Goal: Task Accomplishment & Management: Manage account settings

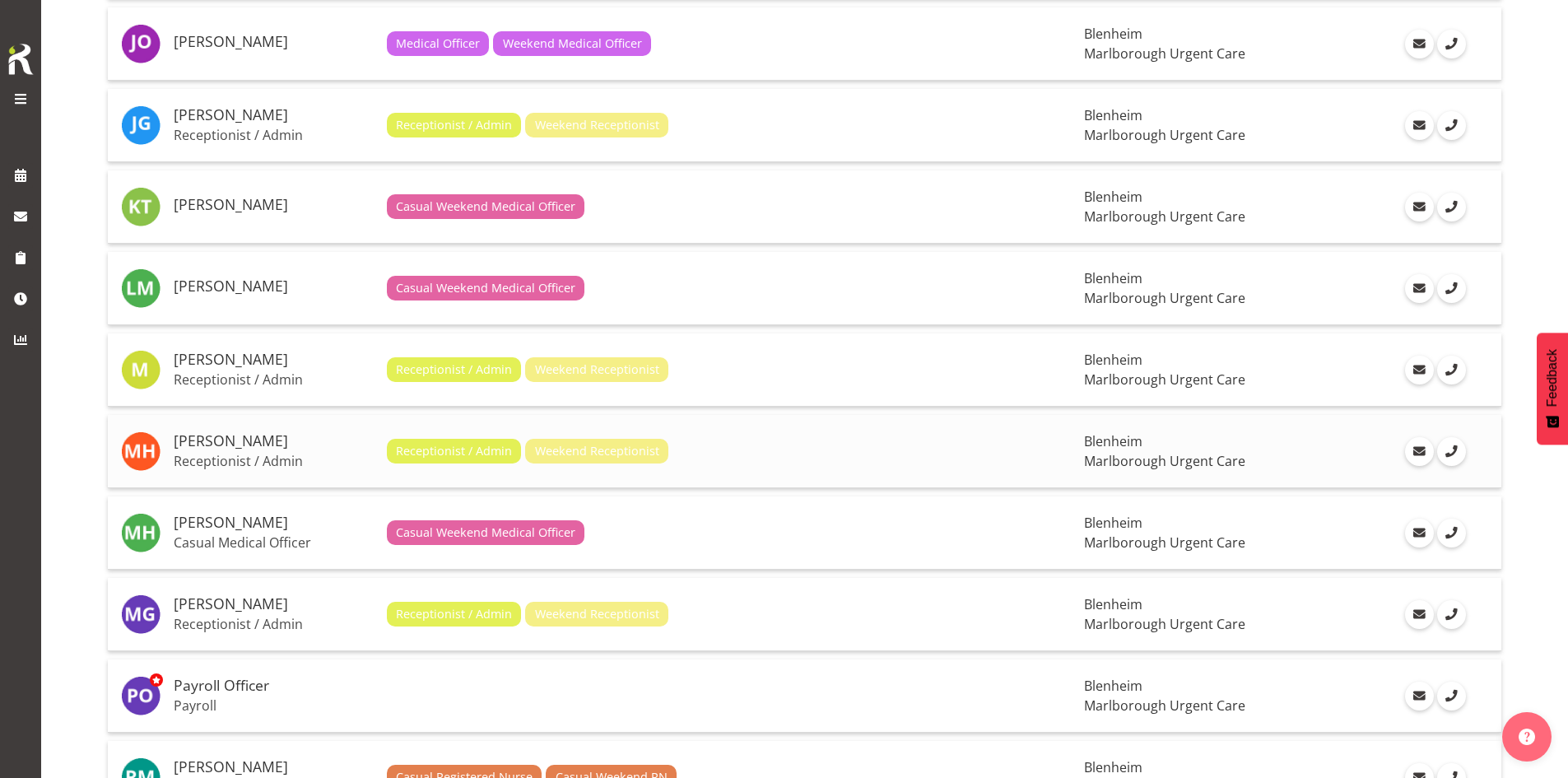
scroll to position [1234, 0]
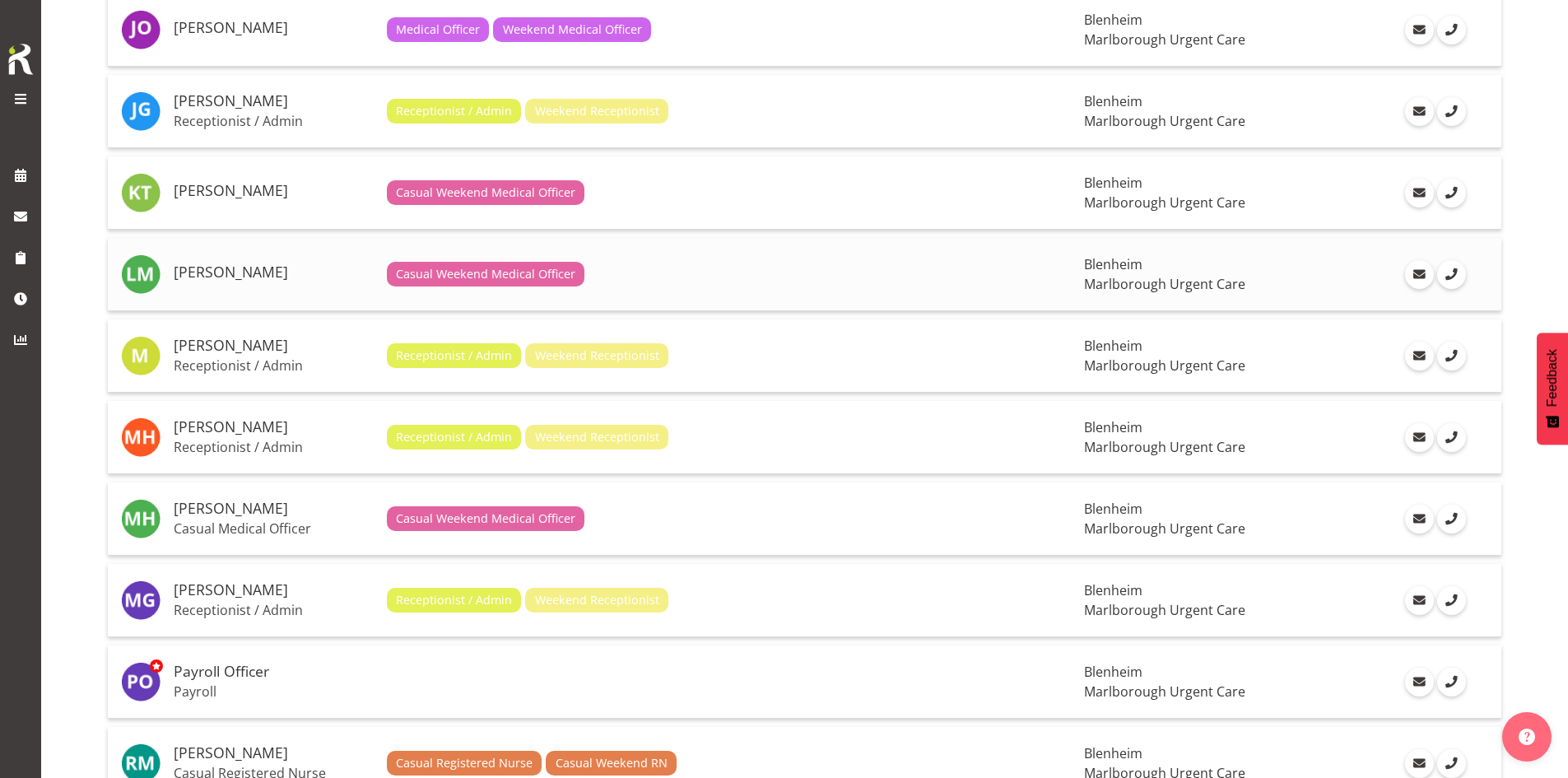
click at [252, 272] on h5 "[PERSON_NAME]" at bounding box center [274, 272] width 200 height 16
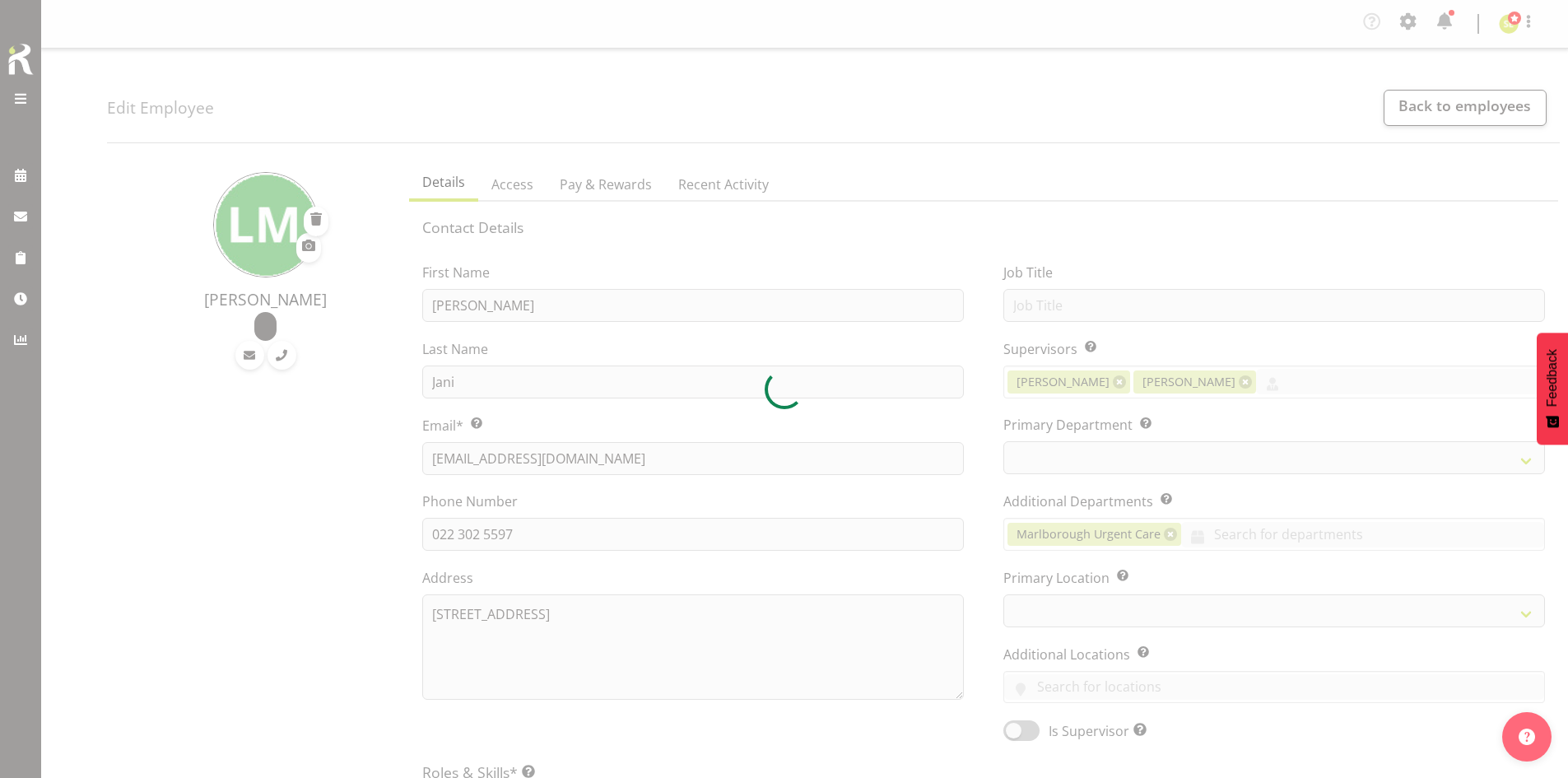
select select "TimelineWeek"
select select
select select "925"
select select
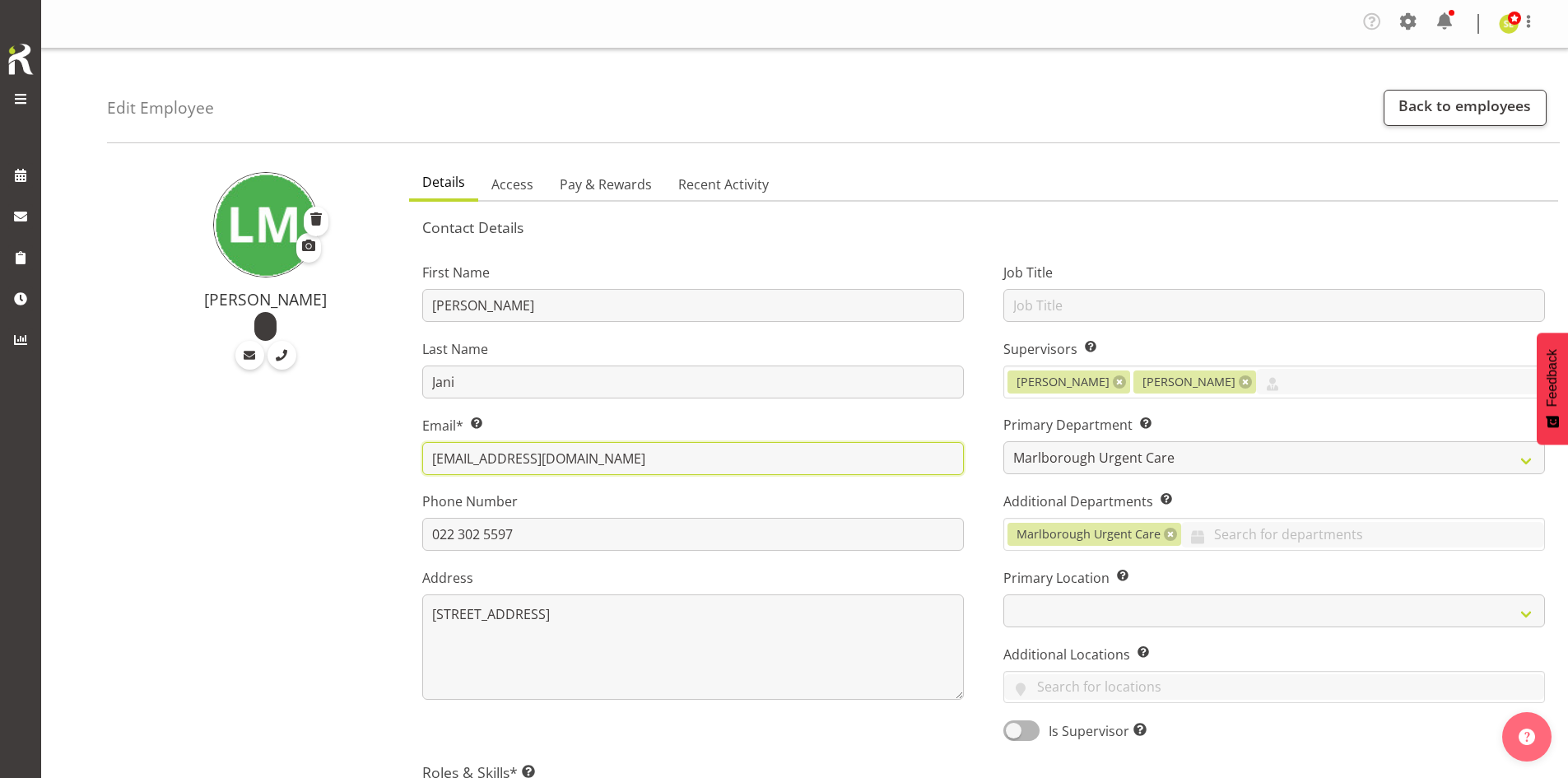
click at [620, 457] on input "luqmanb@urgentcare.org.nz" at bounding box center [693, 458] width 541 height 33
drag, startPoint x: 638, startPoint y: 456, endPoint x: 407, endPoint y: 460, distance: 231.0
click at [407, 460] on div "First Name Luqman Mohd Last Name Jani Email* This is a required field. luqmanb@…" at bounding box center [693, 496] width 581 height 513
paste input "Luqman.rfhc@gmail.com"
type input "Luqman.rfhc@gmail.com"
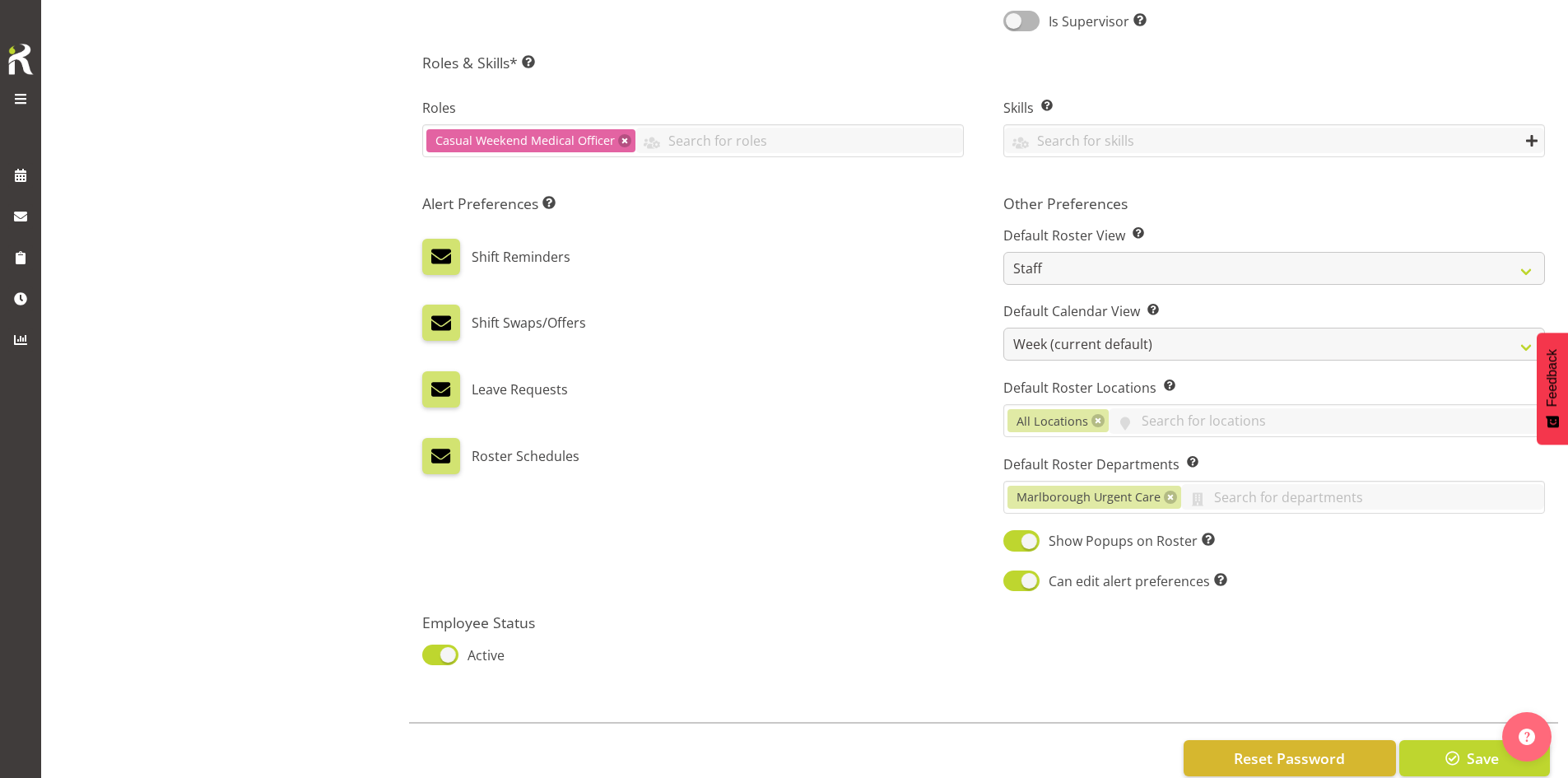
scroll to position [746, 0]
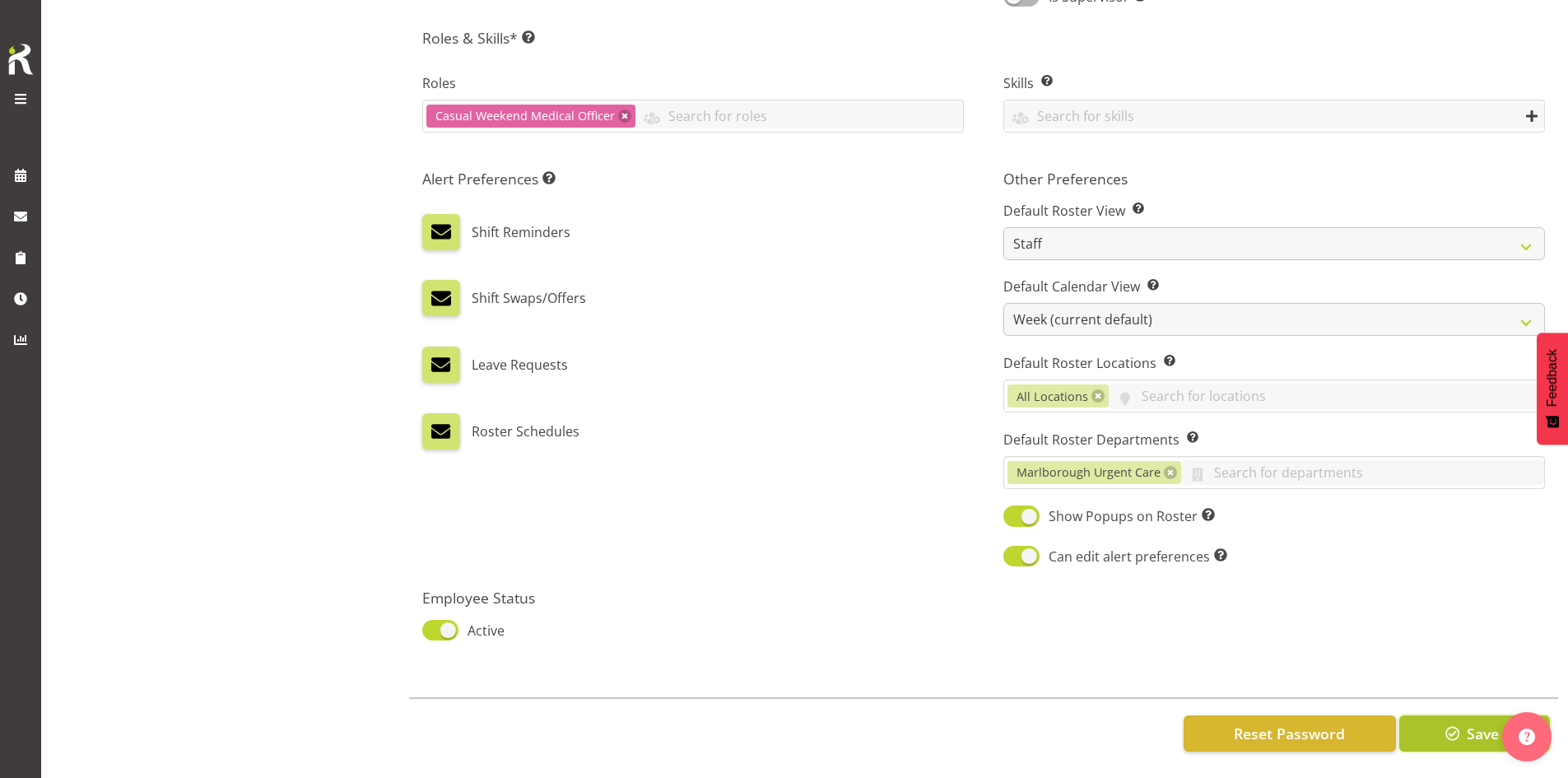
click at [1452, 724] on span "button" at bounding box center [1452, 733] width 21 height 21
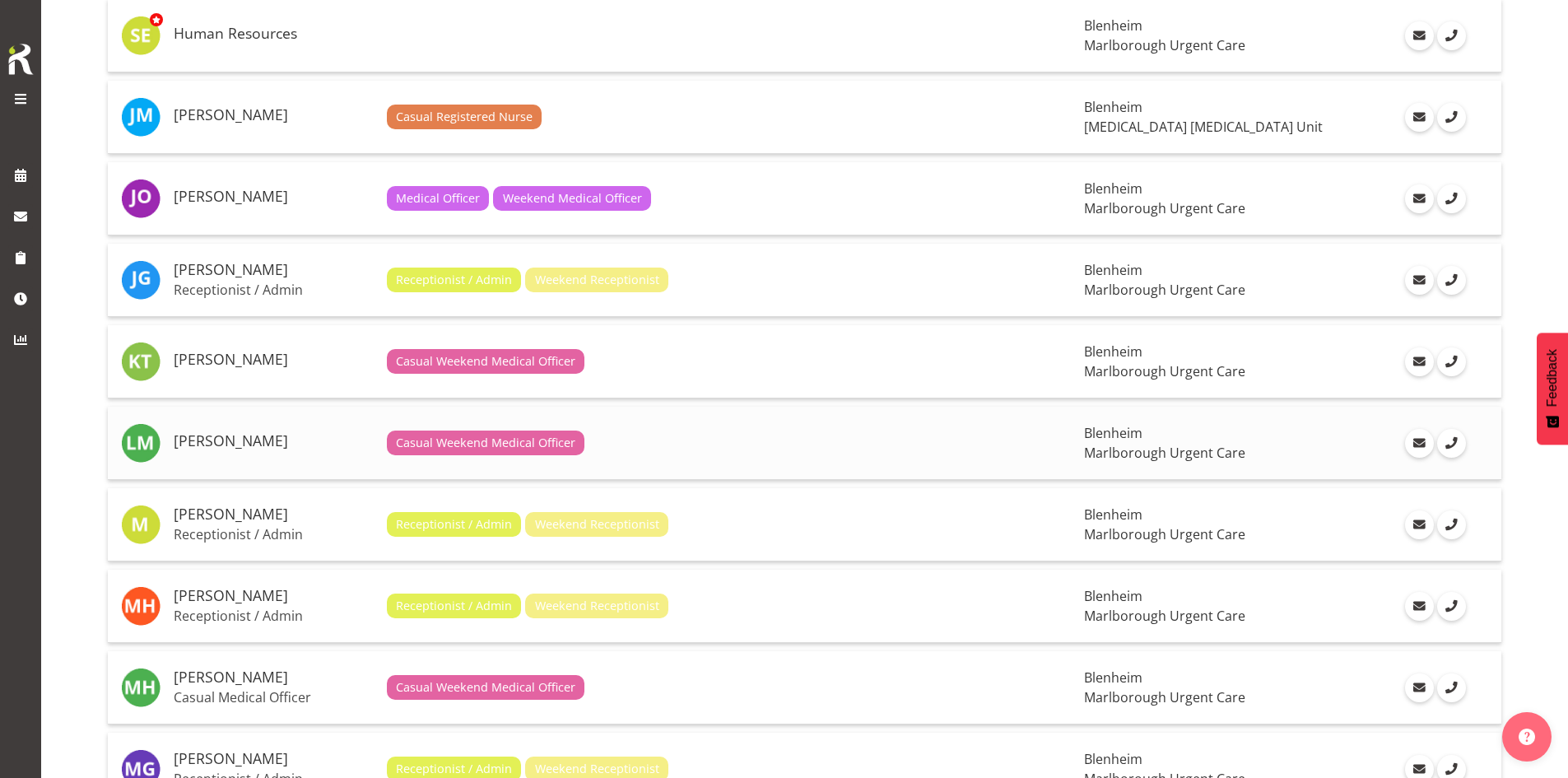
scroll to position [1070, 0]
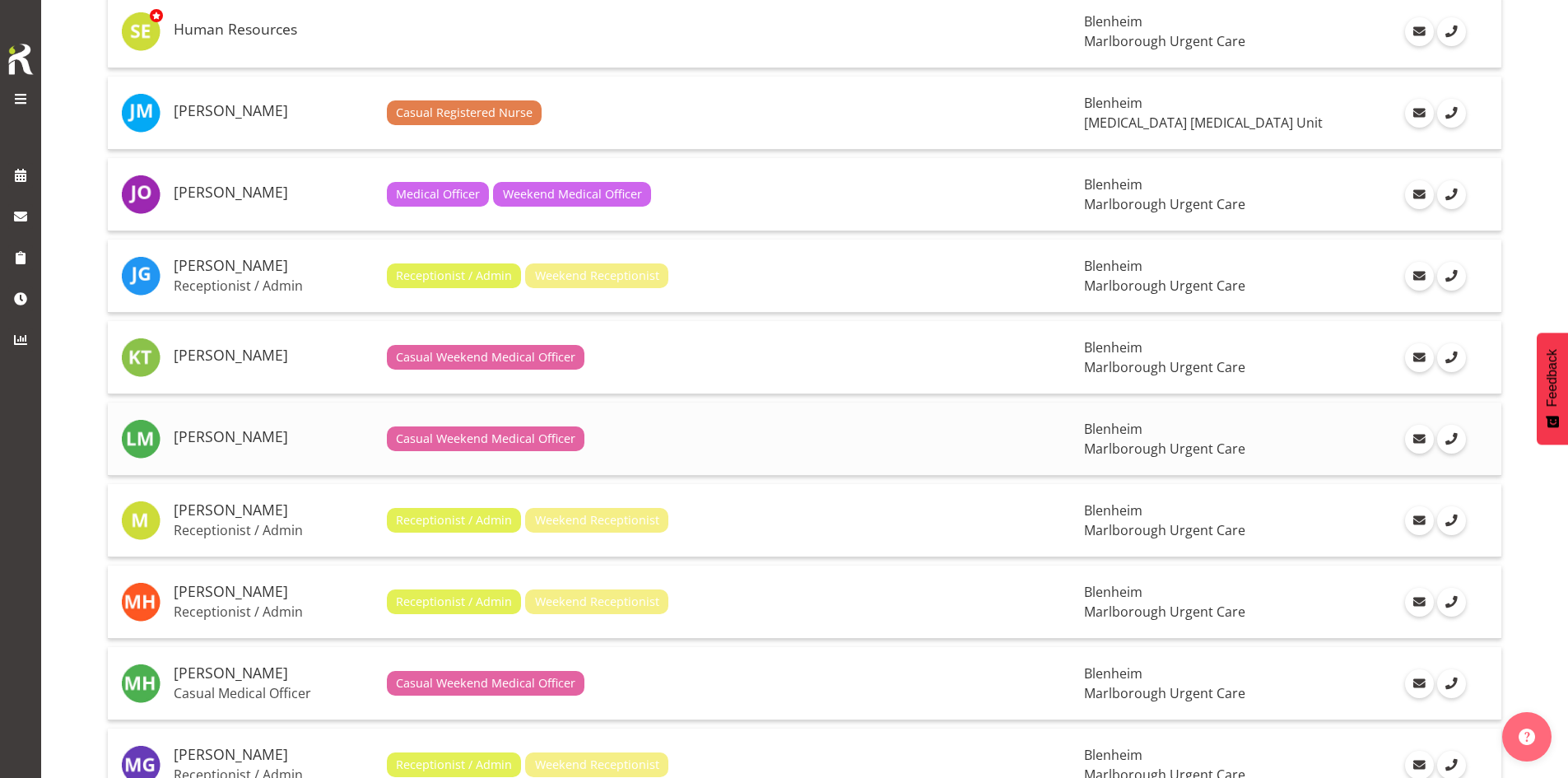
click at [248, 429] on h5 "[PERSON_NAME]" at bounding box center [274, 436] width 200 height 16
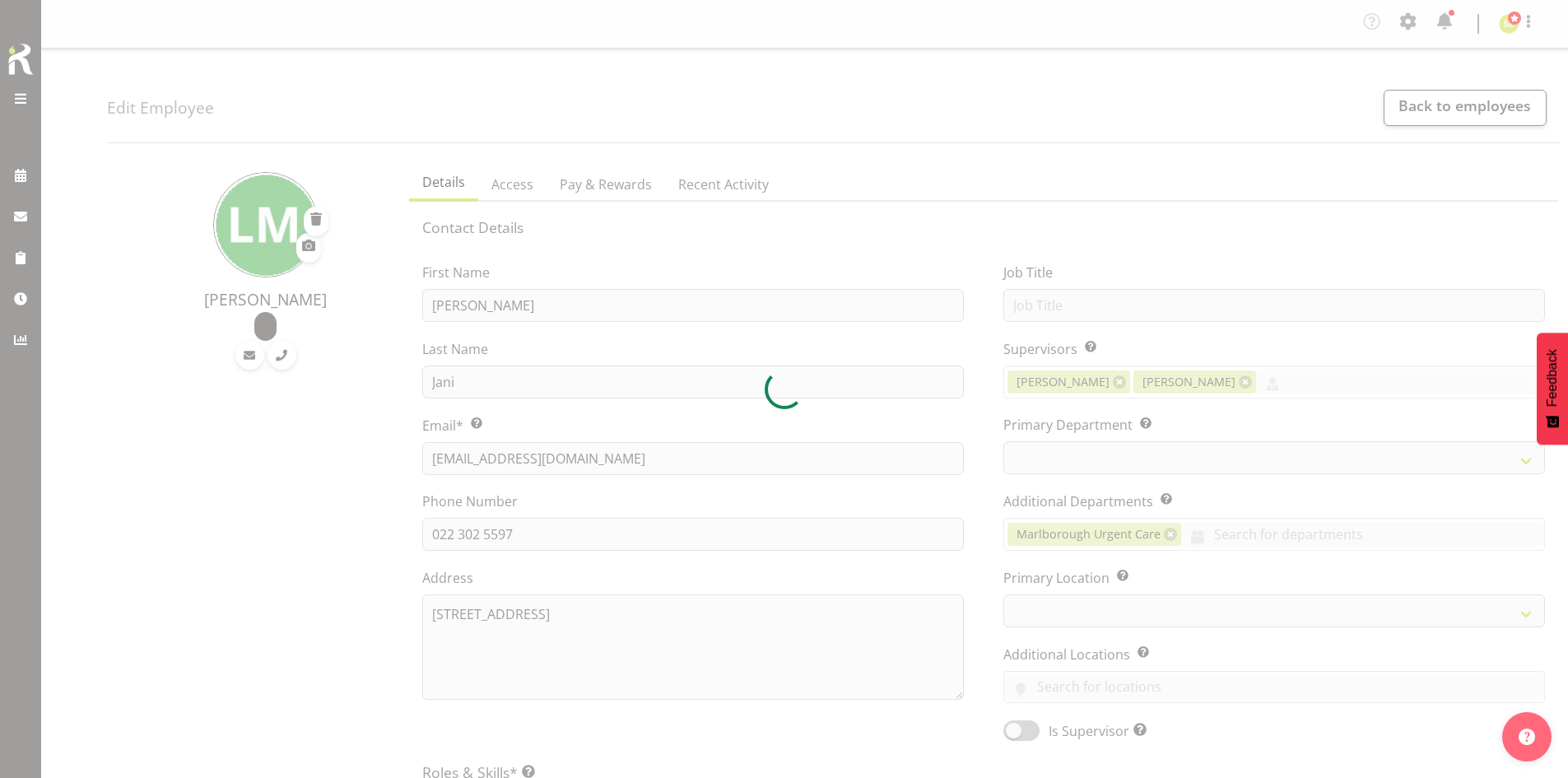
select select "TimelineWeek"
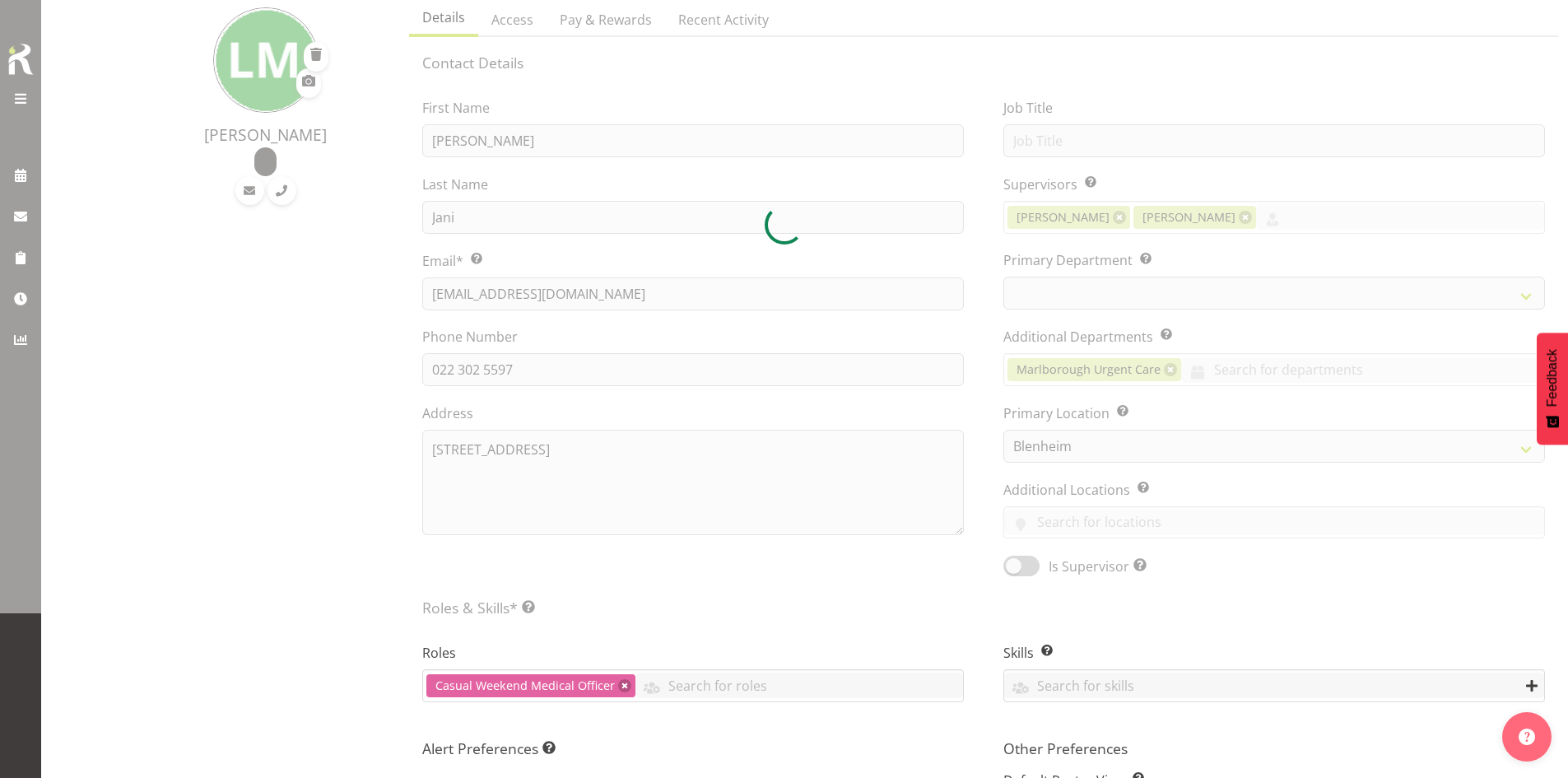
select select "925"
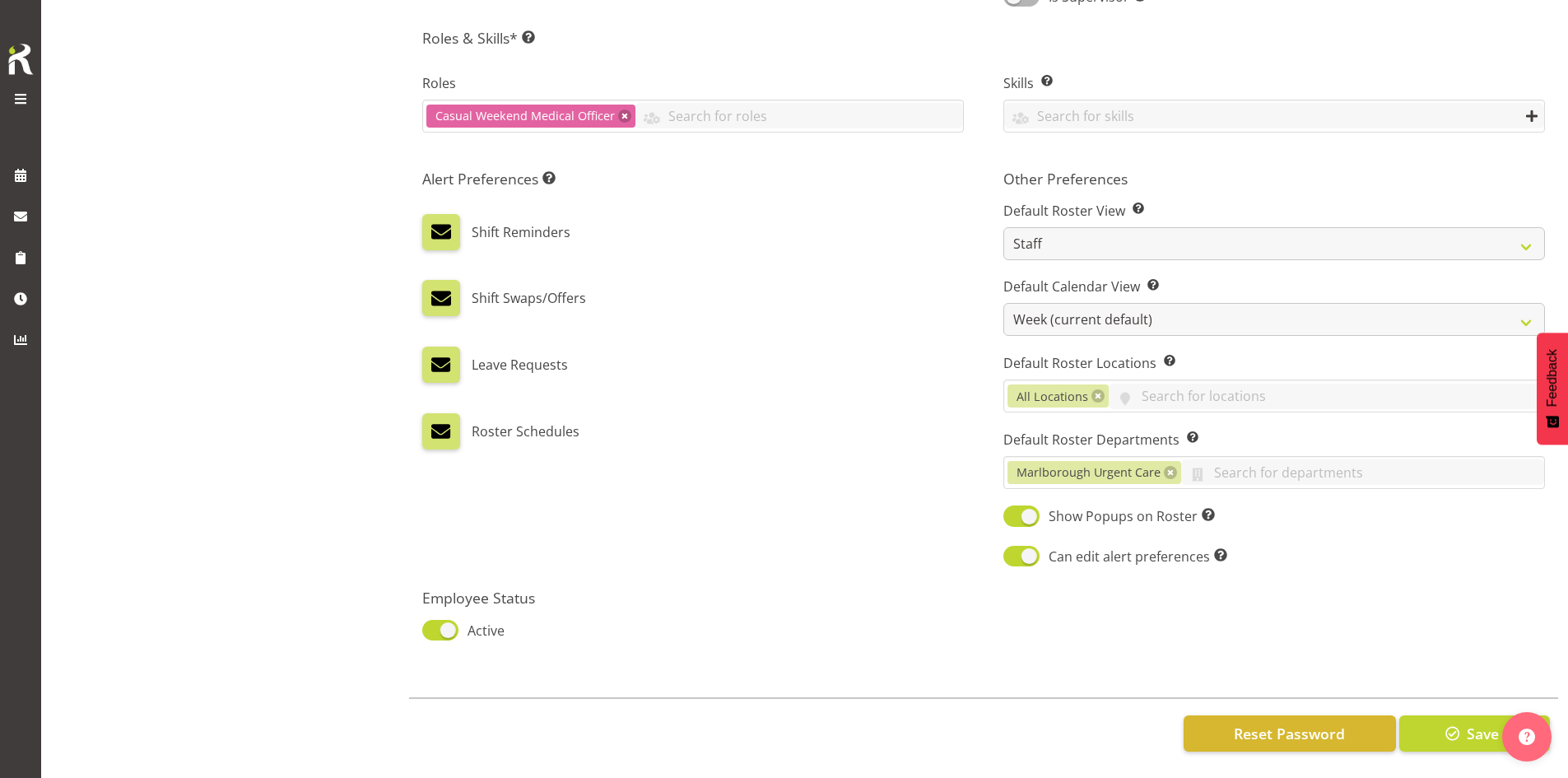
scroll to position [746, 0]
click at [1253, 722] on span "Reset Password" at bounding box center [1289, 733] width 111 height 21
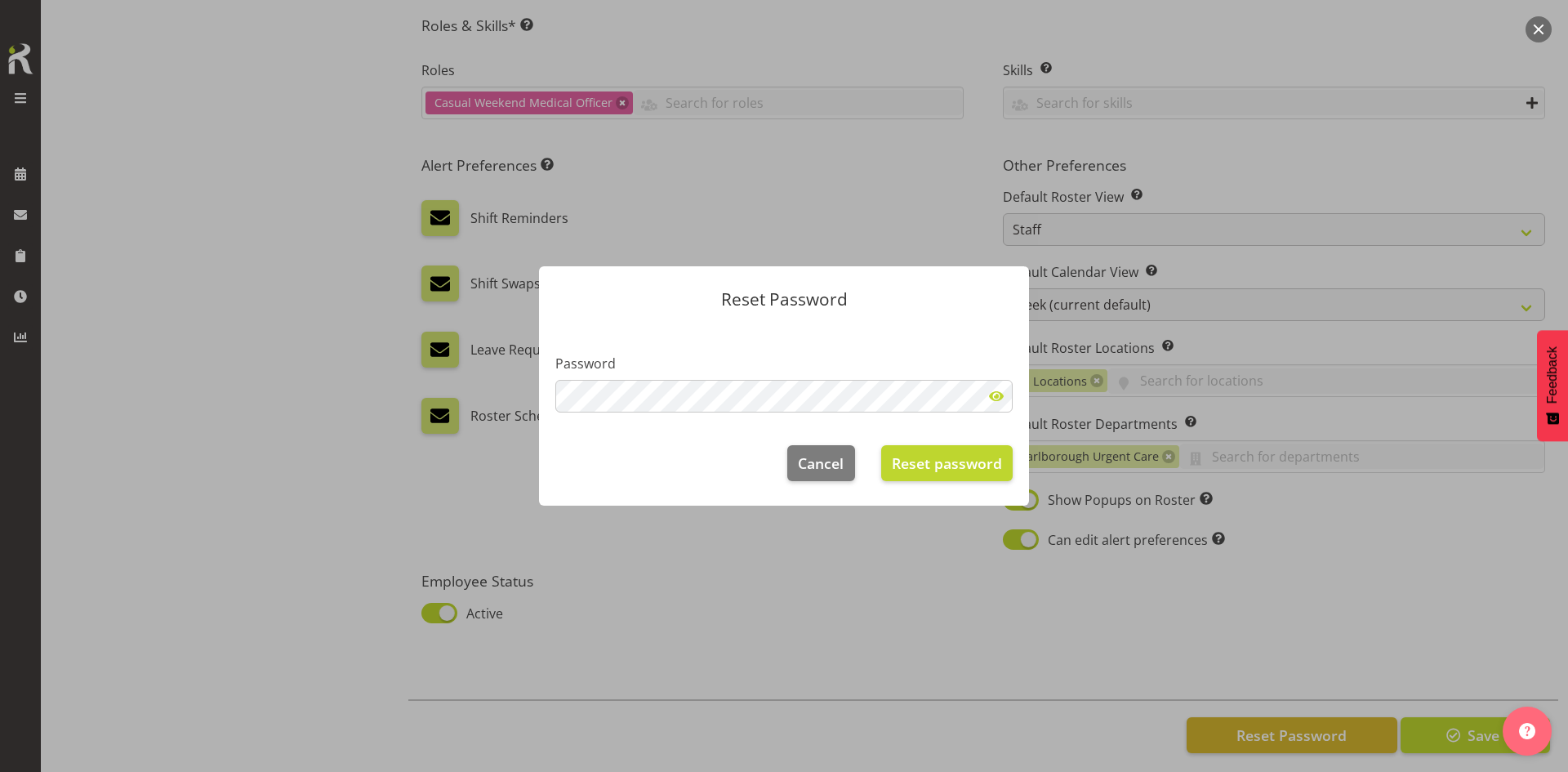
click at [992, 397] on span at bounding box center [997, 396] width 32 height 32
click at [961, 461] on span "Reset password" at bounding box center [946, 463] width 110 height 21
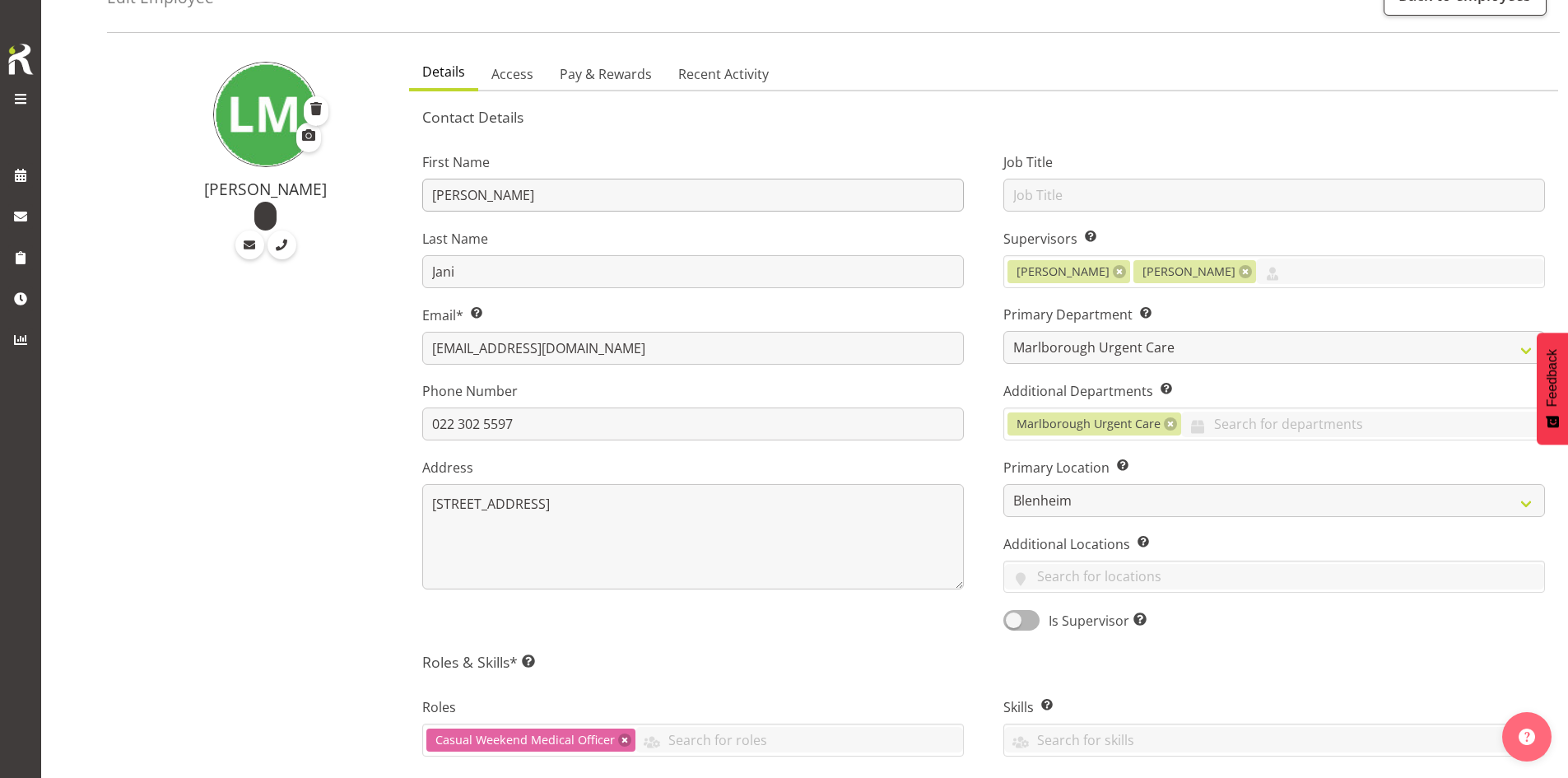
scroll to position [0, 0]
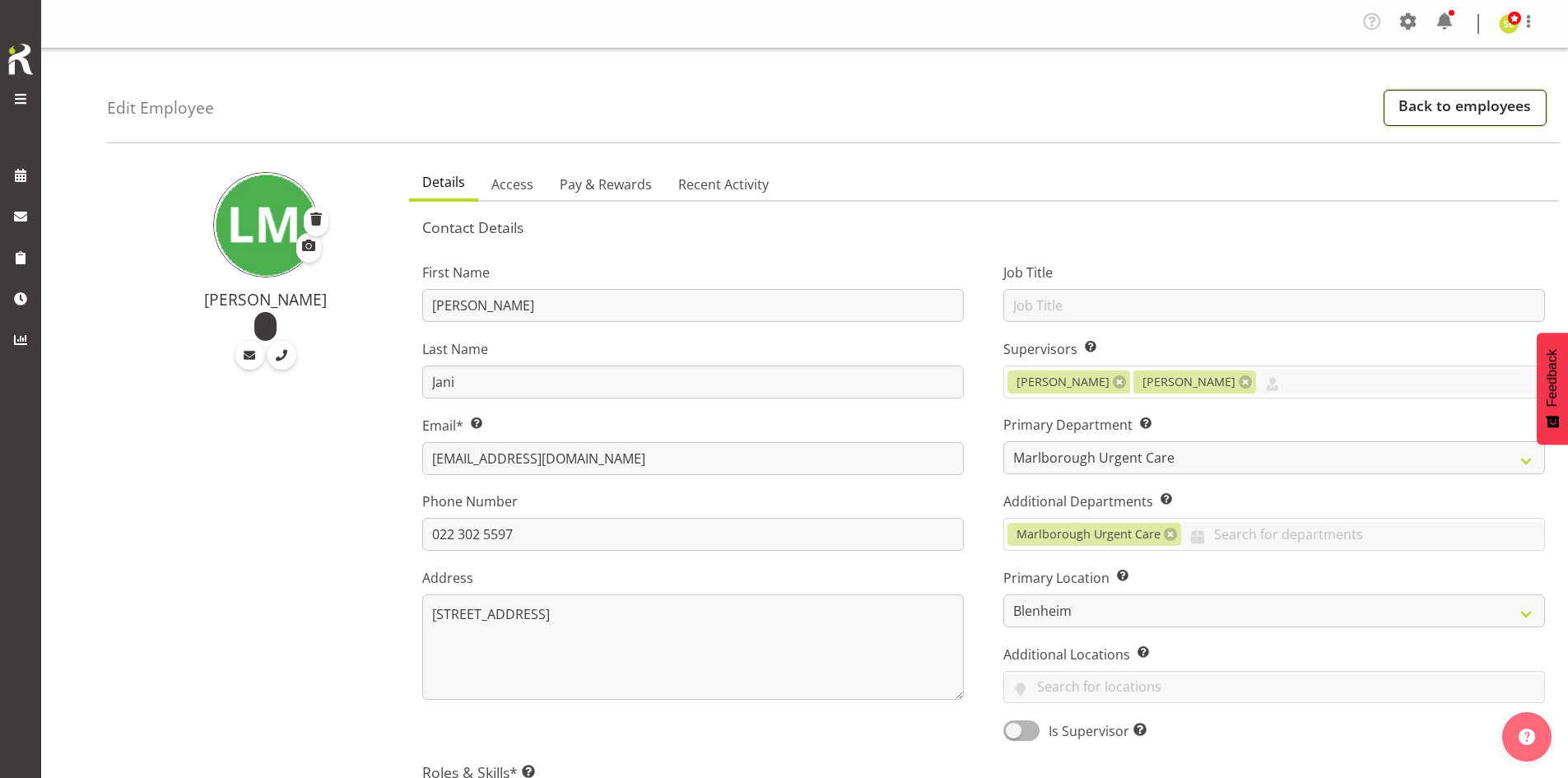
click at [1424, 104] on link "Back to employees" at bounding box center [1465, 108] width 163 height 37
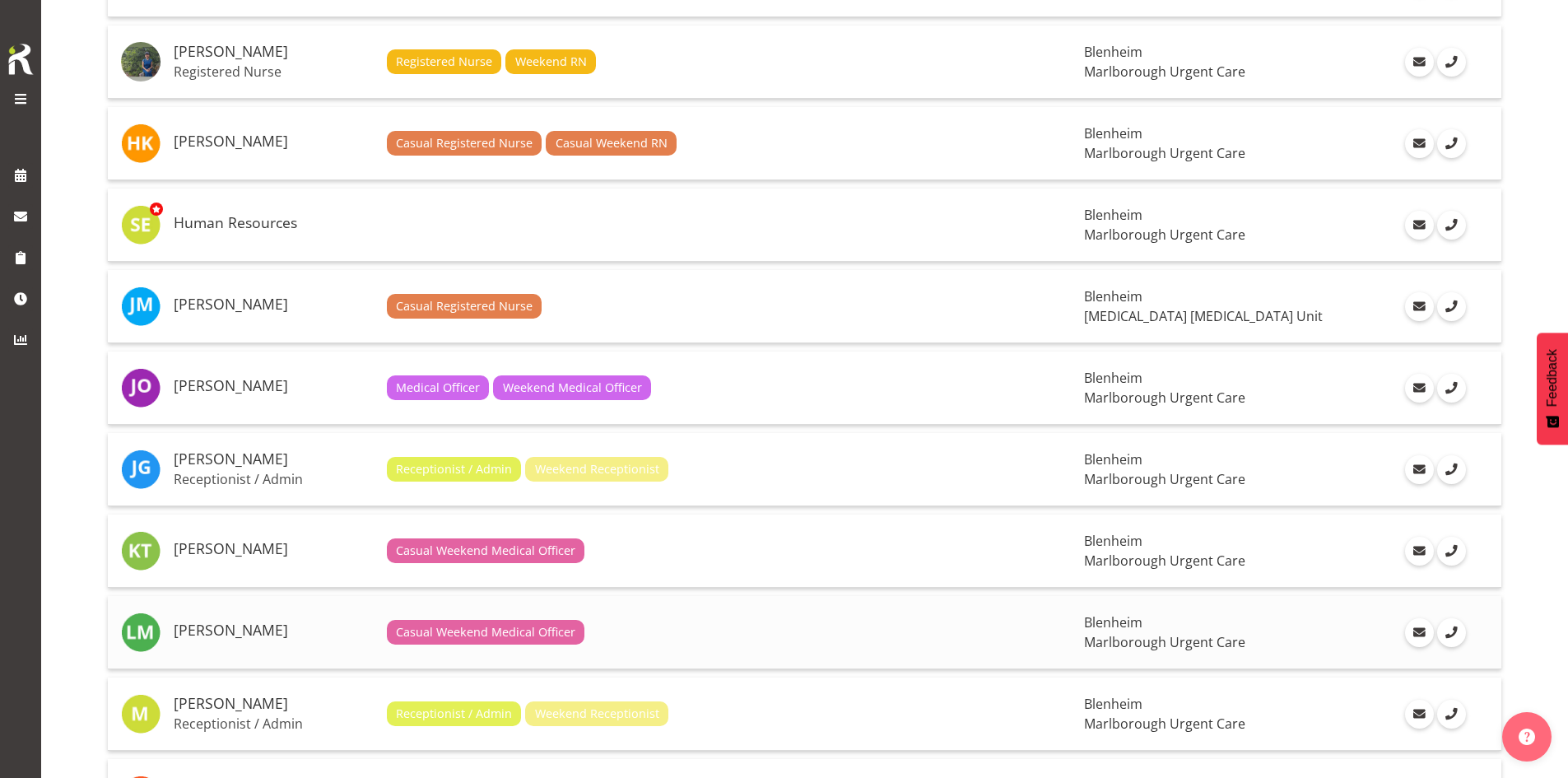
scroll to position [905, 0]
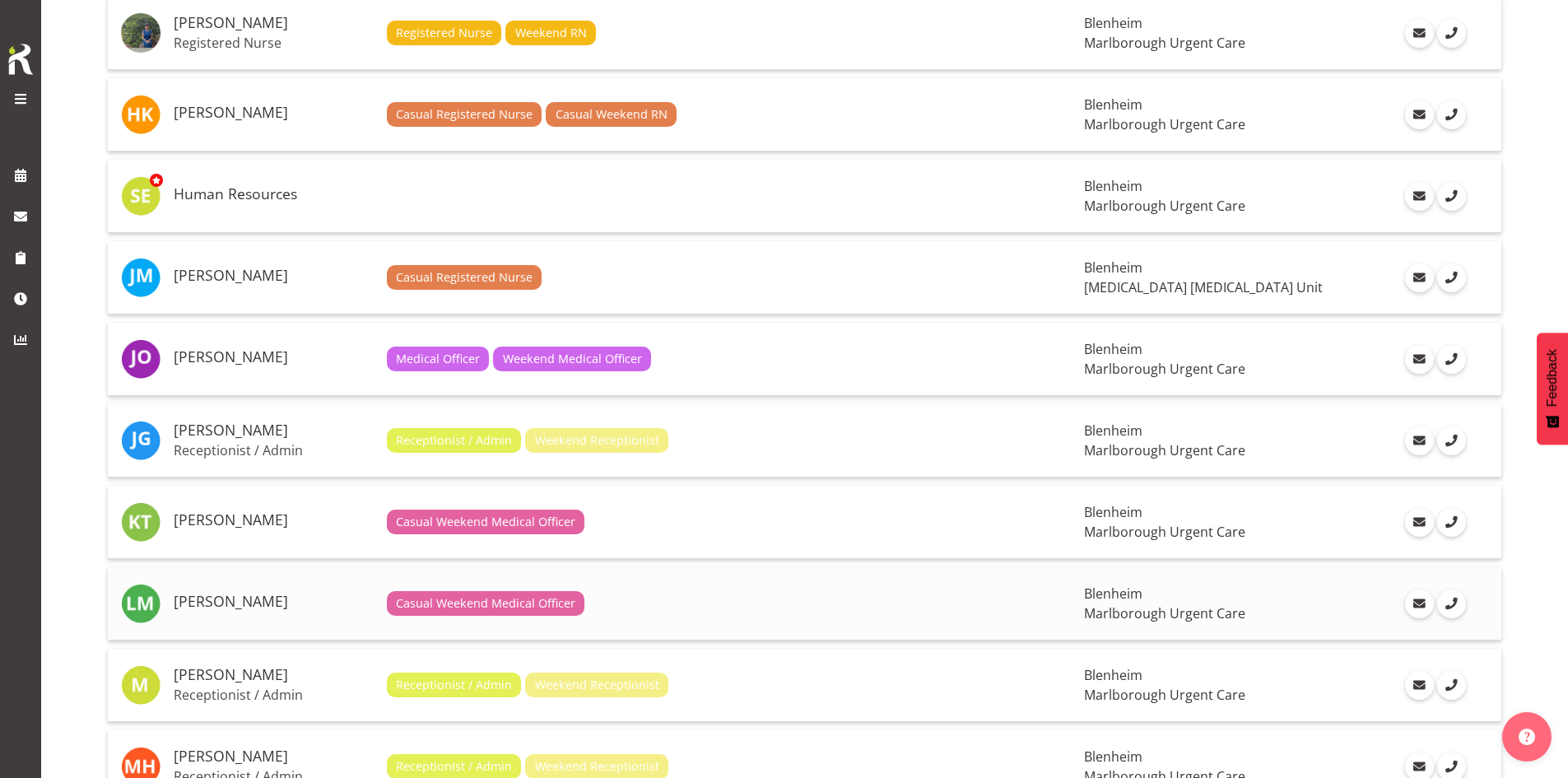
click at [253, 616] on td "[PERSON_NAME]" at bounding box center [274, 604] width 213 height 73
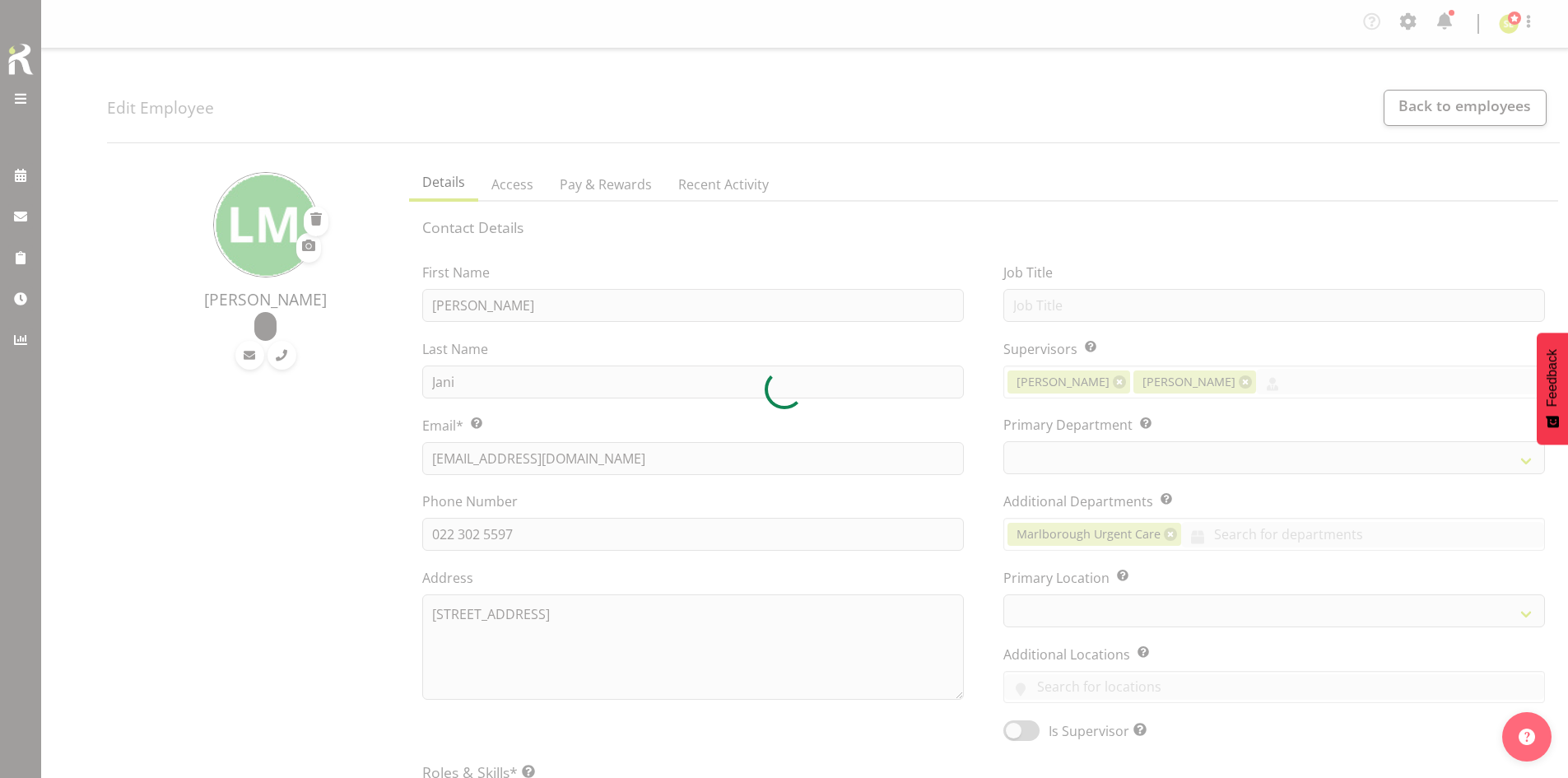
select select "TimelineWeek"
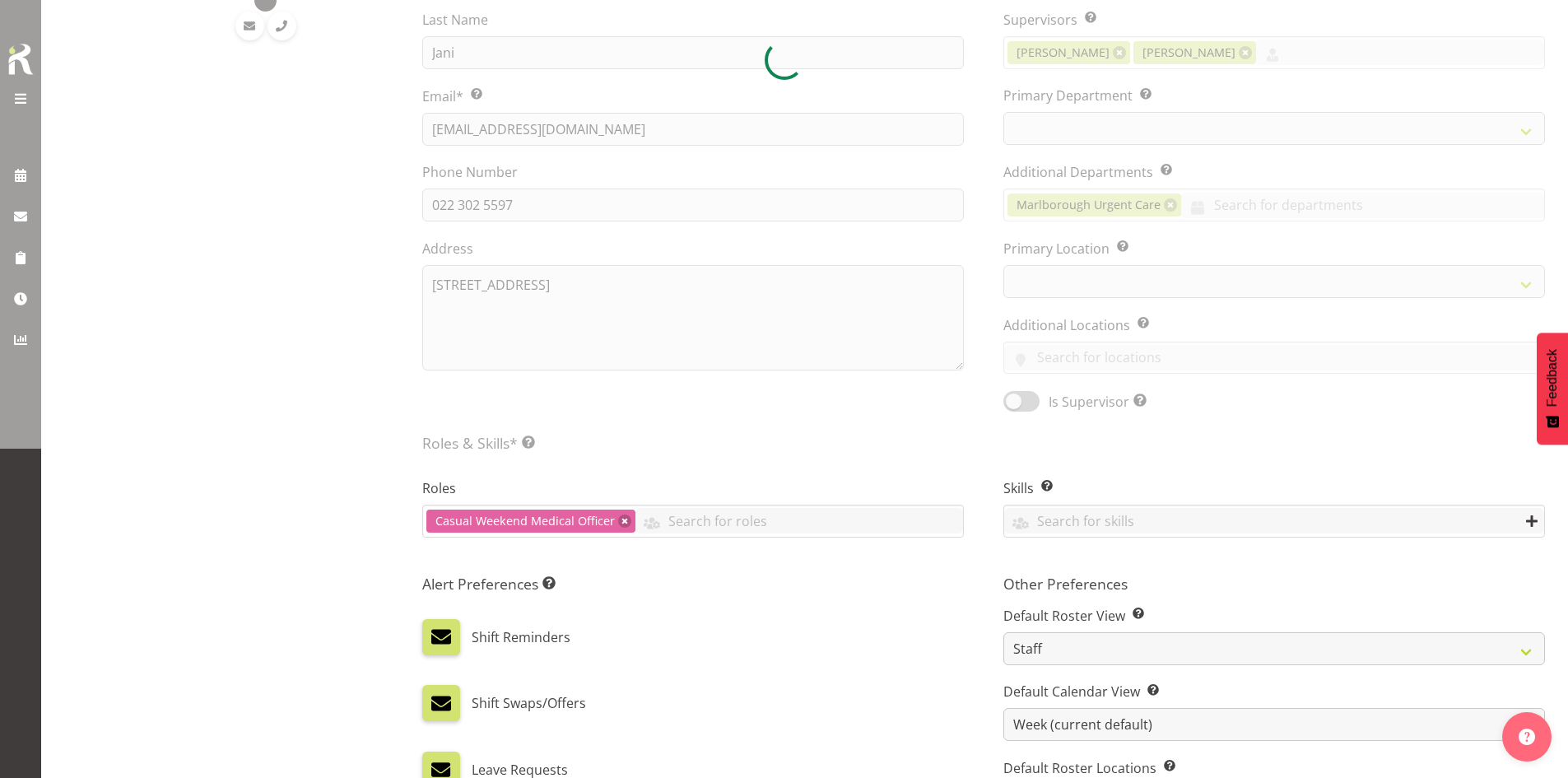
select select "925"
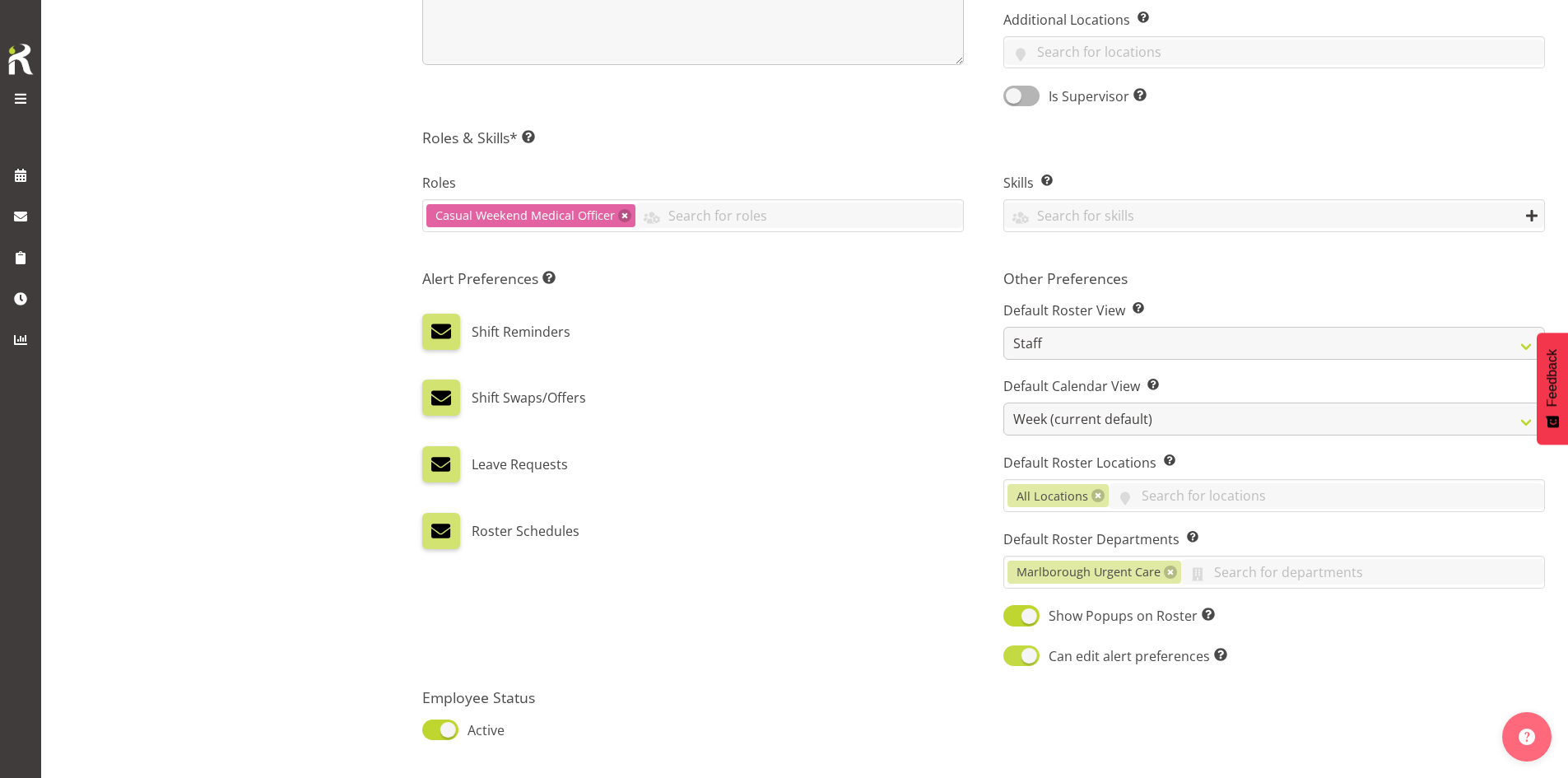
scroll to position [746, 0]
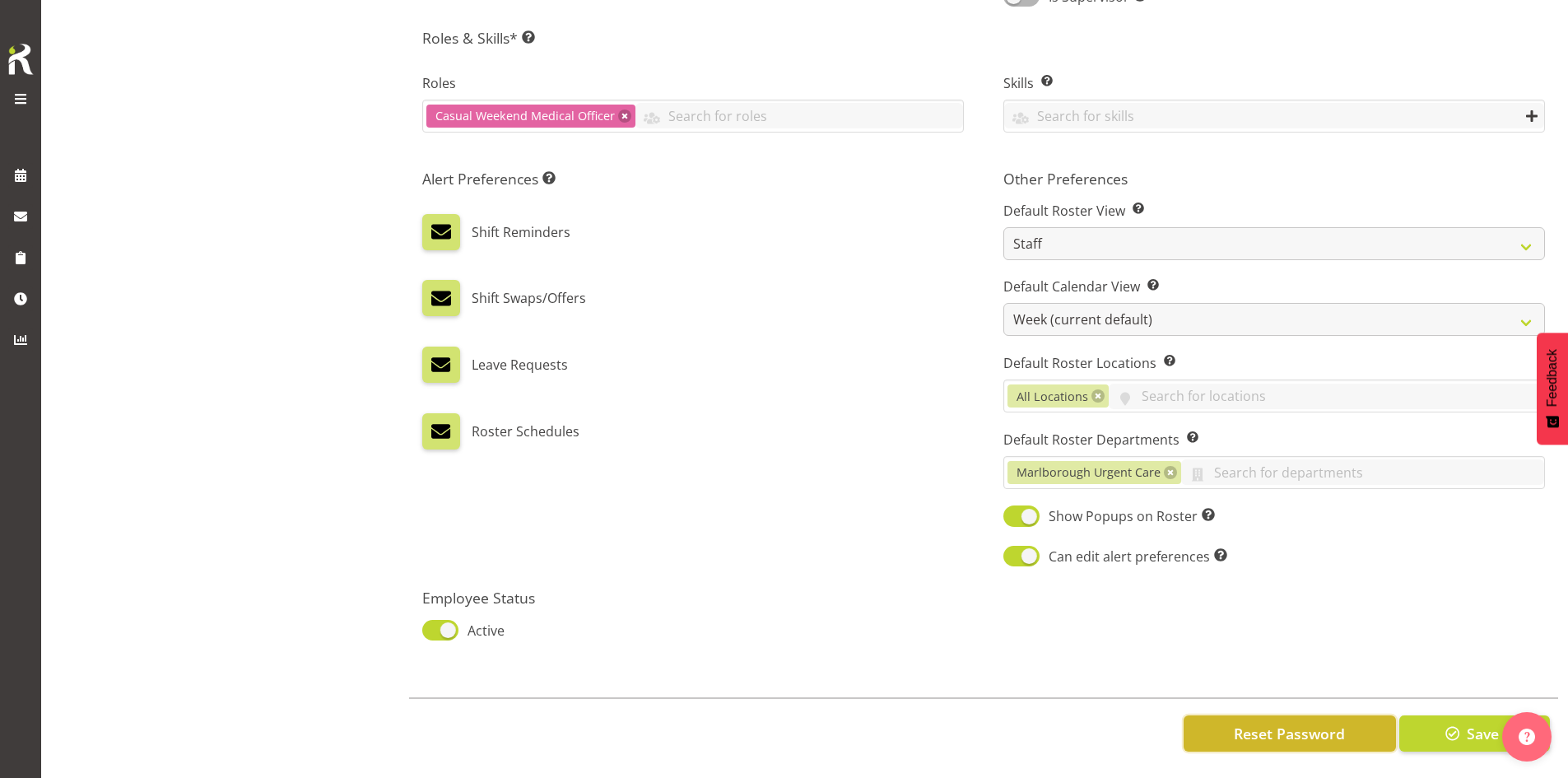
click at [1281, 722] on span "Reset Password" at bounding box center [1289, 733] width 111 height 21
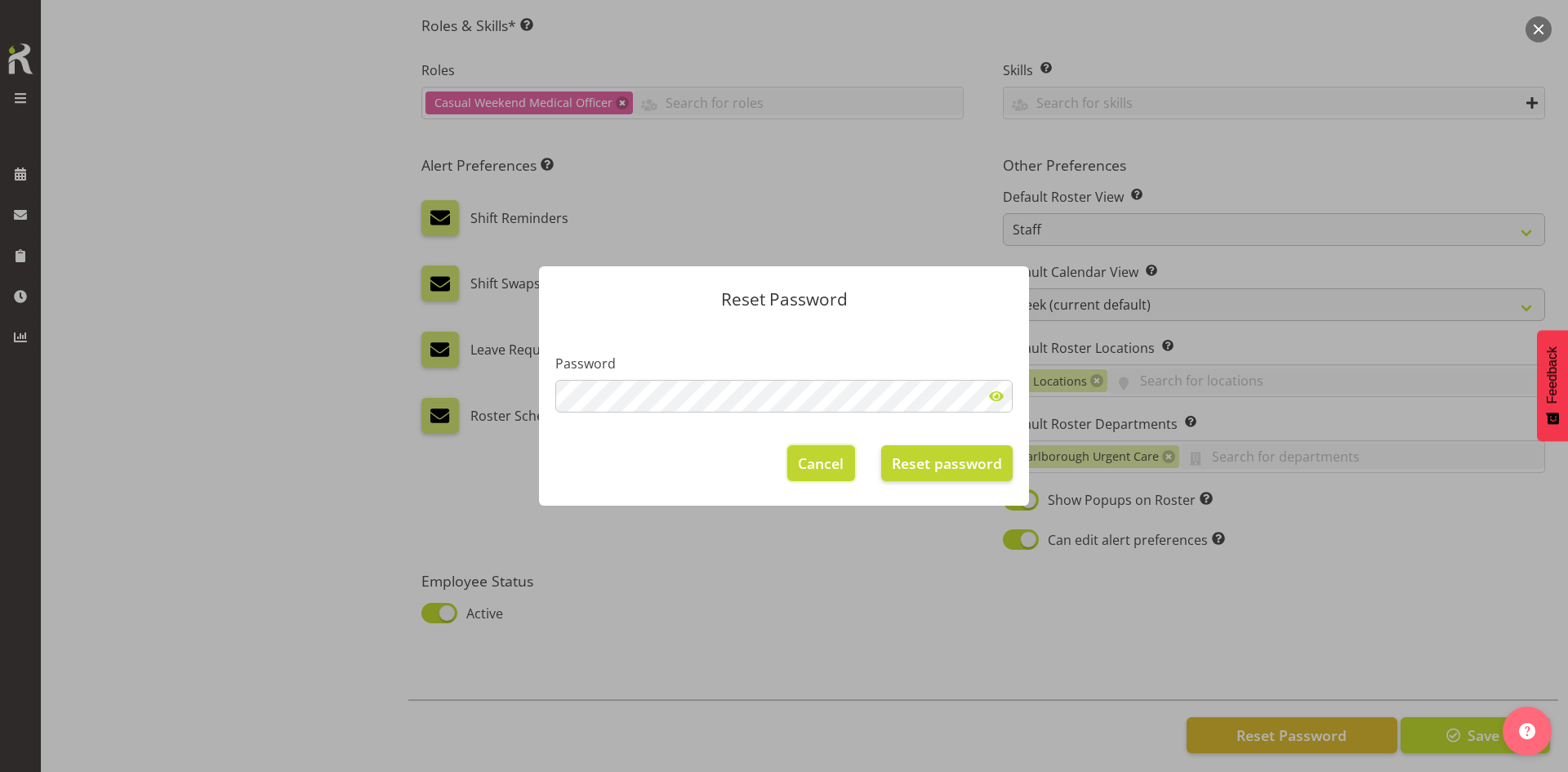
click at [827, 469] on span "Cancel" at bounding box center [821, 463] width 46 height 21
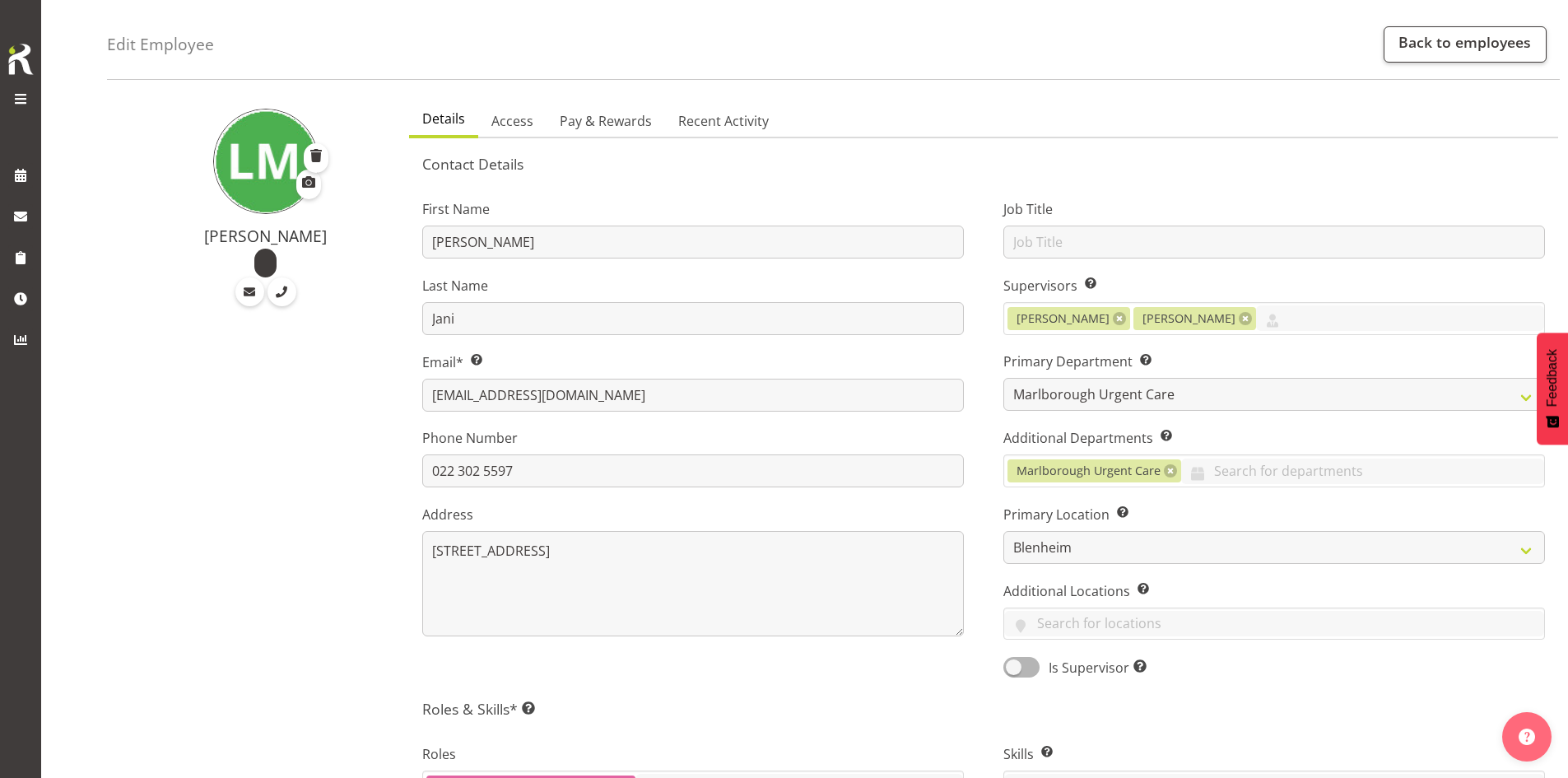
scroll to position [0, 0]
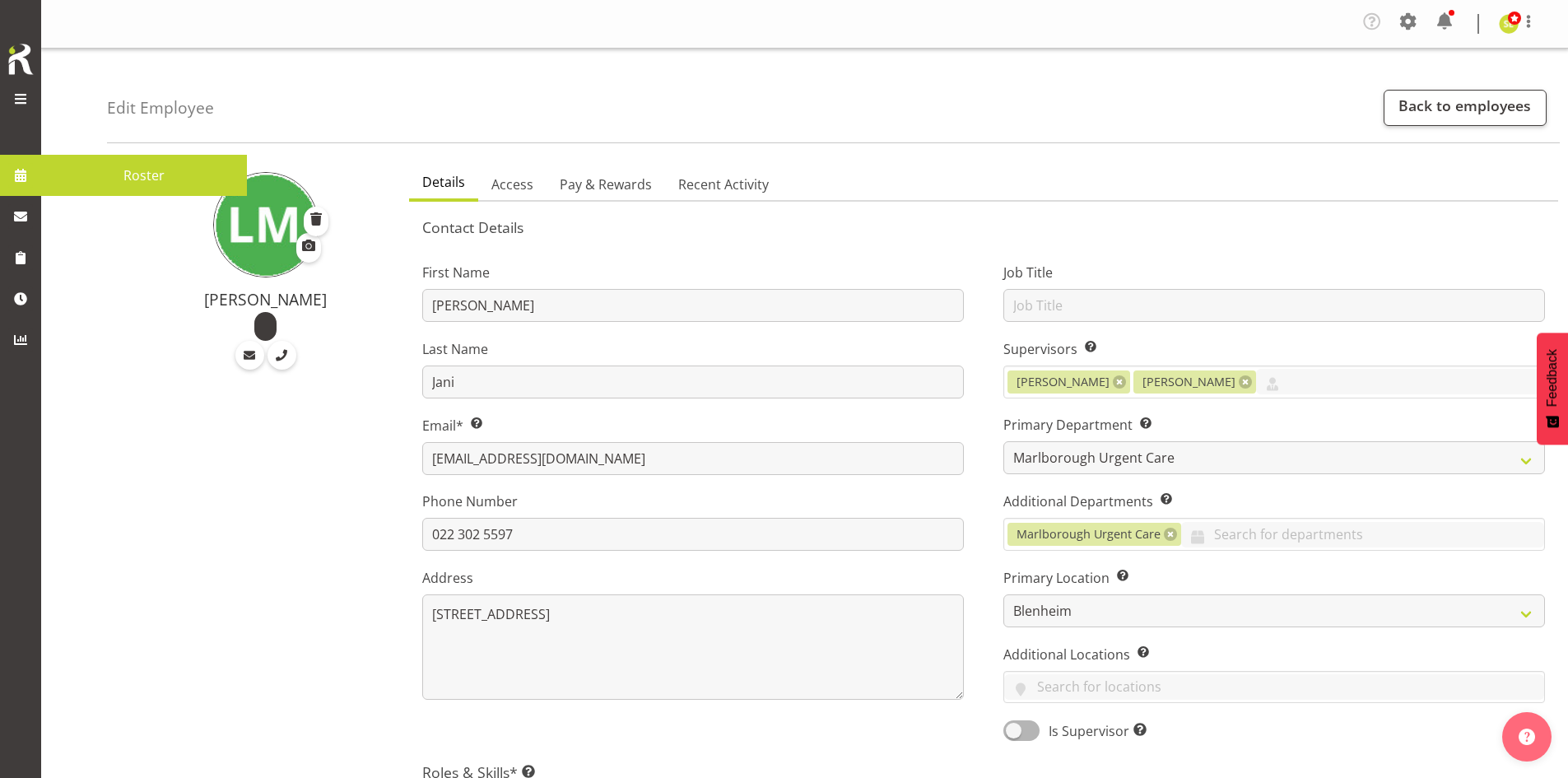
click at [33, 176] on link at bounding box center [20, 175] width 41 height 41
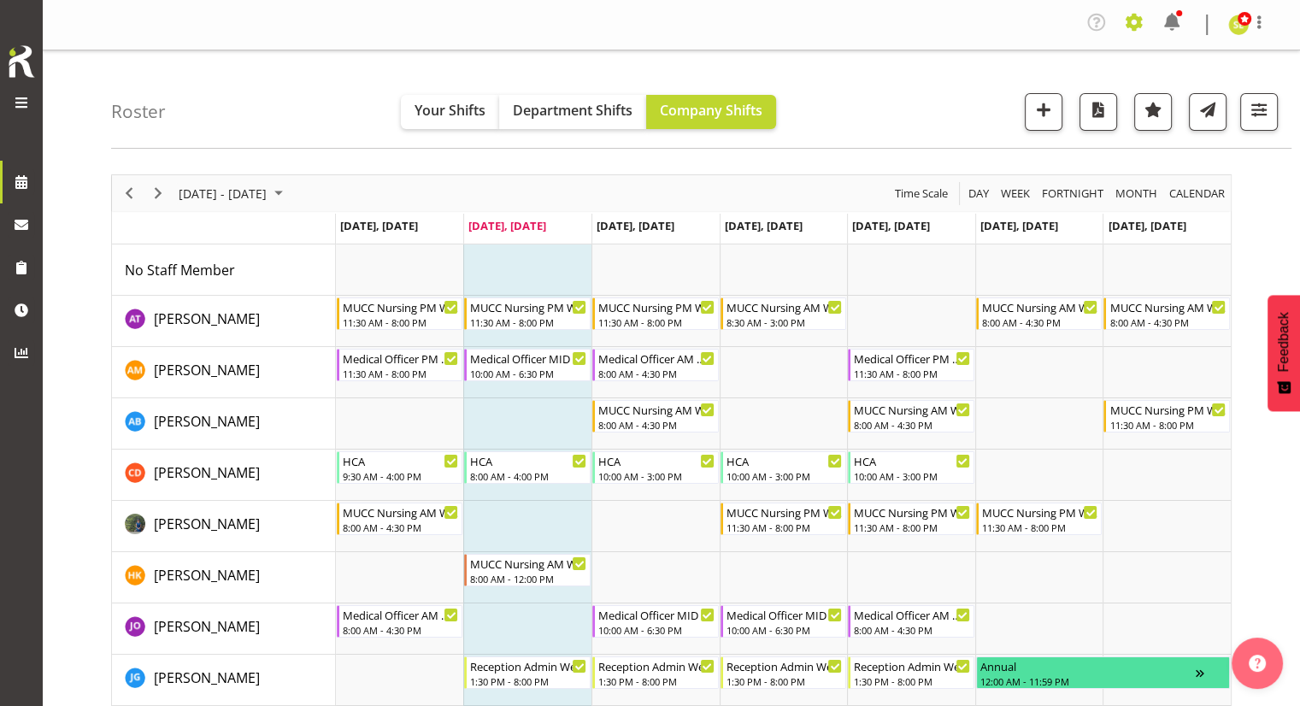
click at [1144, 21] on span at bounding box center [1134, 22] width 27 height 27
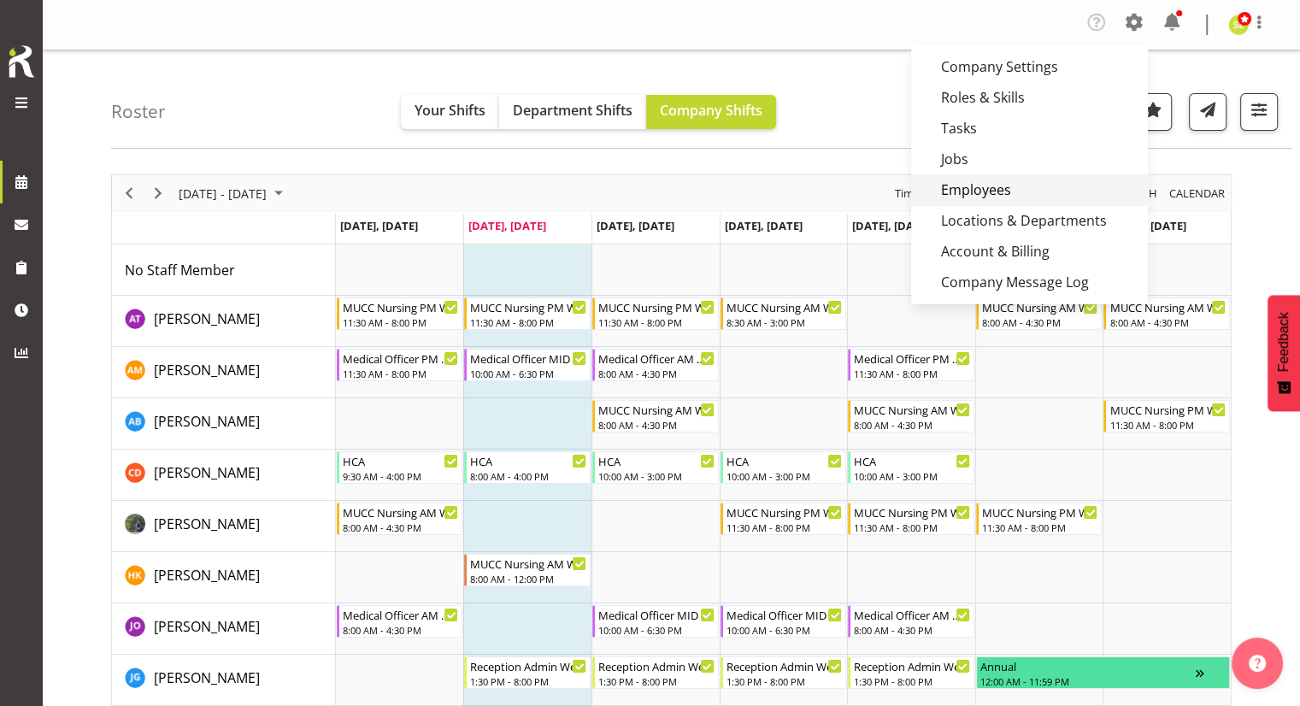
click at [997, 180] on link "Employees" at bounding box center [1029, 189] width 237 height 31
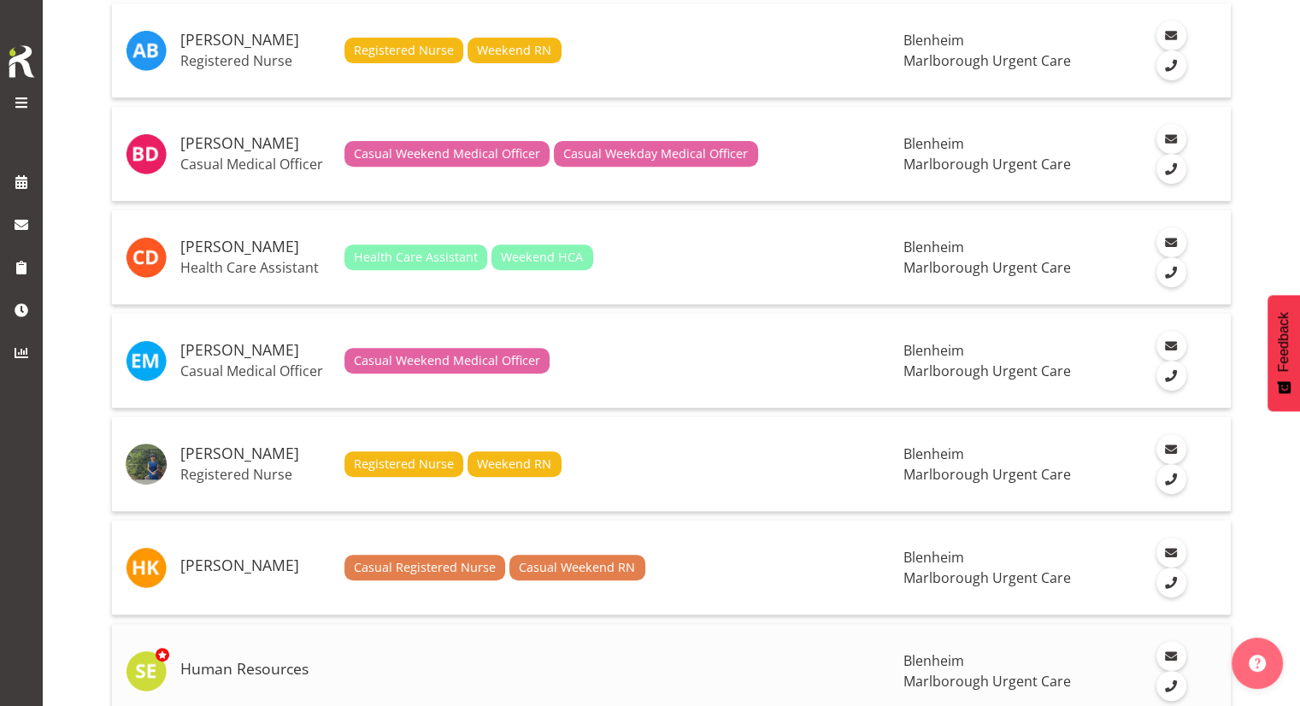
scroll to position [769, 0]
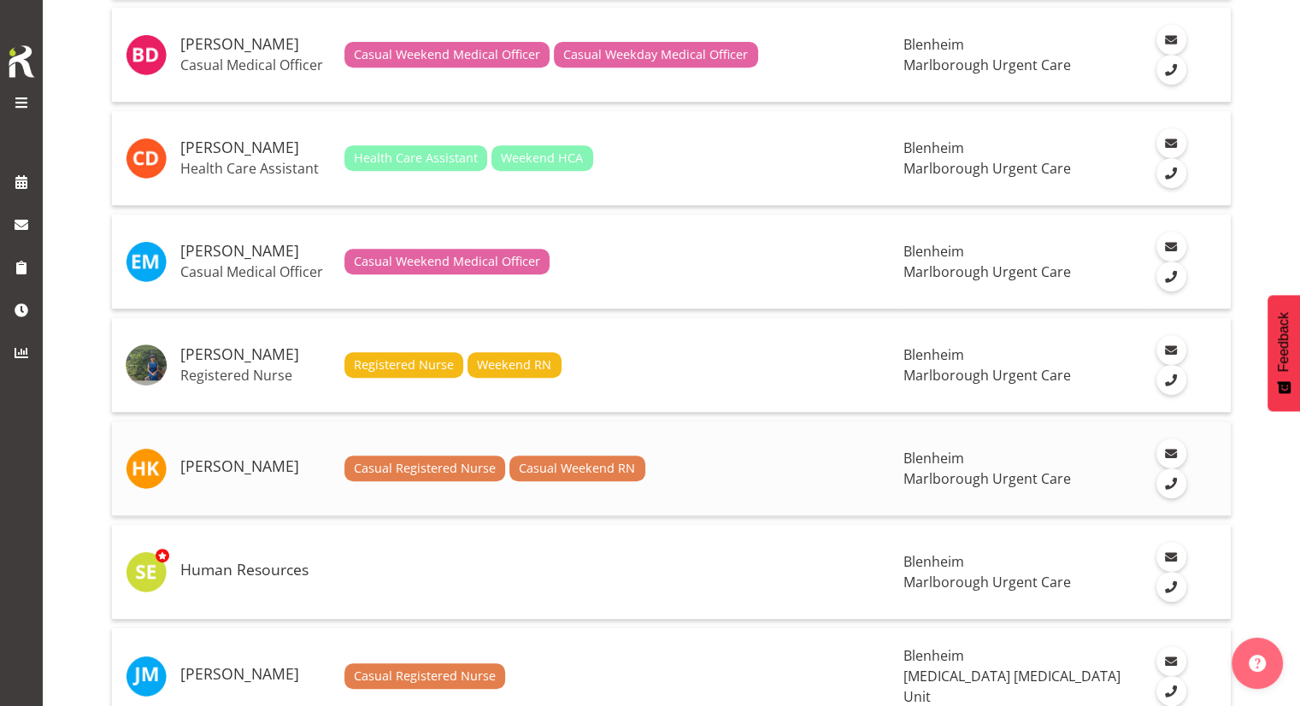
click at [274, 458] on h5 "[PERSON_NAME]" at bounding box center [255, 466] width 150 height 17
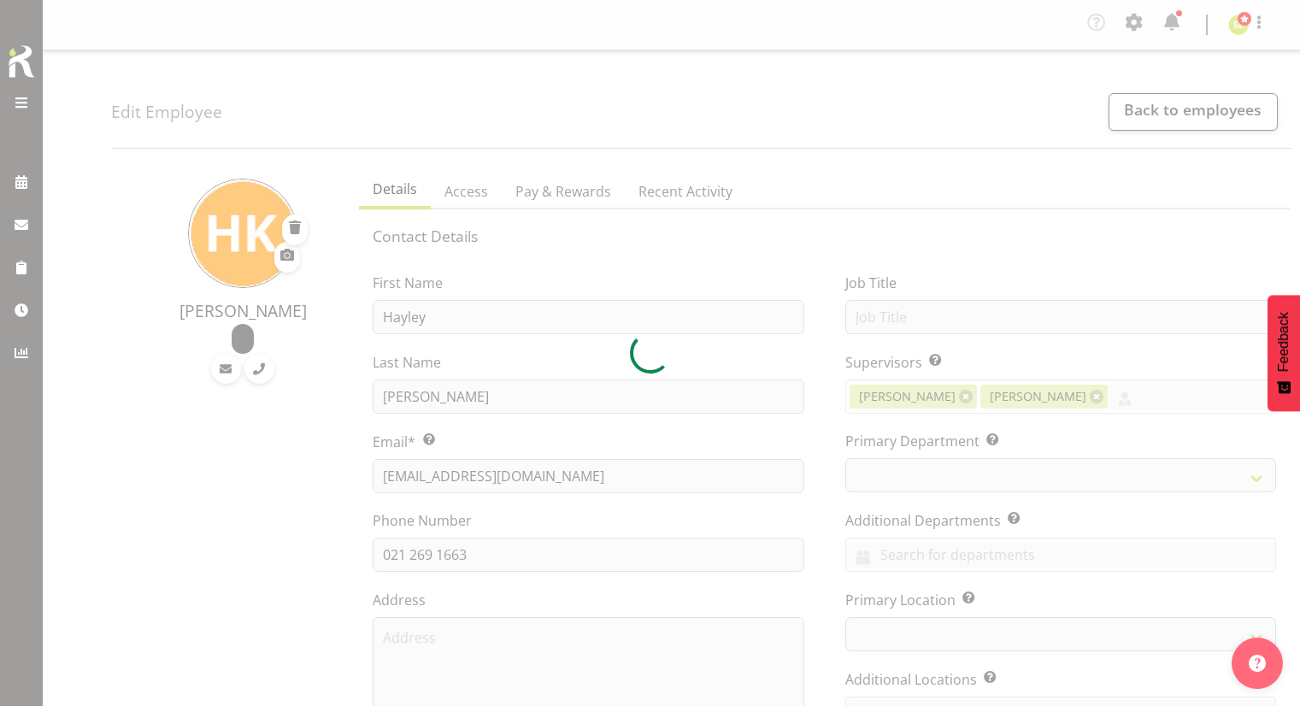
select select "TimelineWeek"
select select
select select "925"
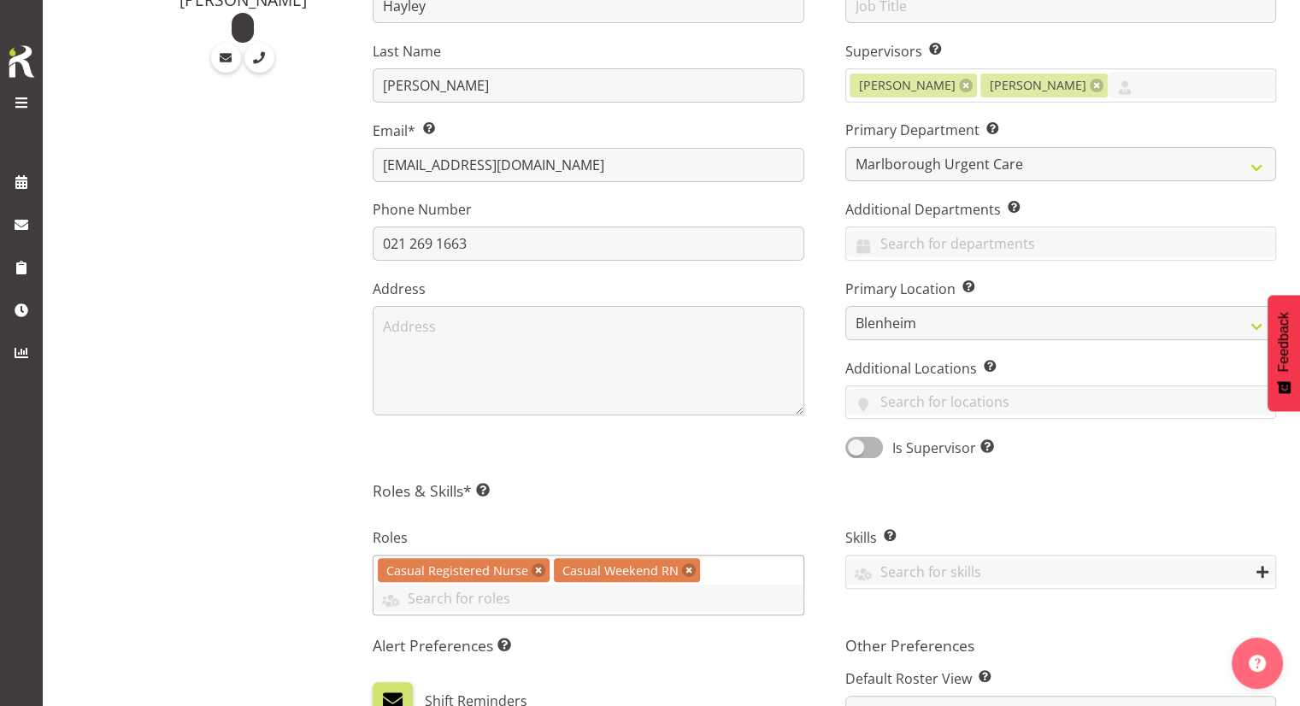
scroll to position [171, 0]
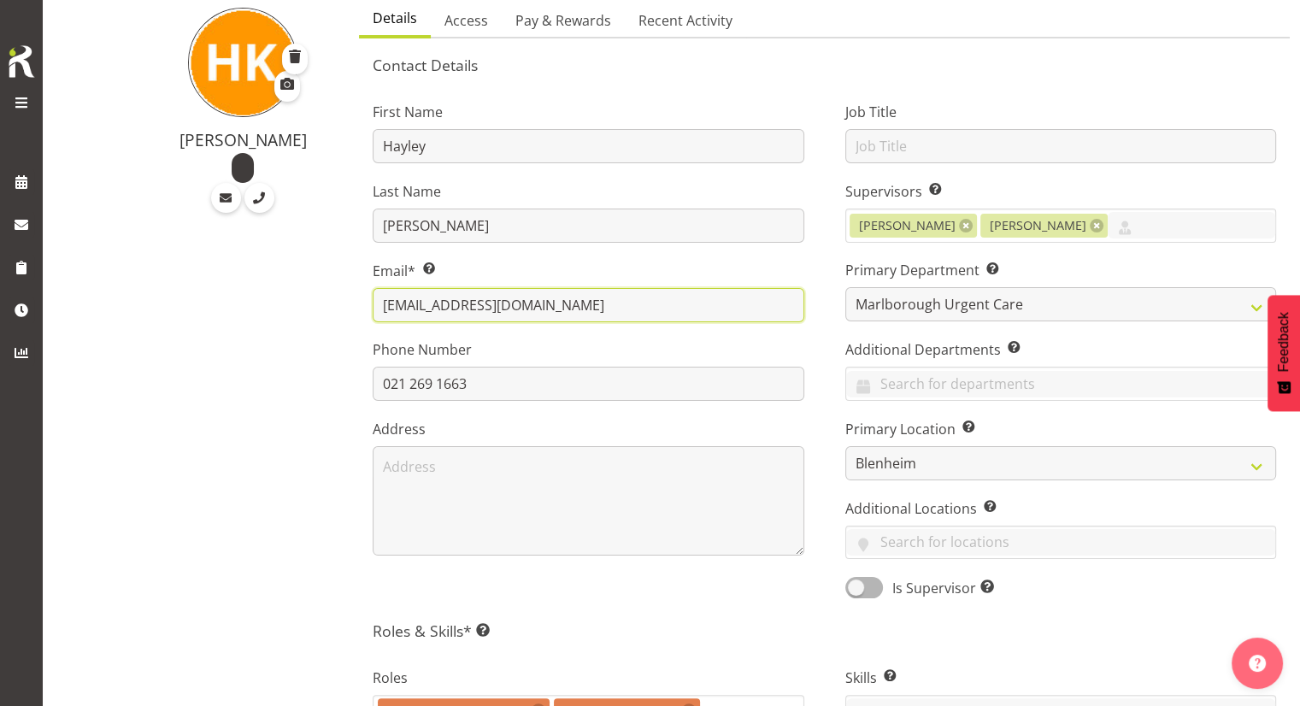
click at [422, 309] on input "hails.3@hotmail.com" at bounding box center [588, 305] width 431 height 34
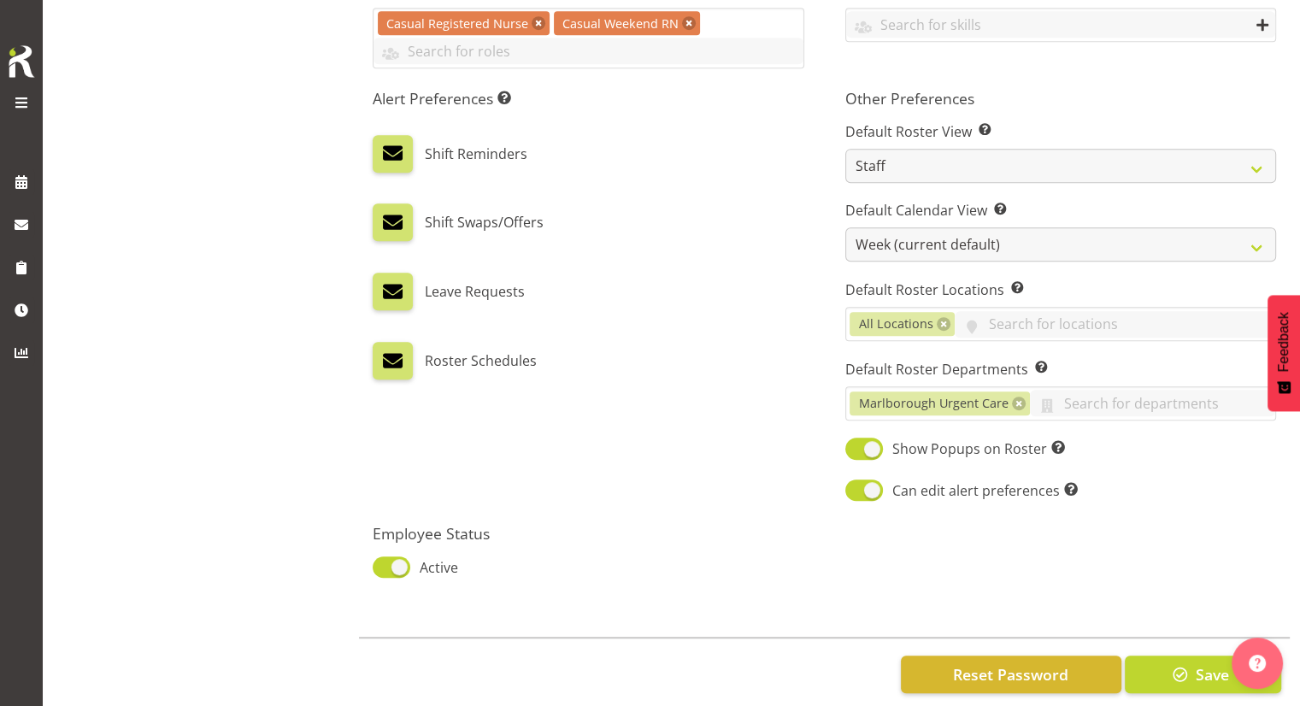
scroll to position [884, 0]
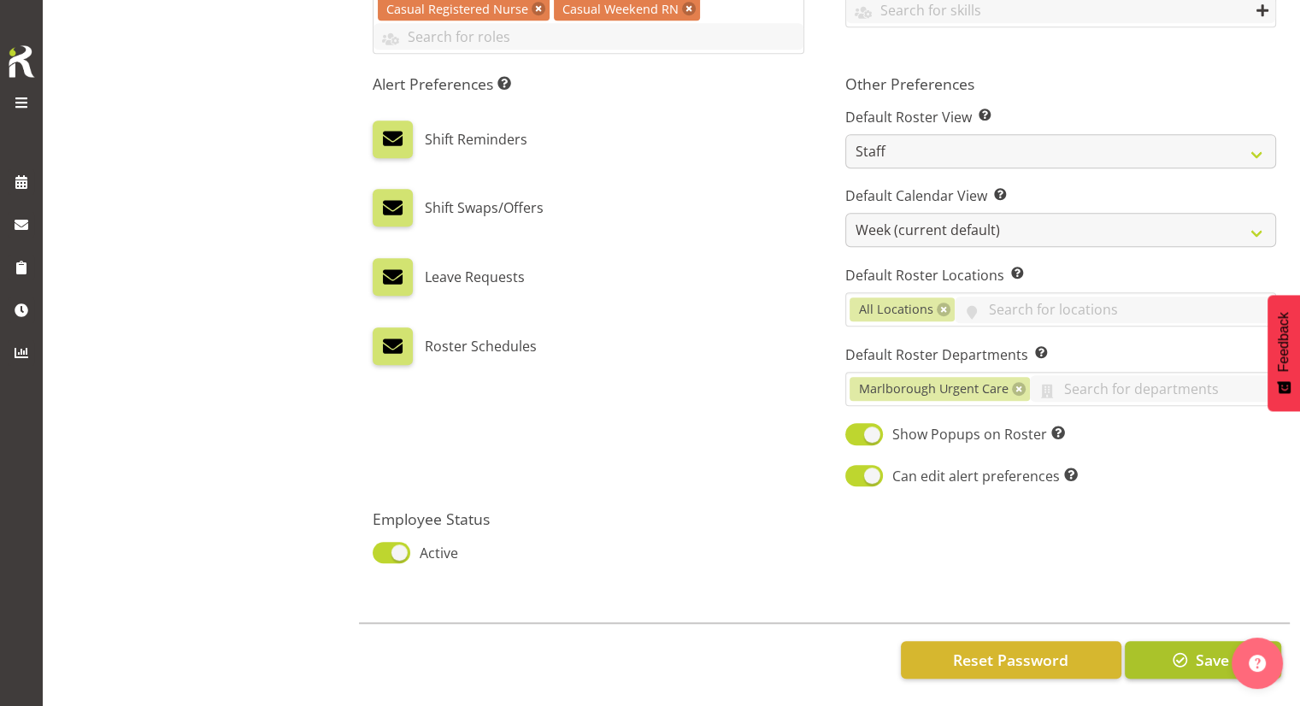
type input "[EMAIL_ADDRESS][DOMAIN_NAME]"
click at [1170, 649] on span "button" at bounding box center [1180, 660] width 22 height 22
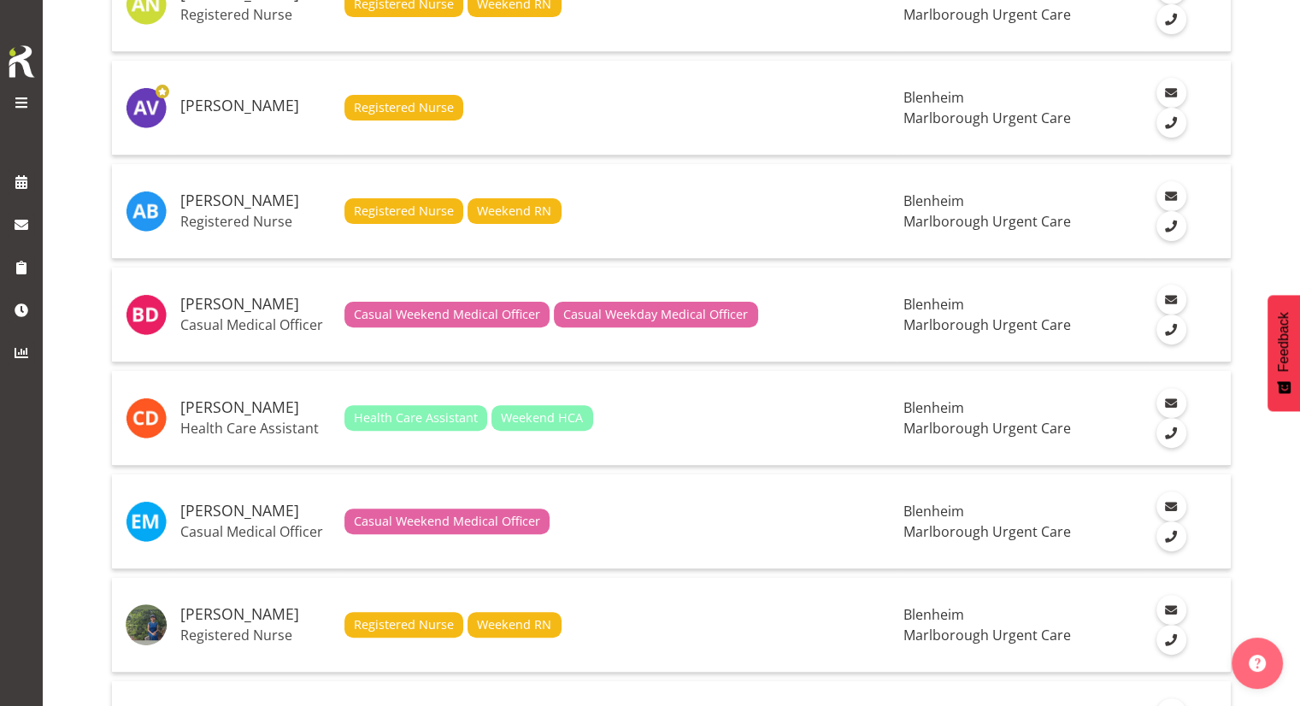
scroll to position [513, 0]
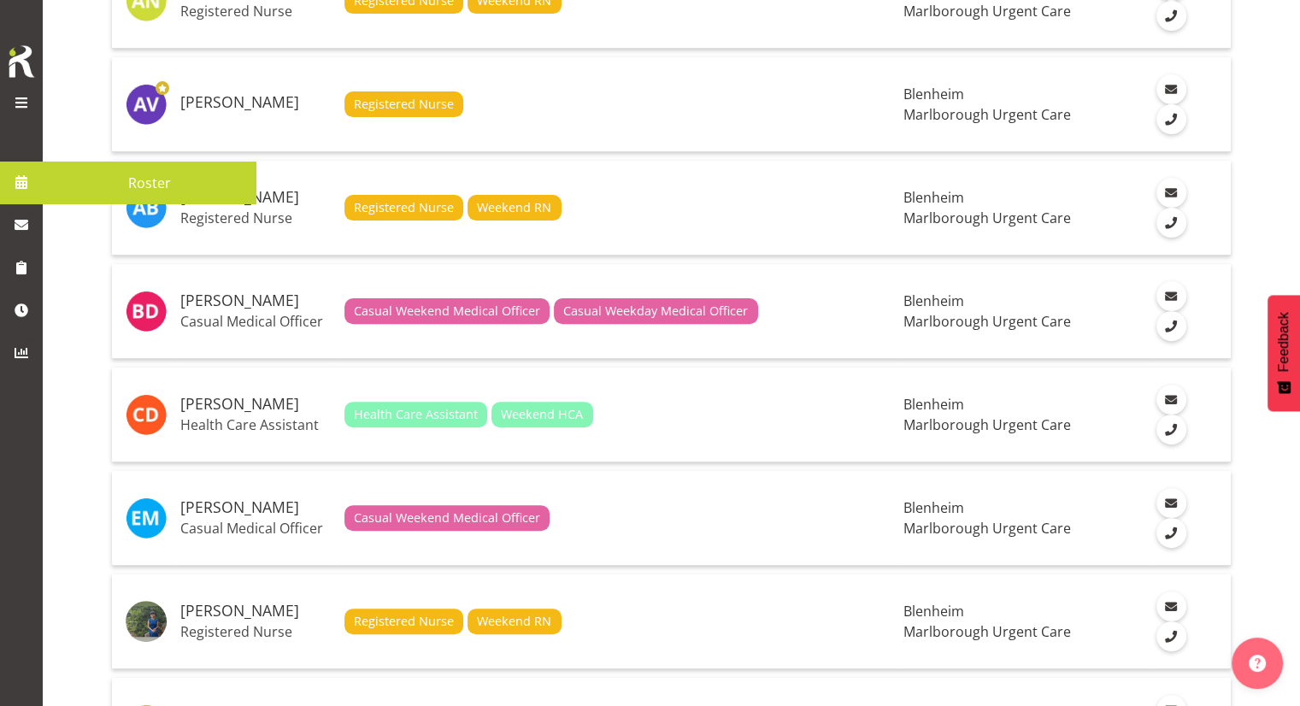
click at [37, 175] on link at bounding box center [21, 182] width 43 height 43
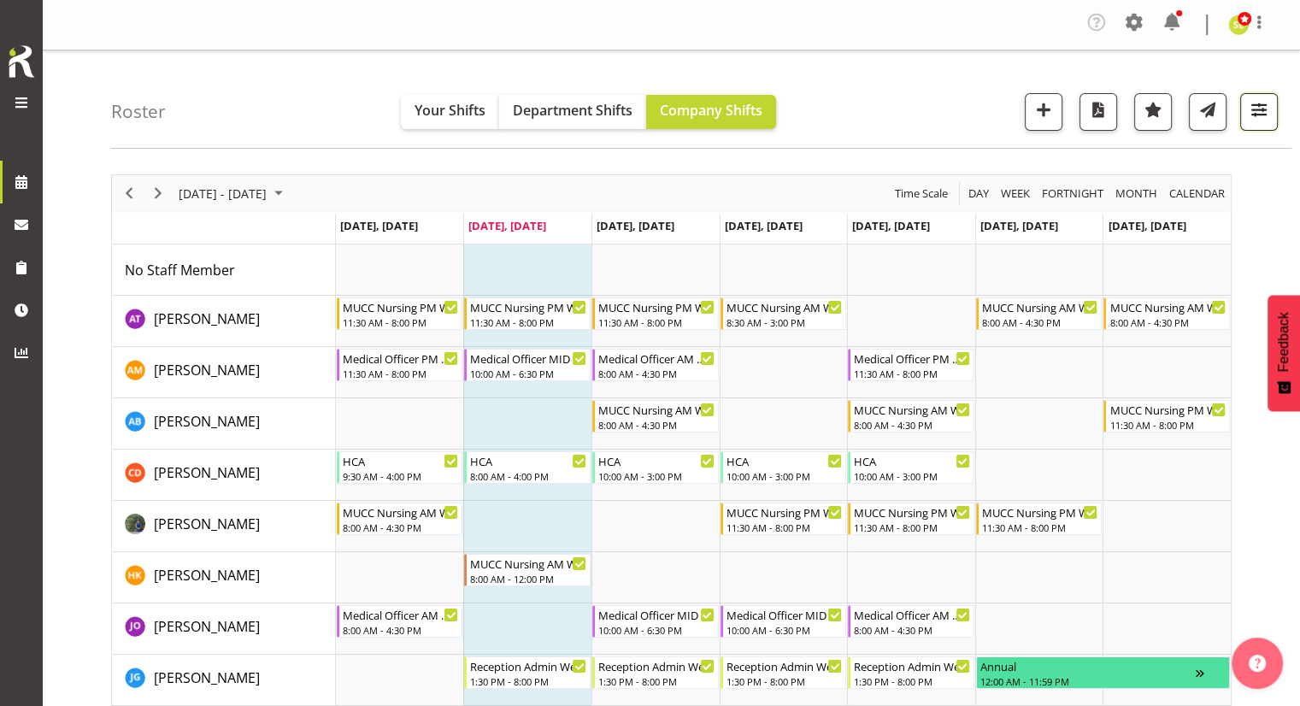
click at [1250, 103] on span "button" at bounding box center [1259, 109] width 22 height 22
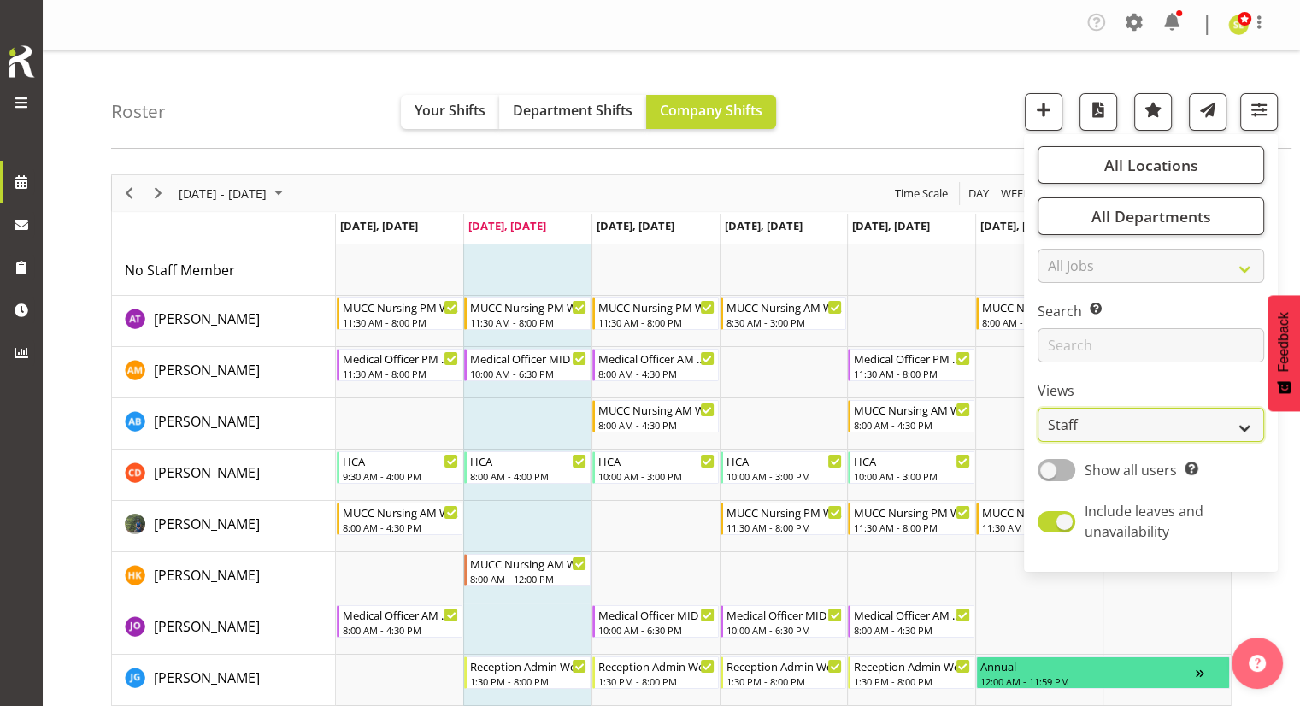
click at [1120, 420] on select "Staff Role Shift - Horizontal Shift - Vertical Staff - Location" at bounding box center [1151, 425] width 227 height 34
click at [1038, 408] on select "Staff Role Shift - Horizontal Shift - Vertical Staff - Location" at bounding box center [1151, 425] width 227 height 34
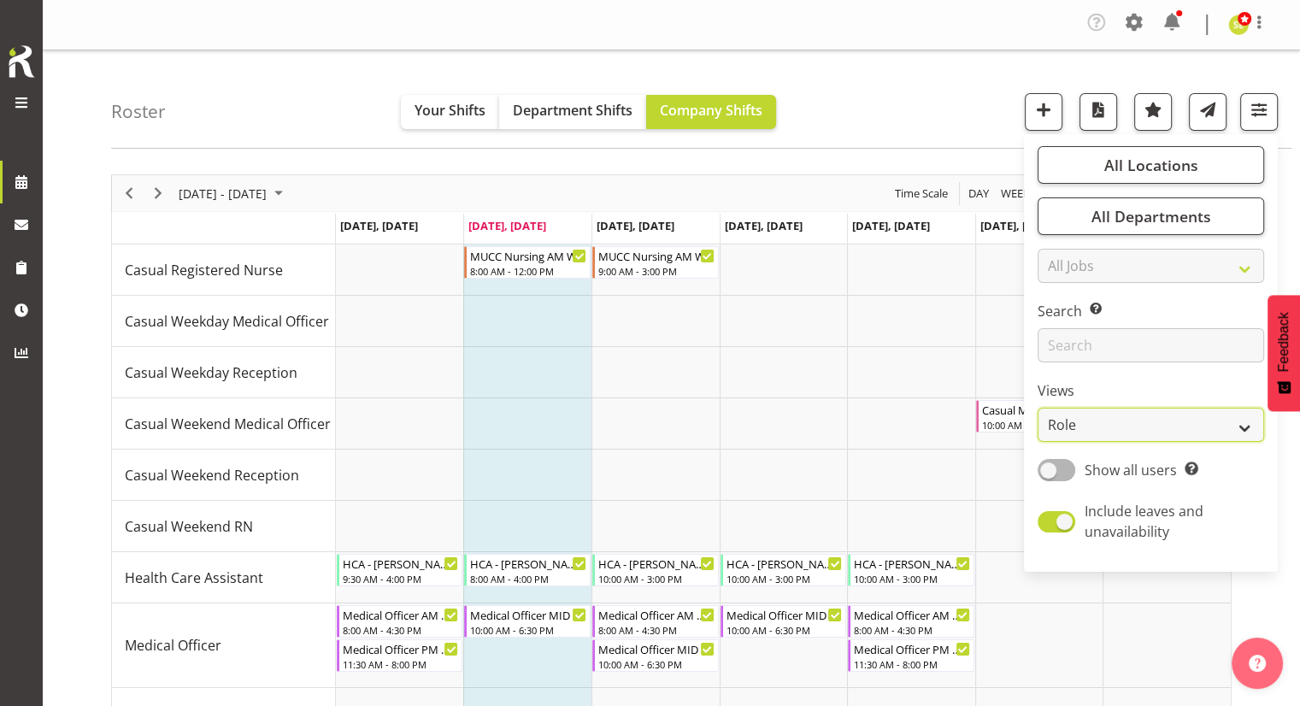
drag, startPoint x: 1220, startPoint y: 432, endPoint x: 1210, endPoint y: 432, distance: 9.4
click at [1220, 432] on select "Staff Role Shift - Horizontal Shift - Vertical Staff - Location" at bounding box center [1151, 425] width 227 height 34
click at [1038, 408] on select "Staff Role Shift - Horizontal Shift - Vertical Staff - Location" at bounding box center [1151, 425] width 227 height 34
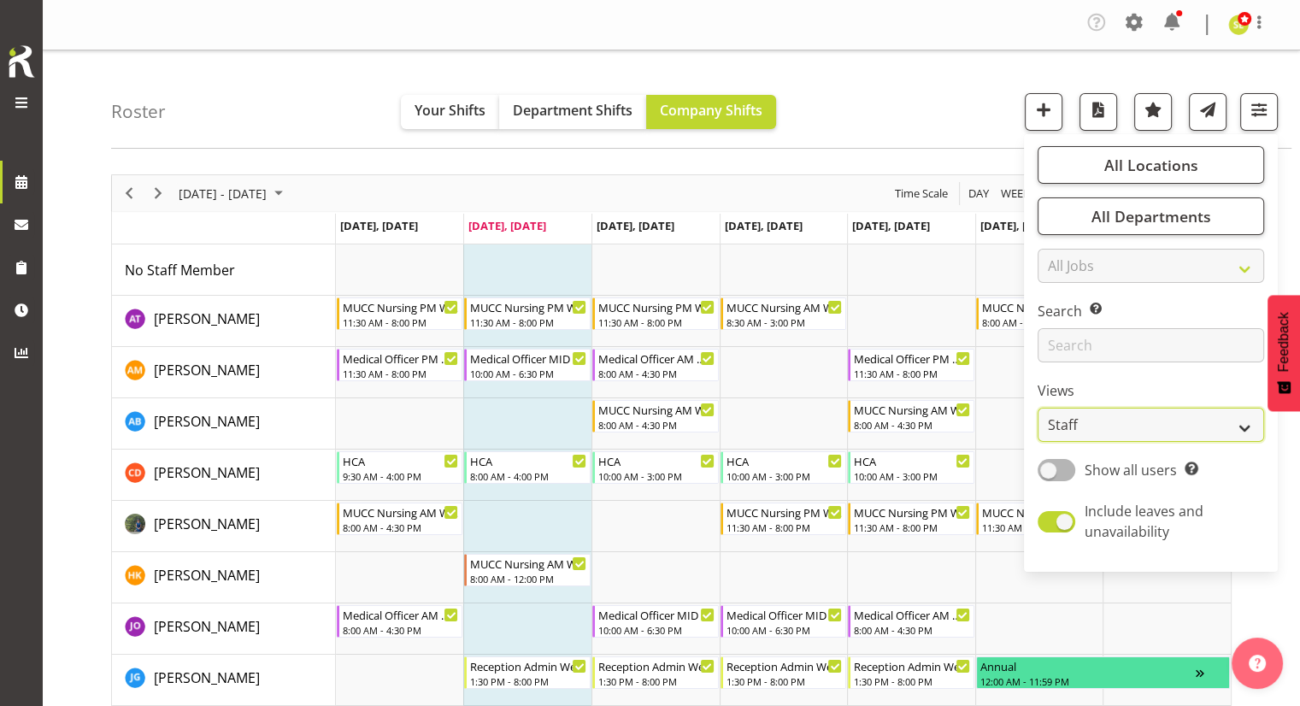
click at [1104, 427] on select "Staff Role Shift - Horizontal Shift - Vertical Staff - Location" at bounding box center [1151, 425] width 227 height 34
click at [1038, 408] on select "Staff Role Shift - Horizontal Shift - Vertical Staff - Location" at bounding box center [1151, 425] width 227 height 34
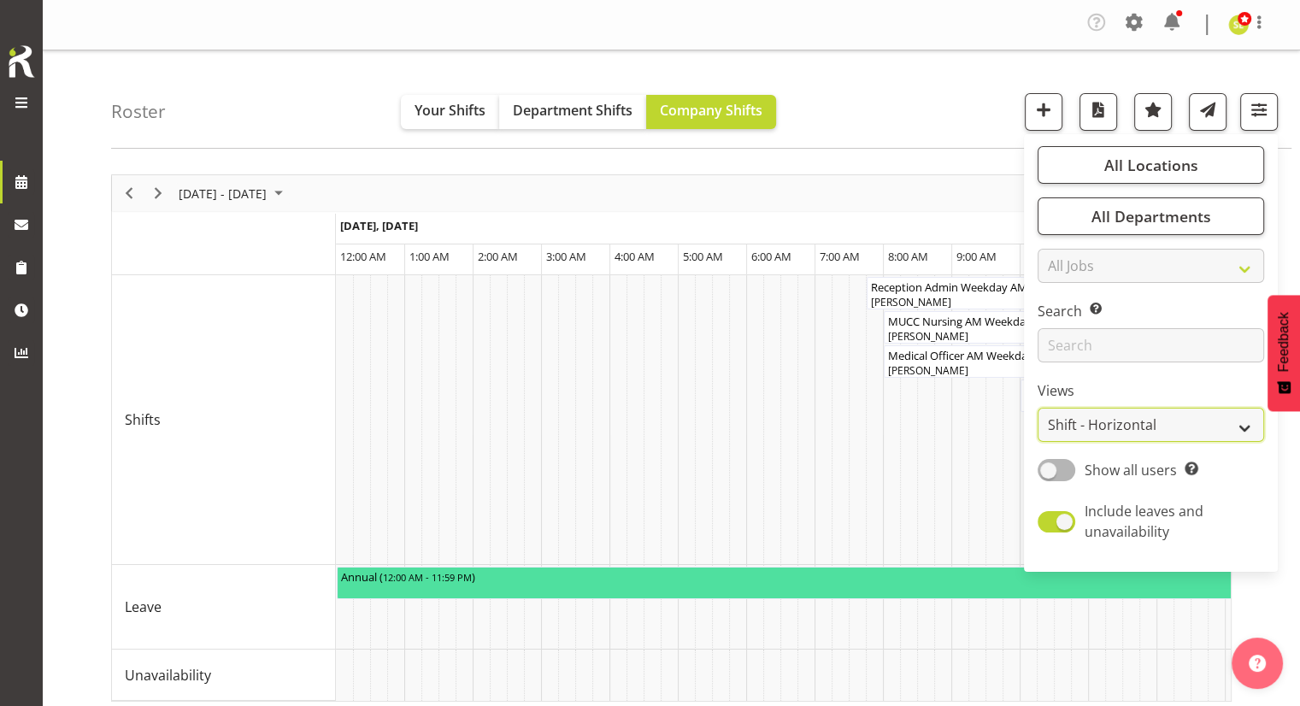
click at [1126, 428] on select "Staff Role Shift - Horizontal Shift - Vertical Staff - Location" at bounding box center [1151, 425] width 227 height 34
select select "staff"
click at [1038, 408] on select "Staff Role Shift - Horizontal Shift - Vertical Staff - Location" at bounding box center [1151, 425] width 227 height 34
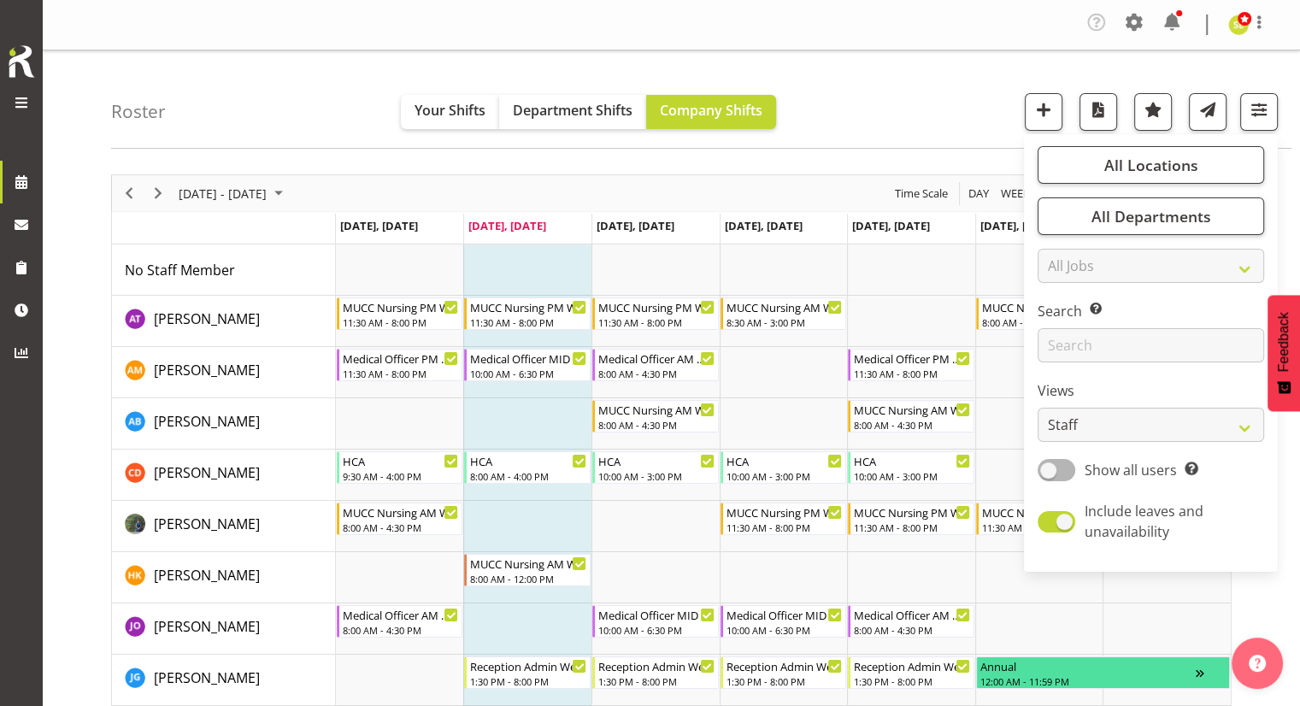
click at [936, 117] on div "Roster Your Shifts Department Shifts Company Shifts All Locations Clear Blenhei…" at bounding box center [701, 99] width 1180 height 98
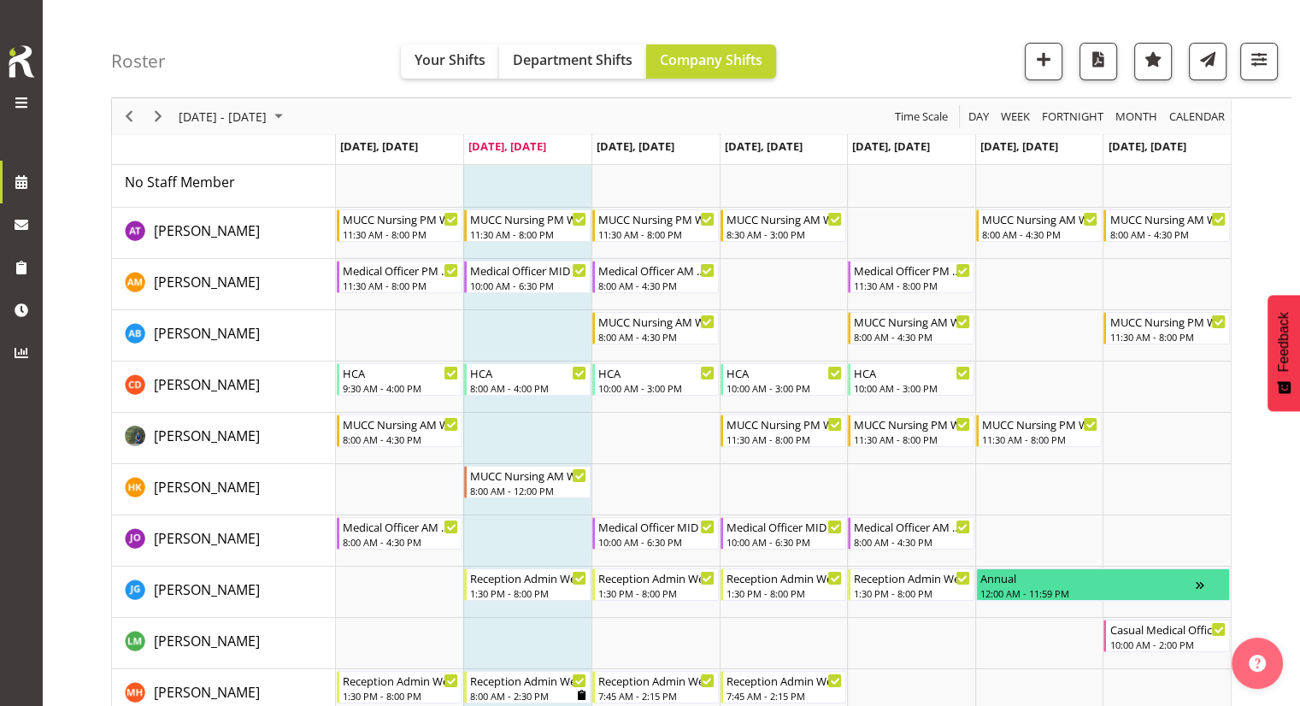
scroll to position [85, 0]
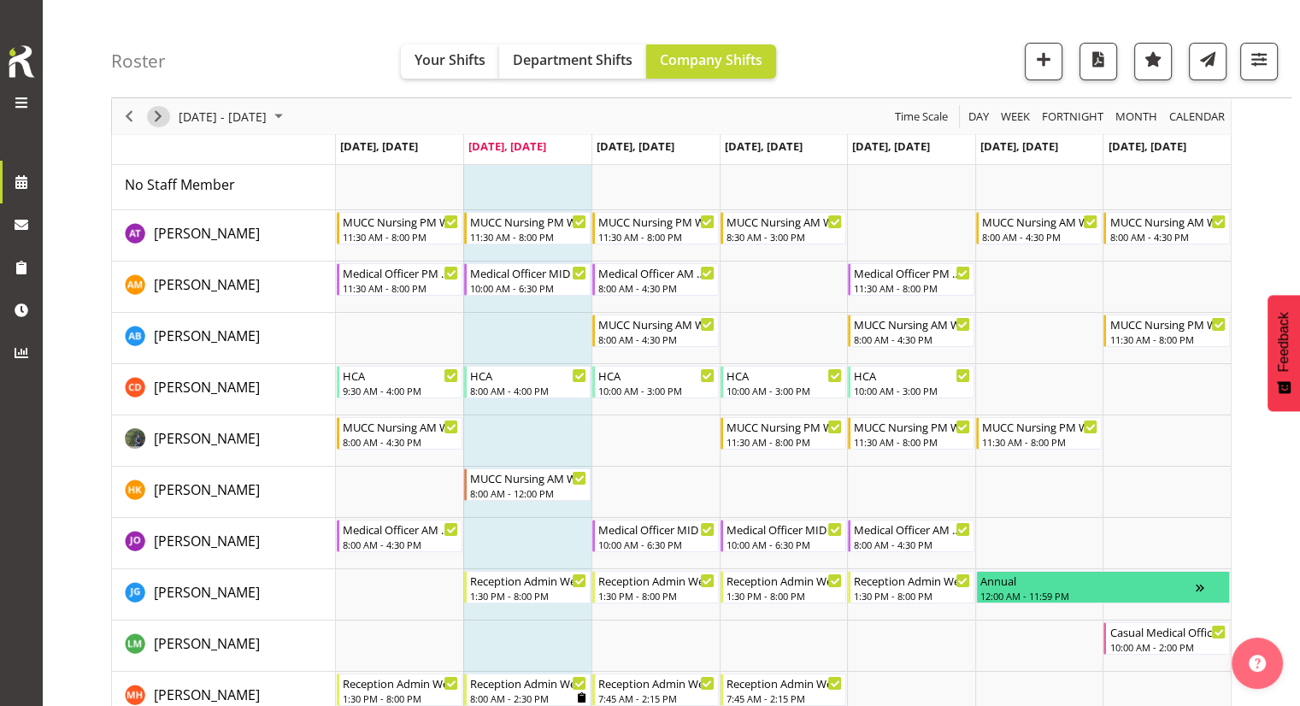
click at [157, 114] on span "Next" at bounding box center [158, 116] width 21 height 21
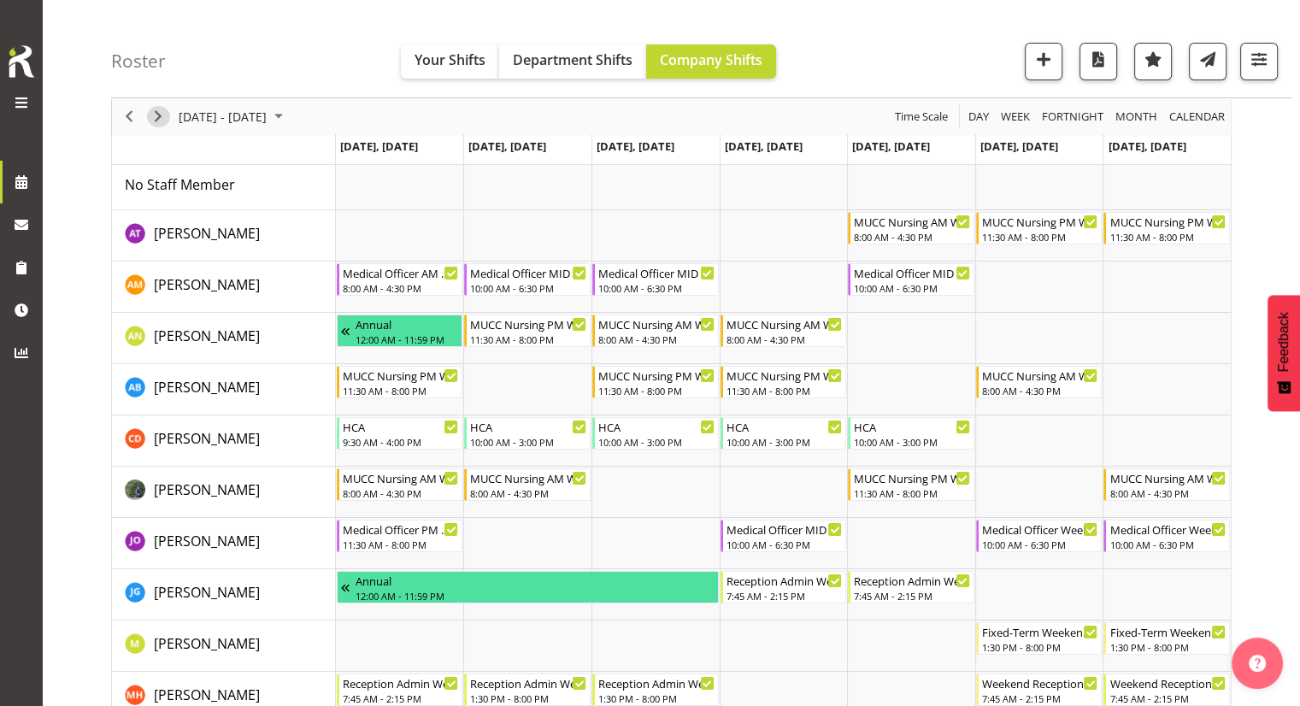
click at [157, 114] on span "Next" at bounding box center [158, 116] width 21 height 21
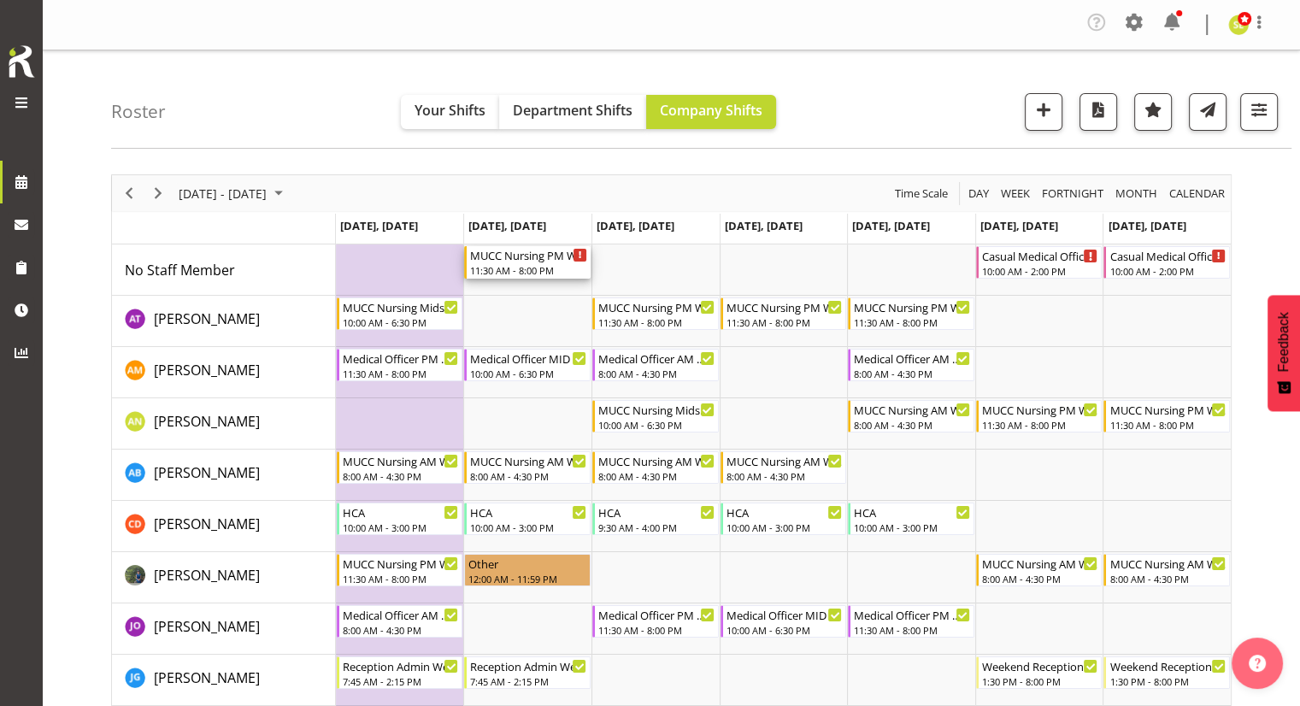
click at [510, 262] on div "MUCC Nursing PM Weekday" at bounding box center [528, 254] width 117 height 17
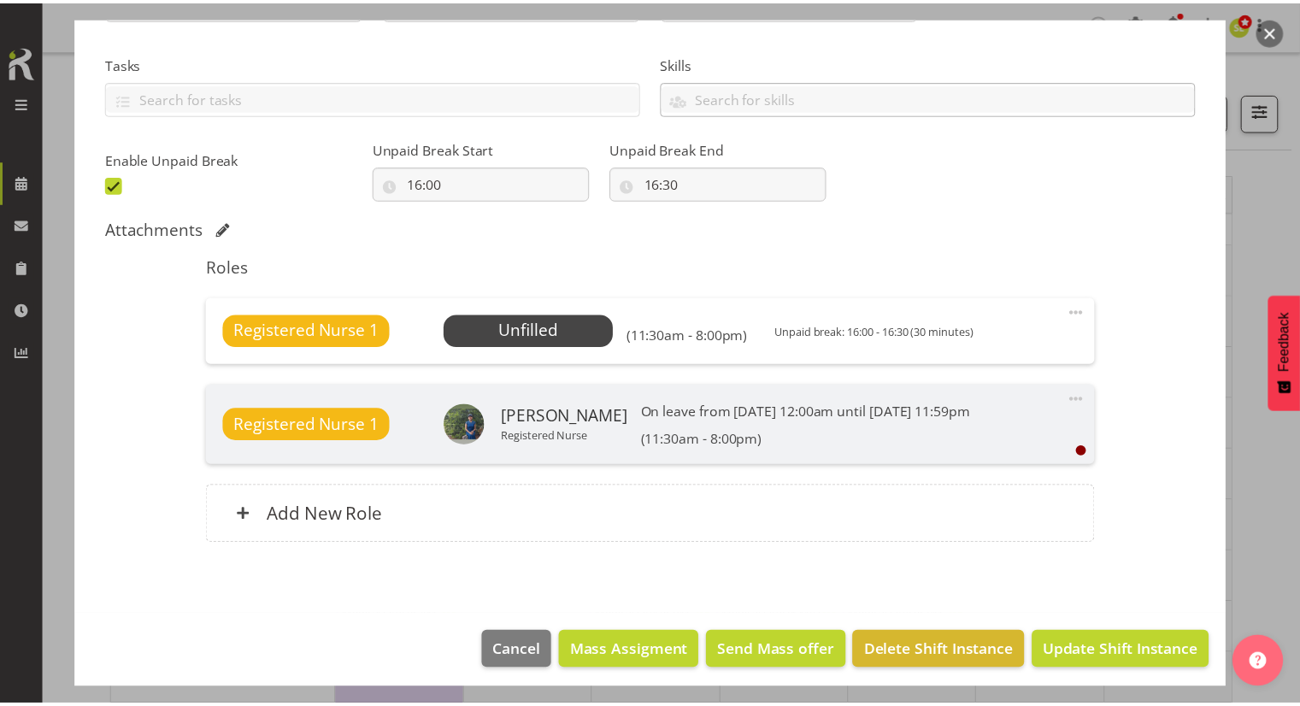
scroll to position [349, 0]
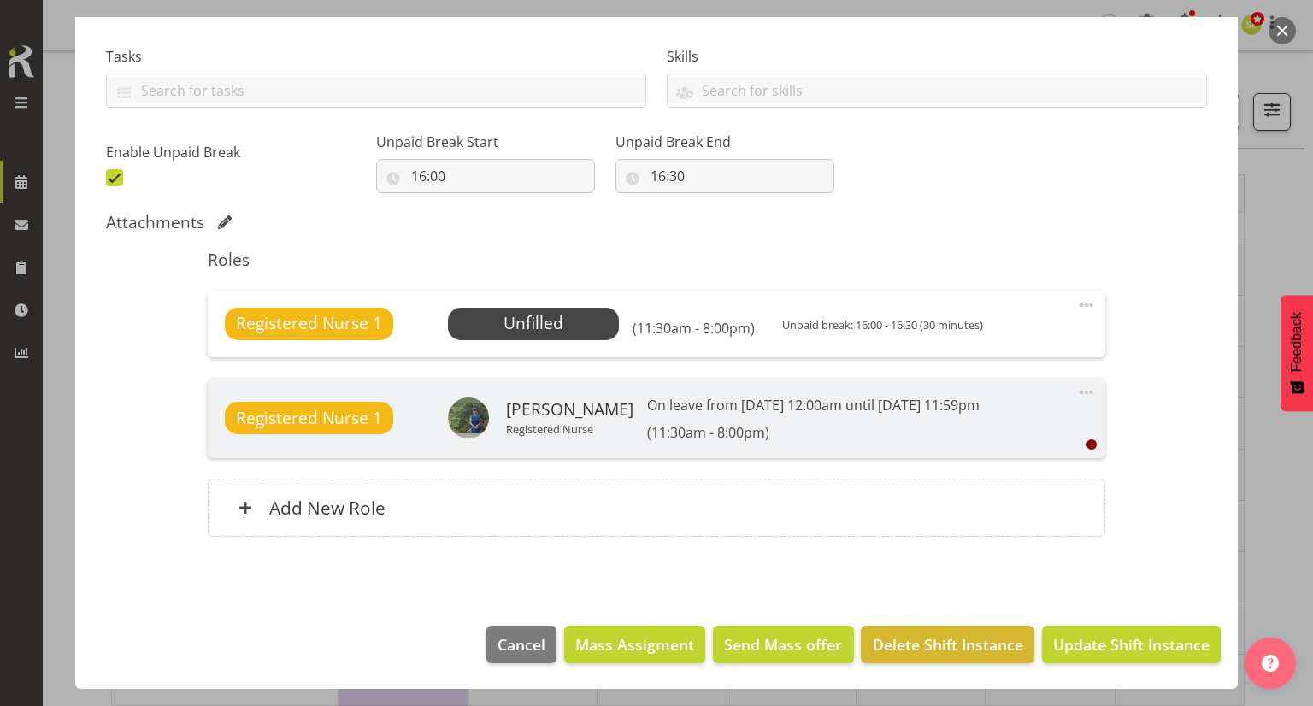
click at [1279, 32] on button "button" at bounding box center [1281, 30] width 27 height 27
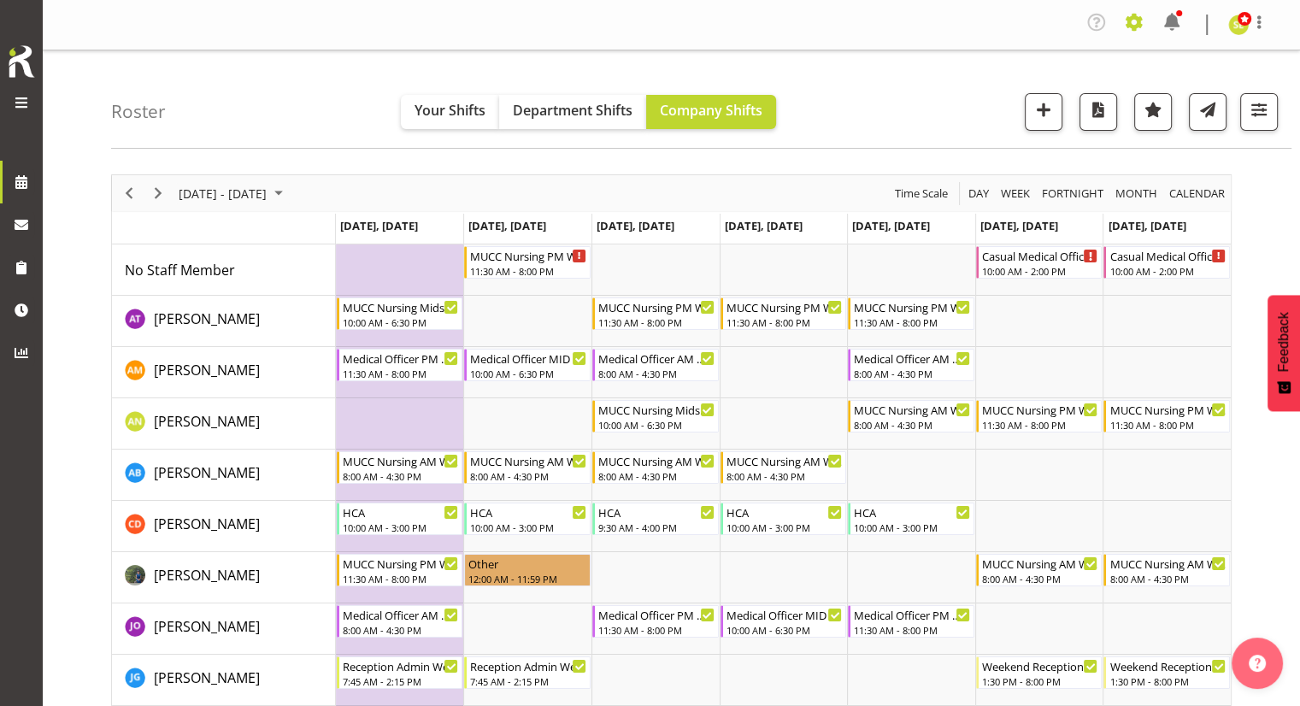
click at [1133, 20] on span at bounding box center [1134, 22] width 27 height 27
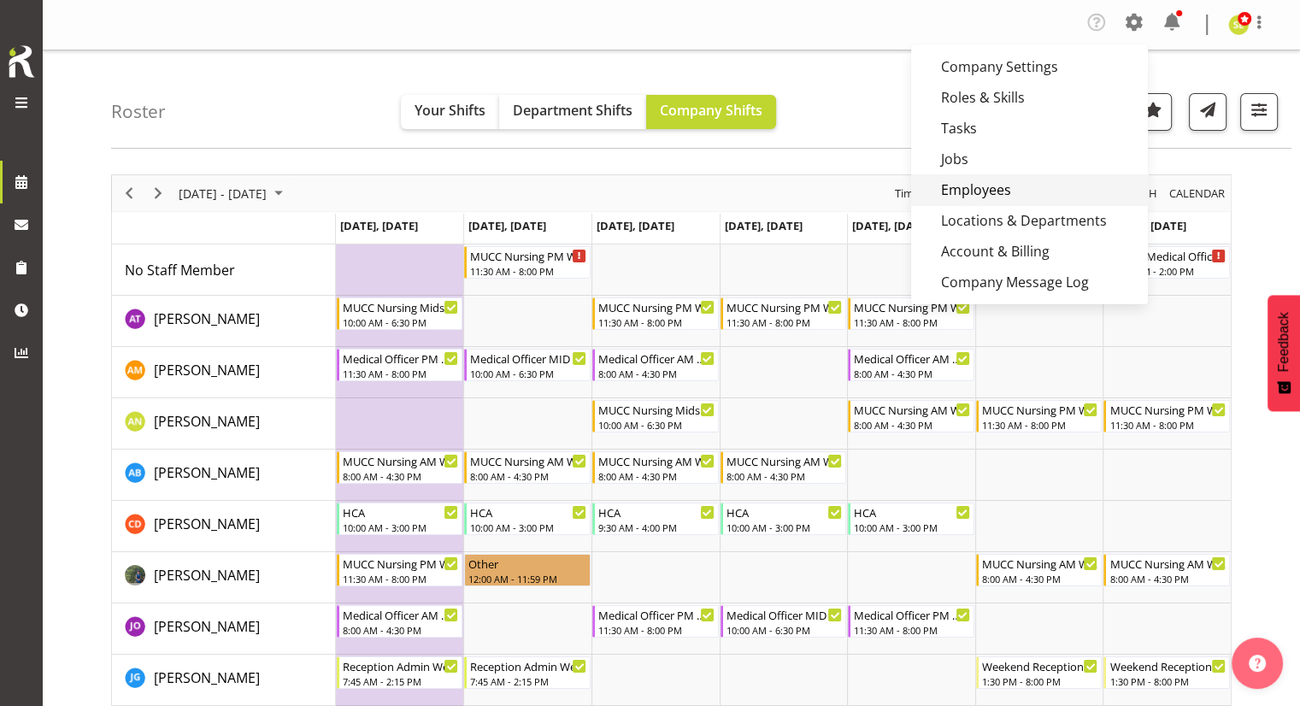
click at [991, 181] on link "Employees" at bounding box center [1029, 189] width 237 height 31
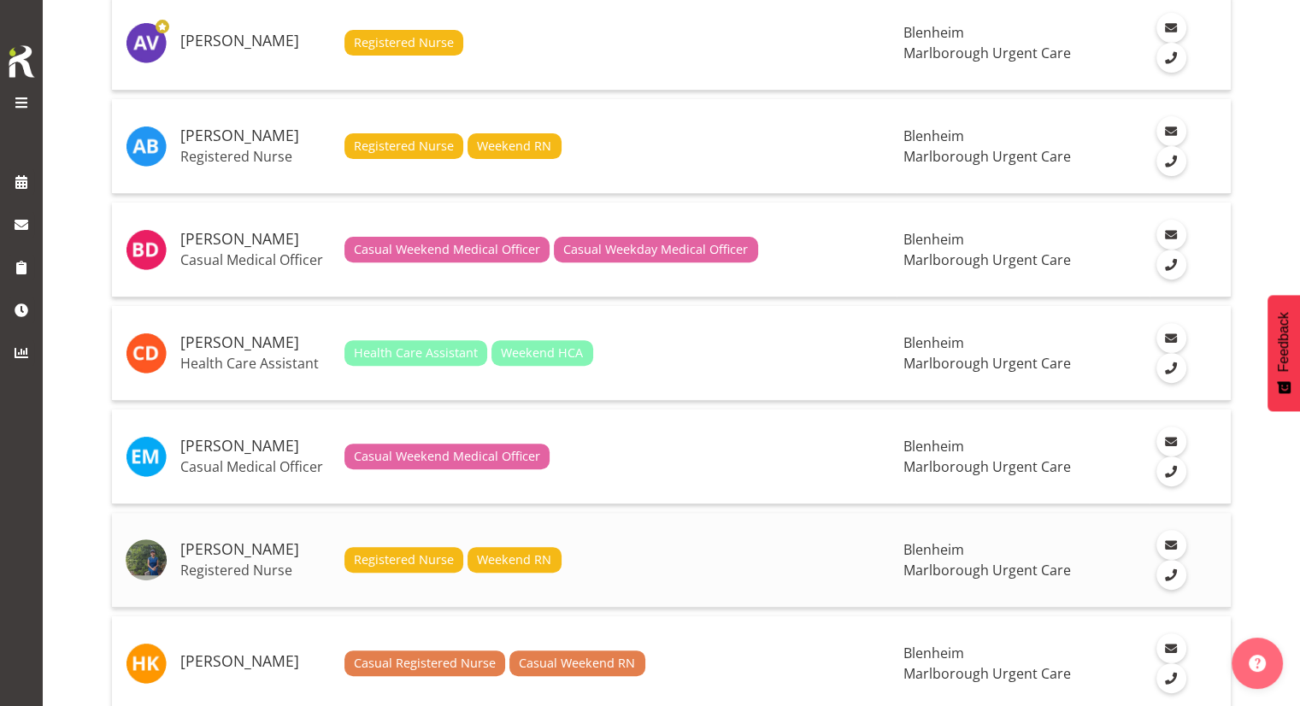
scroll to position [665, 0]
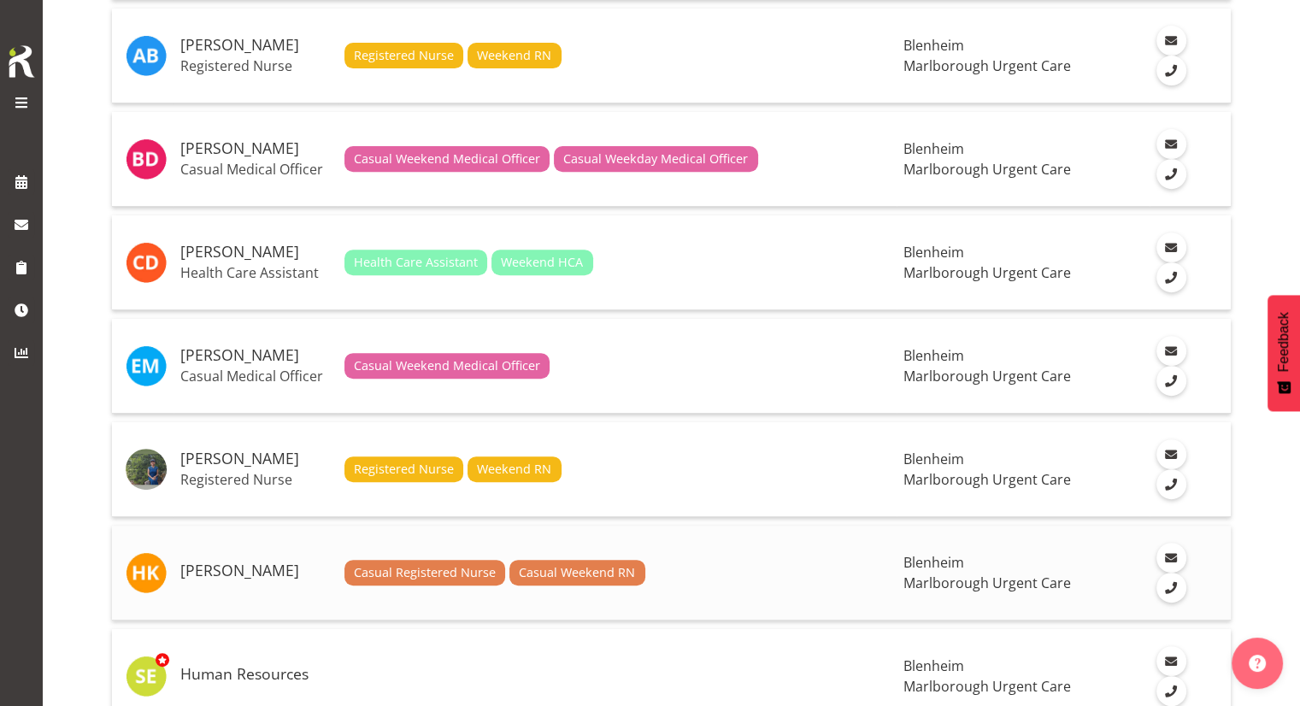
click at [262, 562] on h5 "[PERSON_NAME]" at bounding box center [255, 570] width 150 height 17
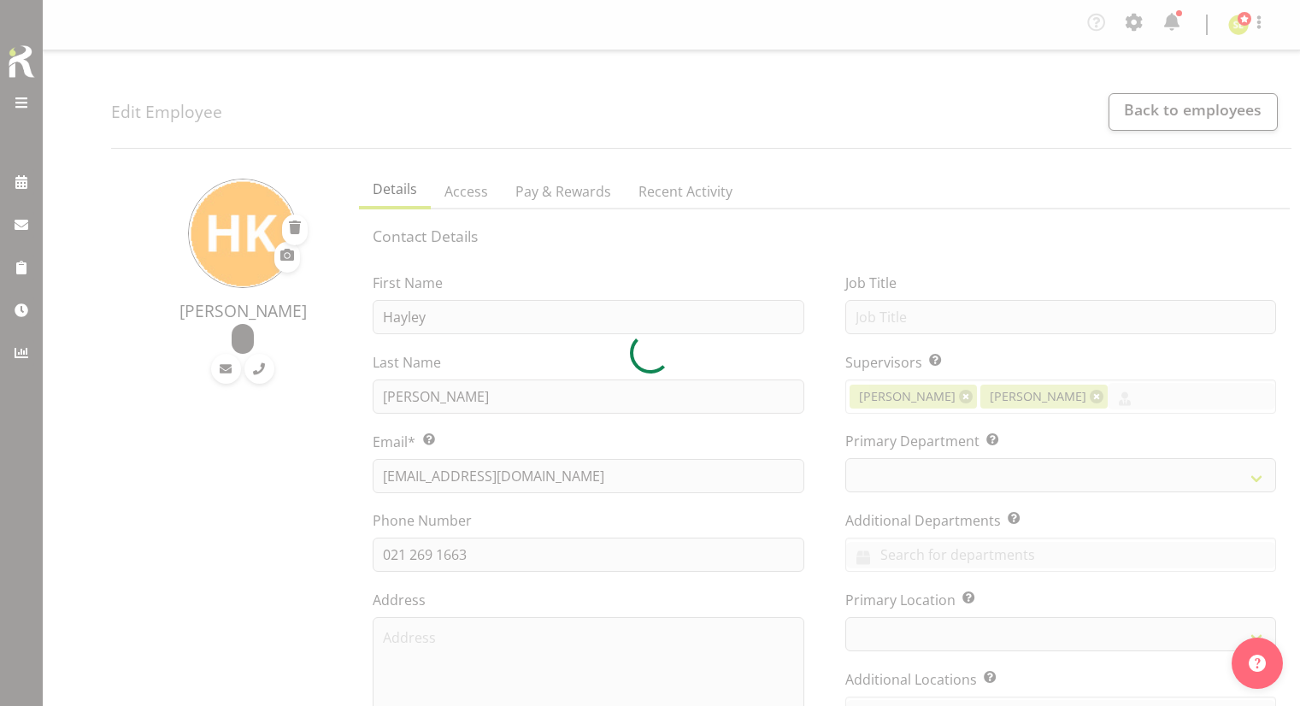
select select "TimelineWeek"
select select "925"
select select "1282"
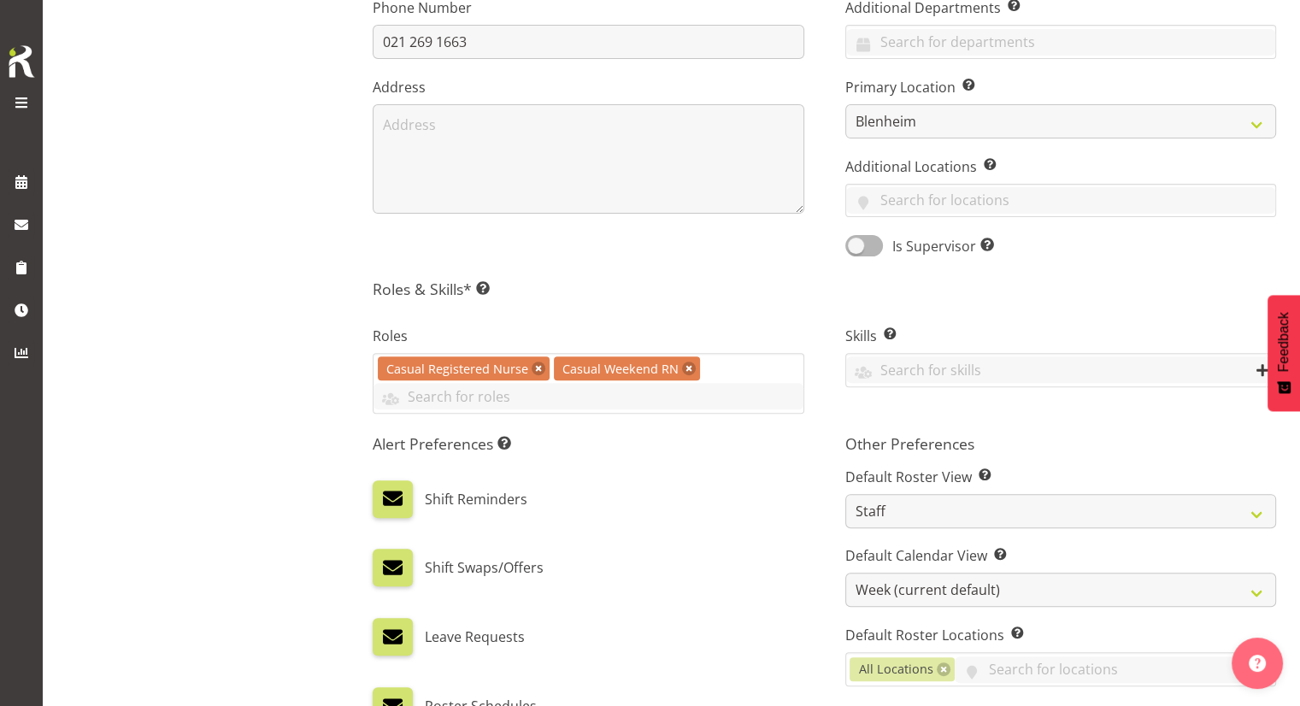
scroll to position [884, 0]
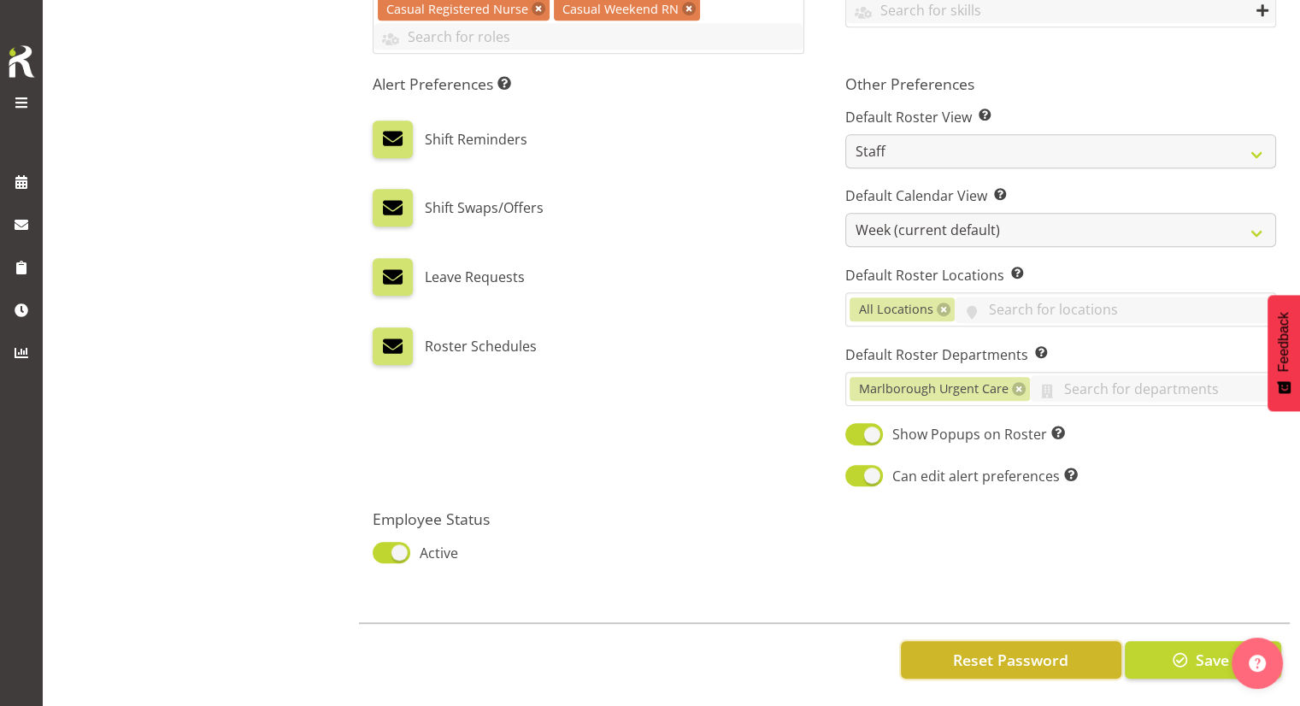
click at [974, 649] on span "Reset Password" at bounding box center [1010, 660] width 115 height 22
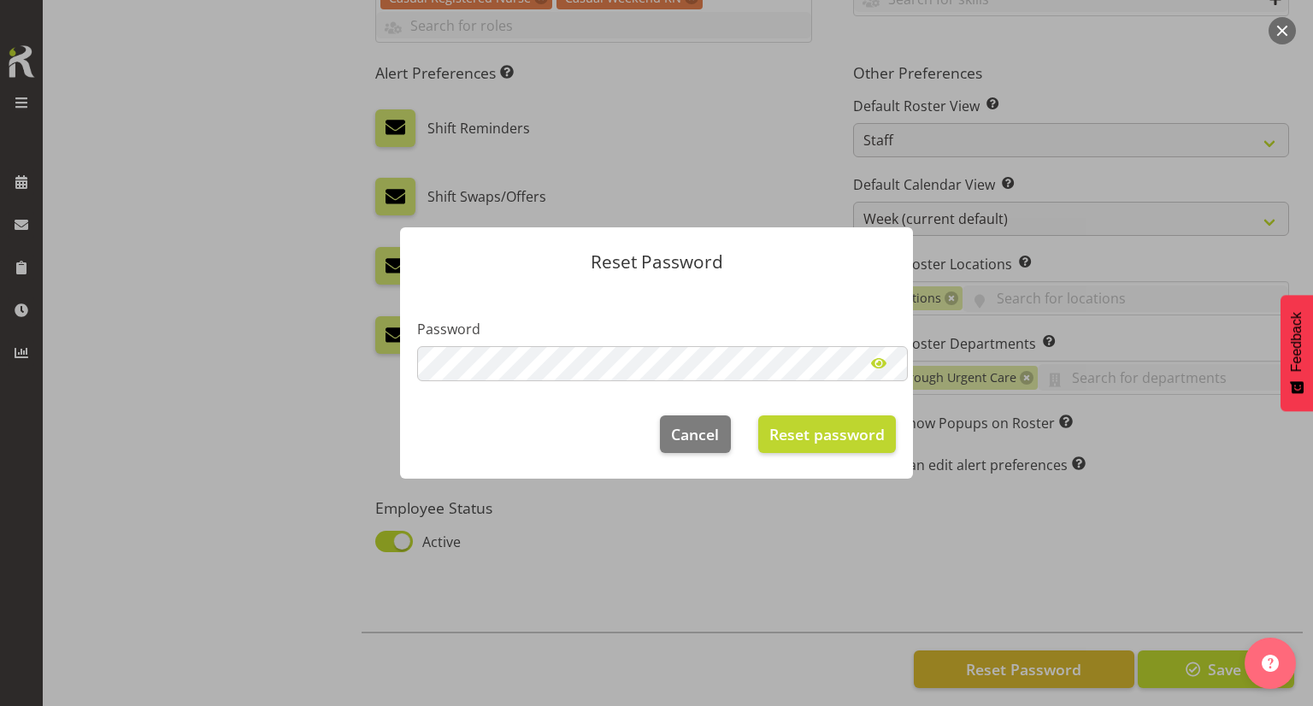
click at [874, 366] on span at bounding box center [879, 363] width 34 height 34
click at [827, 435] on span "Reset password" at bounding box center [826, 433] width 115 height 22
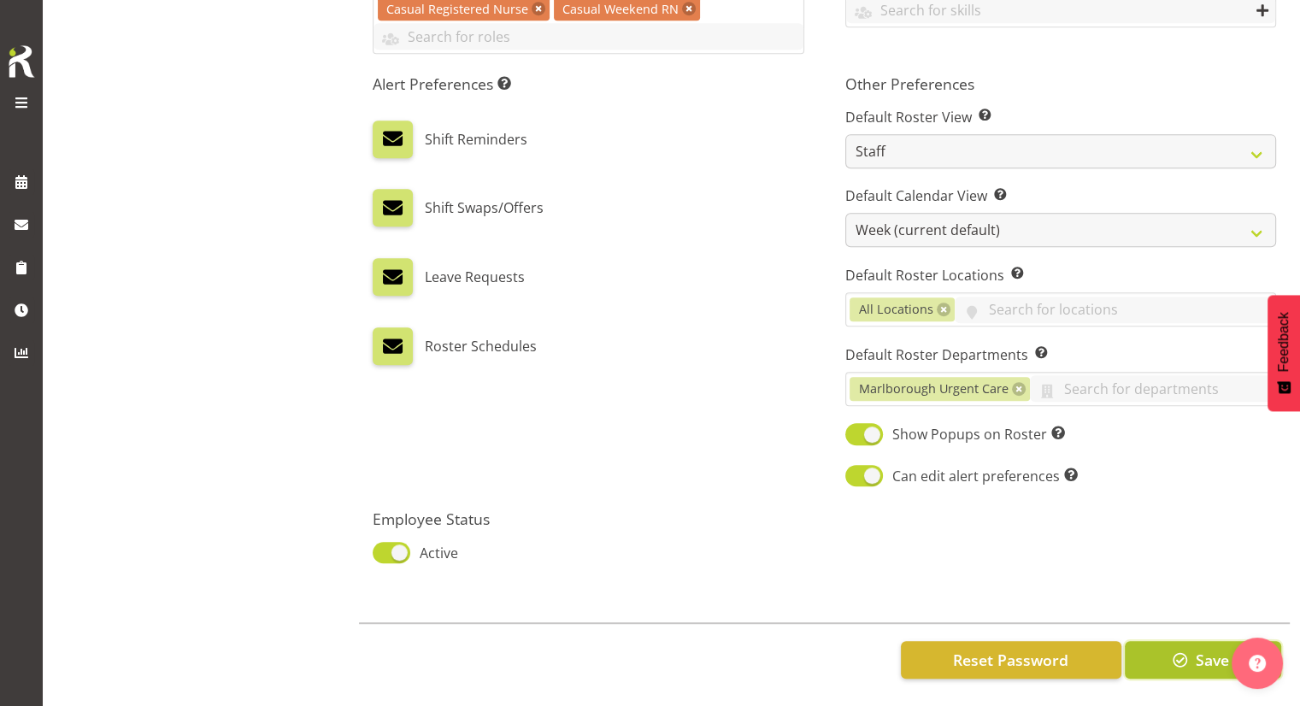
click at [1199, 654] on span "Save" at bounding box center [1211, 660] width 33 height 22
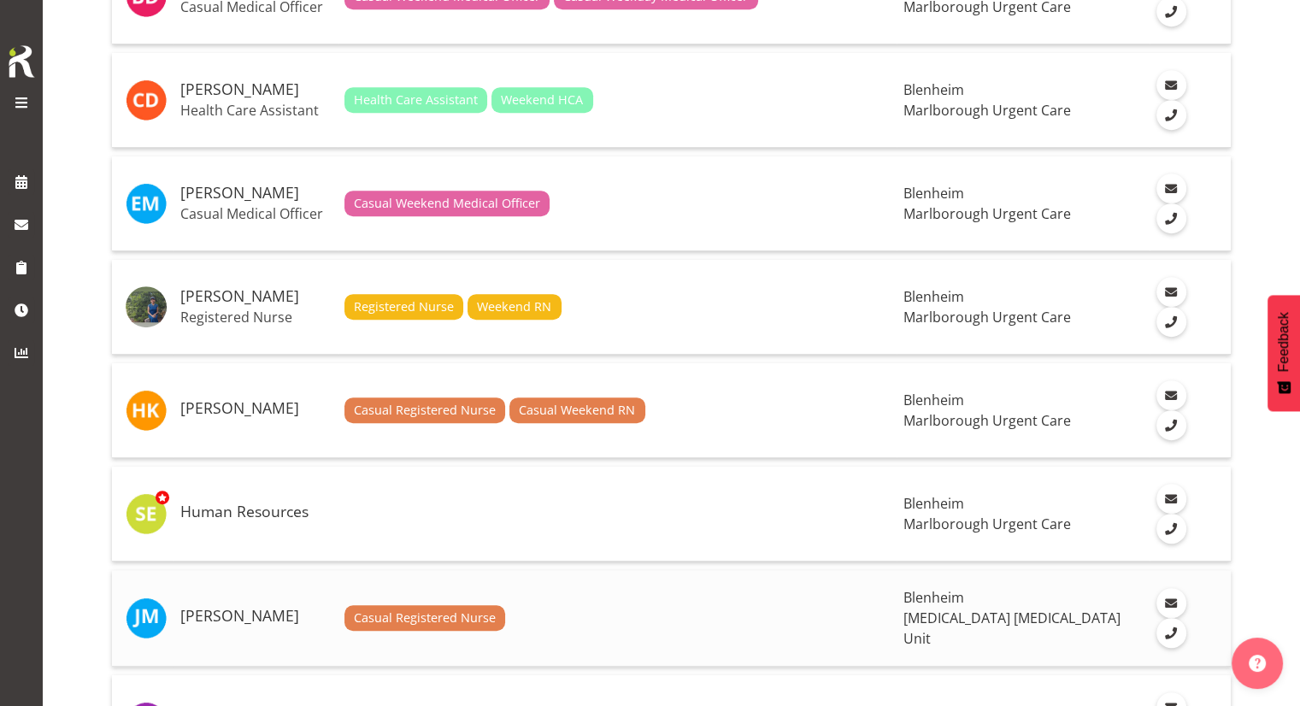
scroll to position [855, 0]
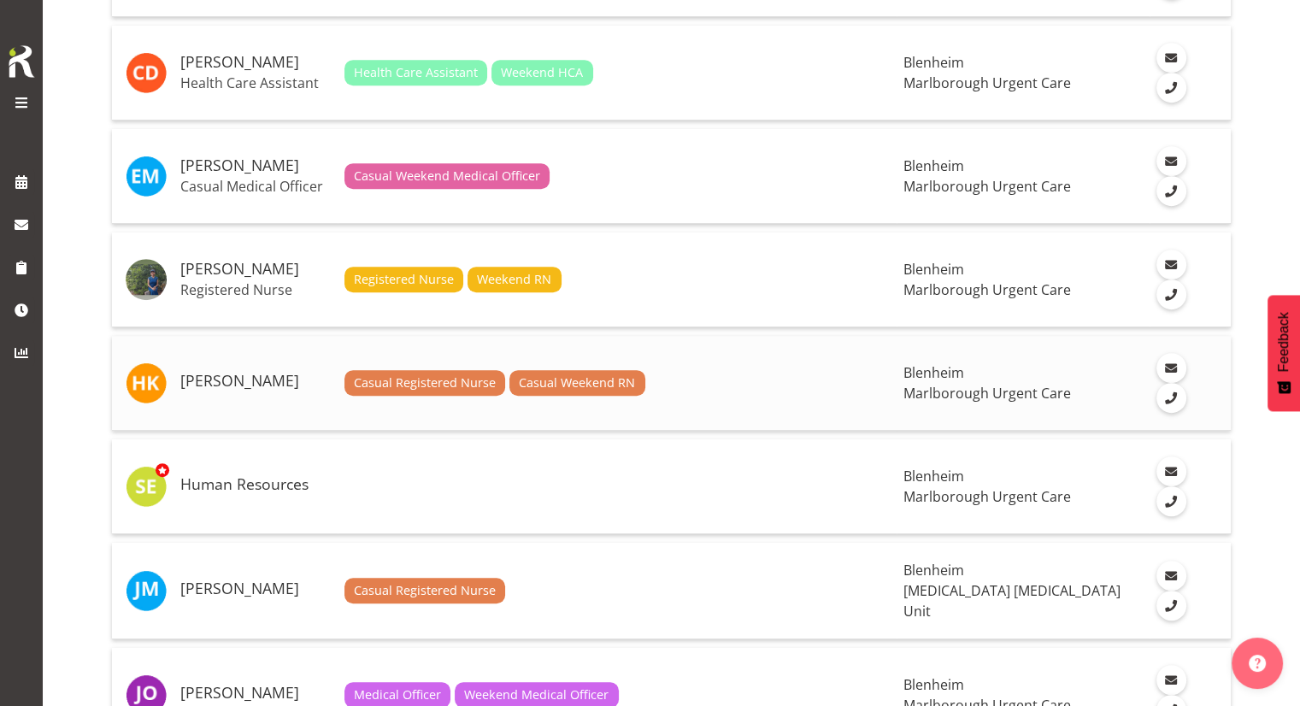
click at [245, 373] on h5 "[PERSON_NAME]" at bounding box center [255, 381] width 150 height 17
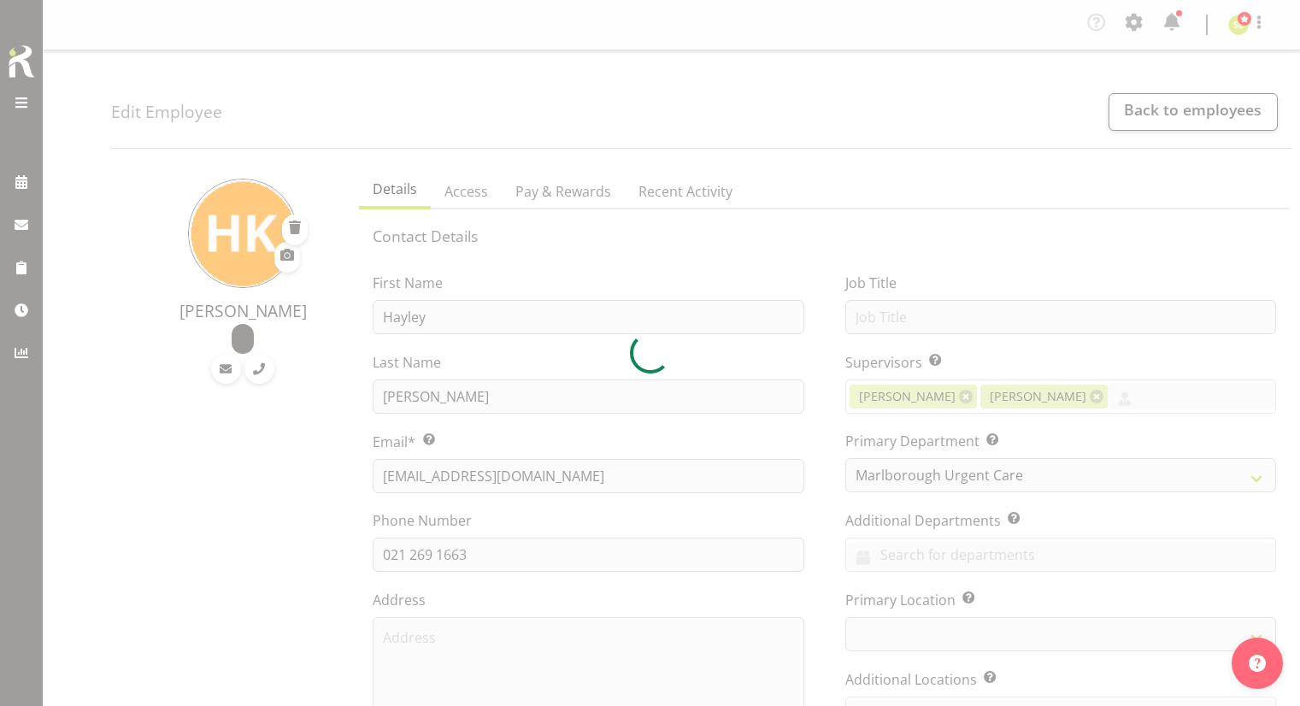
select select "925"
select select "TimelineWeek"
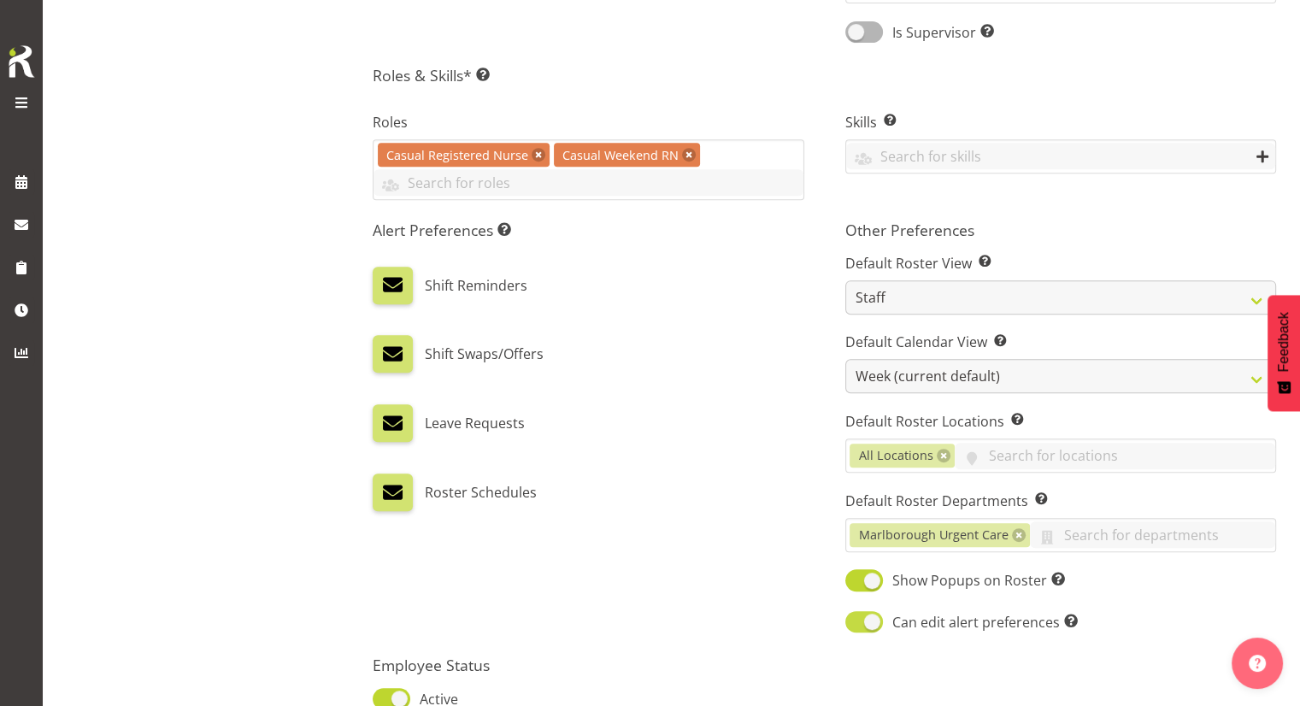
scroll to position [855, 0]
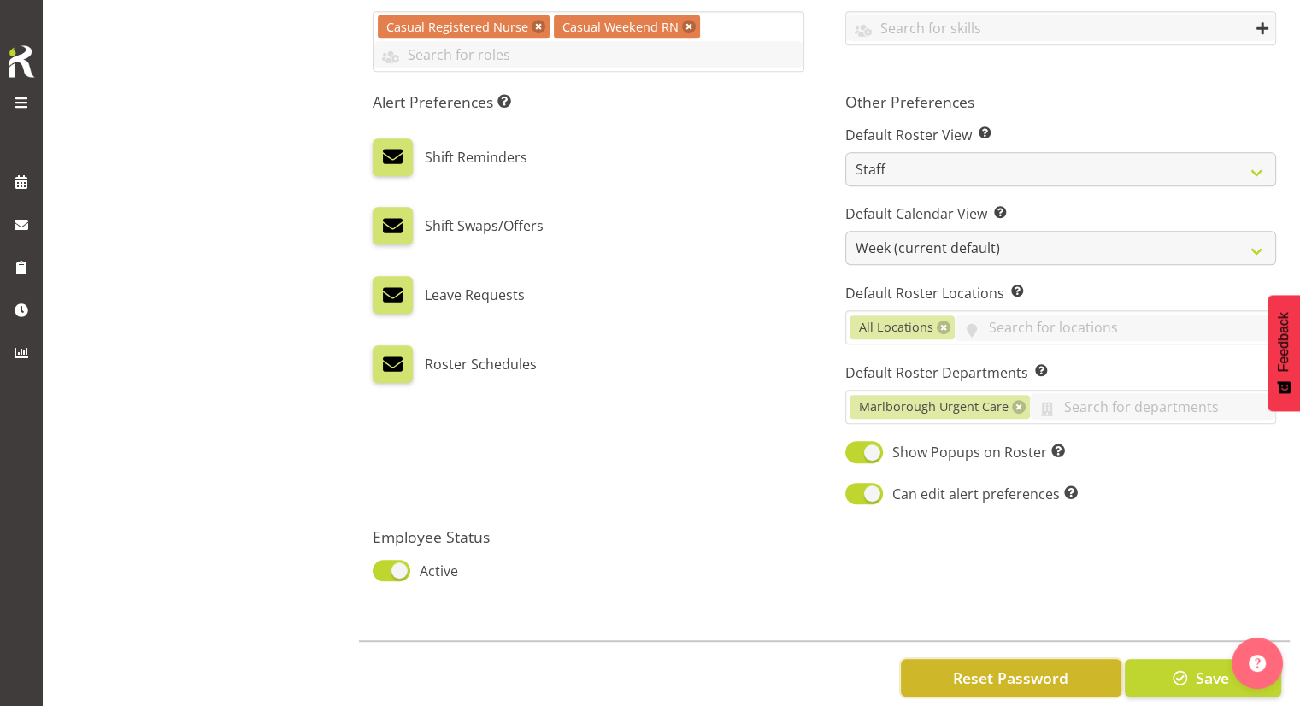
click at [1006, 674] on span "Reset Password" at bounding box center [1010, 678] width 115 height 22
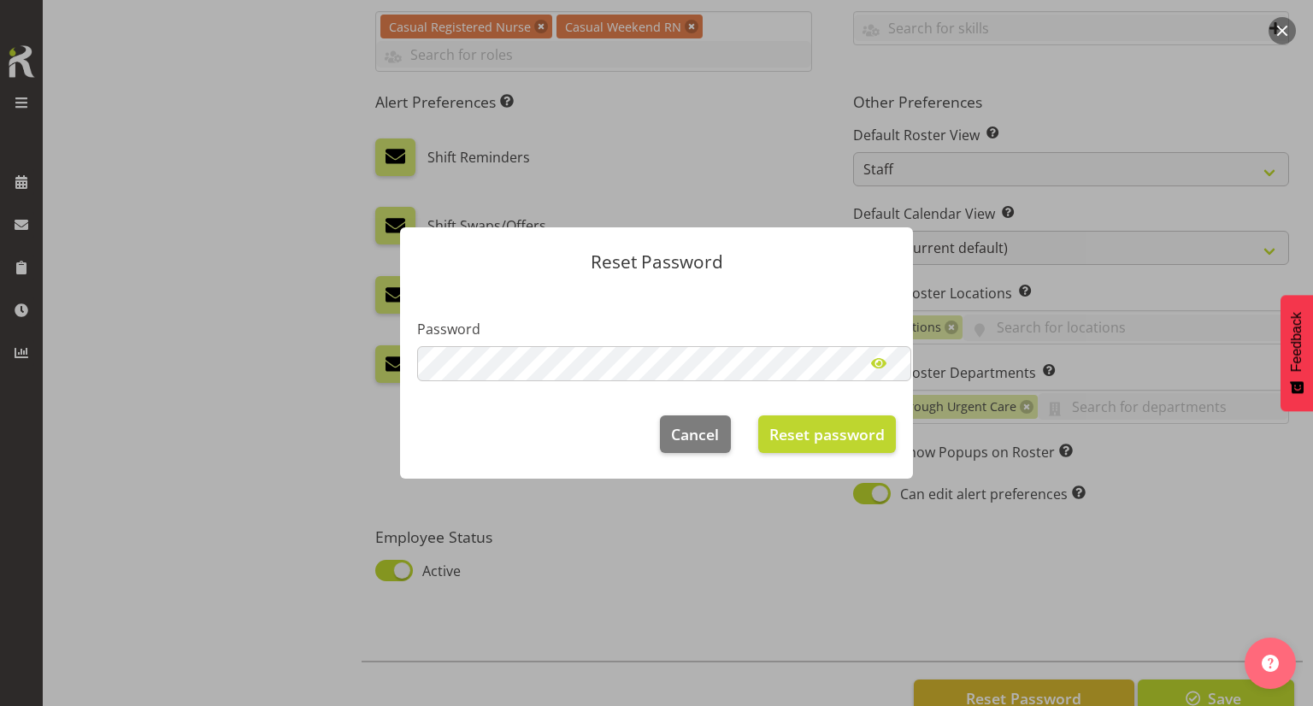
click at [882, 368] on span at bounding box center [879, 363] width 34 height 34
click at [852, 437] on span "Reset password" at bounding box center [826, 433] width 115 height 22
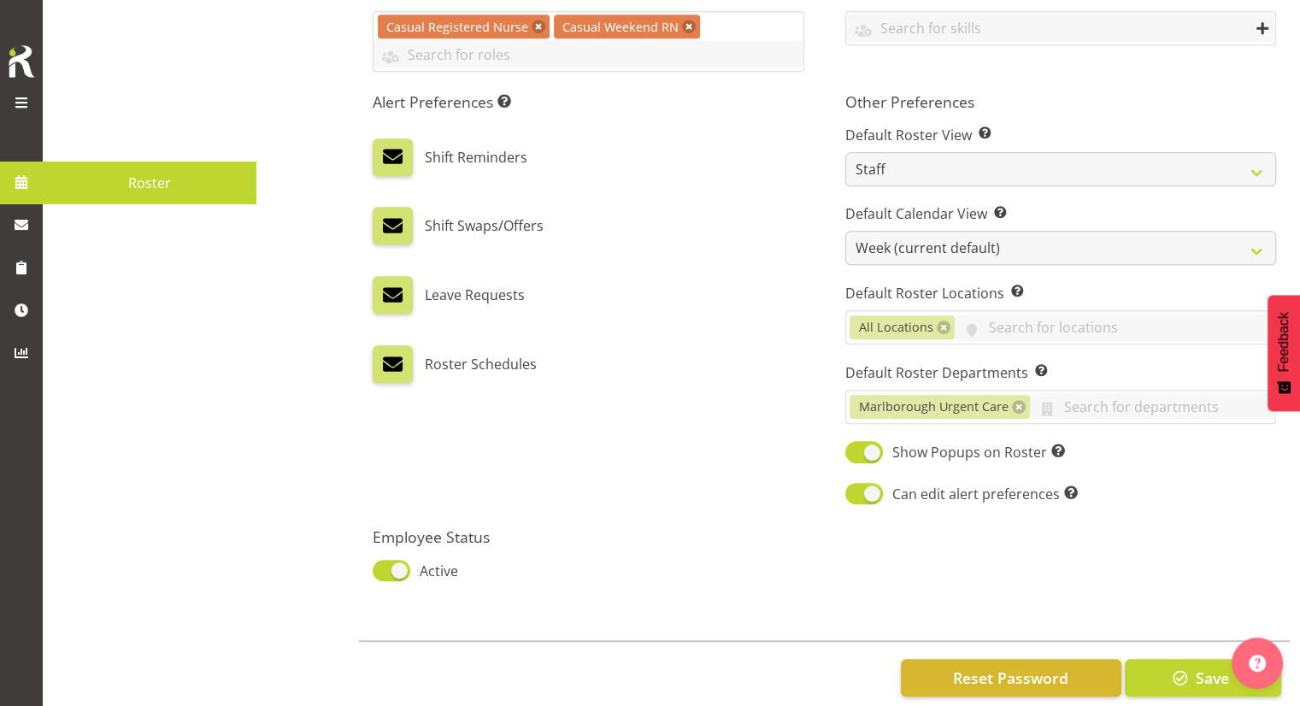
click at [10, 180] on span at bounding box center [22, 182] width 26 height 26
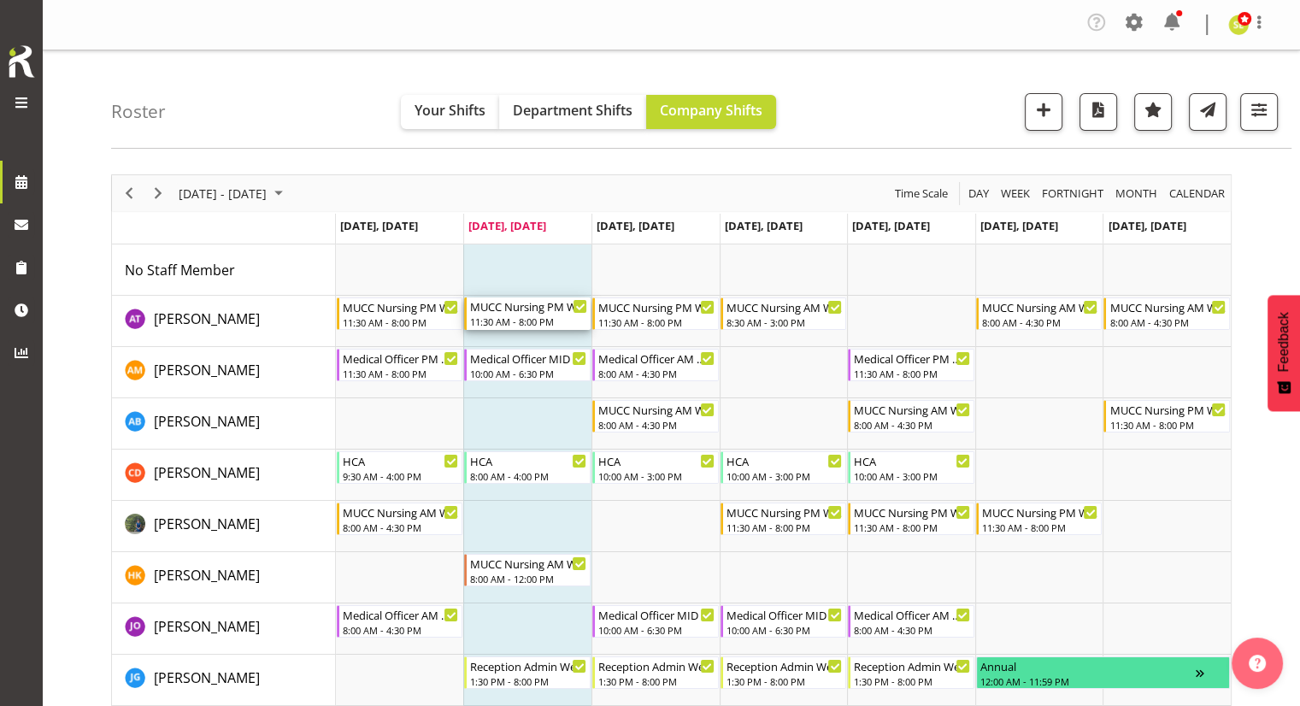
click at [544, 319] on div "11:30 AM - 8:00 PM" at bounding box center [528, 322] width 117 height 14
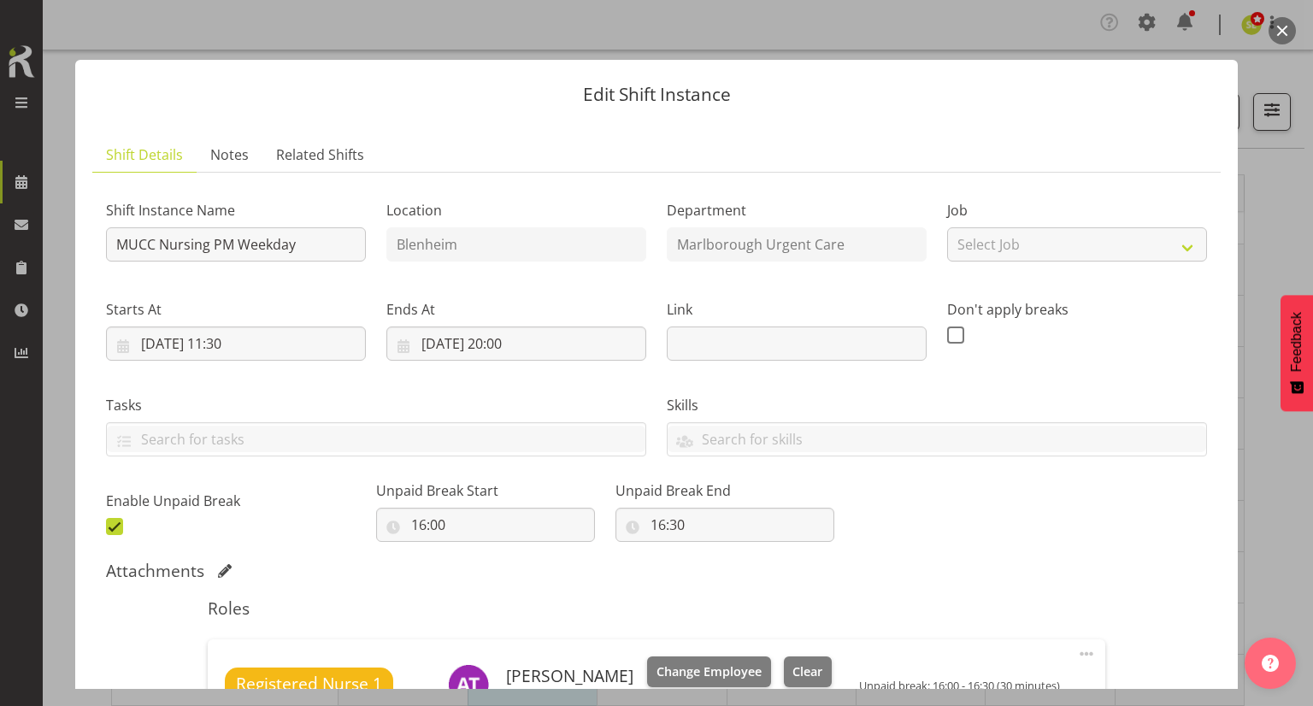
click at [1284, 32] on button "button" at bounding box center [1281, 30] width 27 height 27
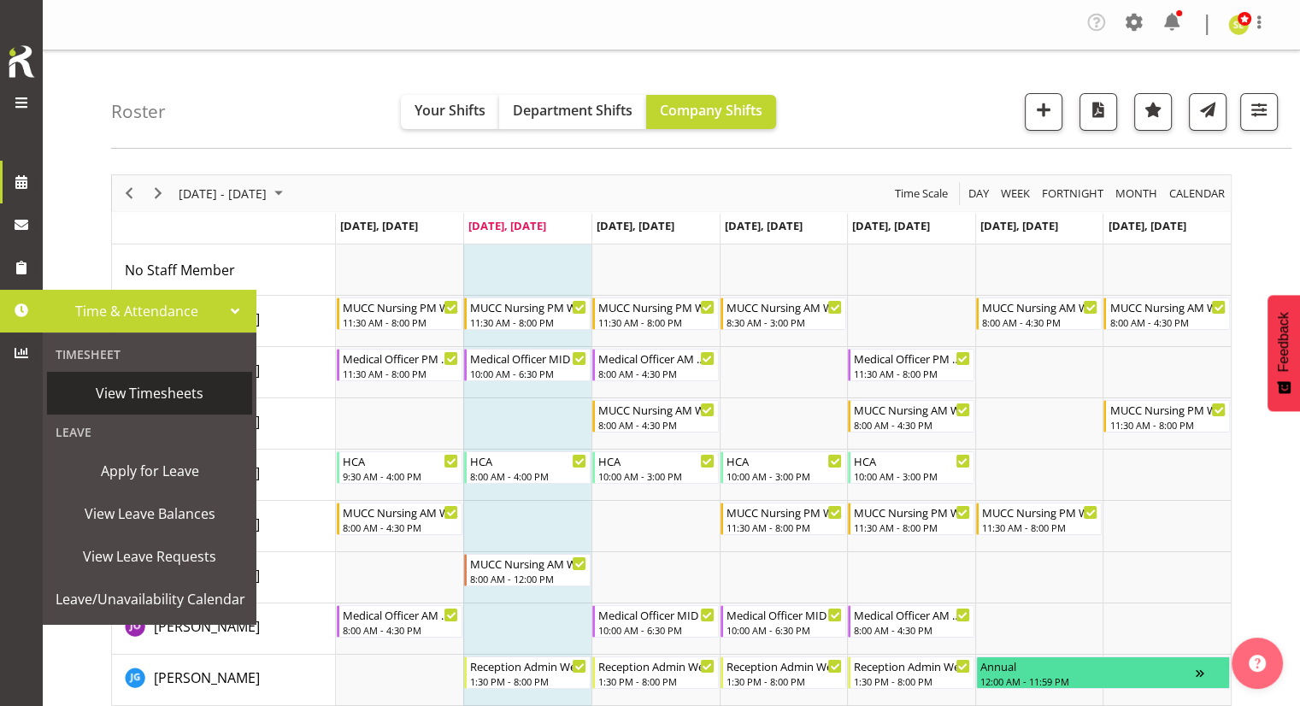
click at [127, 397] on span "View Timesheets" at bounding box center [150, 393] width 188 height 26
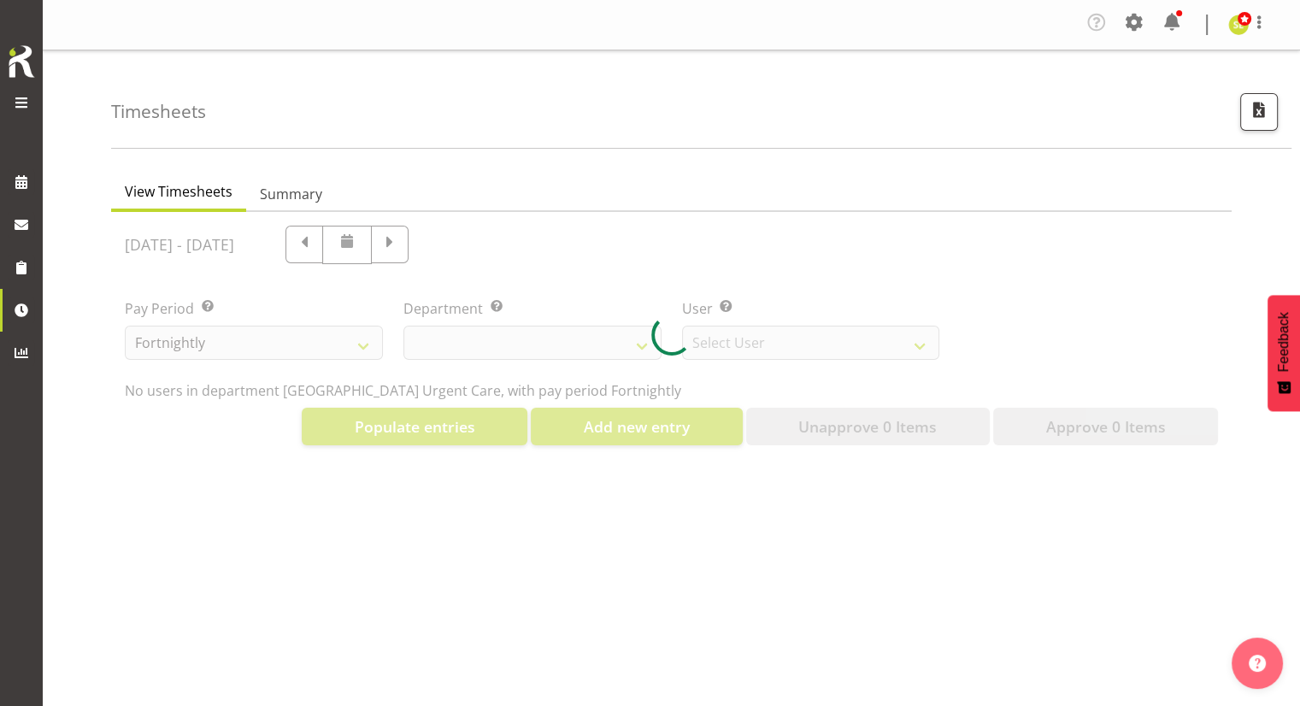
select select "925"
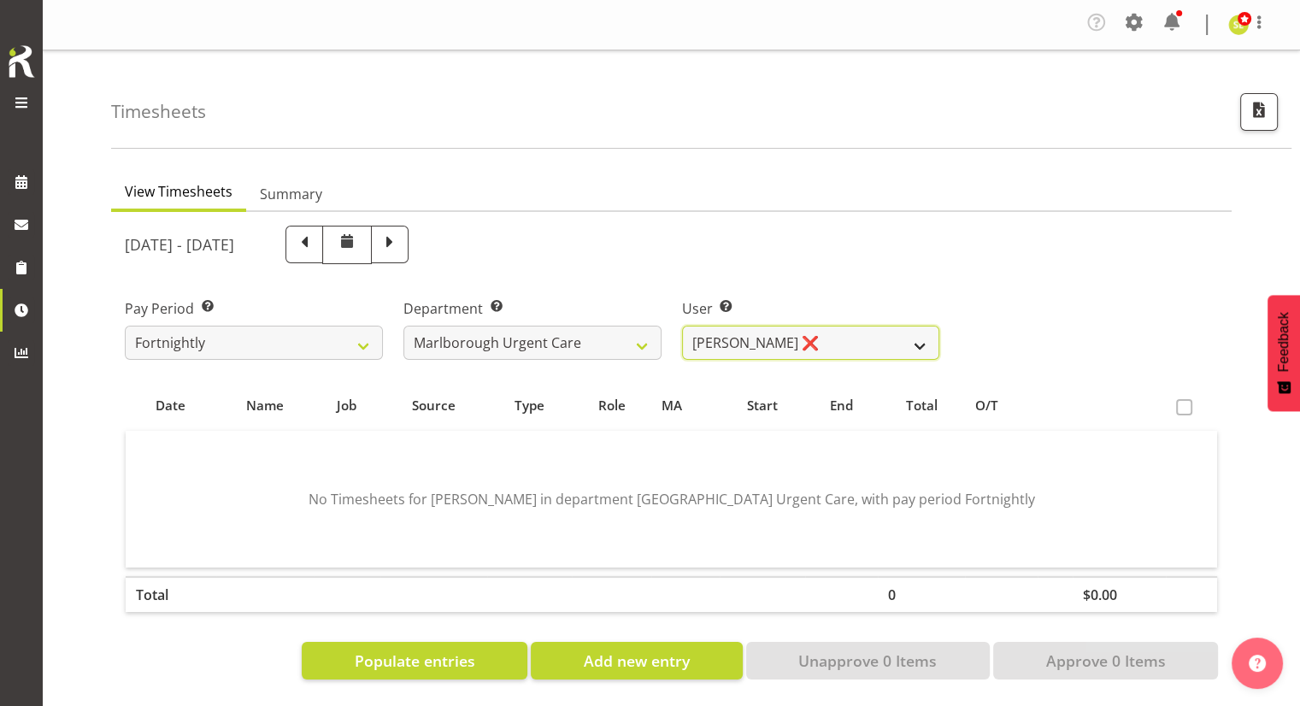
click at [821, 343] on select "[PERSON_NAME] ❌ [PERSON_NAME] ❌ [PERSON_NAME] ❌ [PERSON_NAME] ❌ [PERSON_NAME] ❌…" at bounding box center [811, 343] width 258 height 34
select select "11838"
click at [682, 326] on select "[PERSON_NAME] ❌ [PERSON_NAME] ❌ [PERSON_NAME] ❌ [PERSON_NAME] ❌ [PERSON_NAME] ❌…" at bounding box center [811, 343] width 258 height 34
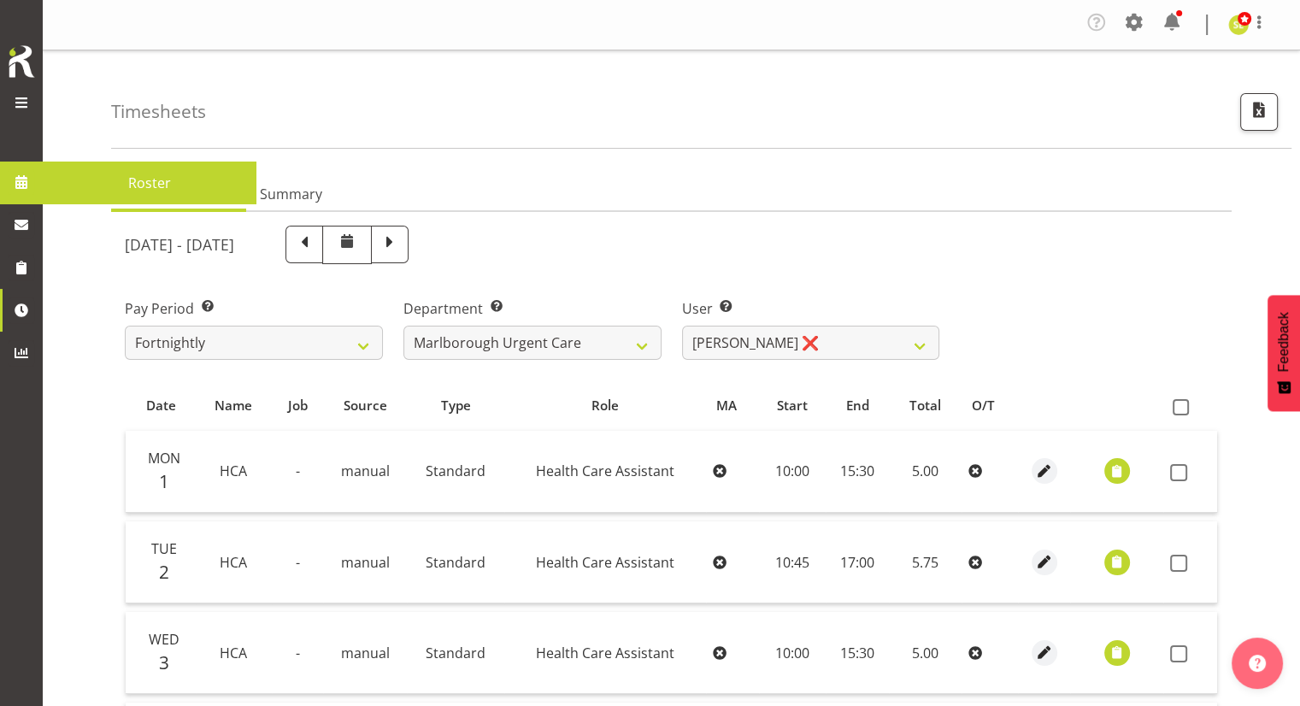
click at [19, 175] on span at bounding box center [22, 182] width 26 height 26
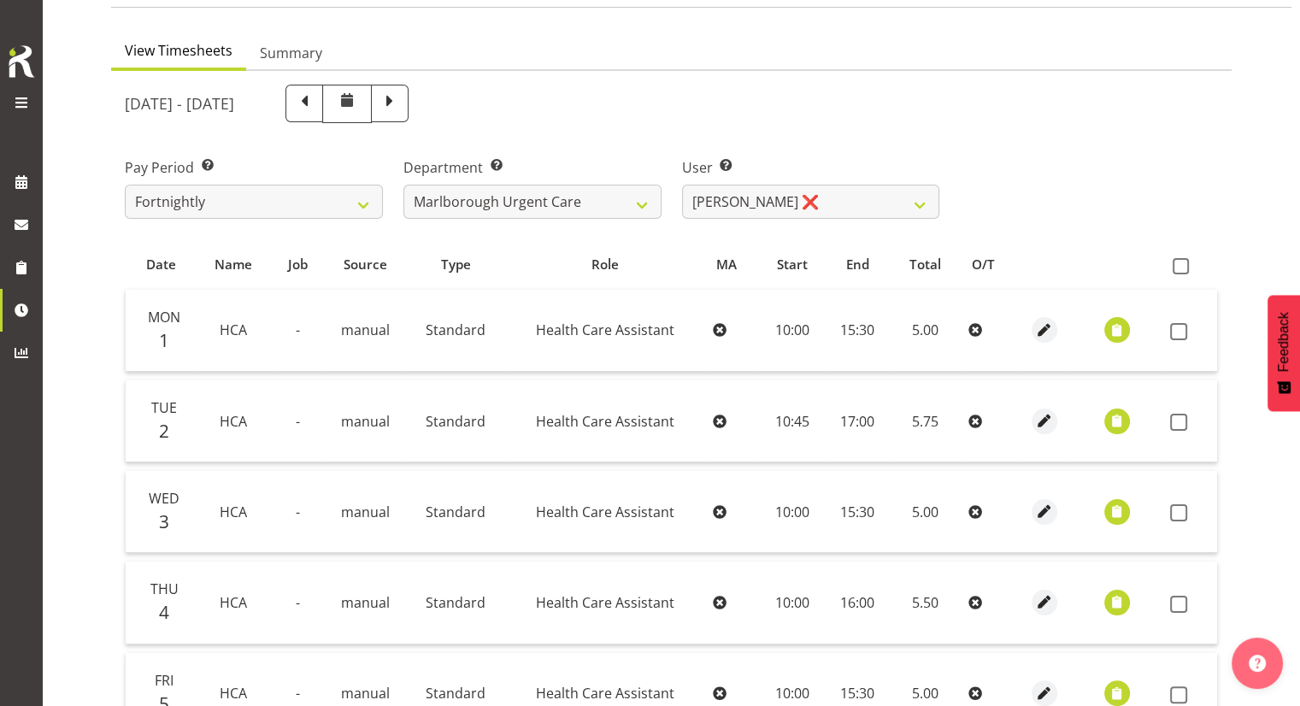
scroll to position [171, 0]
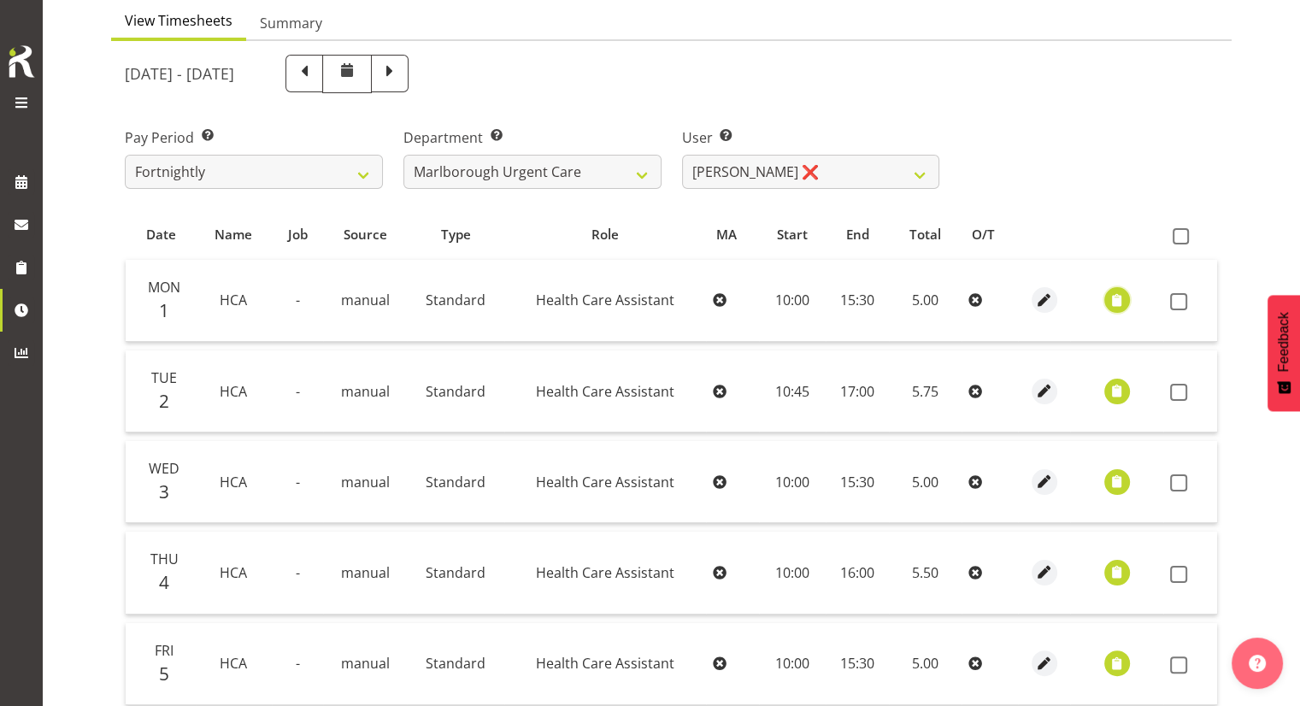
click at [1110, 302] on span "button" at bounding box center [1117, 301] width 20 height 20
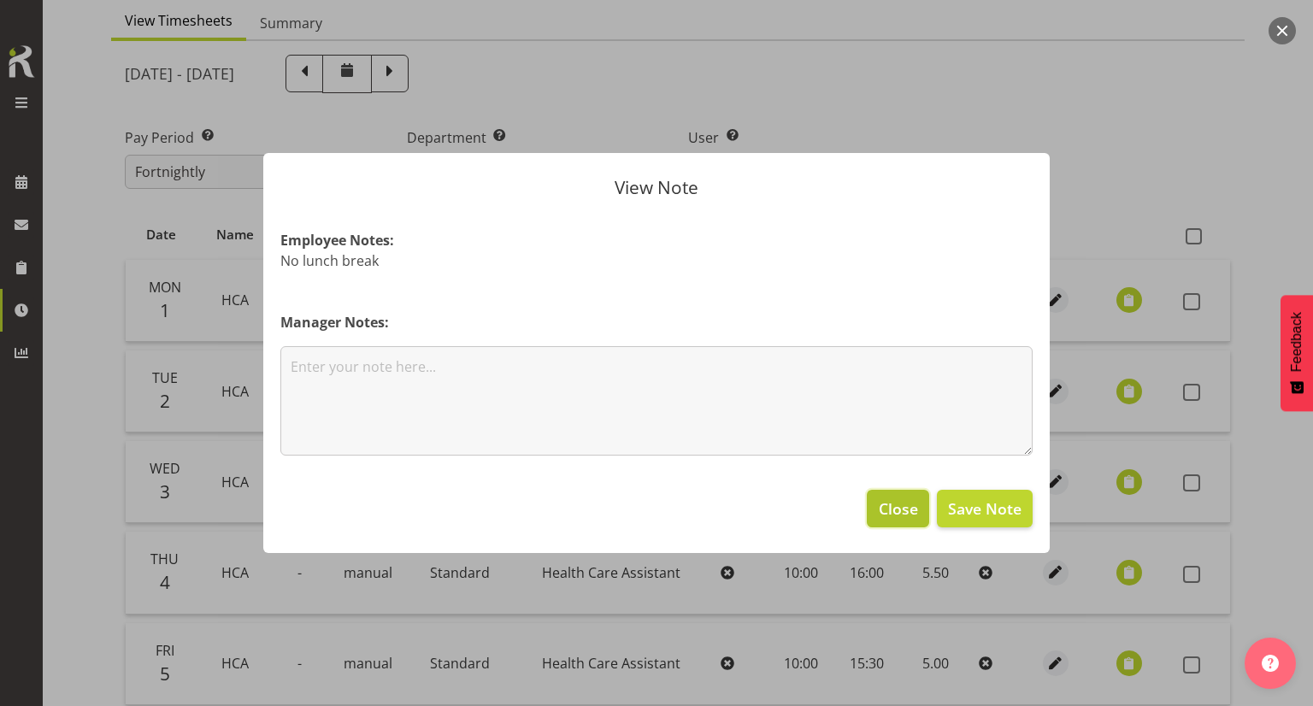
click at [907, 521] on button "Close" at bounding box center [898, 509] width 62 height 38
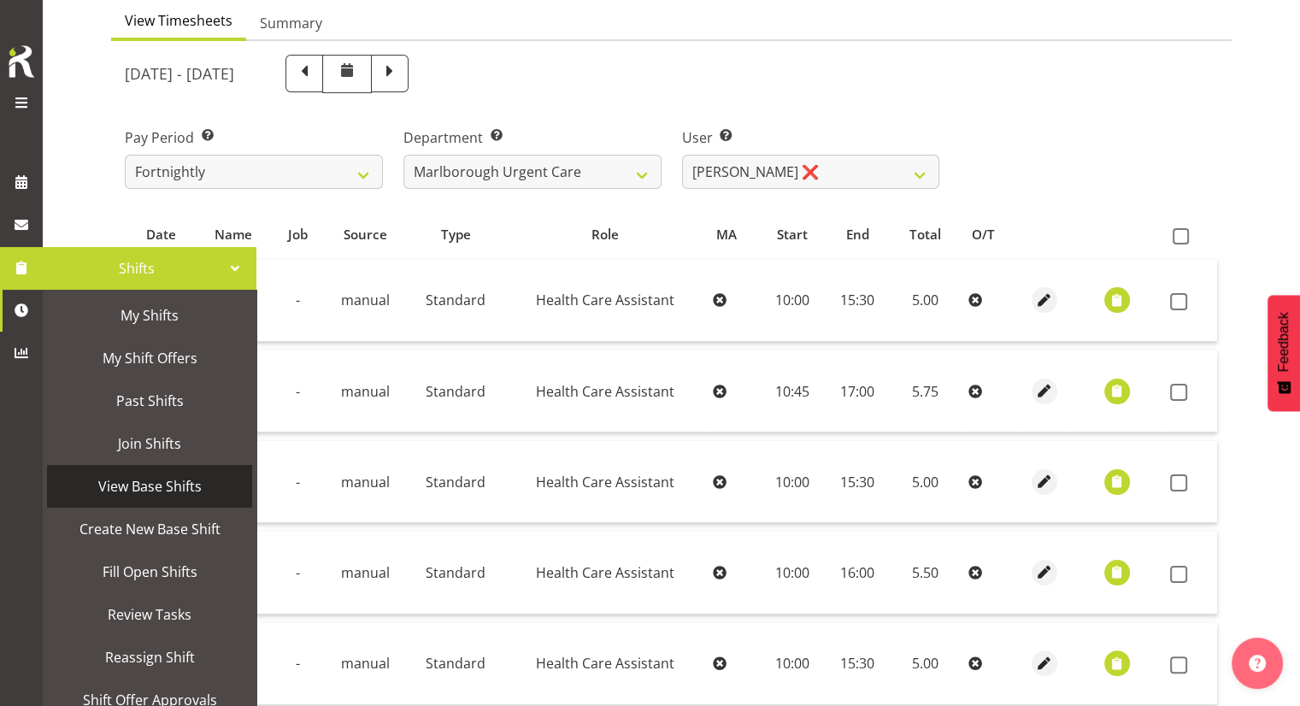
click at [160, 490] on span "View Base Shifts" at bounding box center [150, 487] width 188 height 26
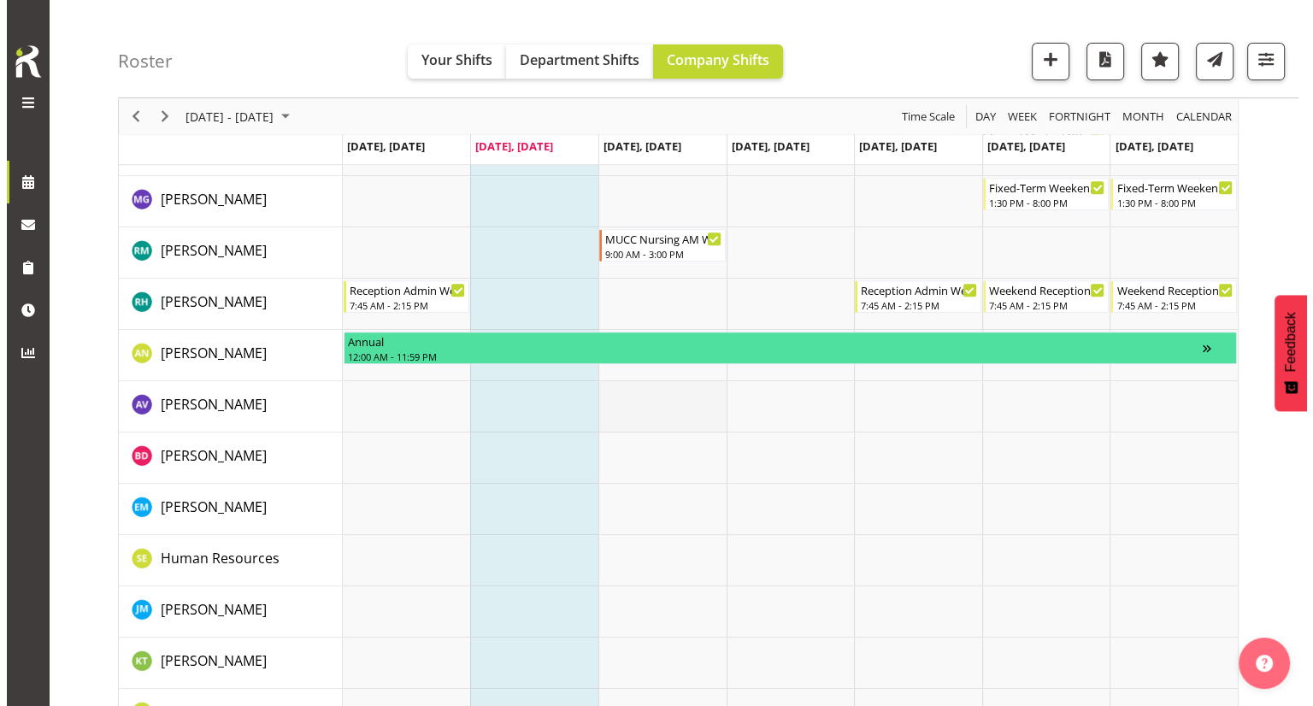
scroll to position [342, 0]
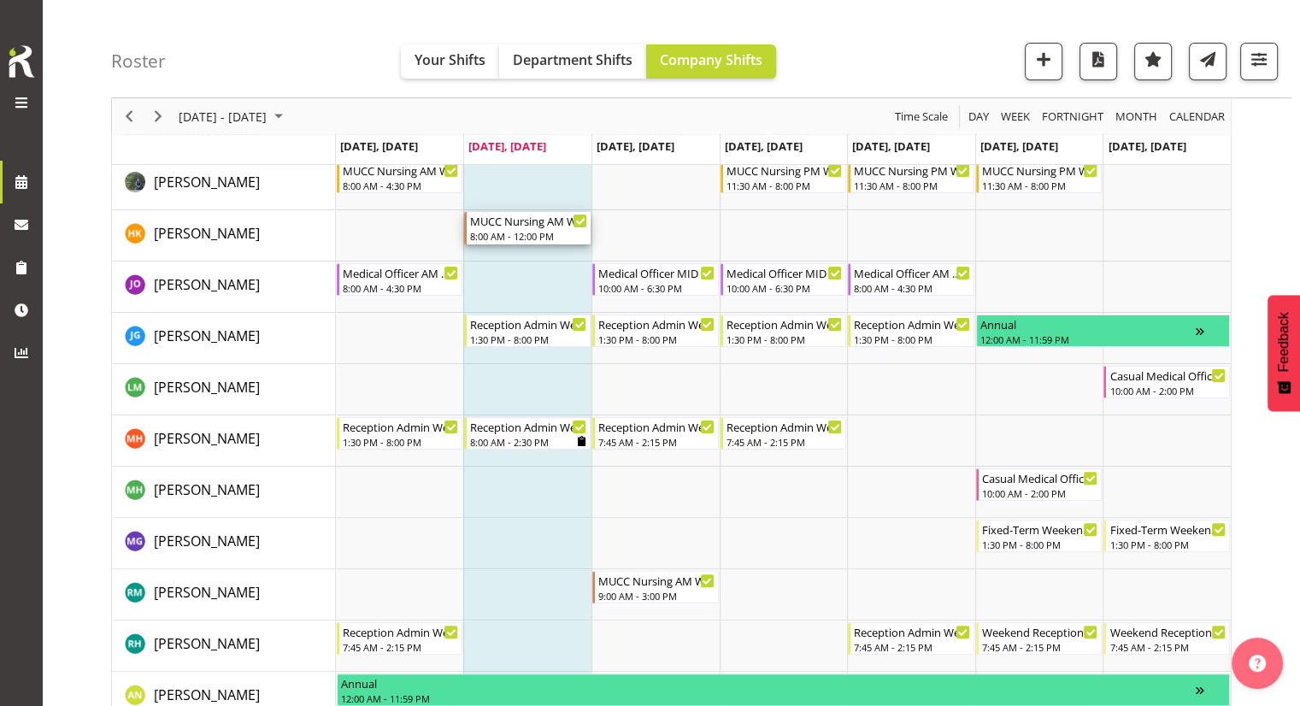
click at [544, 232] on div "8:00 AM - 12:00 PM" at bounding box center [528, 236] width 117 height 14
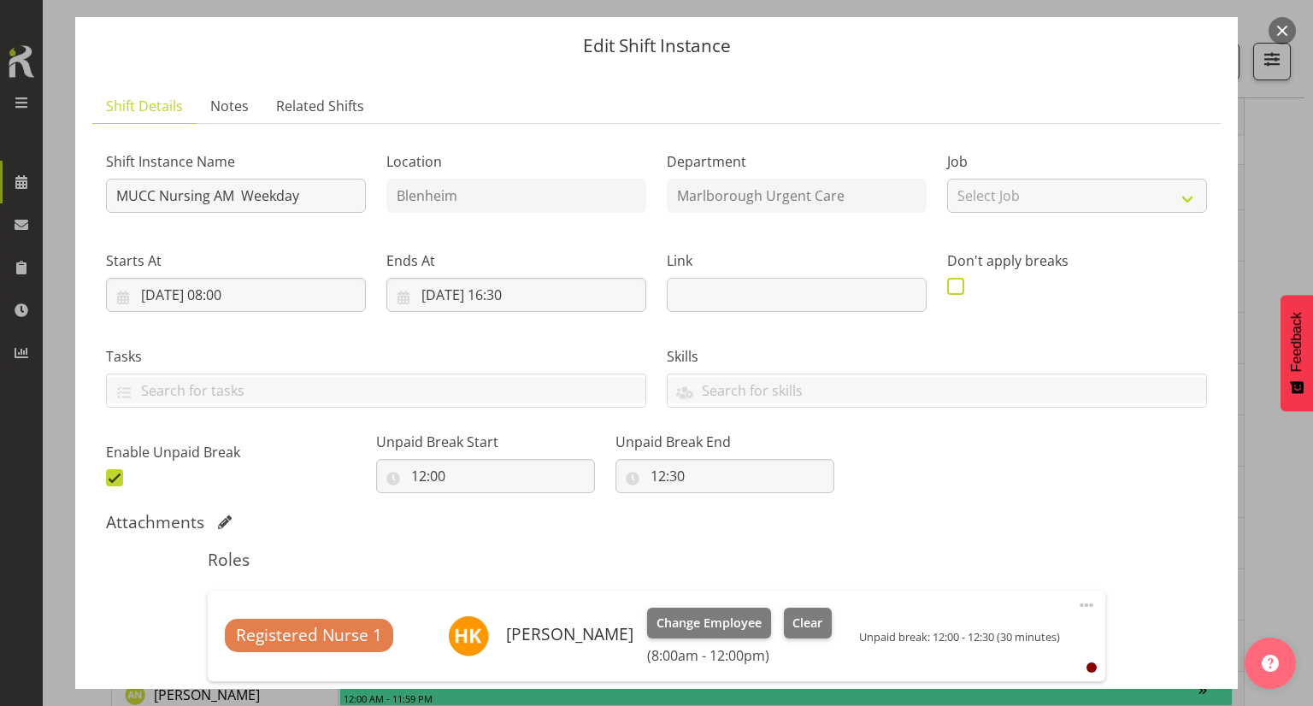
scroll to position [171, 0]
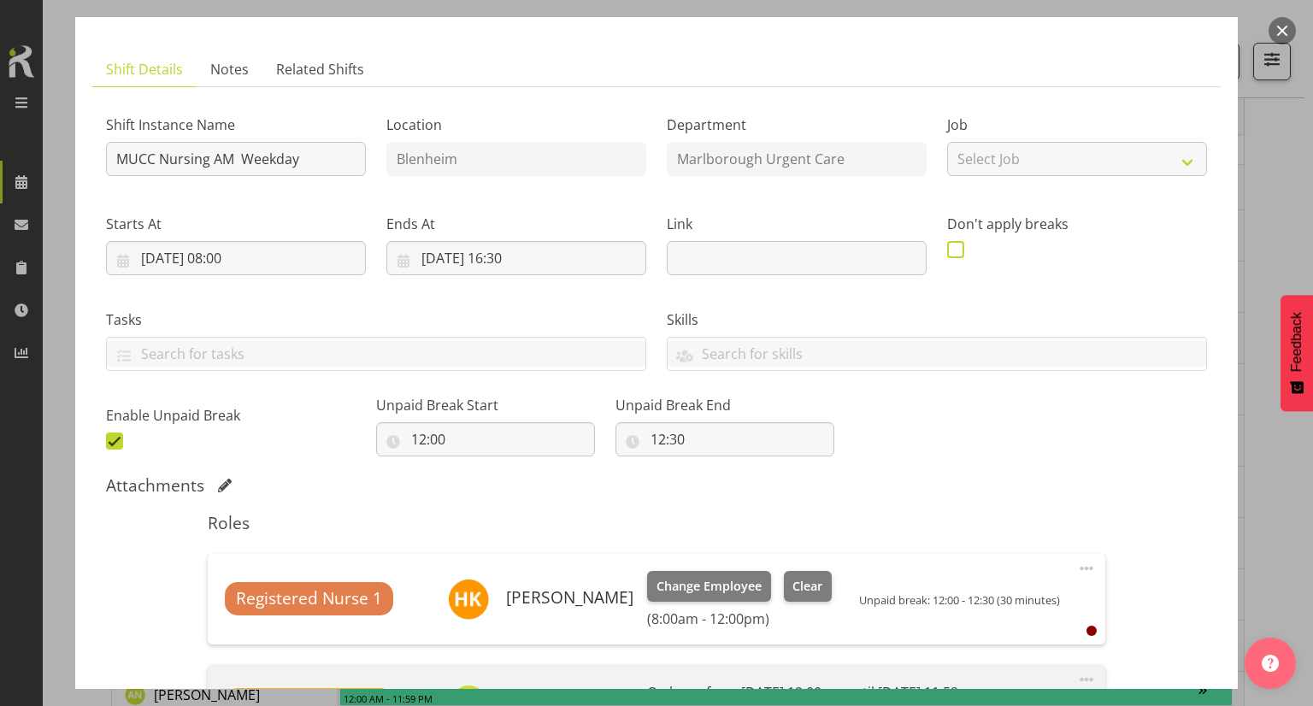
click at [950, 254] on span at bounding box center [955, 249] width 17 height 17
click at [950, 254] on input "checkbox" at bounding box center [952, 249] width 11 height 11
checkbox input "true"
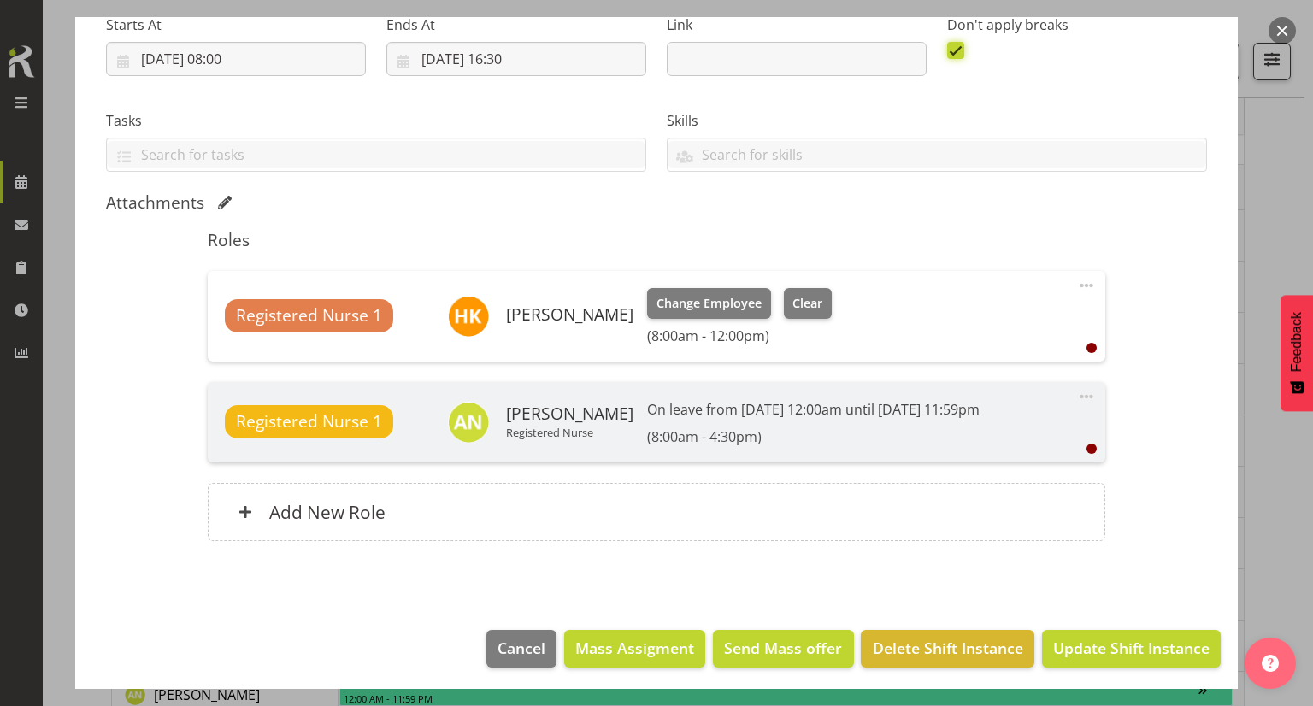
scroll to position [287, 0]
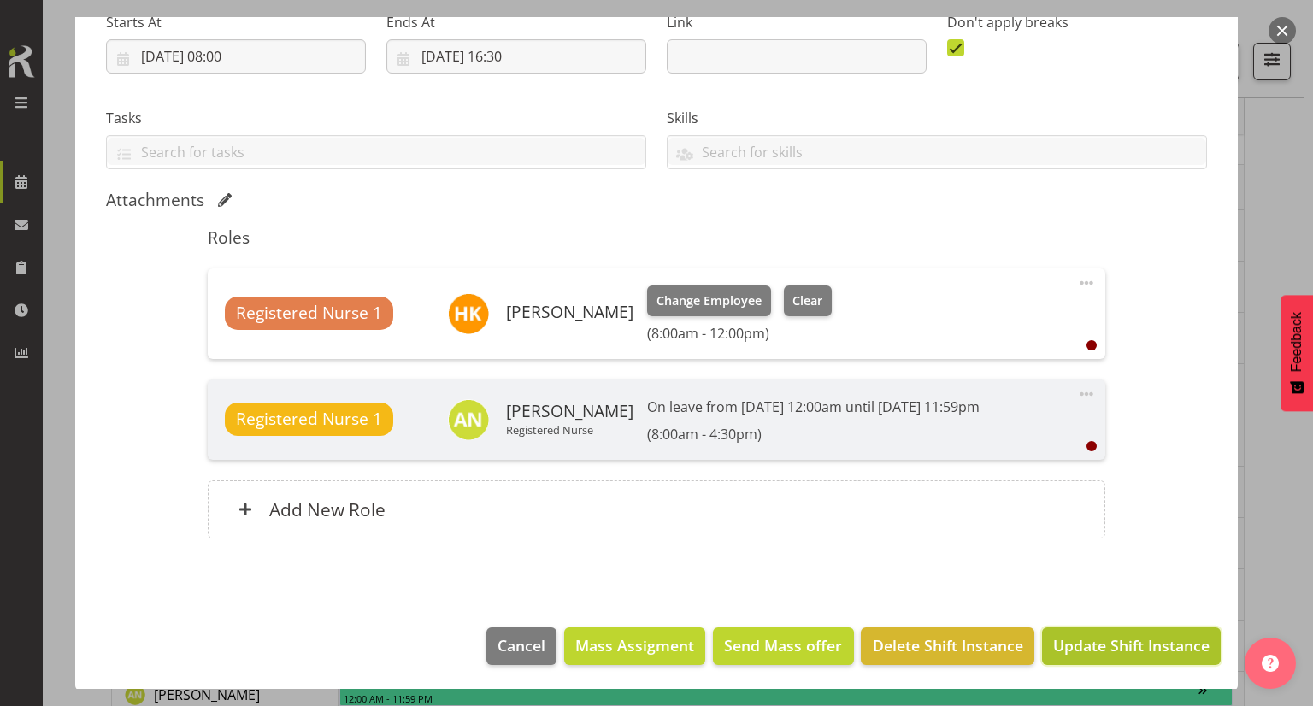
click at [1085, 634] on span "Update Shift Instance" at bounding box center [1131, 645] width 156 height 22
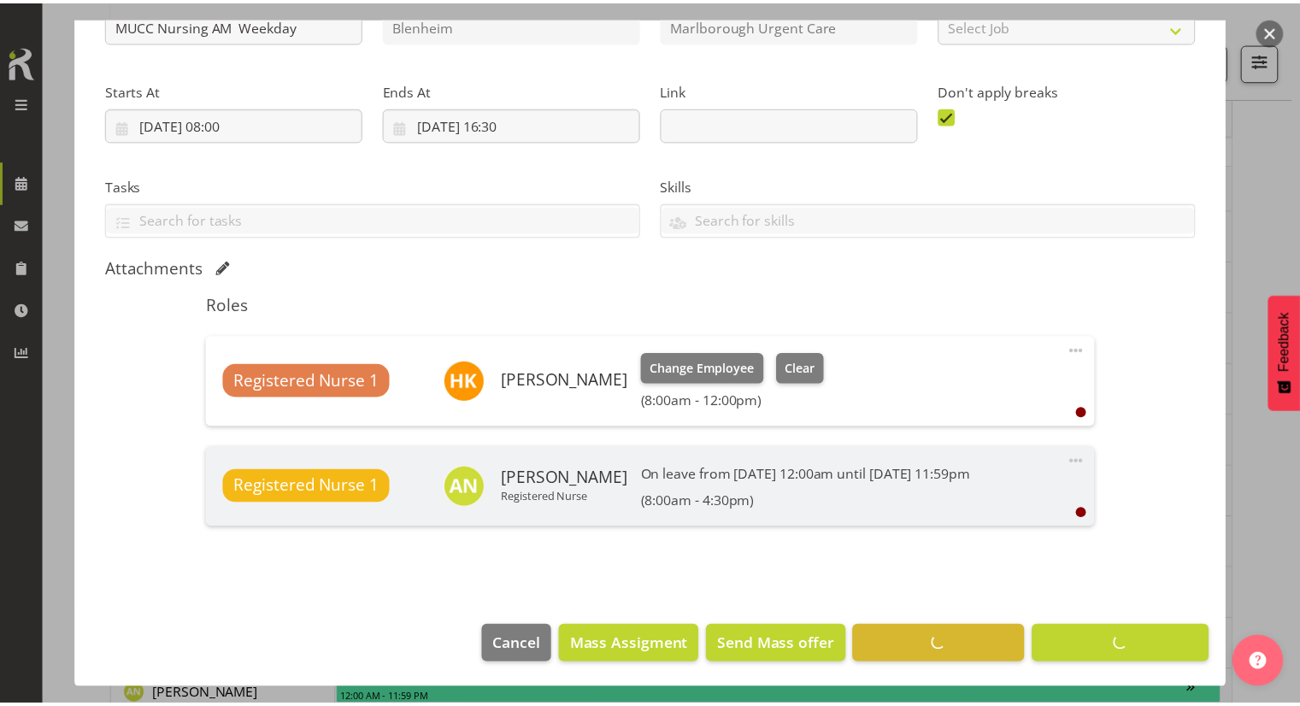
scroll to position [0, 0]
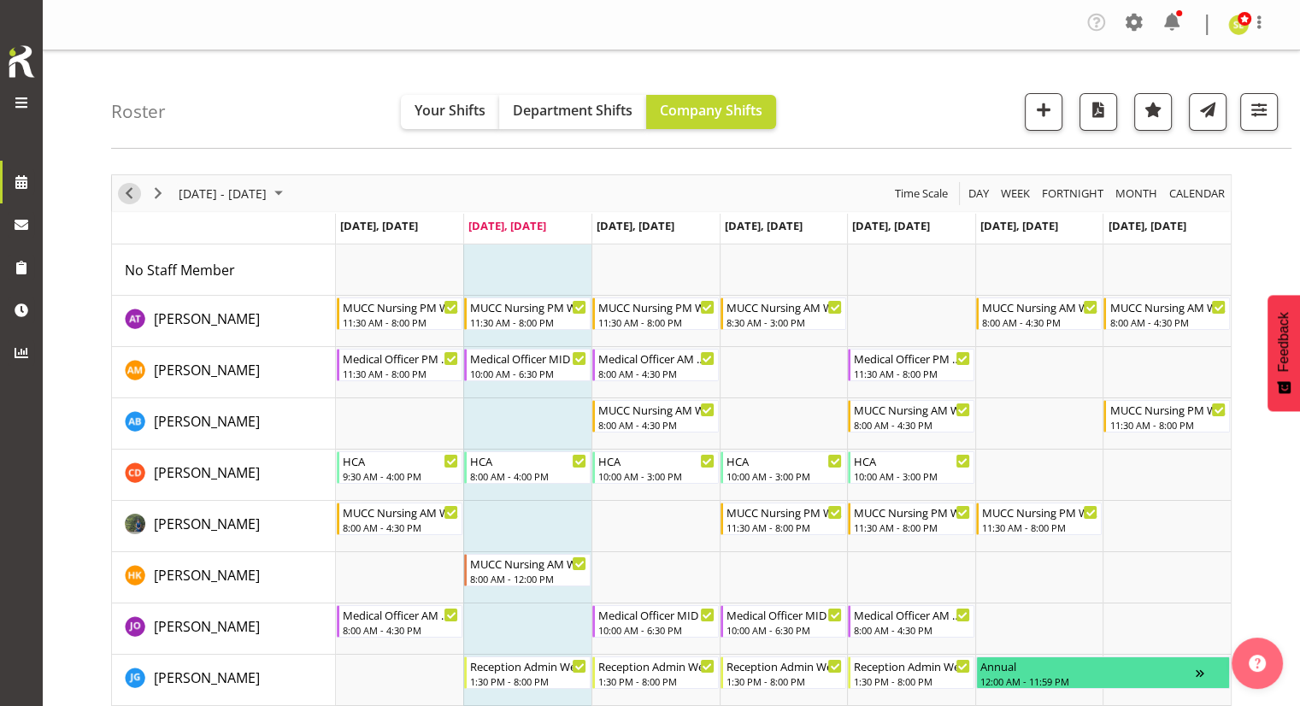
click at [135, 197] on span "Previous" at bounding box center [129, 193] width 21 height 21
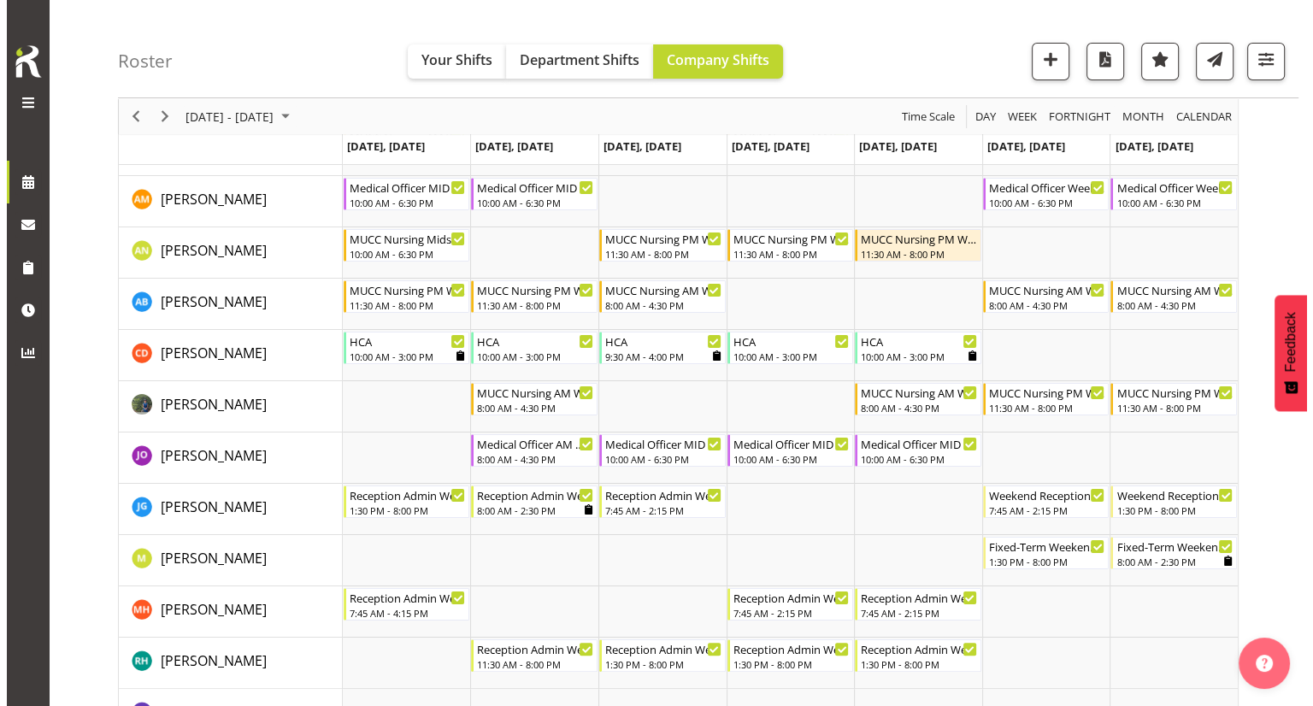
scroll to position [85, 0]
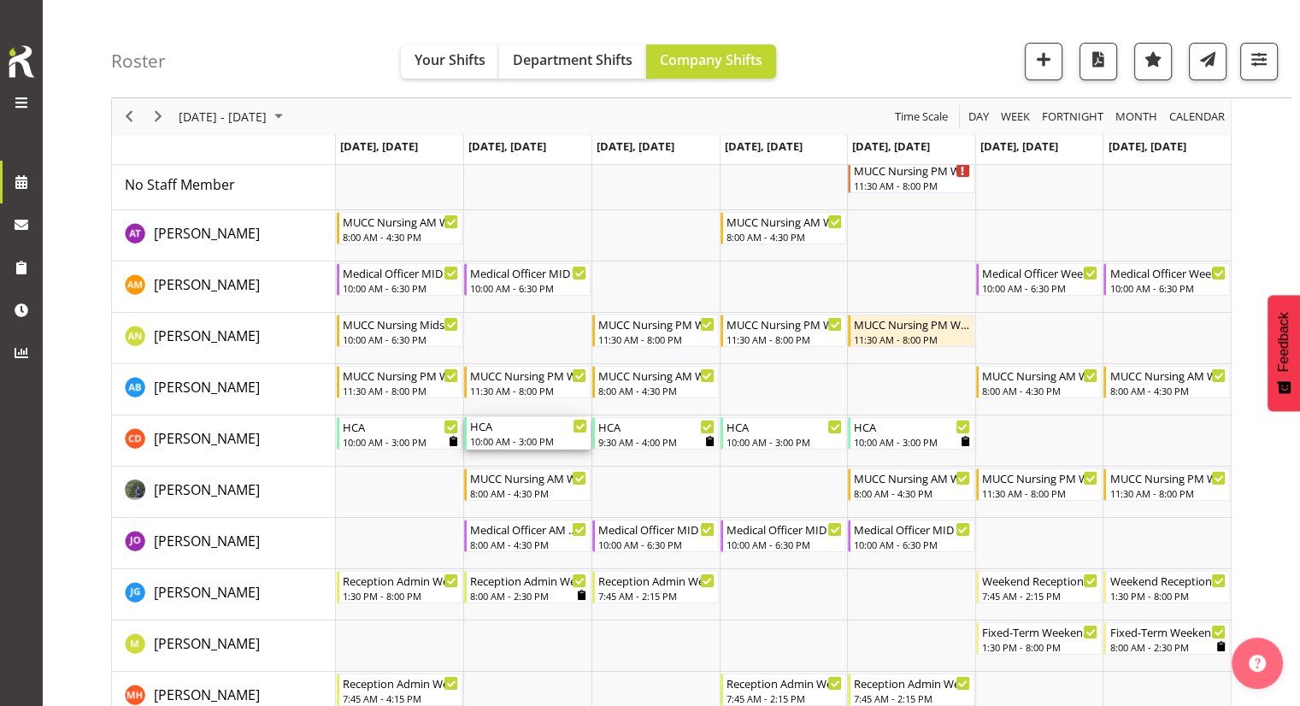
click at [497, 438] on div "10:00 AM - 3:00 PM" at bounding box center [528, 441] width 117 height 14
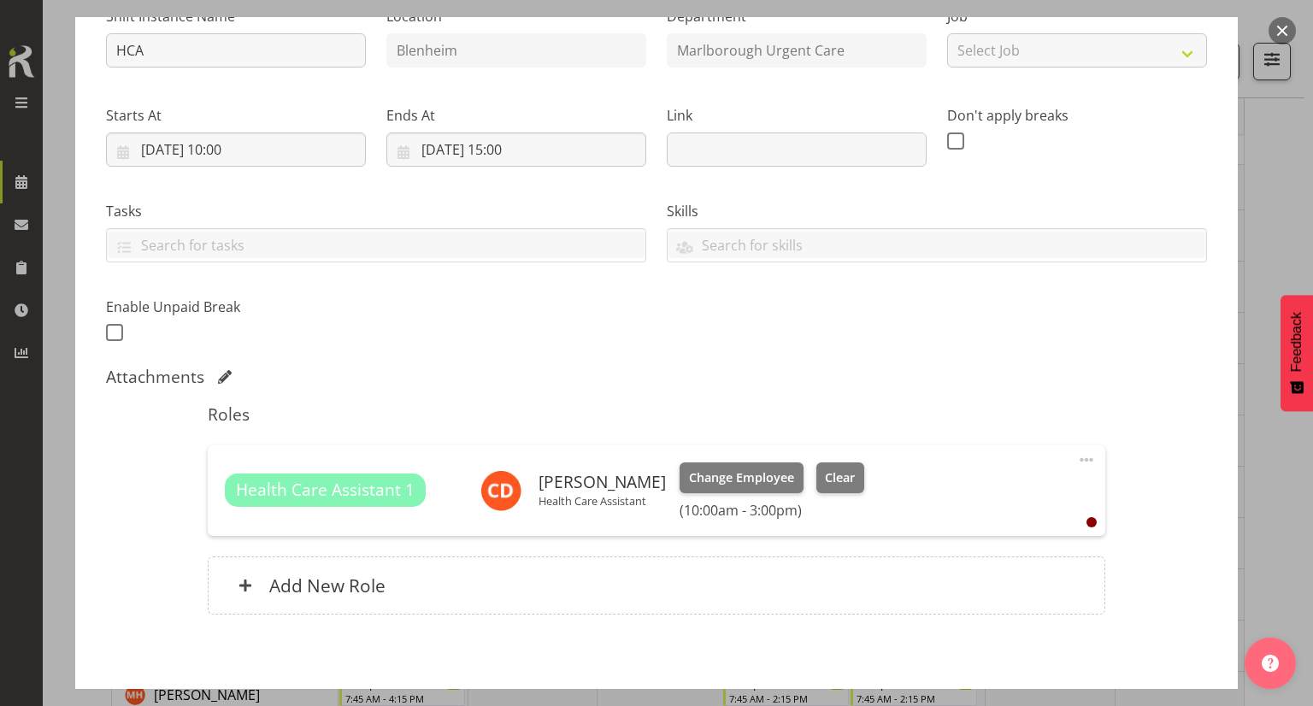
scroll to position [171, 0]
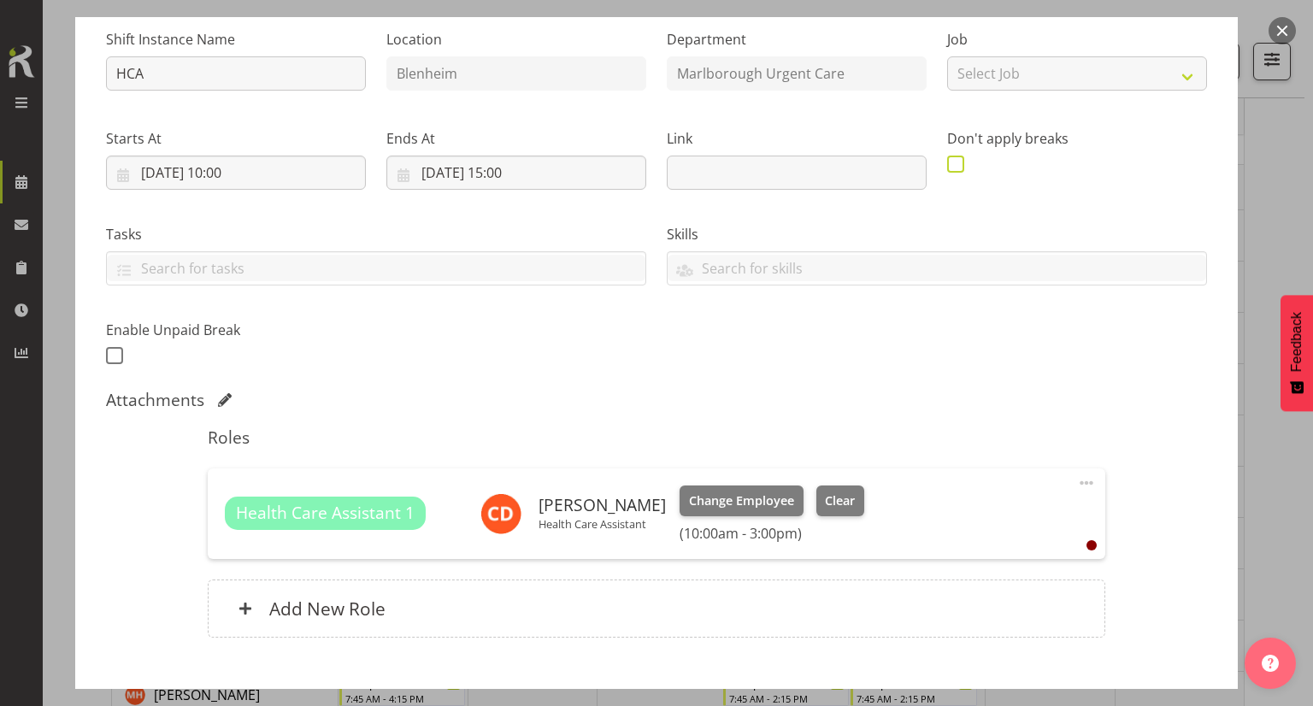
click at [947, 162] on span at bounding box center [955, 164] width 17 height 17
click at [947, 162] on input "checkbox" at bounding box center [952, 163] width 11 height 11
checkbox input "true"
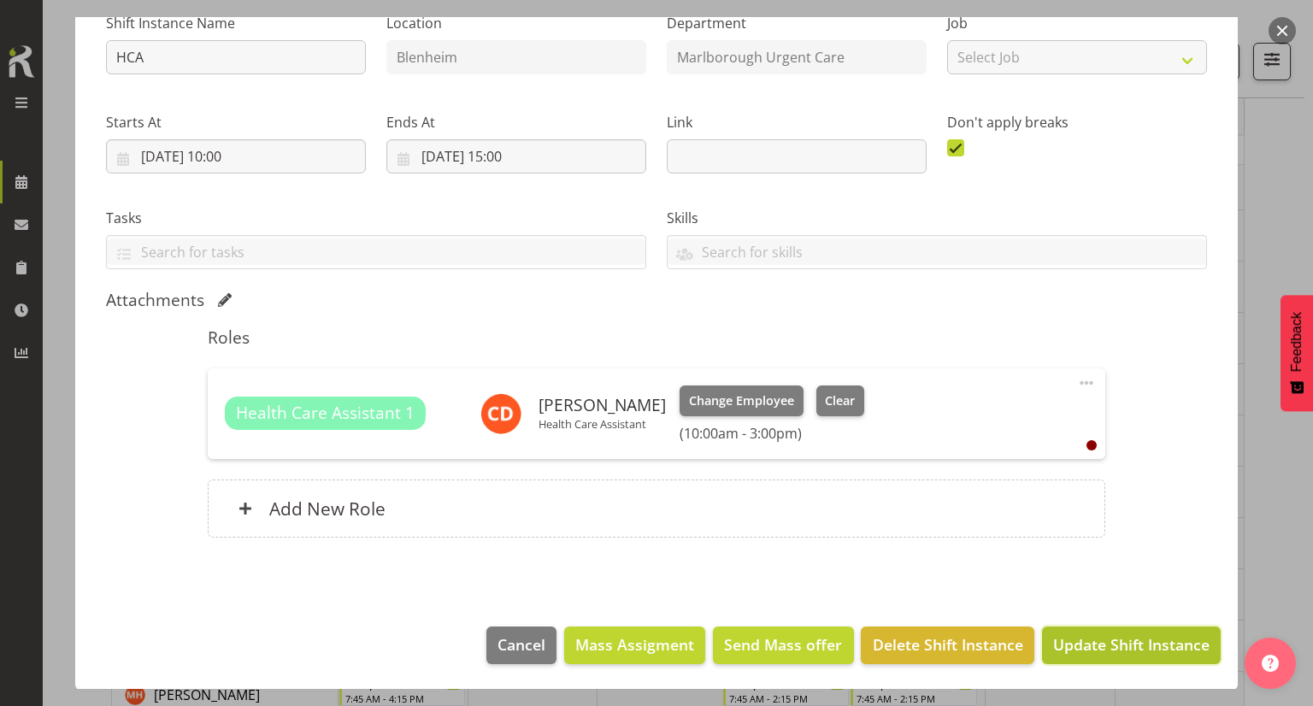
click at [1093, 637] on span "Update Shift Instance" at bounding box center [1131, 644] width 156 height 22
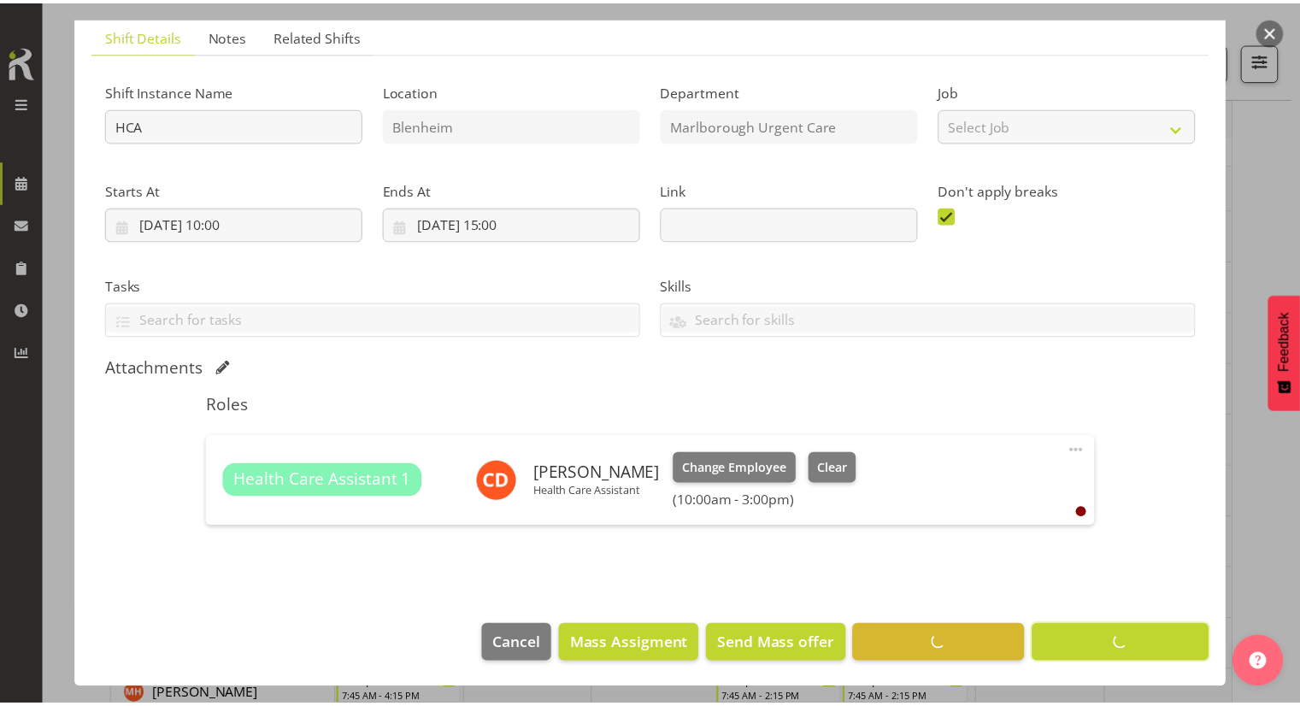
scroll to position [119, 0]
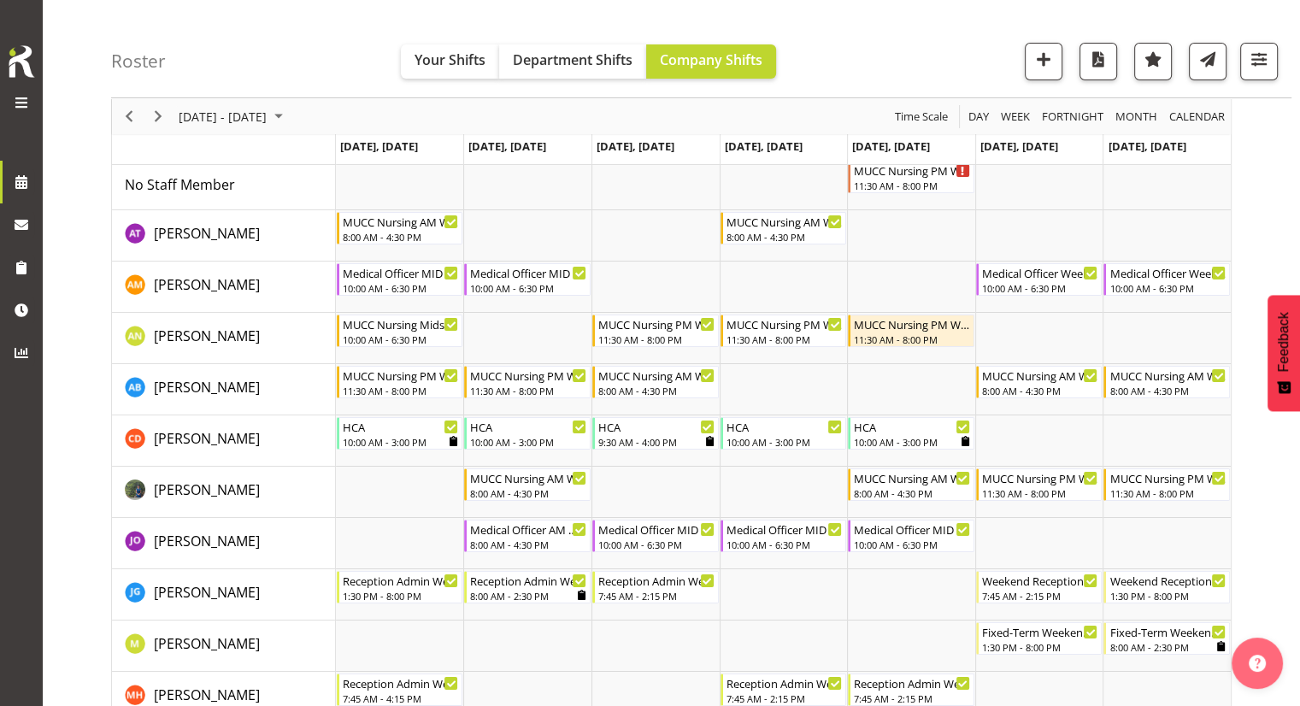
drag, startPoint x: 150, startPoint y: 104, endPoint x: 287, endPoint y: 169, distance: 152.2
click at [150, 104] on div "Timeline Week of September 2, 2025" at bounding box center [158, 116] width 29 height 36
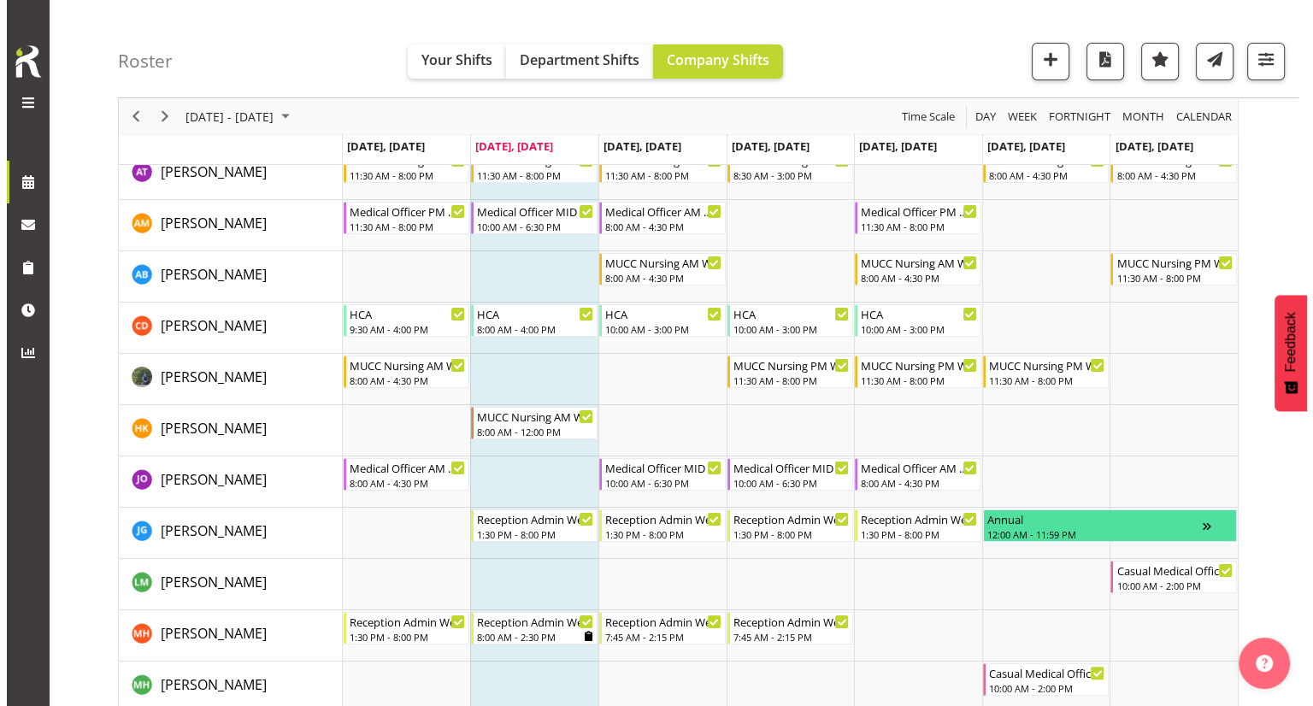
scroll to position [171, 0]
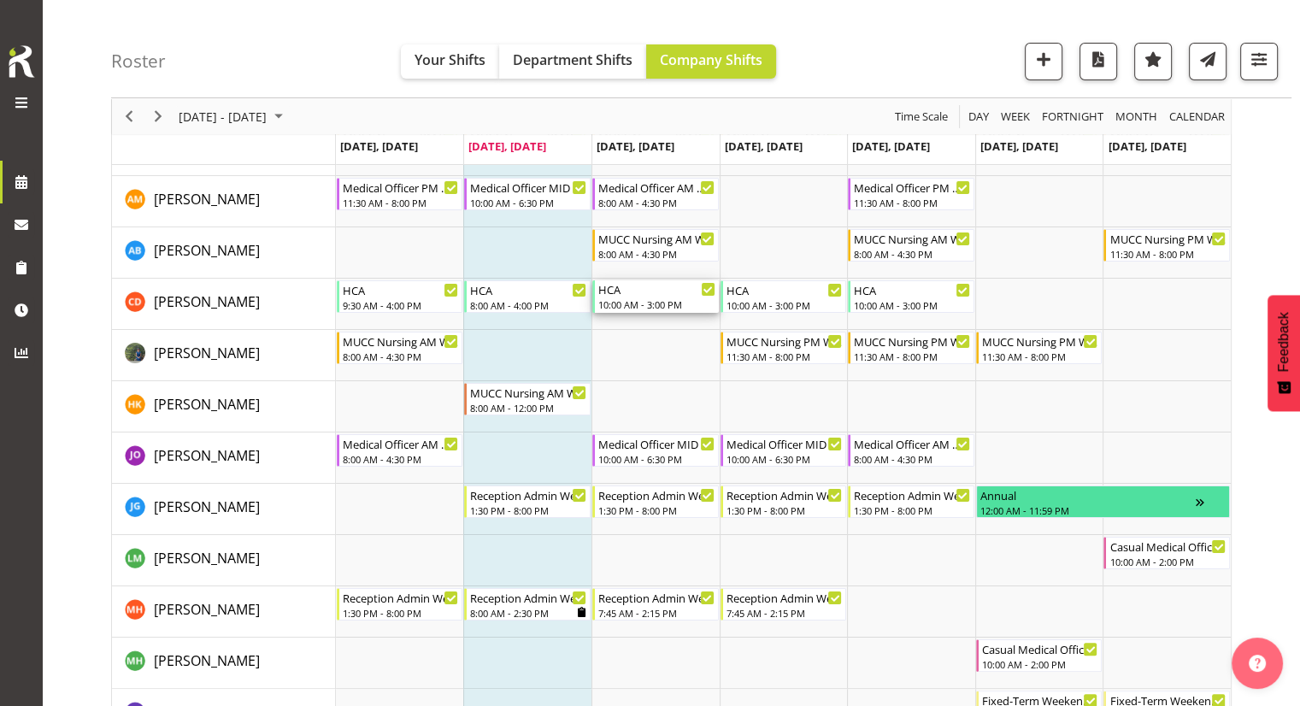
click at [651, 297] on div "10:00 AM - 3:00 PM" at bounding box center [656, 304] width 117 height 14
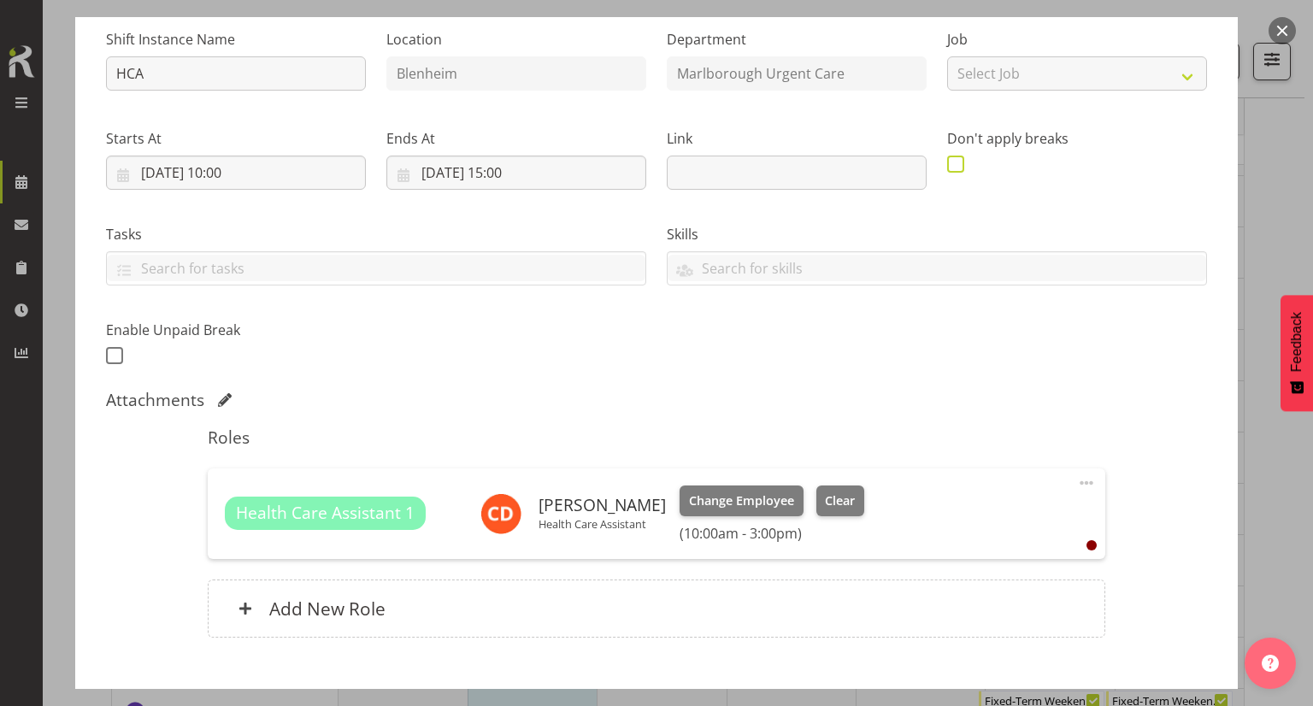
click at [951, 164] on span at bounding box center [955, 164] width 17 height 17
click at [951, 164] on input "checkbox" at bounding box center [952, 163] width 11 height 11
checkbox input "true"
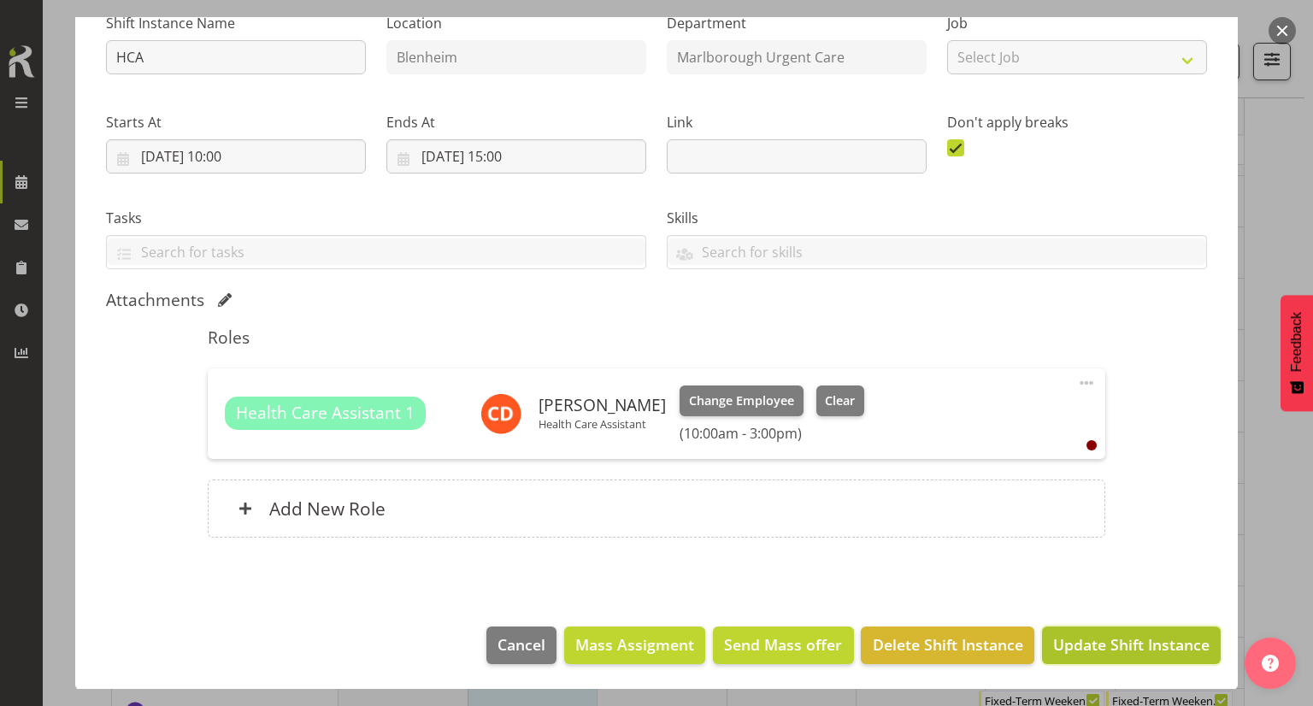
click at [1089, 647] on span "Update Shift Instance" at bounding box center [1131, 644] width 156 height 22
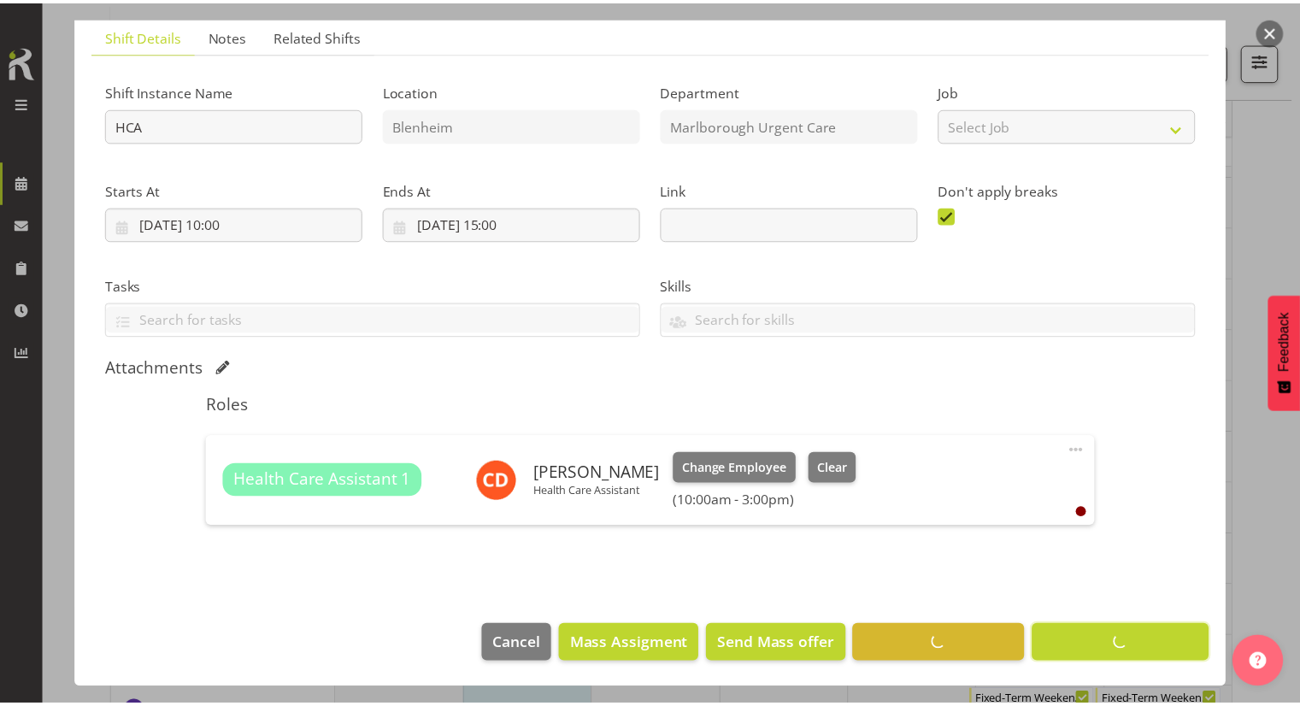
scroll to position [119, 0]
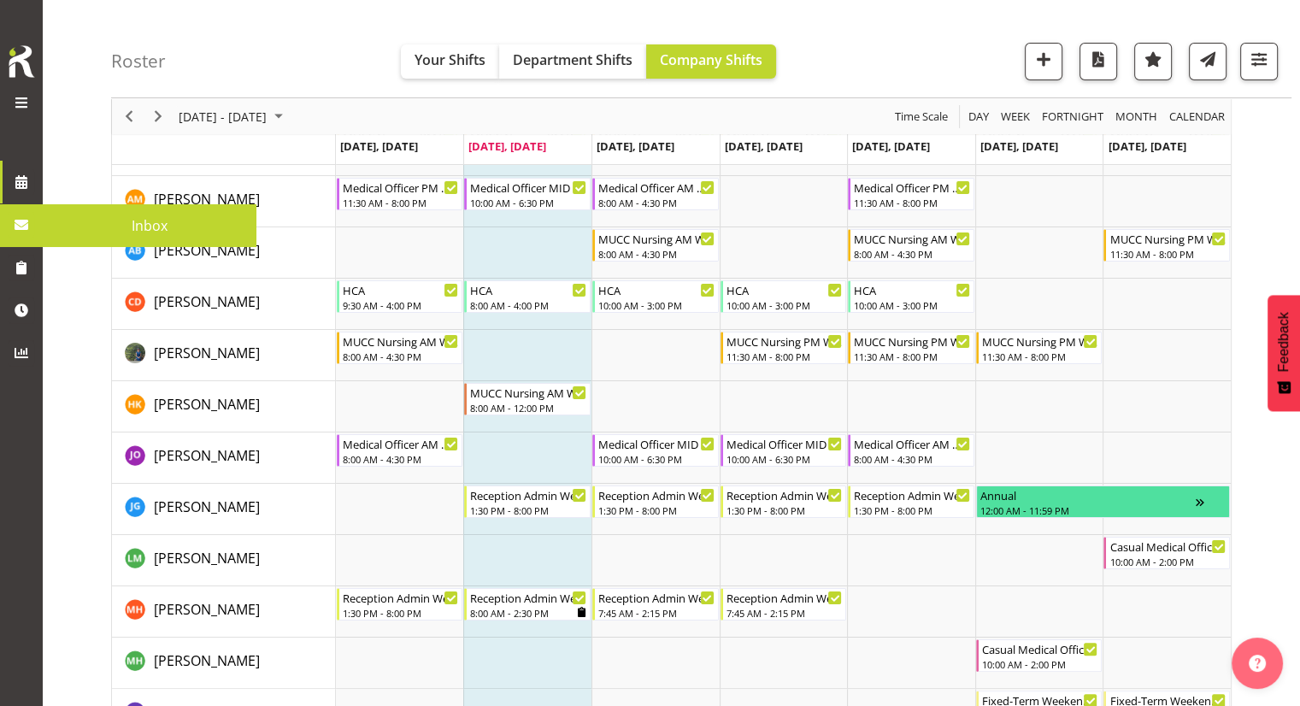
click at [56, 220] on span "Inbox" at bounding box center [149, 226] width 197 height 26
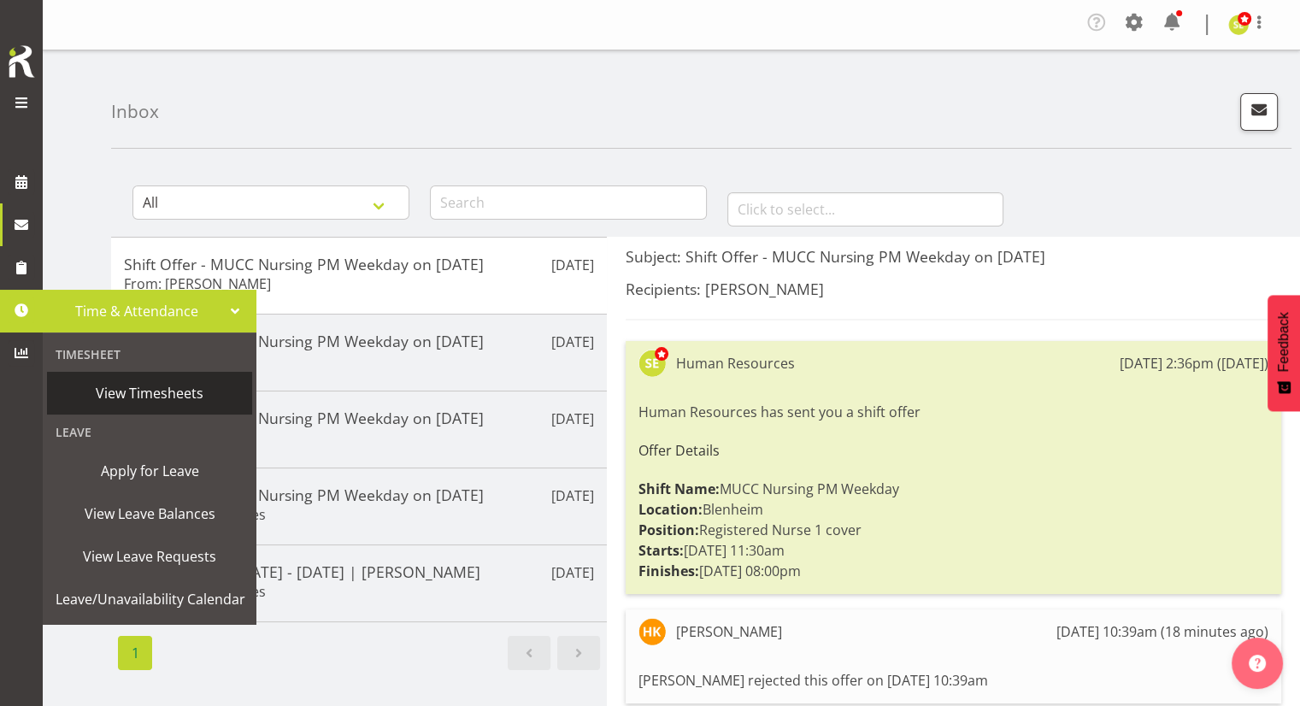
click at [157, 384] on span "View Timesheets" at bounding box center [150, 393] width 188 height 26
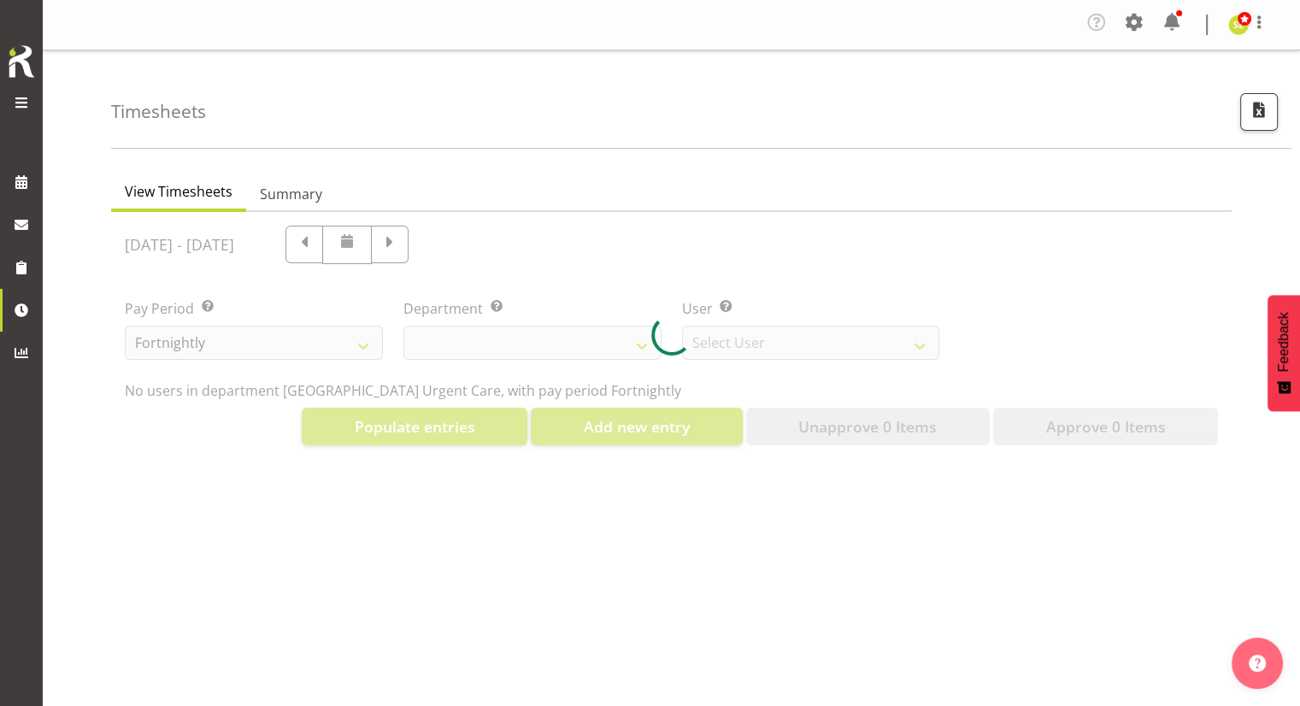
select select "925"
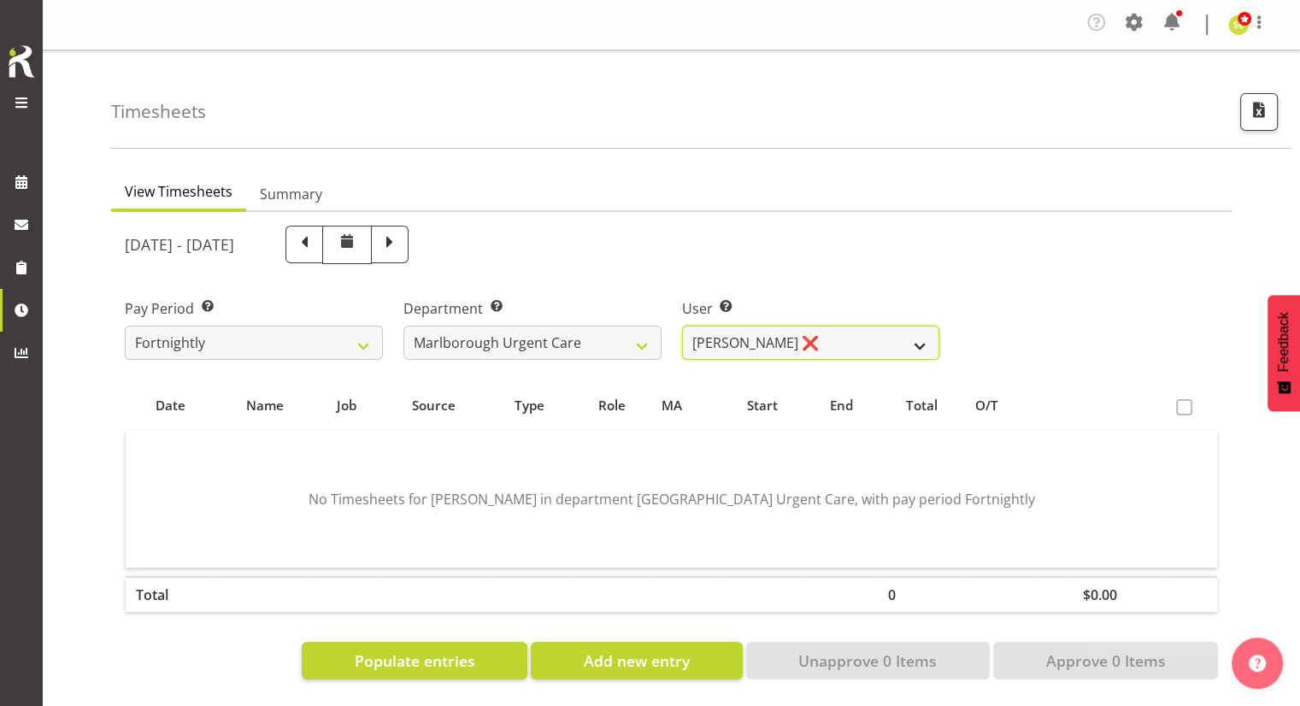
click at [798, 339] on select "[PERSON_NAME] ❌ [PERSON_NAME] ❌ [PERSON_NAME] ❌ [PERSON_NAME] ❌ [PERSON_NAME] ❌…" at bounding box center [811, 343] width 258 height 34
select select "11838"
click at [682, 326] on select "[PERSON_NAME] ❌ [PERSON_NAME] ❌ [PERSON_NAME] ❌ [PERSON_NAME] ❌ [PERSON_NAME] ❌…" at bounding box center [811, 343] width 258 height 34
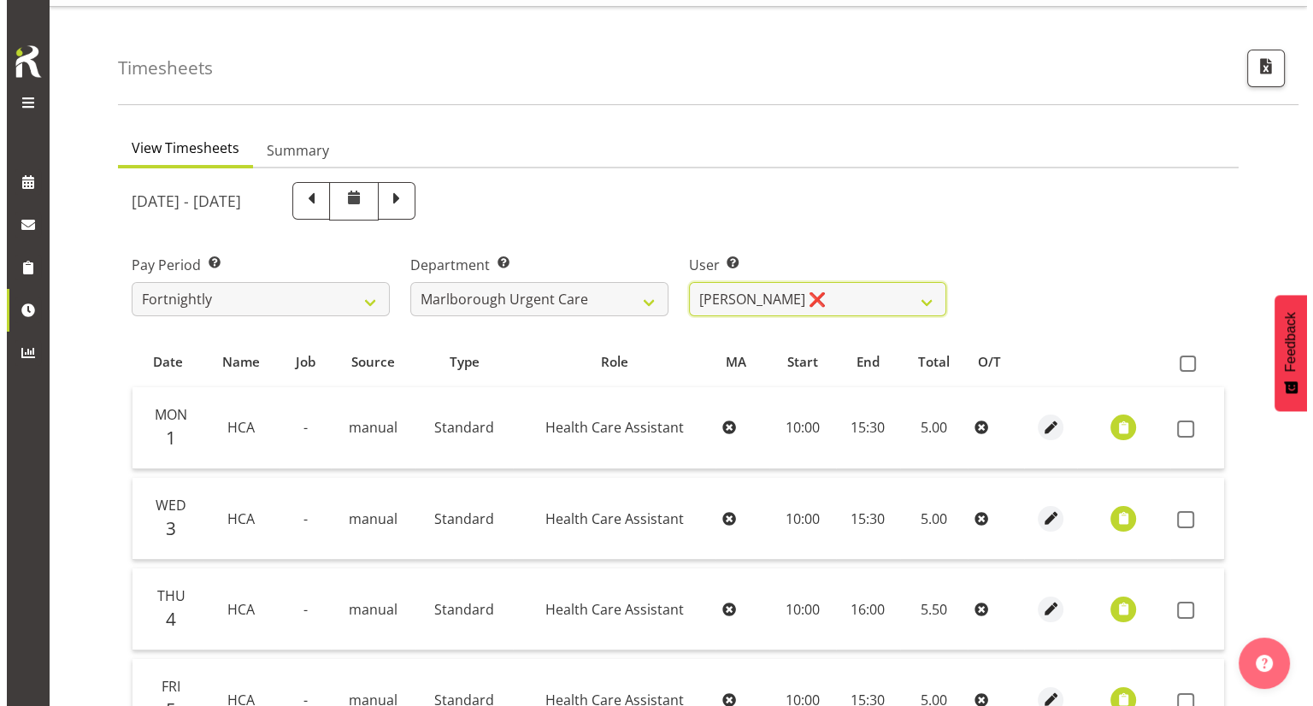
scroll to position [85, 0]
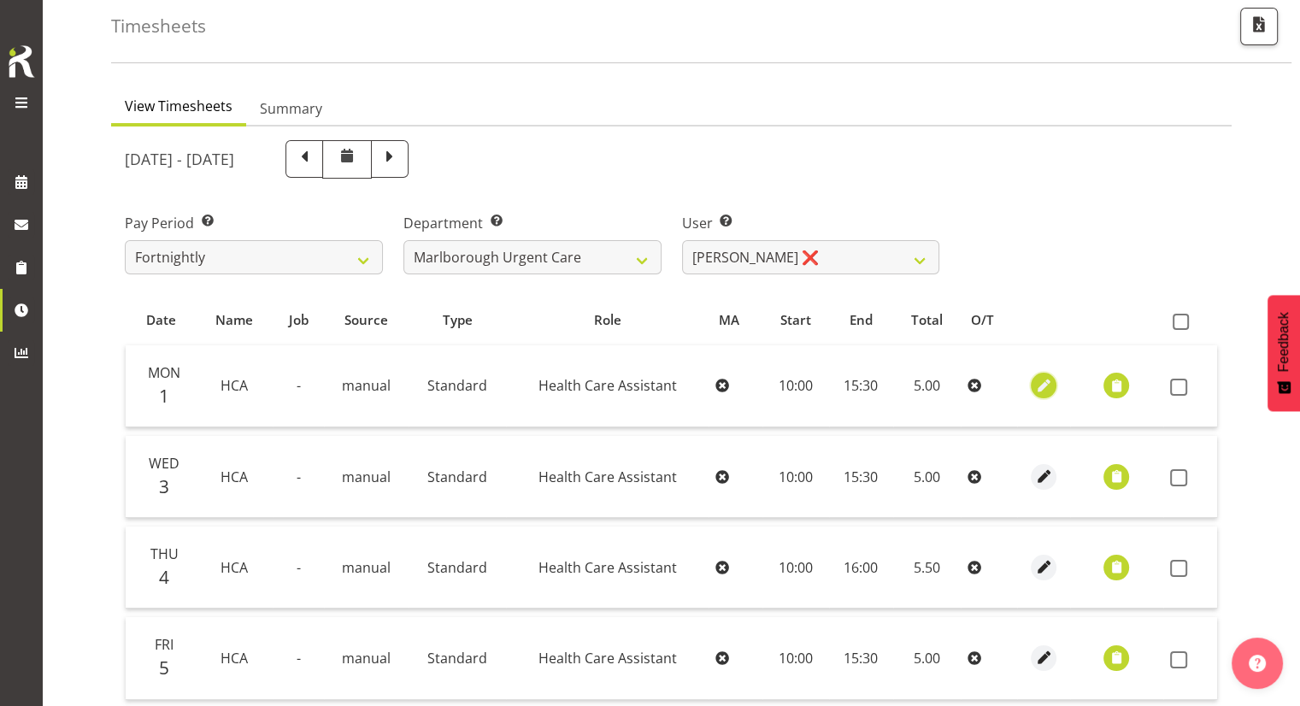
click at [1039, 391] on span "button" at bounding box center [1044, 386] width 20 height 20
select select "Standard"
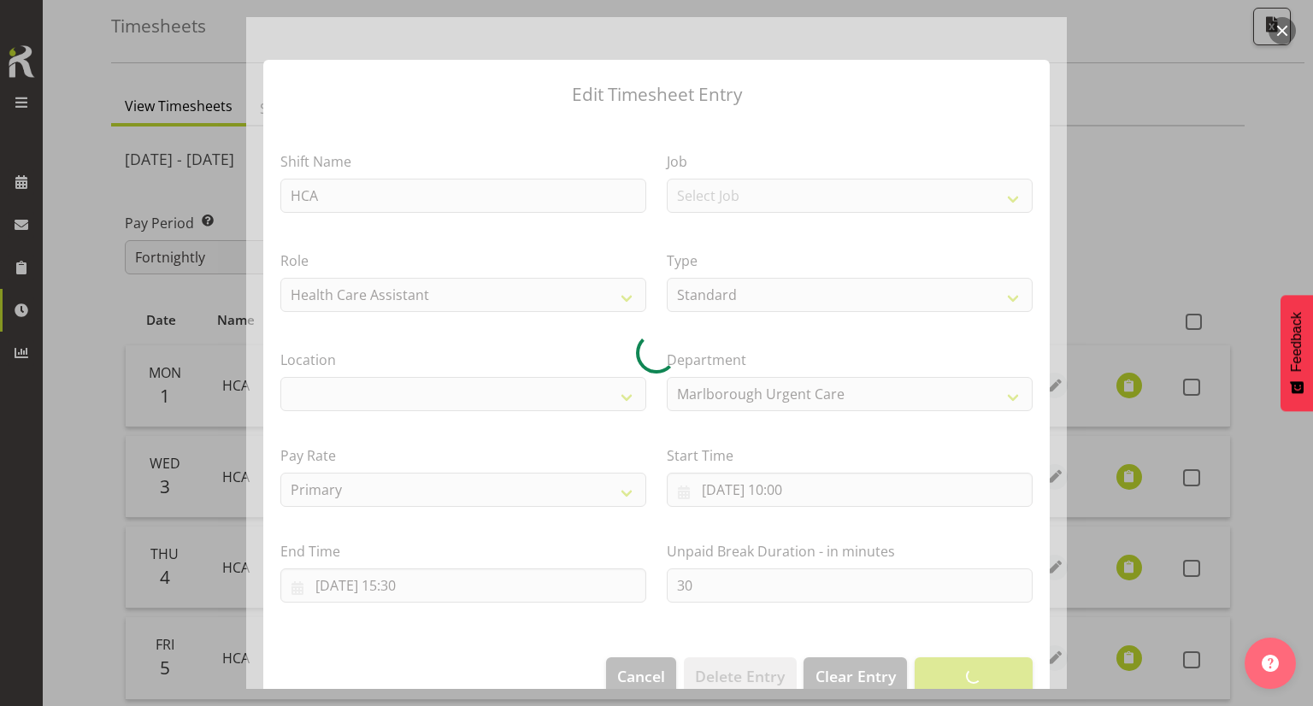
select select
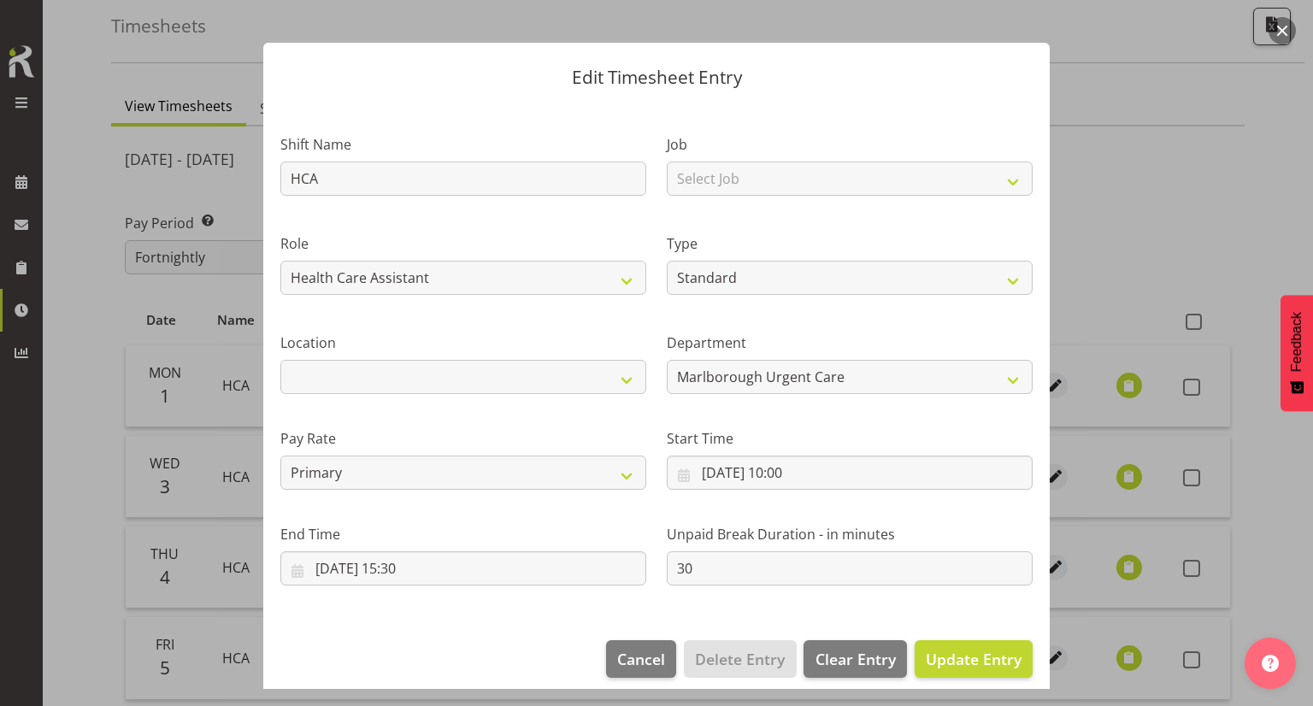
scroll to position [32, 0]
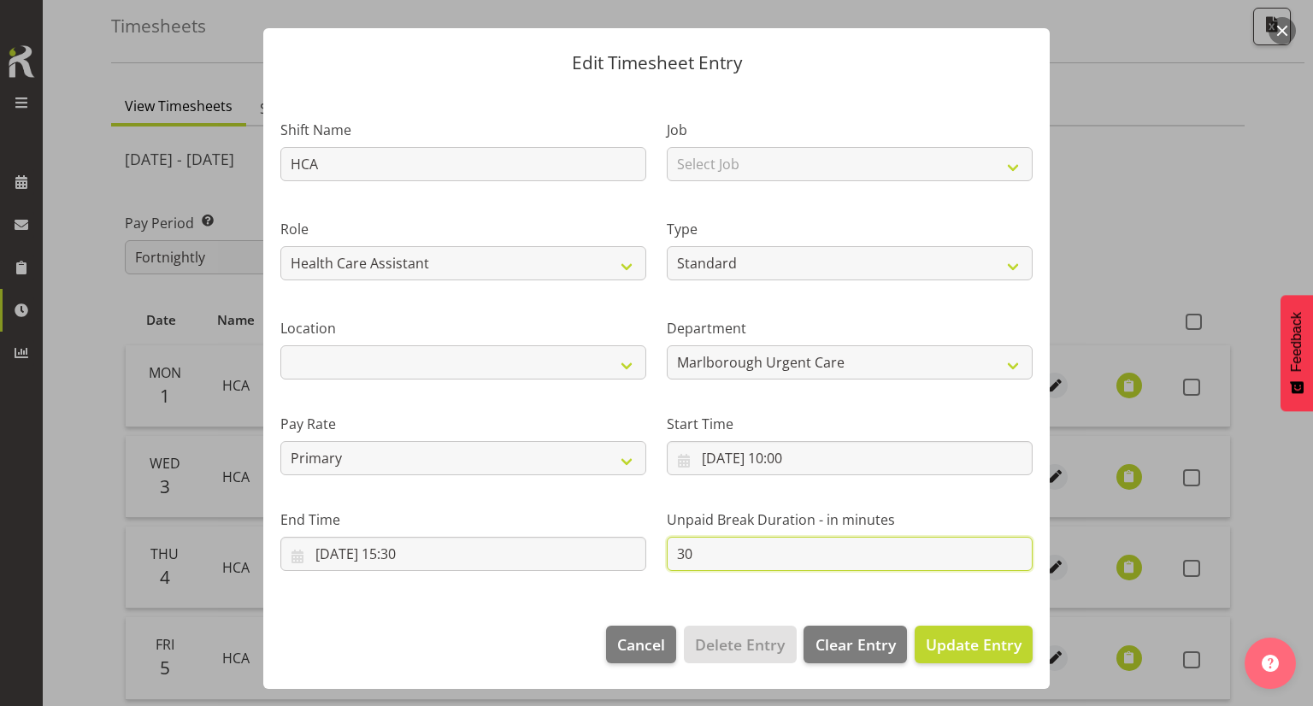
click at [718, 550] on input "30" at bounding box center [850, 554] width 366 height 34
type input "3"
type input "0"
click at [585, 497] on div "End Time 01/09/2025, 15:30 January February March April May June July August Se…" at bounding box center [463, 533] width 386 height 96
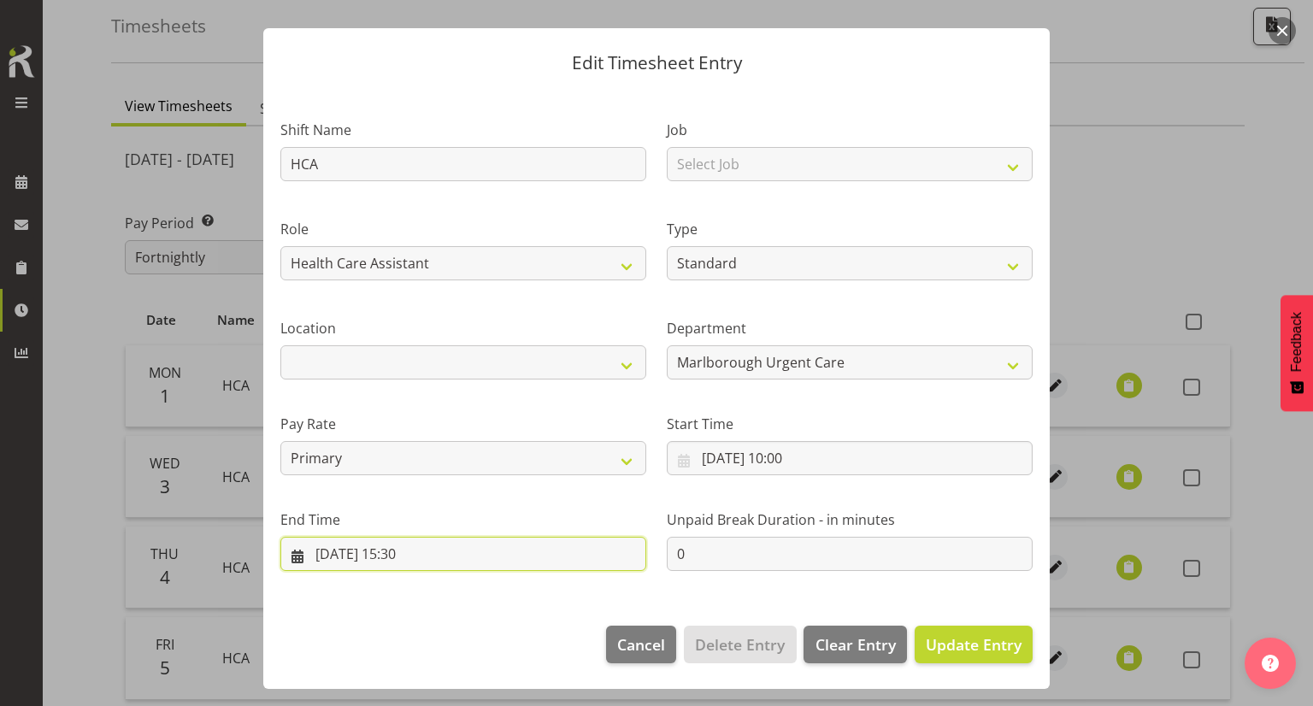
click at [405, 550] on input "01/09/2025, 15:30" at bounding box center [463, 554] width 366 height 34
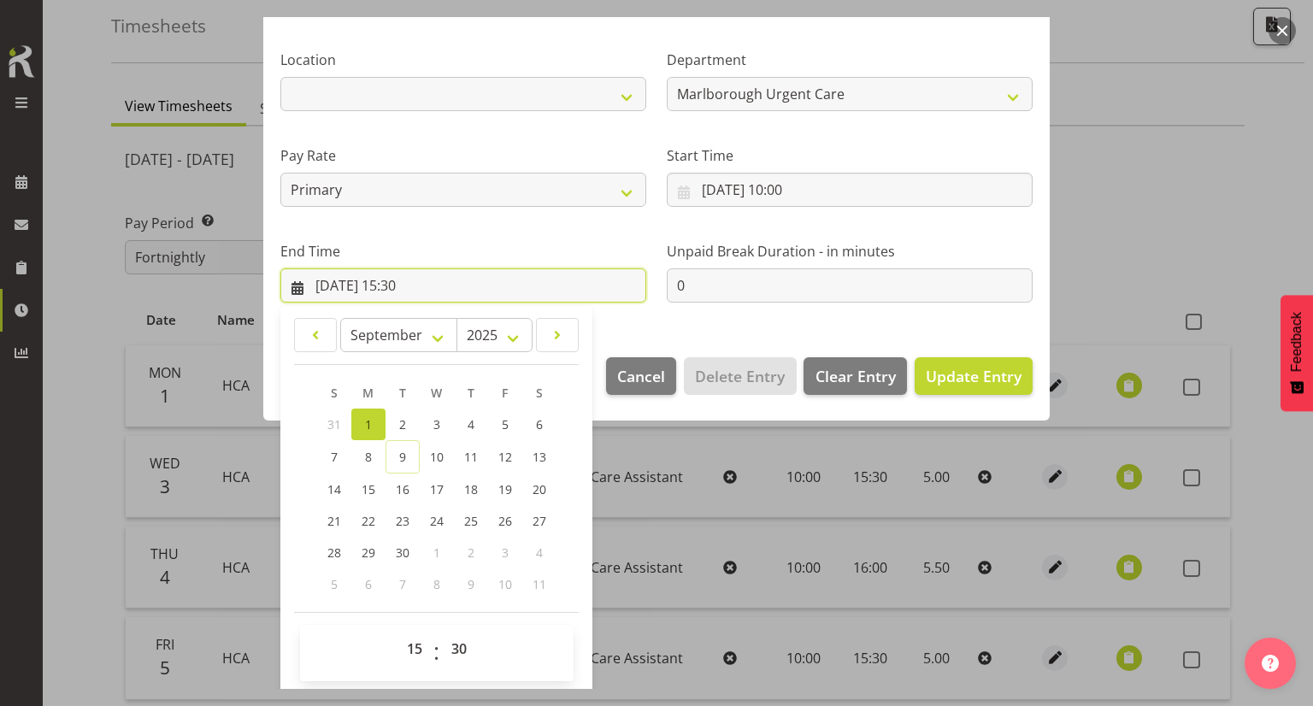
scroll to position [303, 0]
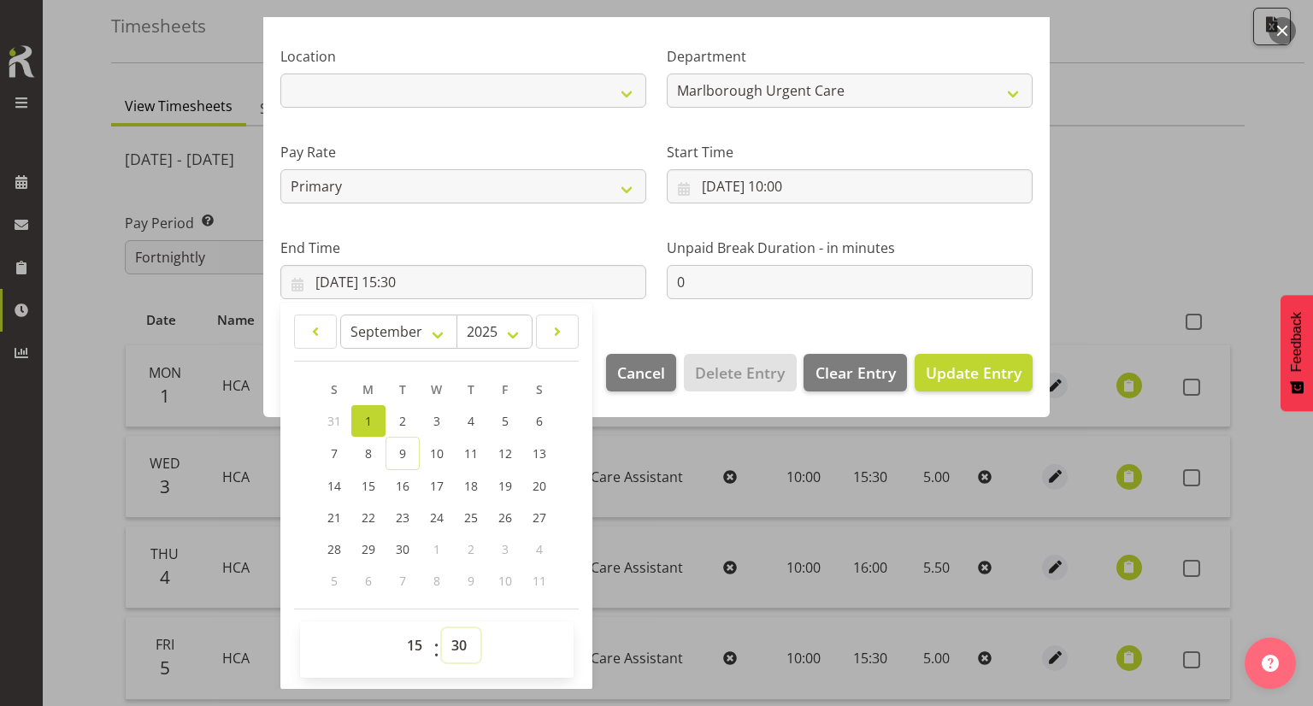
click at [445, 637] on select "00 01 02 03 04 05 06 07 08 09 10 11 12 13 14 15 16 17 18 19 20 21 22 23 24 25 2…" at bounding box center [461, 645] width 38 height 34
select select "0"
click at [442, 628] on select "00 01 02 03 04 05 06 07 08 09 10 11 12 13 14 15 16 17 18 19 20 21 22 23 24 25 2…" at bounding box center [461, 645] width 38 height 34
type input "01/09/2025, 15:00"
click at [640, 309] on section "Shift Name HCA Job Select Job Role Health Care Assistant Weekend HCA Type Off S…" at bounding box center [656, 77] width 786 height 520
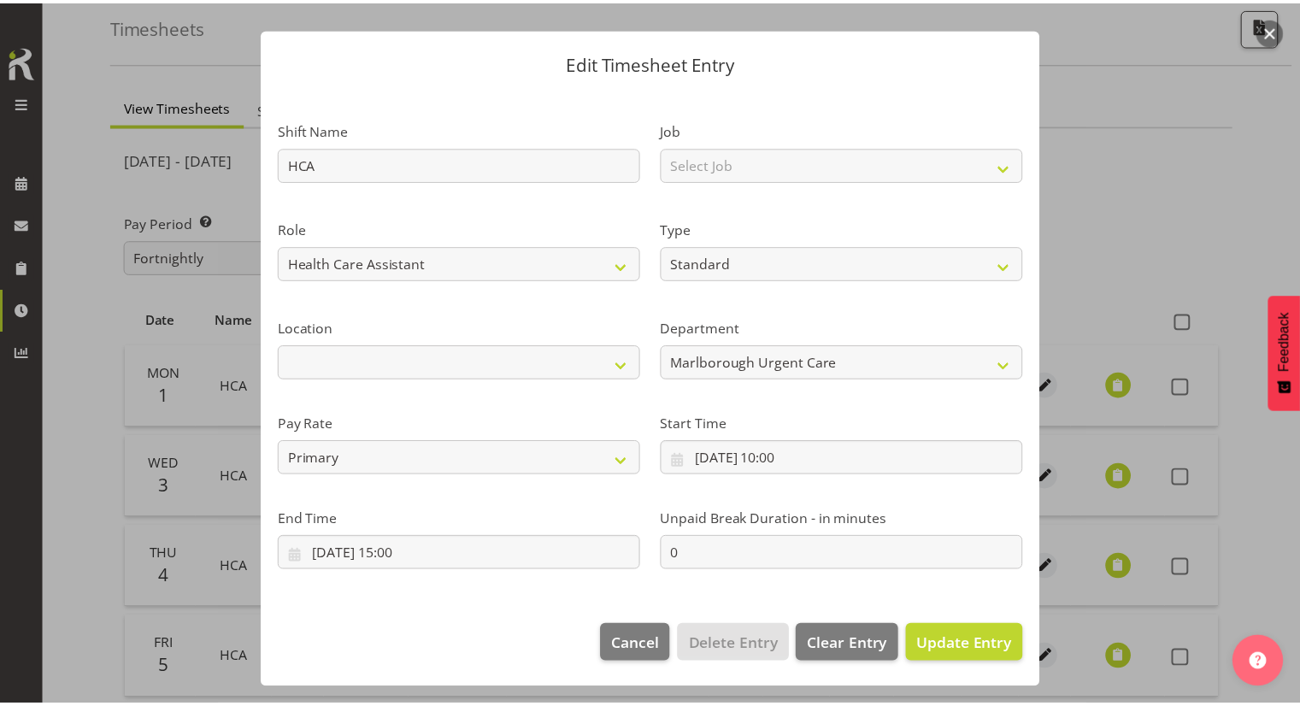
scroll to position [32, 0]
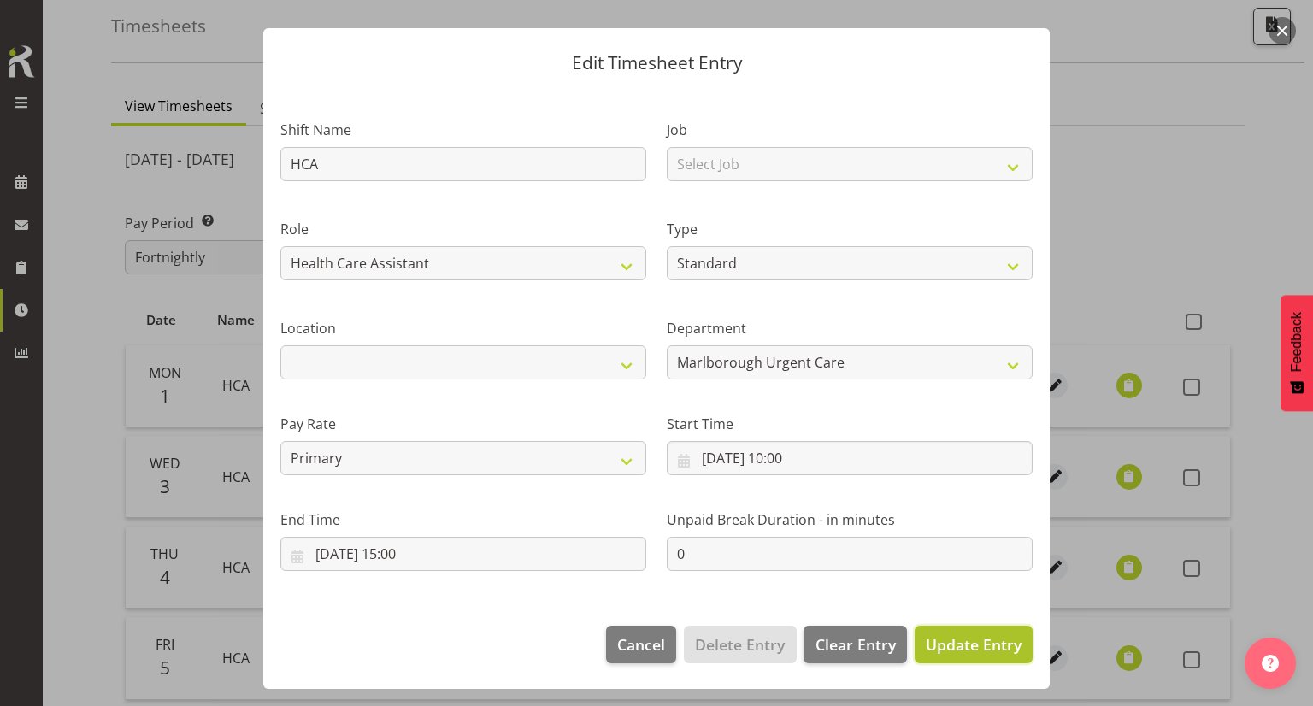
click at [953, 640] on span "Update Entry" at bounding box center [974, 644] width 96 height 21
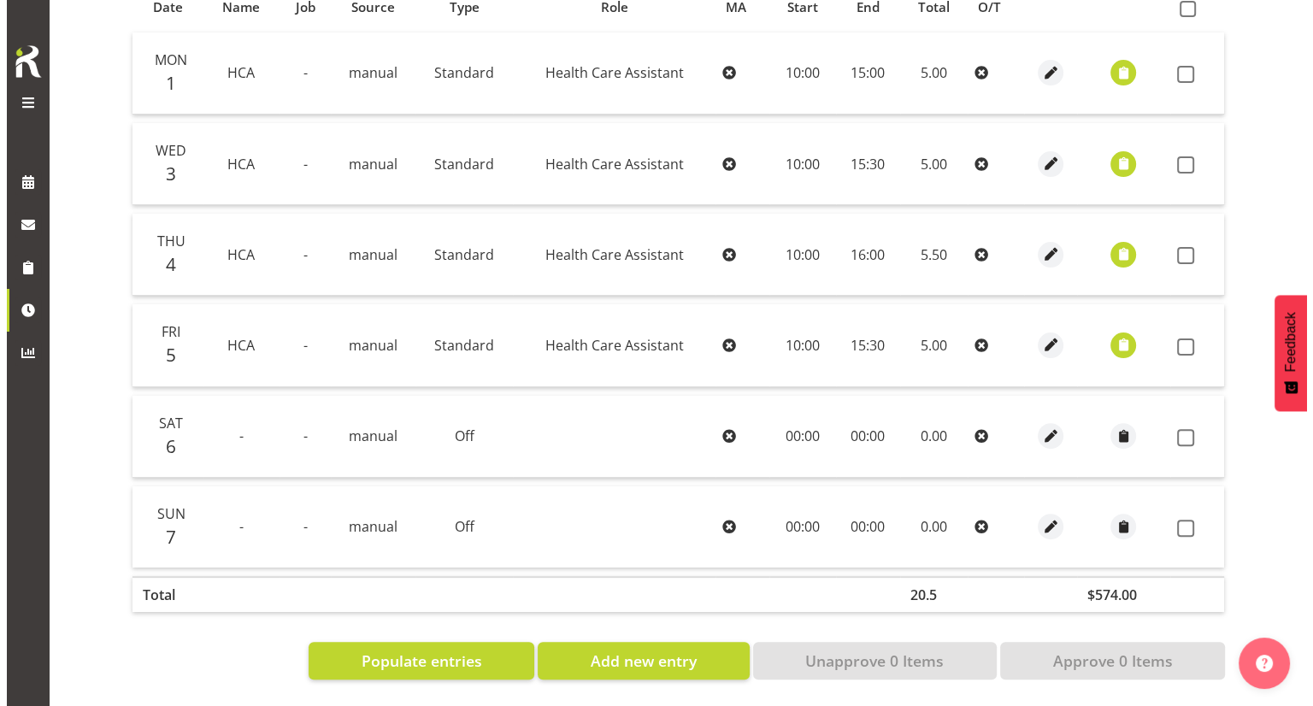
scroll to position [235, 0]
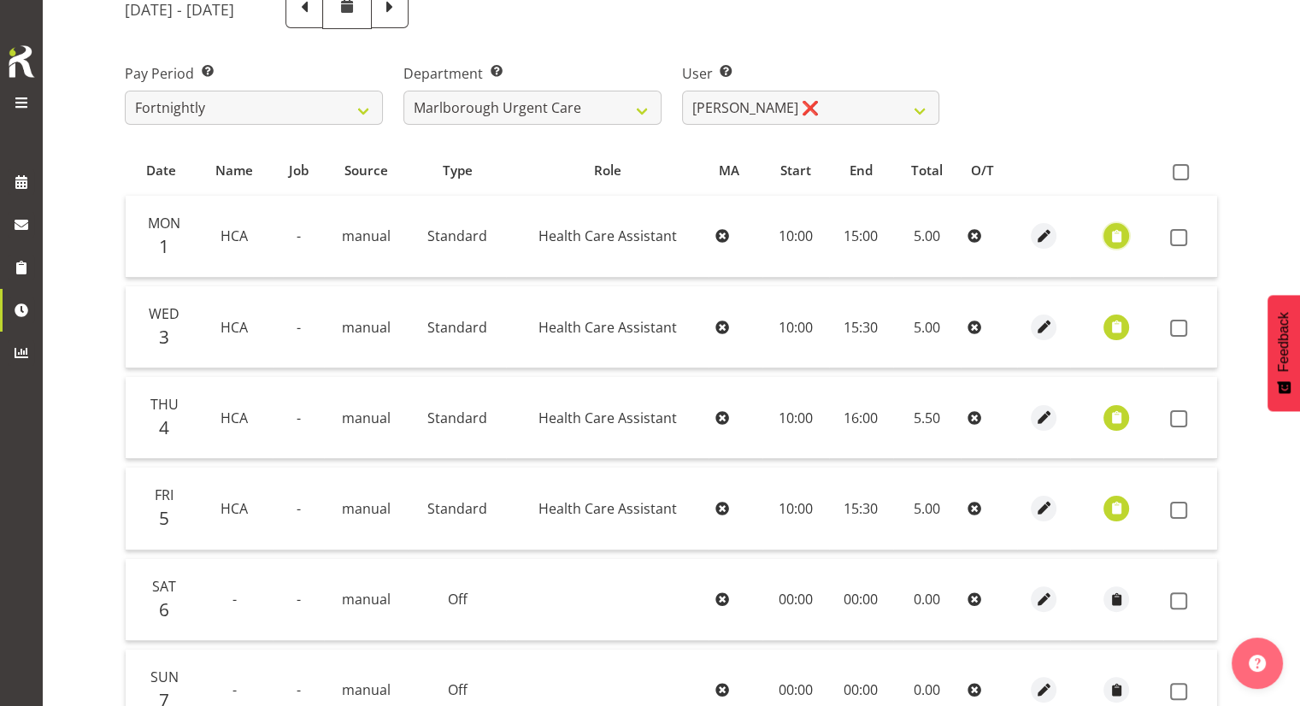
click at [1115, 234] on span "button" at bounding box center [1117, 237] width 20 height 20
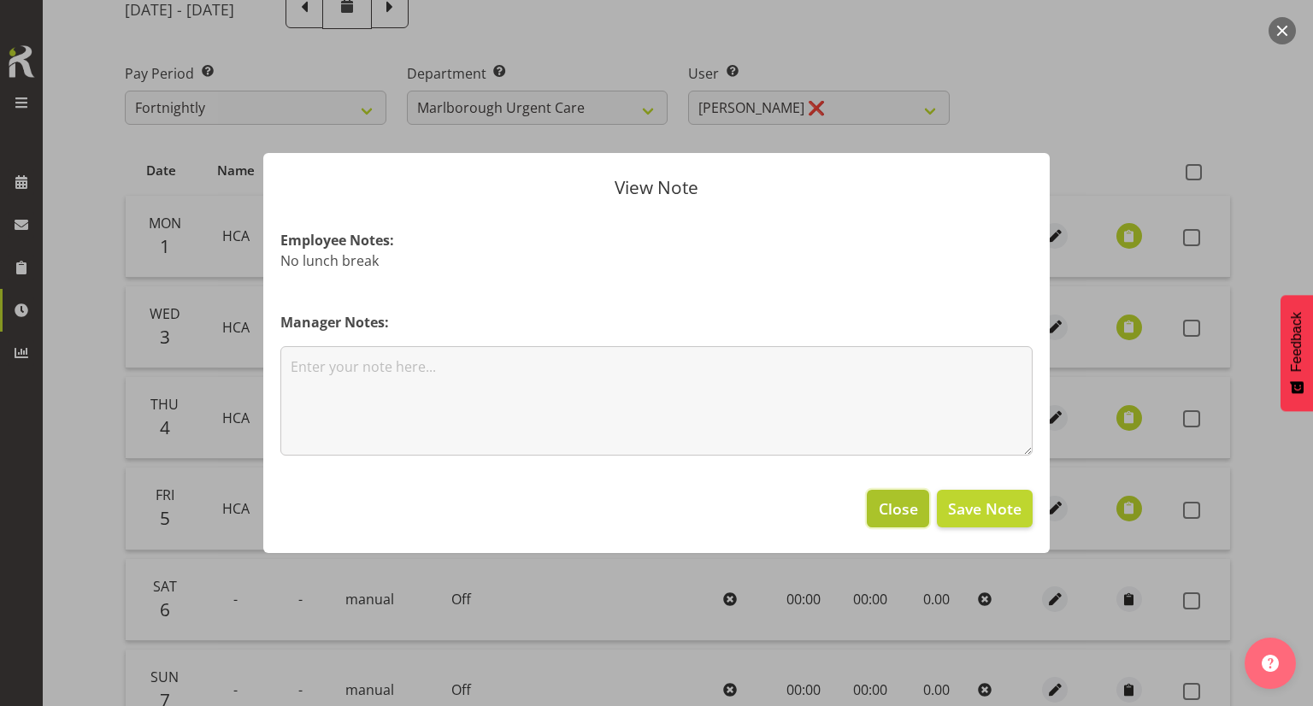
click at [901, 514] on span "Close" at bounding box center [898, 508] width 39 height 22
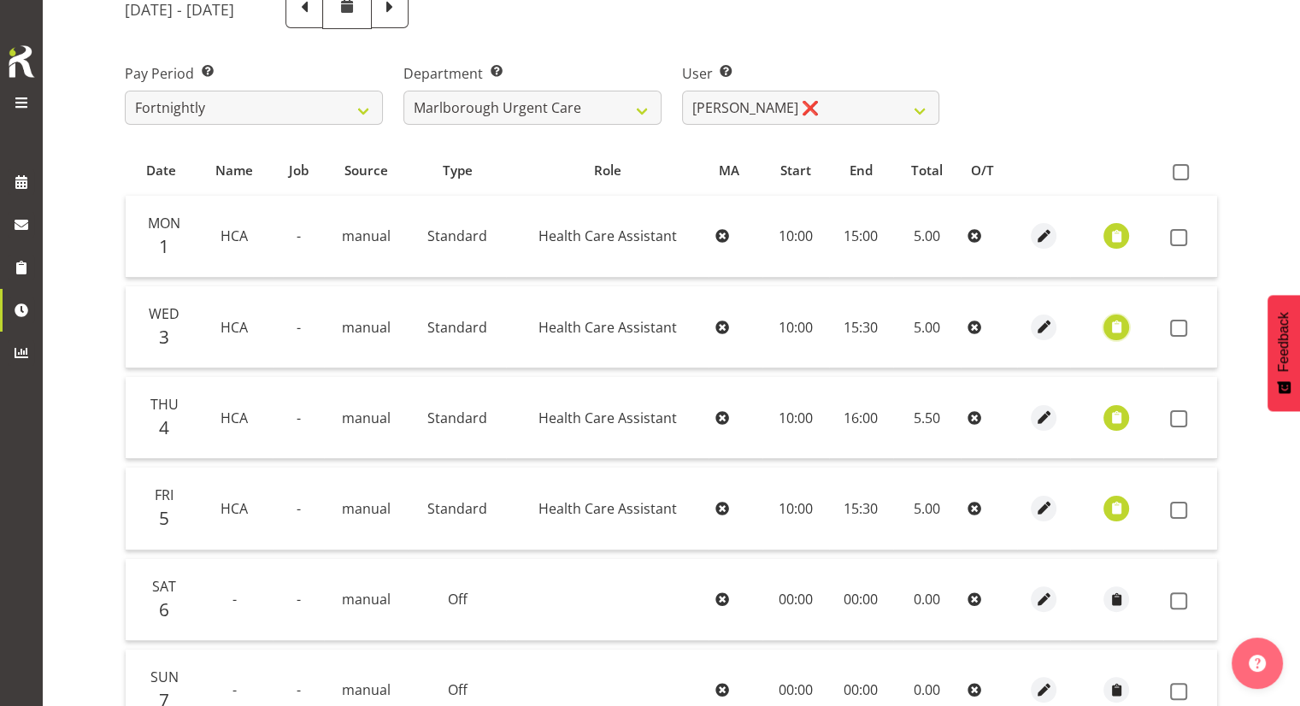
click at [1111, 332] on span "button" at bounding box center [1117, 327] width 20 height 20
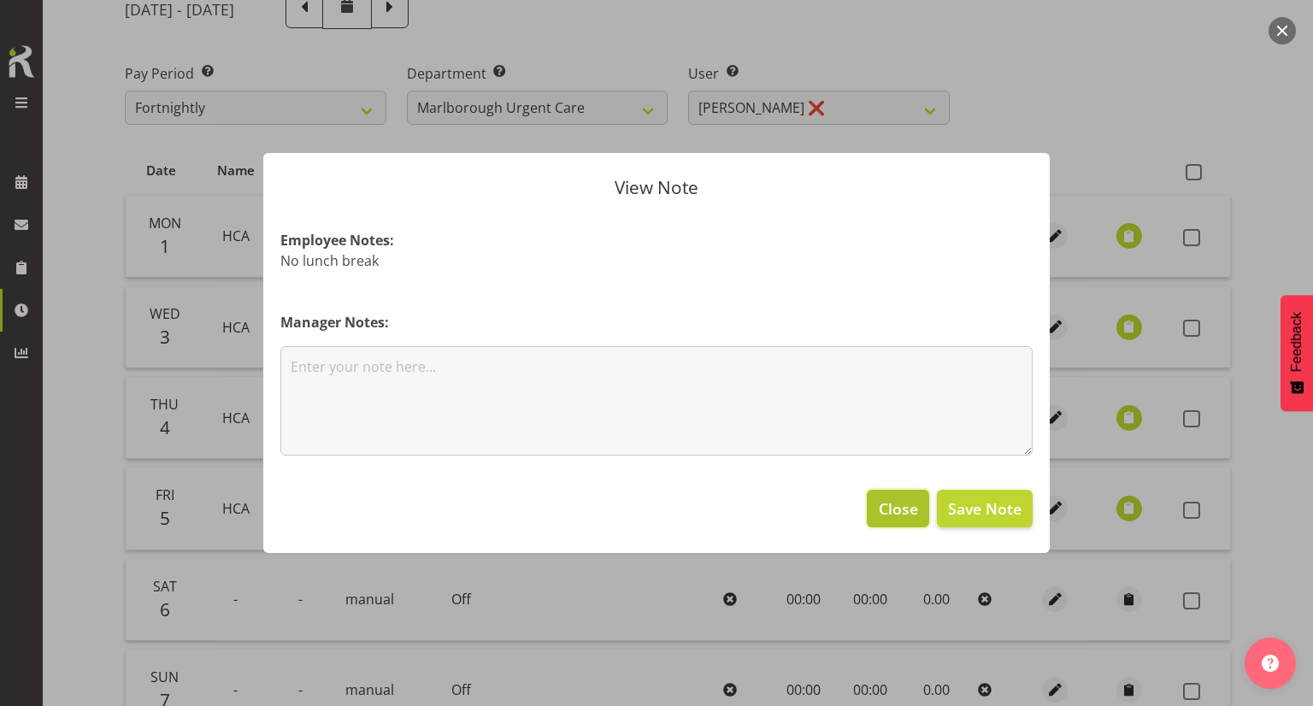
click at [878, 510] on button "Close" at bounding box center [898, 509] width 62 height 38
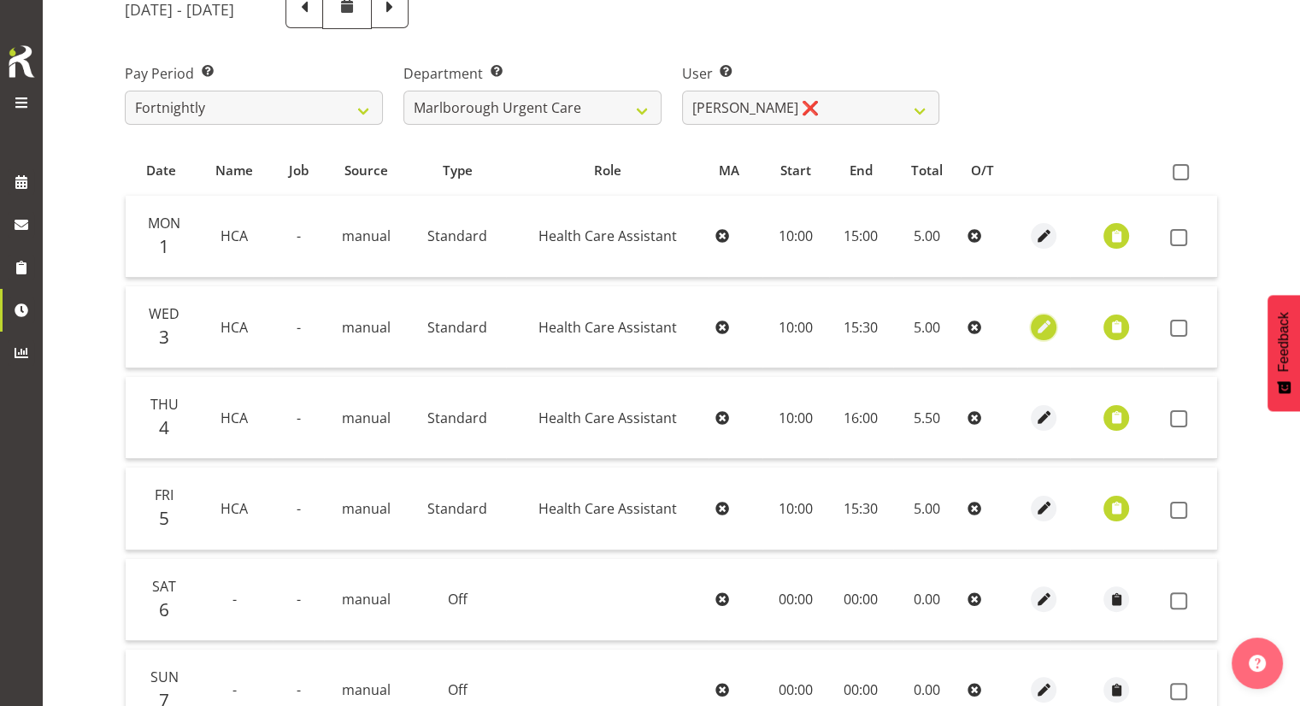
click at [1039, 329] on span "button" at bounding box center [1044, 327] width 20 height 20
select select "Standard"
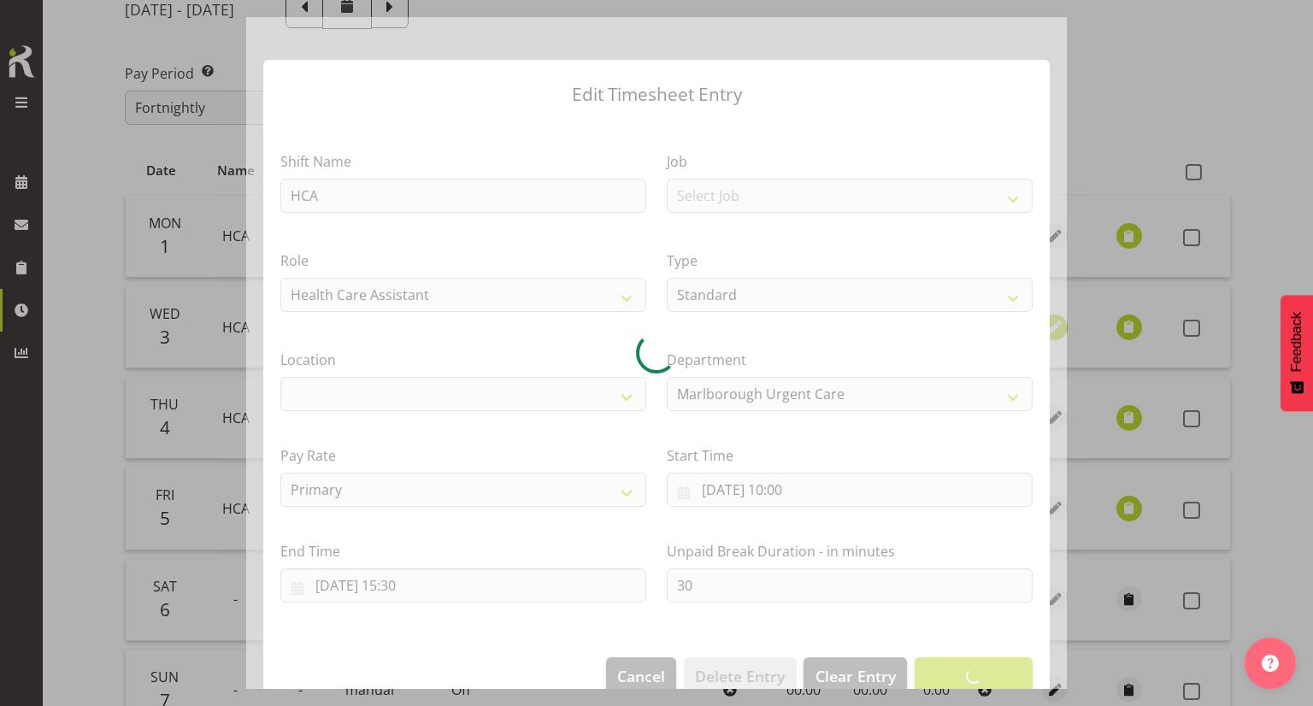
select select
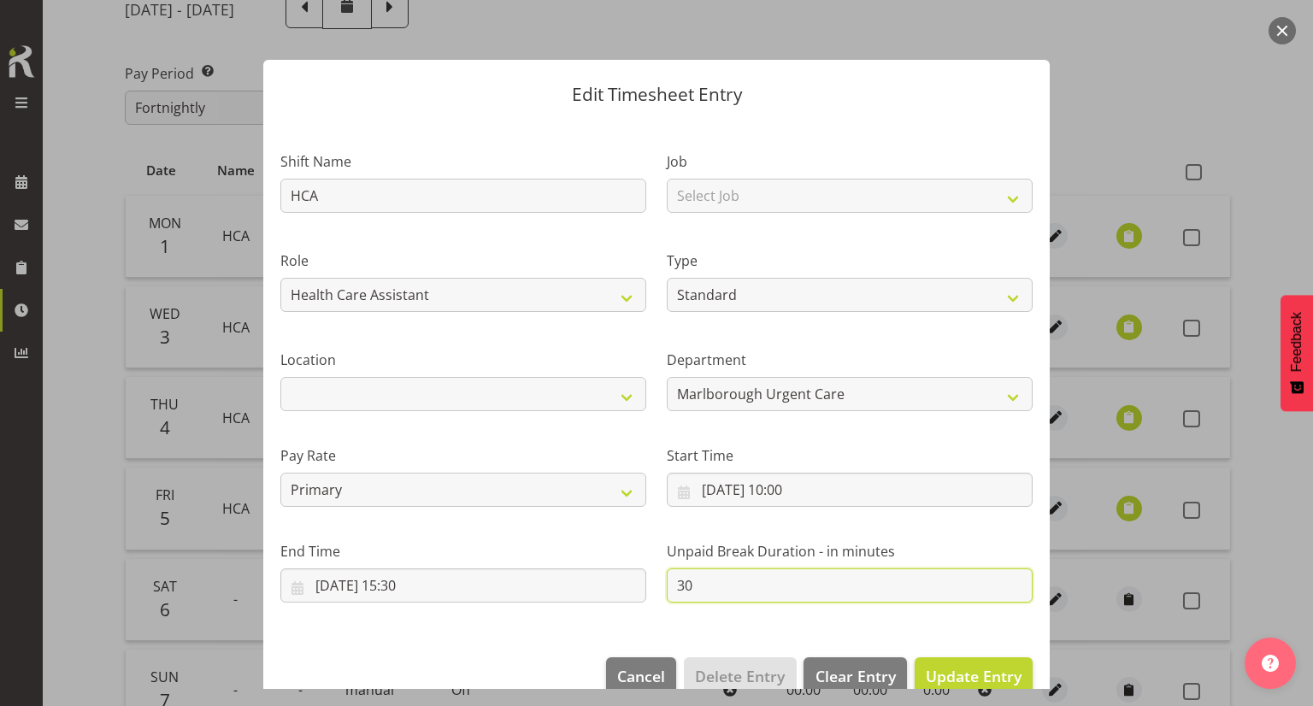
click at [708, 588] on input "30" at bounding box center [850, 585] width 366 height 34
type input "3"
type input "00"
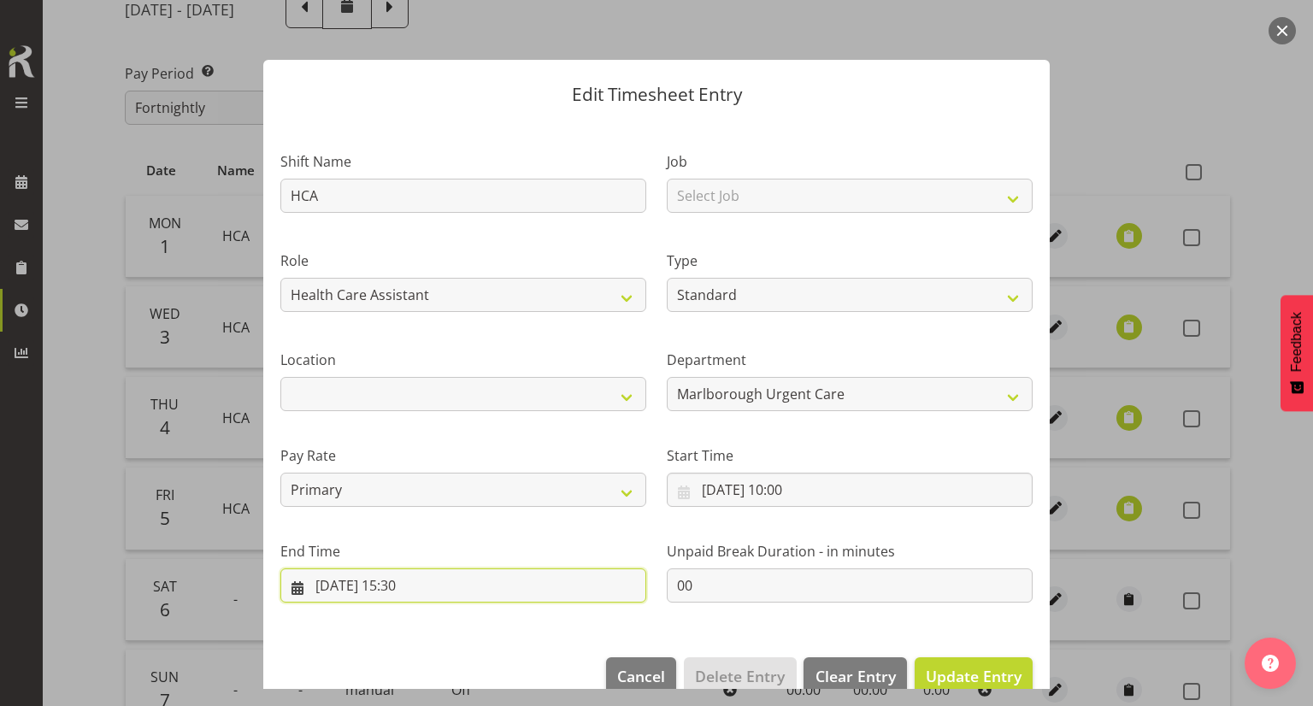
click at [423, 602] on input "03/09/2025, 15:30" at bounding box center [463, 585] width 366 height 34
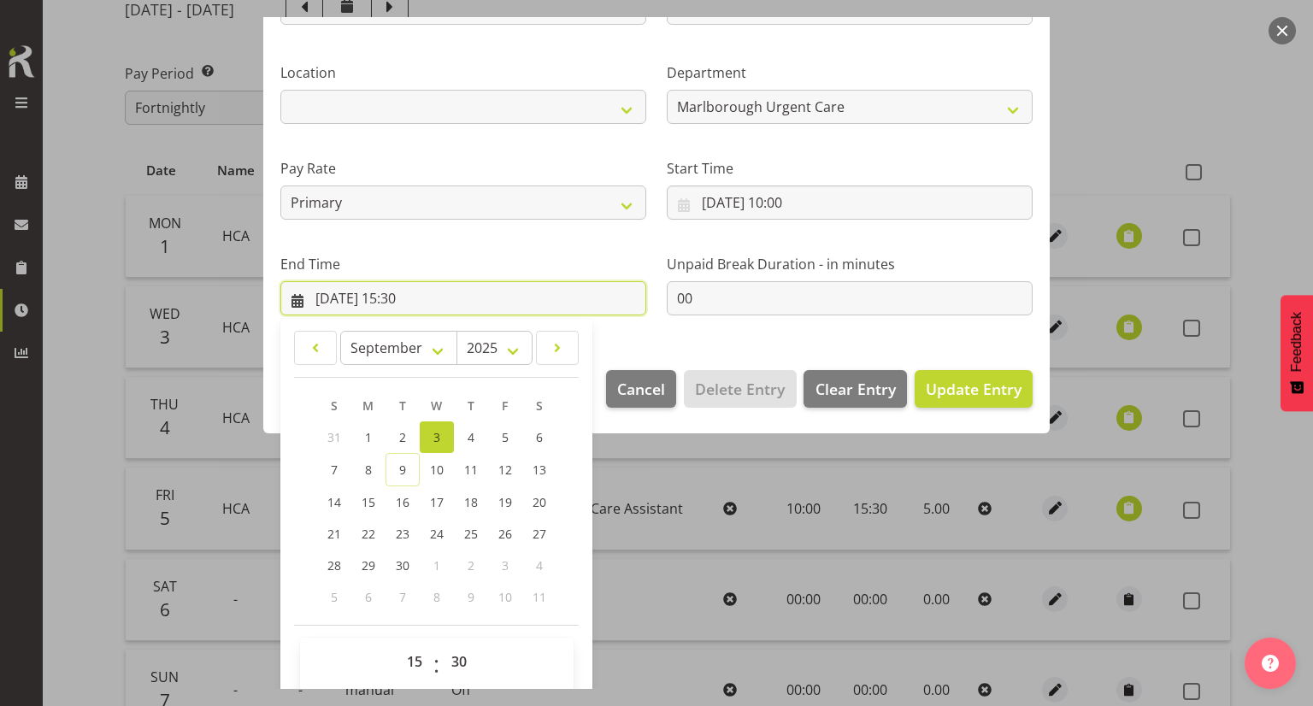
scroll to position [303, 0]
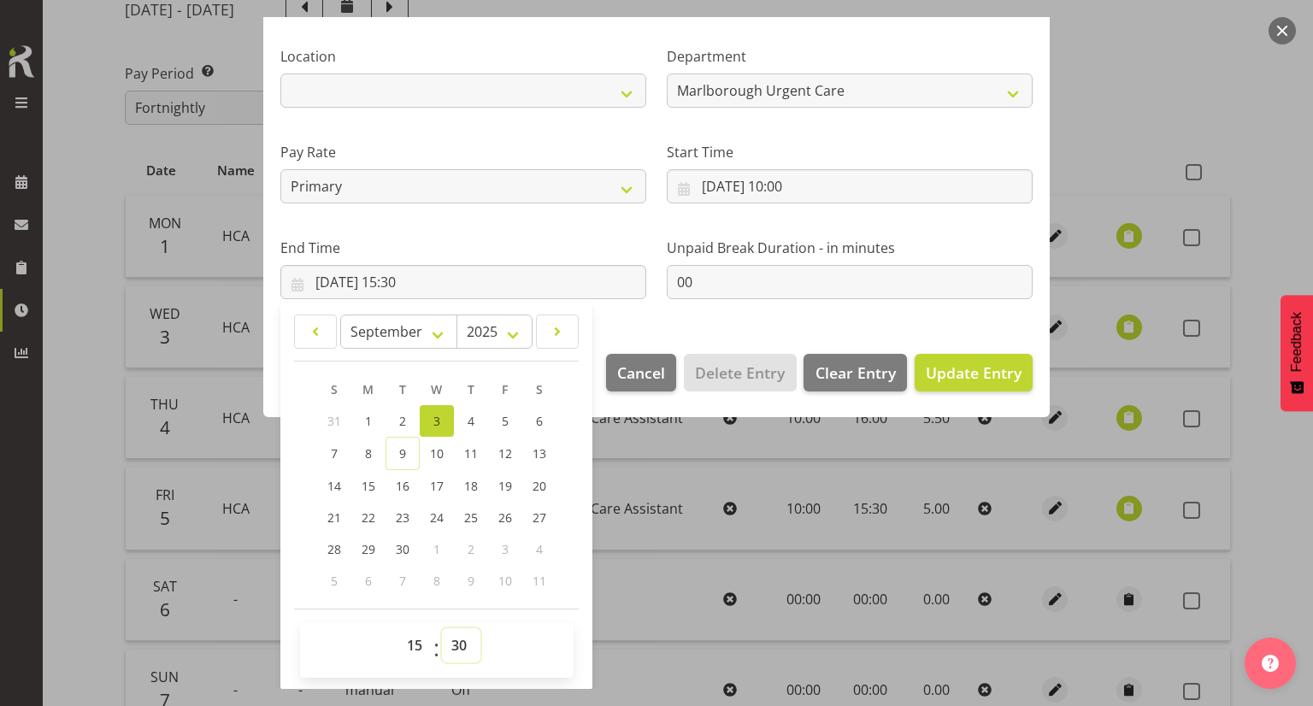
click at [461, 636] on select "00 01 02 03 04 05 06 07 08 09 10 11 12 13 14 15 16 17 18 19 20 21 22 23 24 25 2…" at bounding box center [461, 645] width 38 height 34
select select "0"
click at [442, 628] on select "00 01 02 03 04 05 06 07 08 09 10 11 12 13 14 15 16 17 18 19 20 21 22 23 24 25 2…" at bounding box center [461, 645] width 38 height 34
type input "03/09/2025, 15:00"
click at [668, 316] on section "Shift Name HCA Job Select Job Role Health Care Assistant Weekend HCA Type Off S…" at bounding box center [656, 77] width 786 height 520
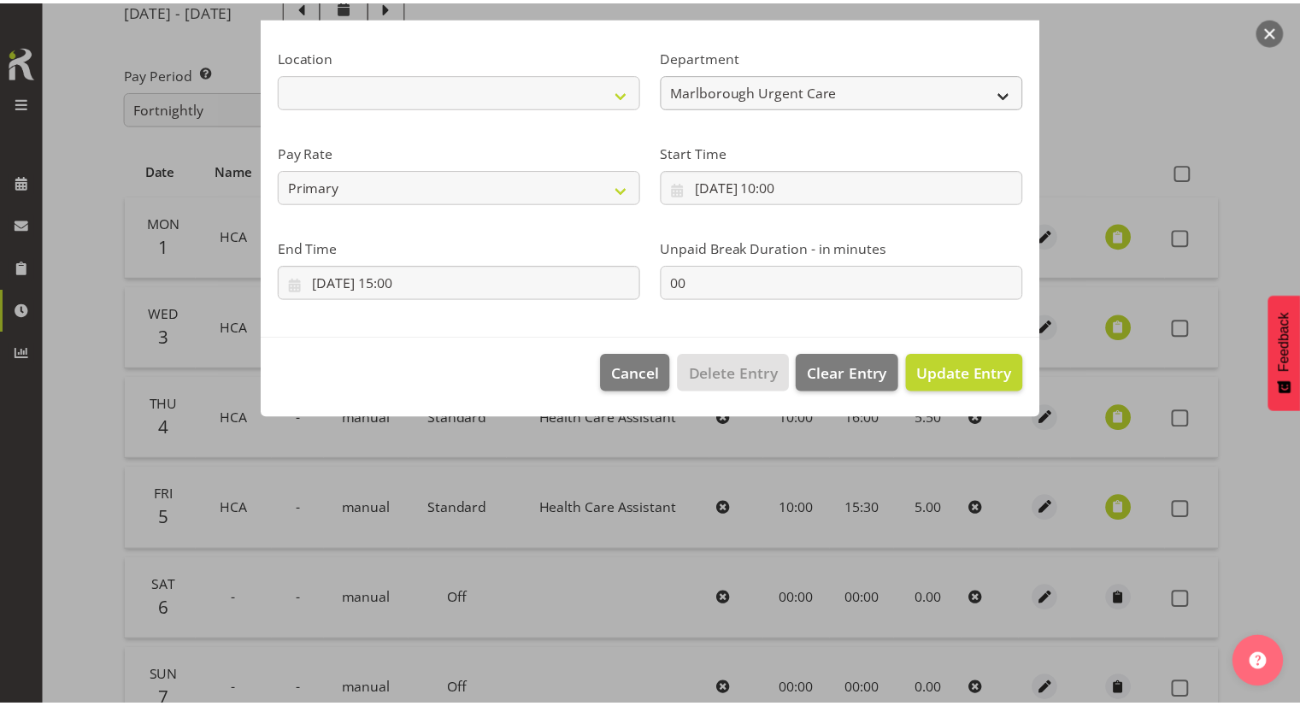
scroll to position [32, 0]
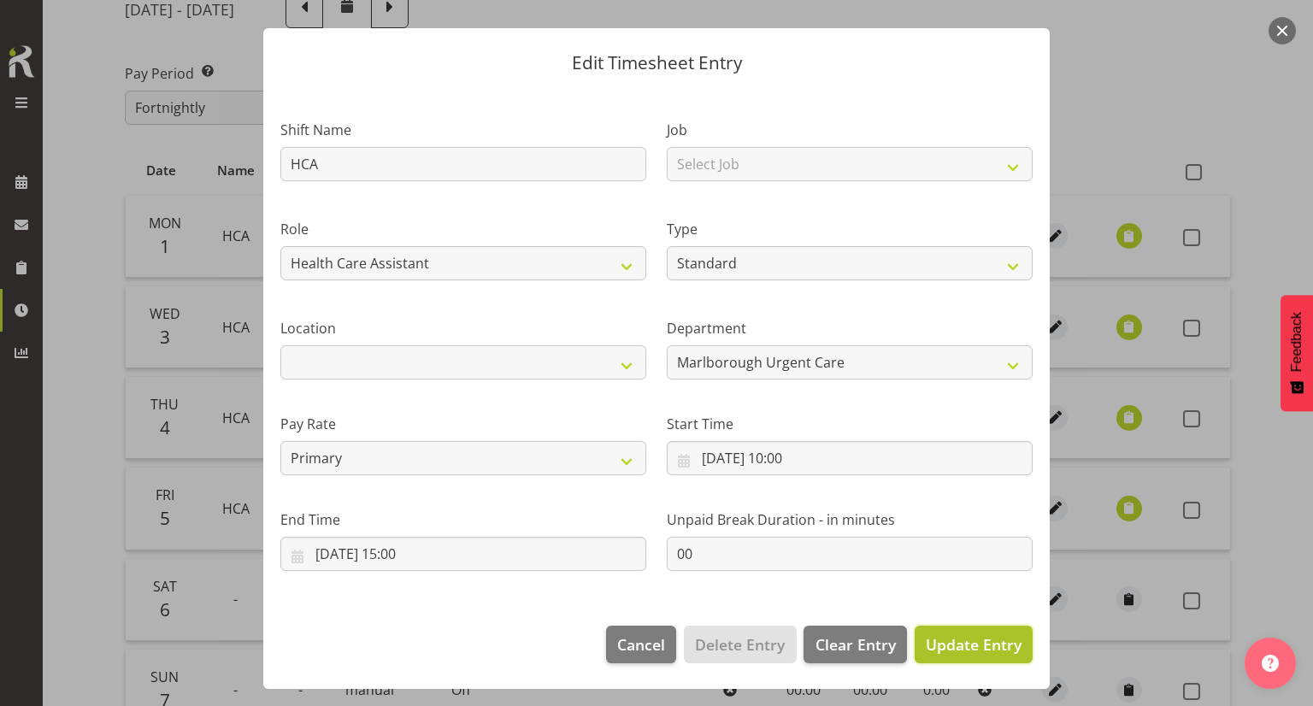
click at [951, 644] on span "Update Entry" at bounding box center [974, 644] width 96 height 21
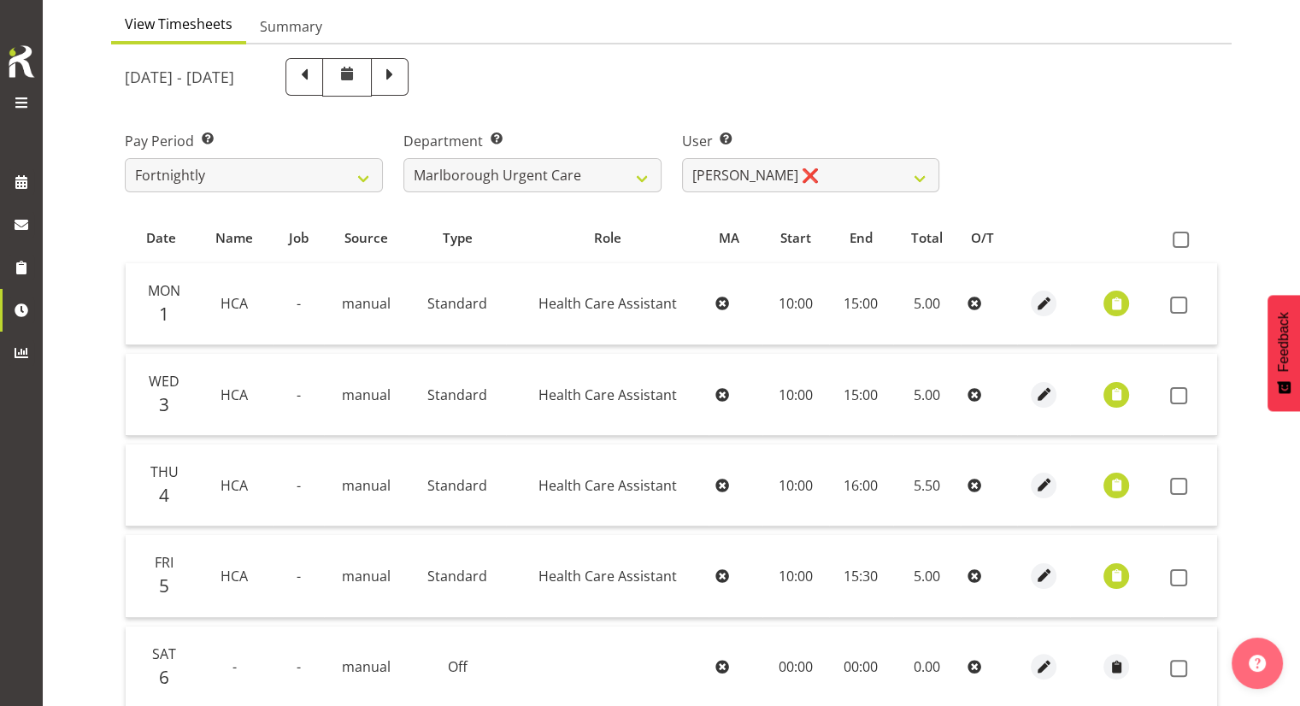
scroll to position [64, 0]
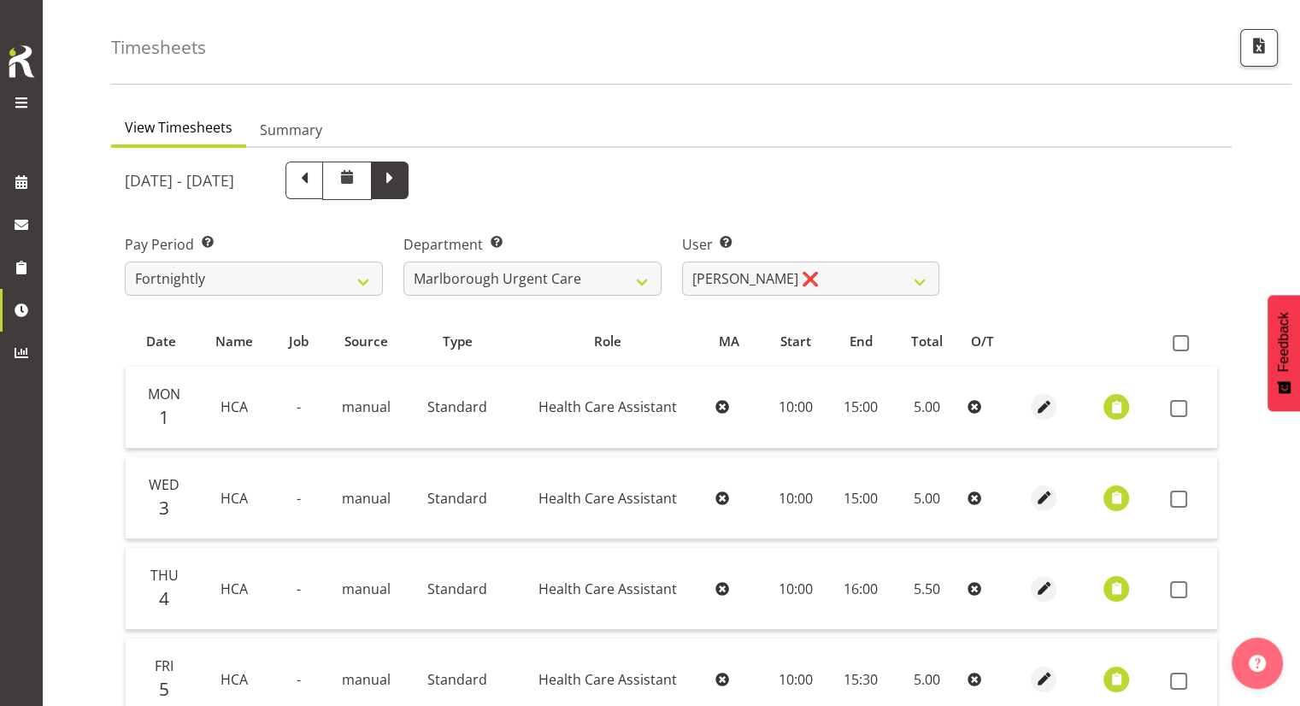
click at [401, 178] on span at bounding box center [390, 179] width 22 height 22
select select
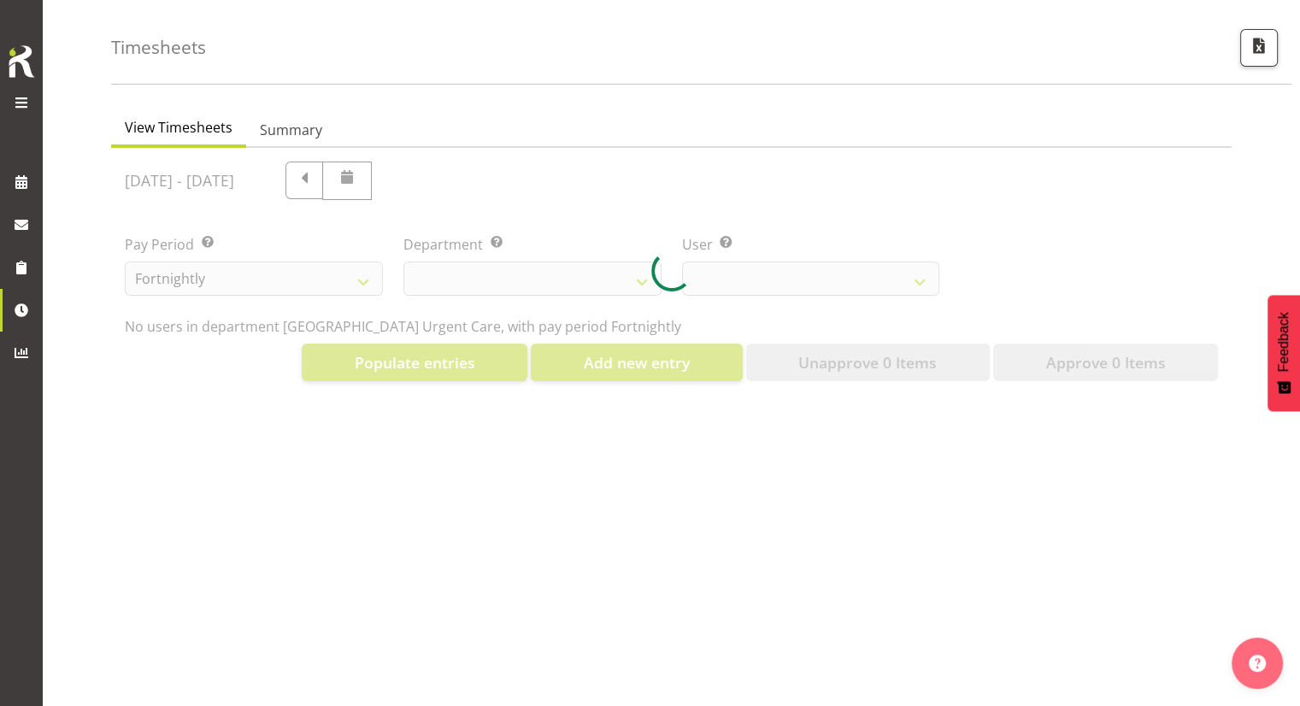
select select "925"
select select "11838"
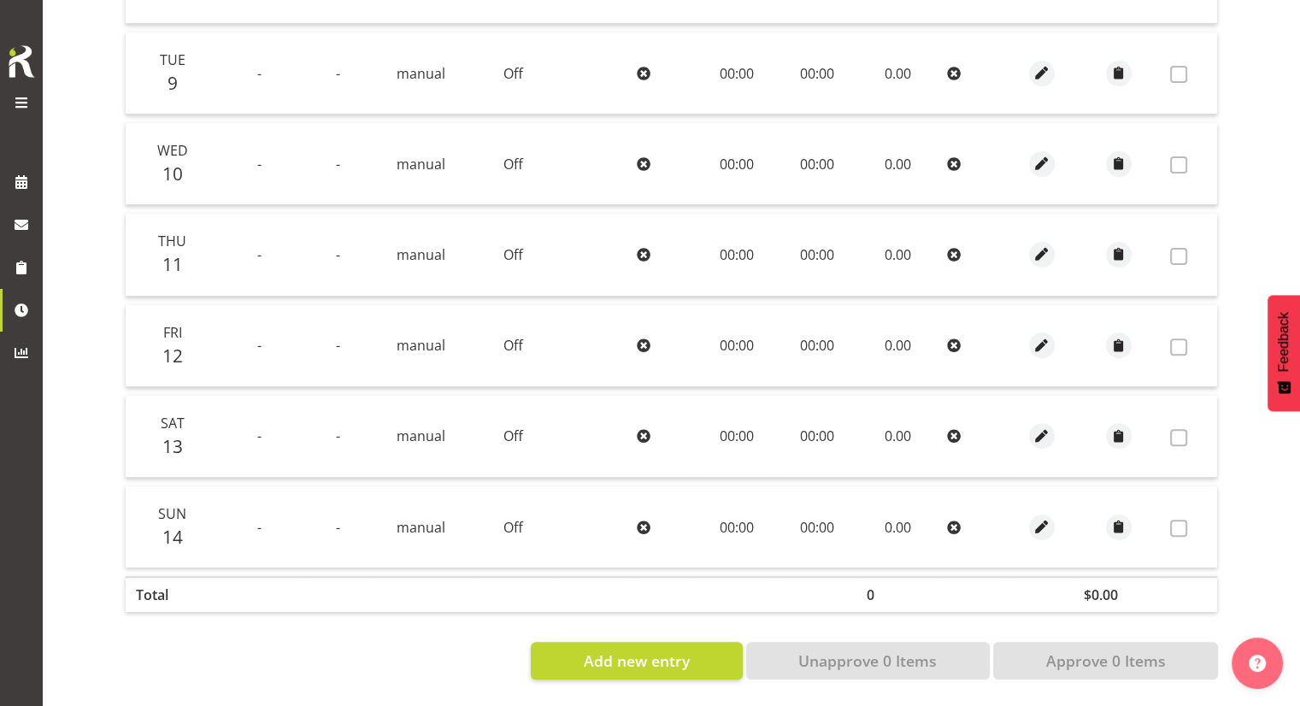
scroll to position [68, 0]
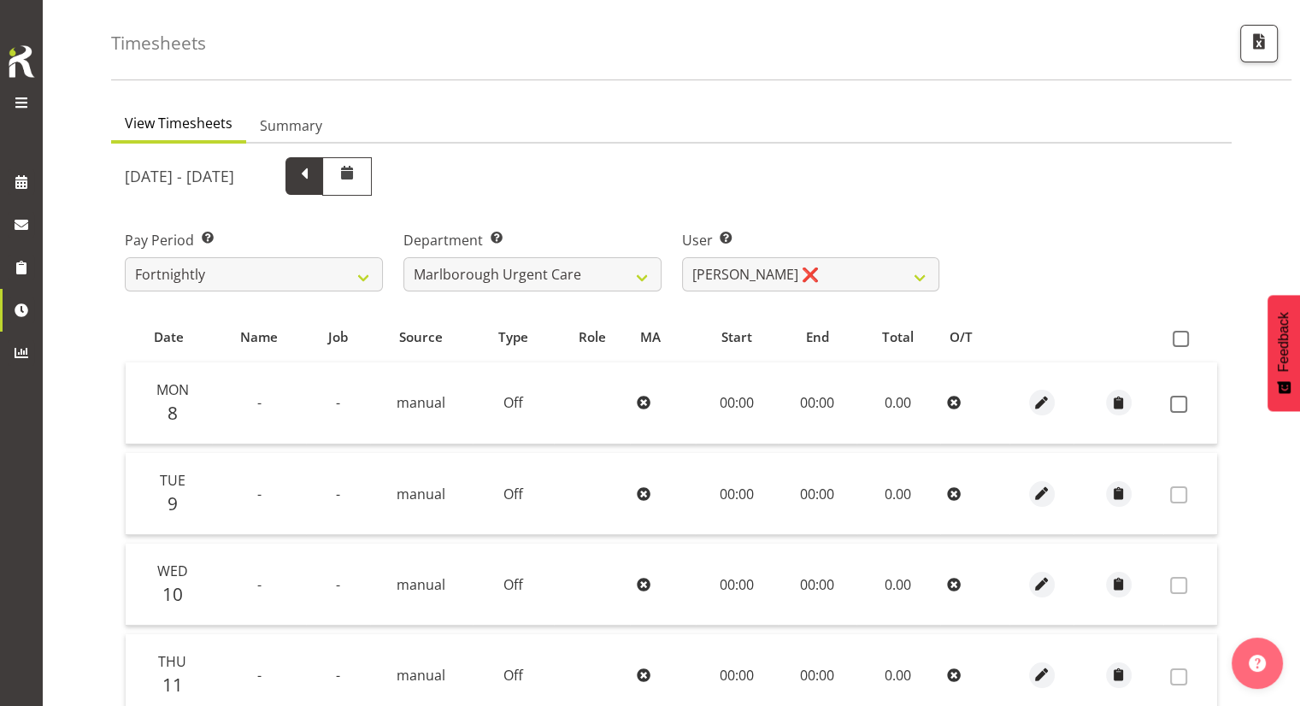
click at [315, 179] on span at bounding box center [304, 174] width 22 height 22
select select
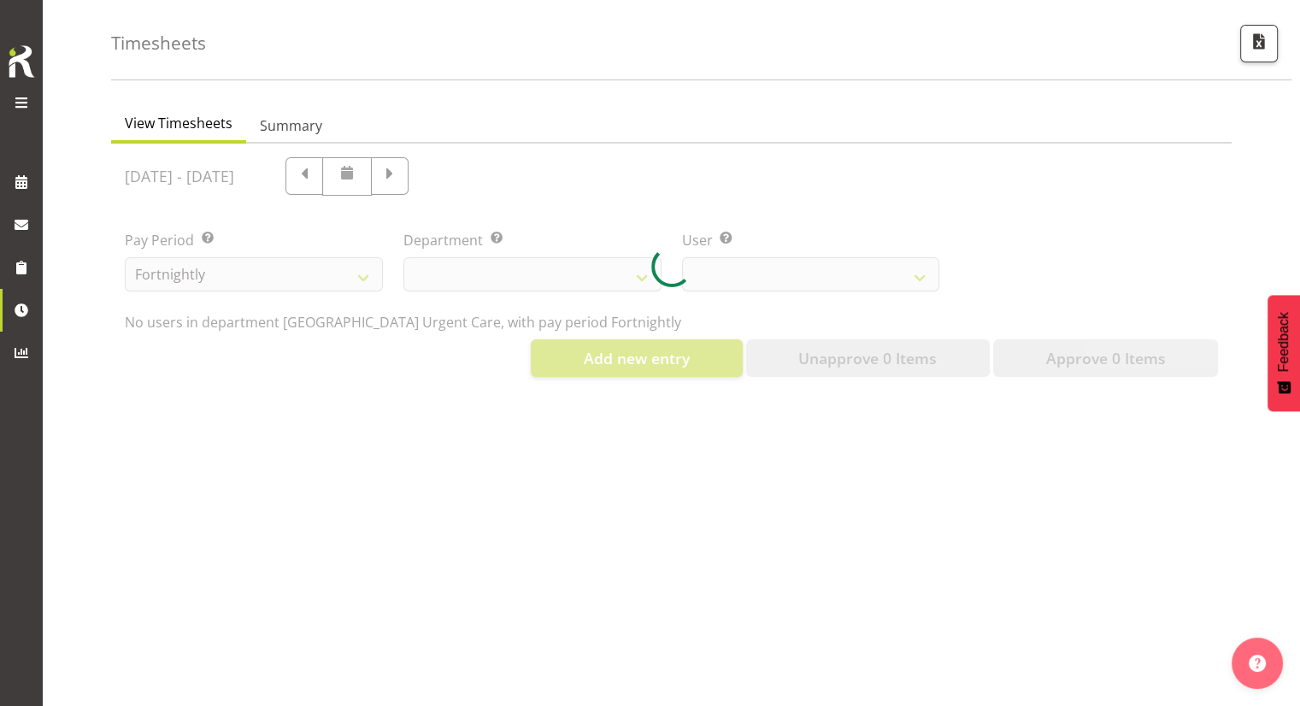
select select "925"
select select "11838"
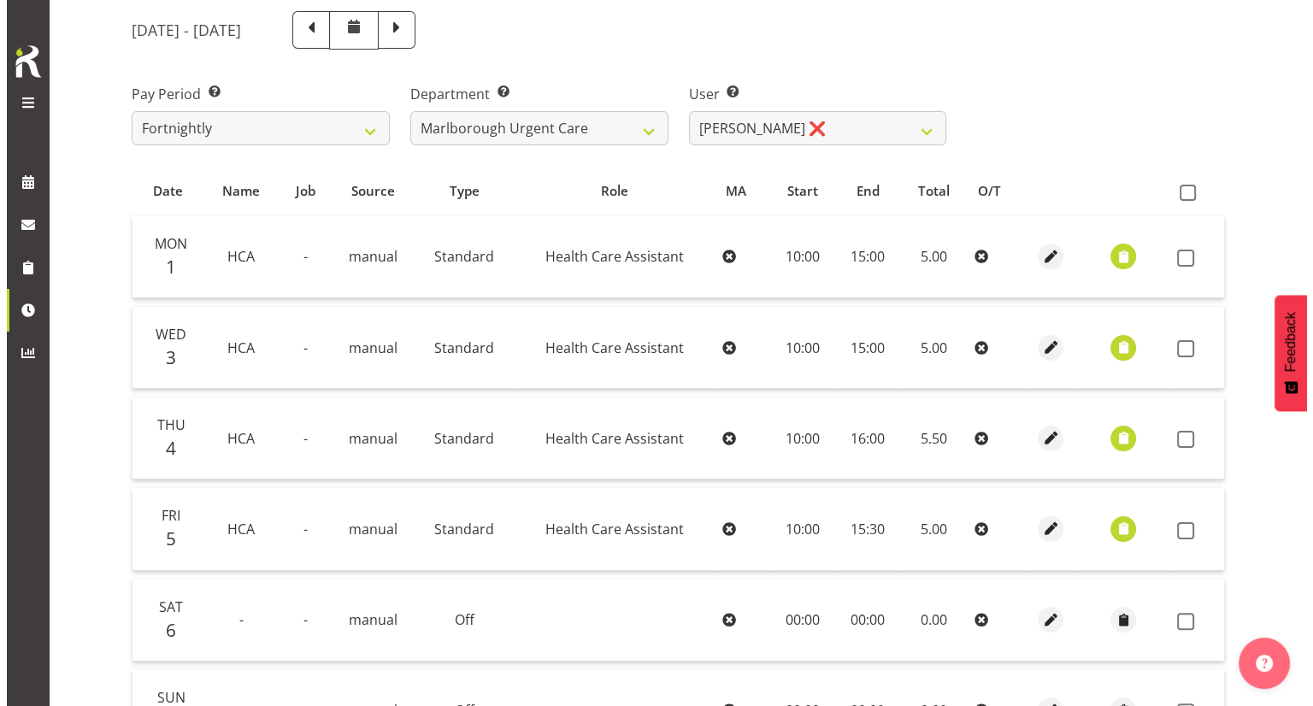
scroll to position [239, 0]
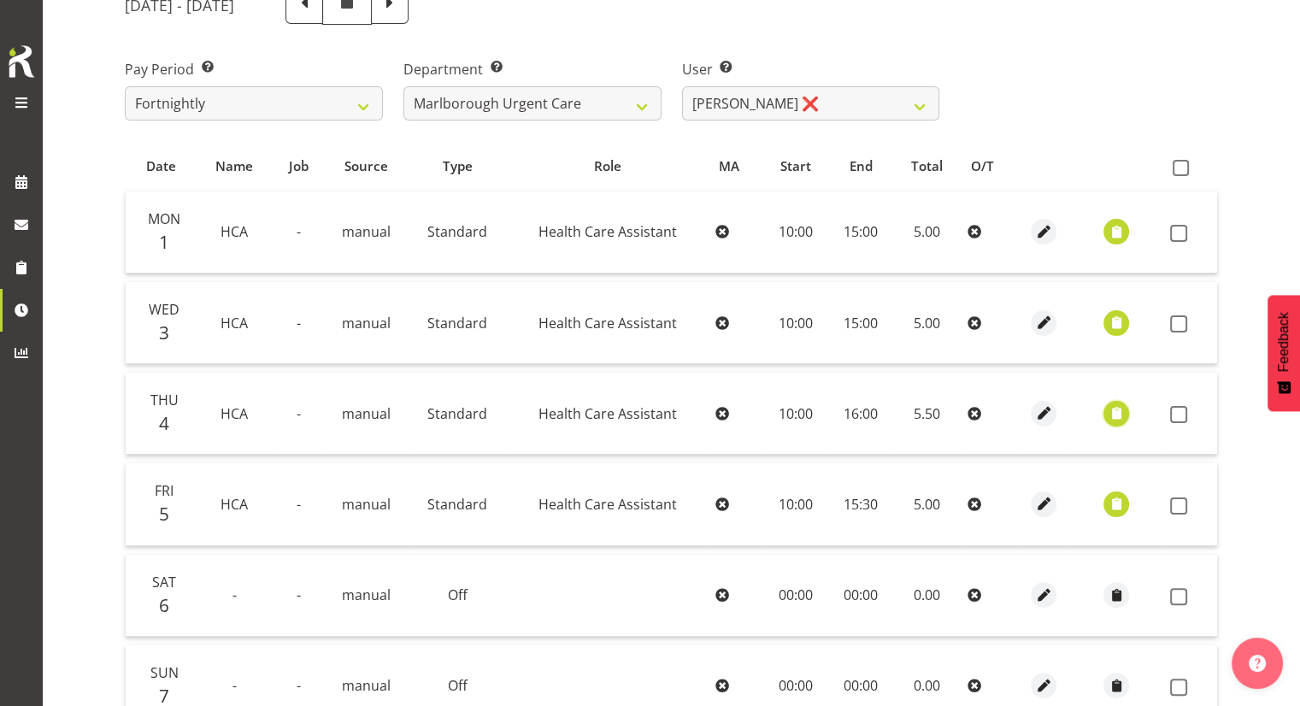
click at [1115, 410] on span "button" at bounding box center [1117, 413] width 20 height 20
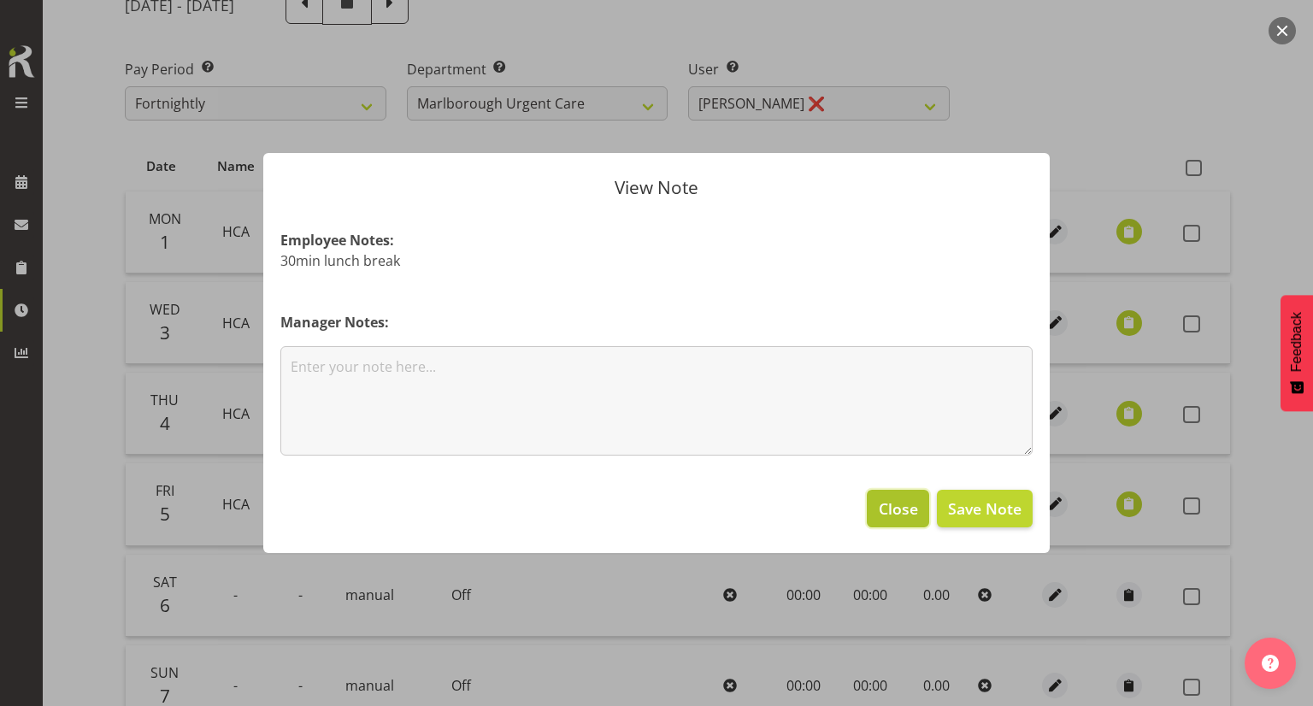
click at [893, 500] on span "Close" at bounding box center [898, 508] width 39 height 22
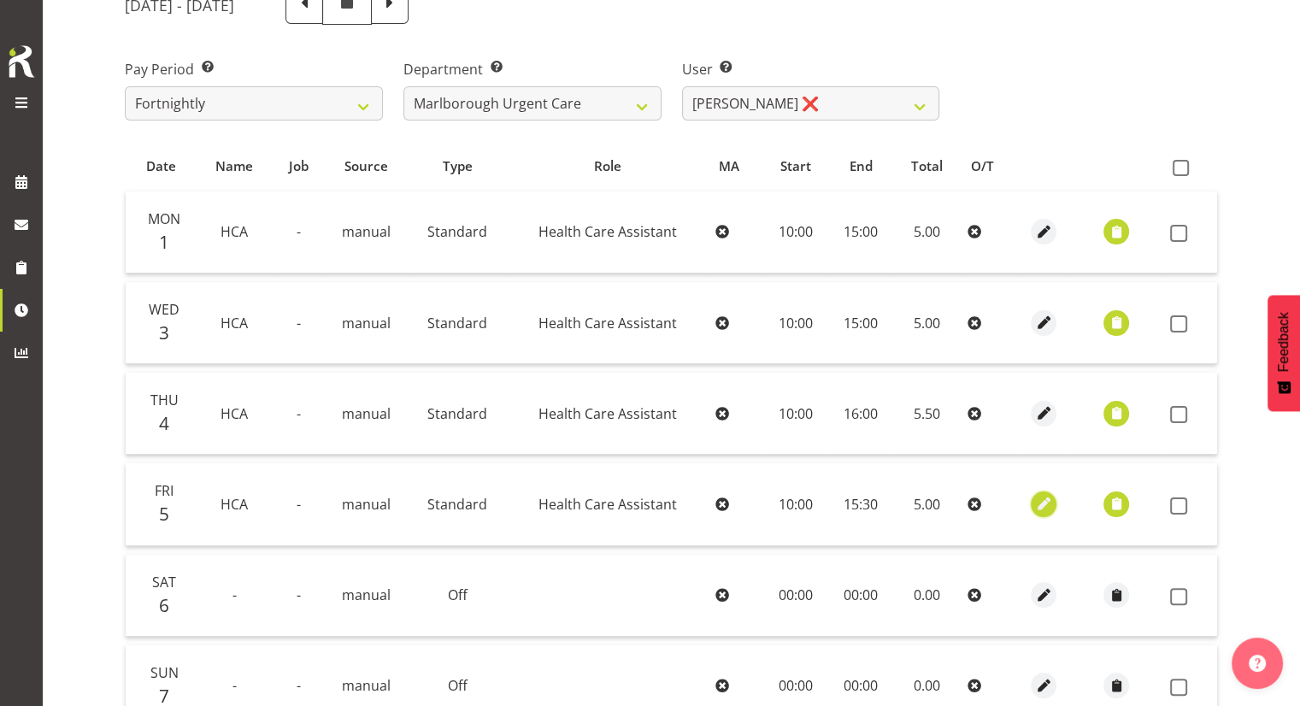
click at [1038, 501] on span "button" at bounding box center [1044, 504] width 20 height 20
select select "Standard"
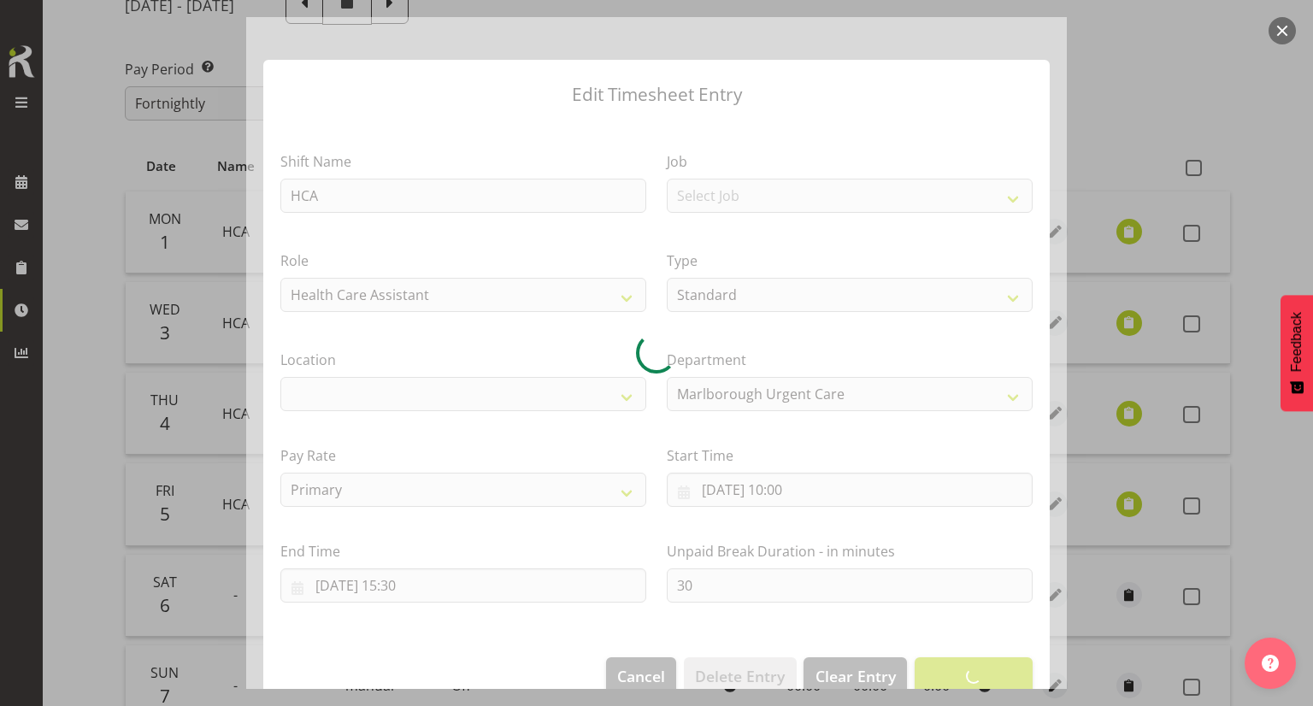
select select
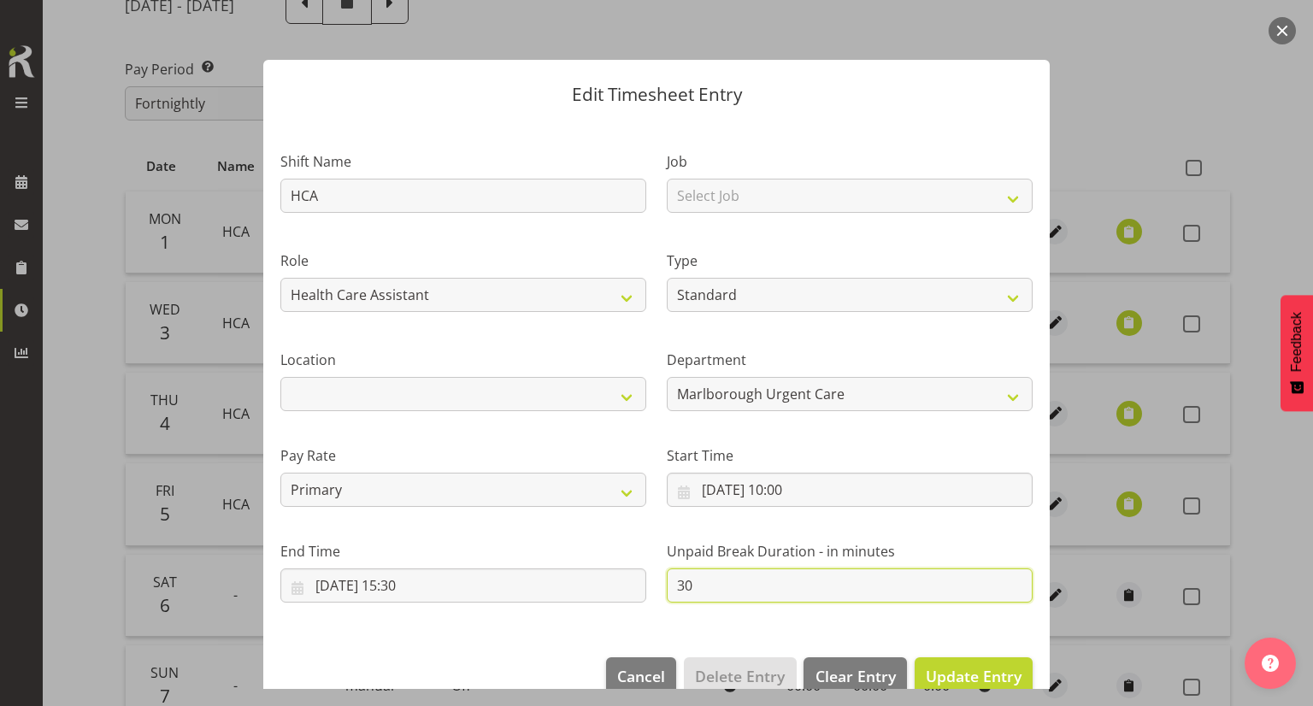
click at [747, 587] on input "30" at bounding box center [850, 585] width 366 height 34
type input "3"
type input "00"
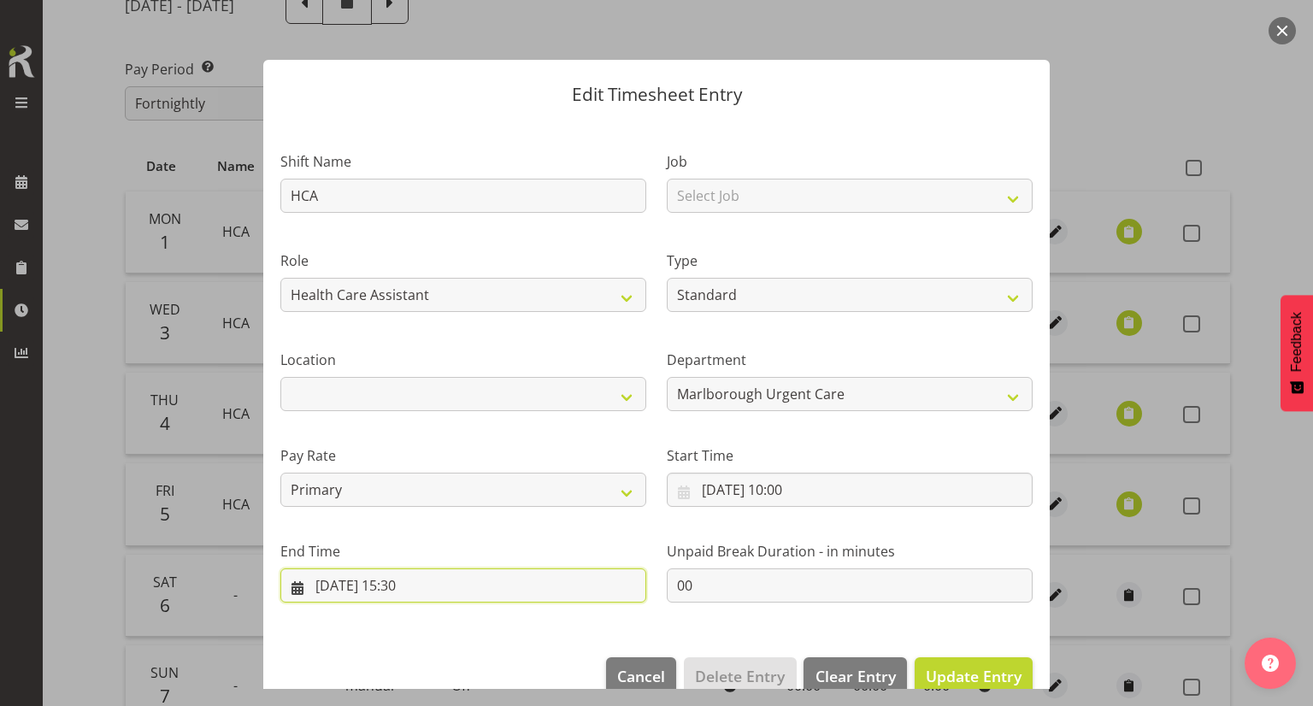
click at [409, 580] on input "05/09/2025, 15:30" at bounding box center [463, 585] width 366 height 34
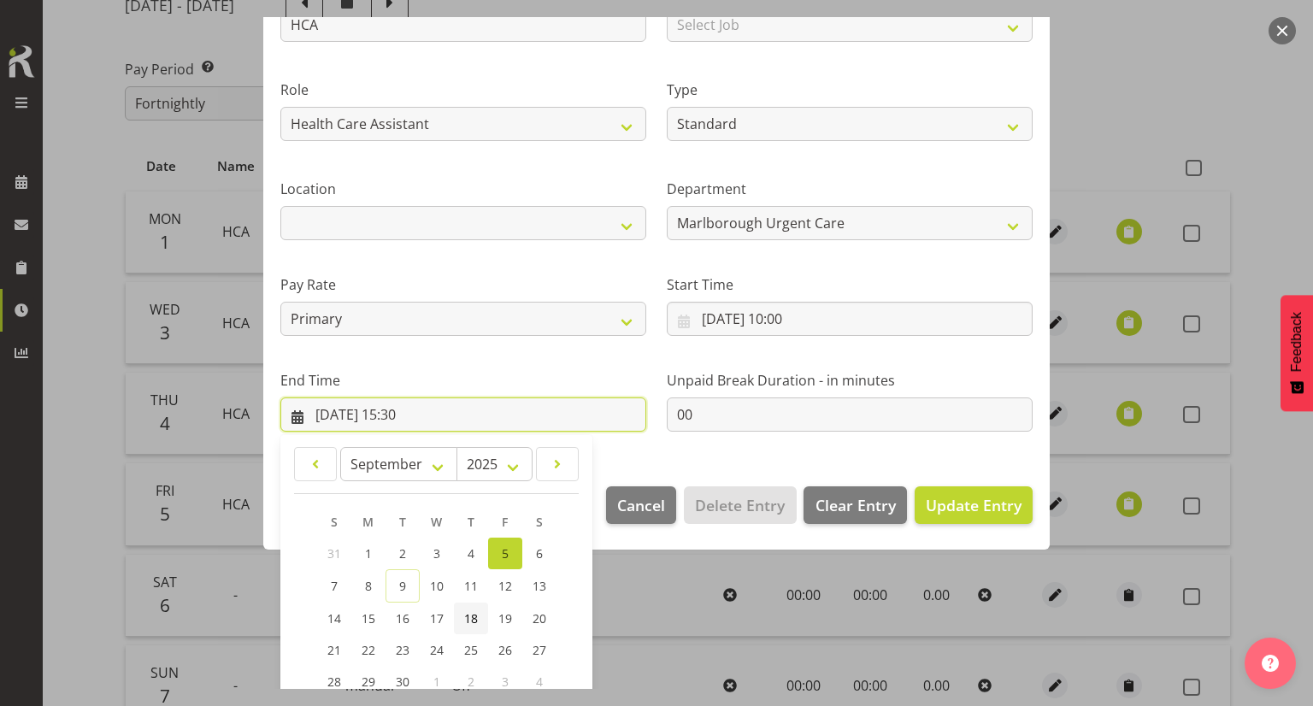
scroll to position [303, 0]
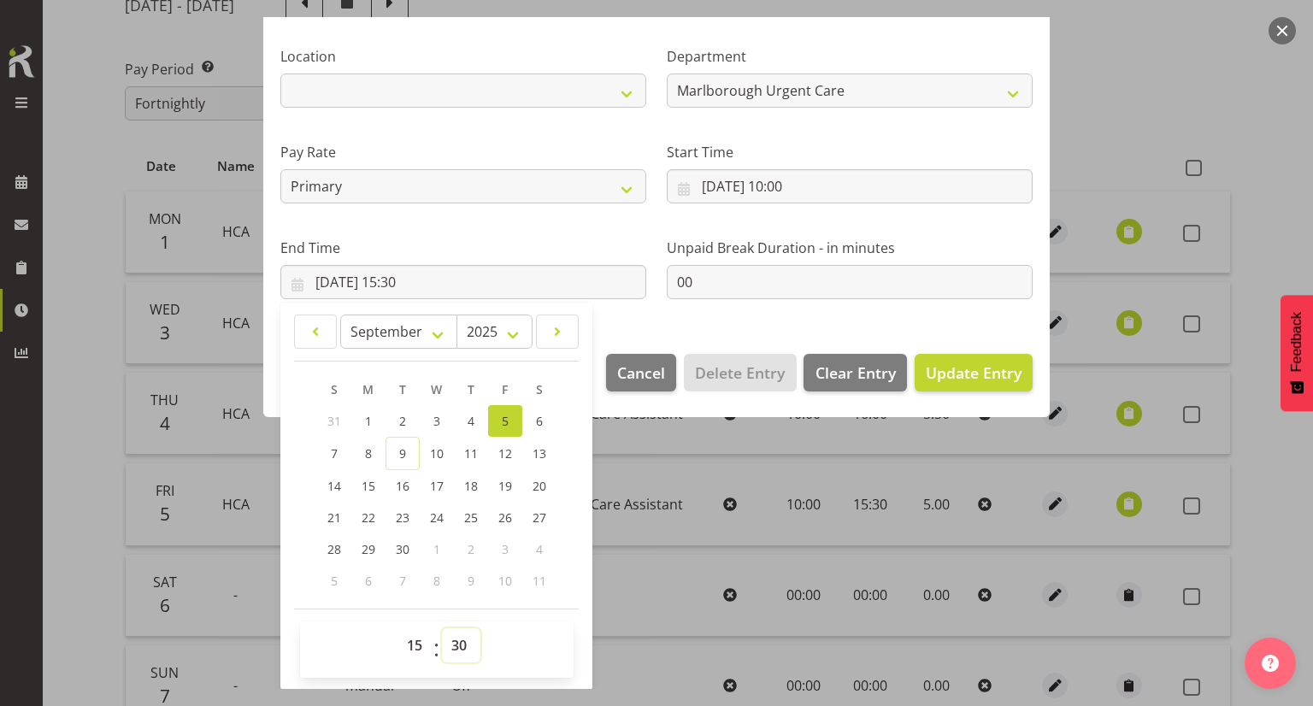
click at [451, 639] on select "00 01 02 03 04 05 06 07 08 09 10 11 12 13 14 15 16 17 18 19 20 21 22 23 24 25 2…" at bounding box center [461, 645] width 38 height 34
select select "0"
click at [442, 628] on select "00 01 02 03 04 05 06 07 08 09 10 11 12 13 14 15 16 17 18 19 20 21 22 23 24 25 2…" at bounding box center [461, 645] width 38 height 34
type input "05/09/2025, 15:00"
click at [691, 320] on section "Shift Name HCA Job Select Job Role Health Care Assistant Weekend HCA Type Off S…" at bounding box center [656, 77] width 786 height 520
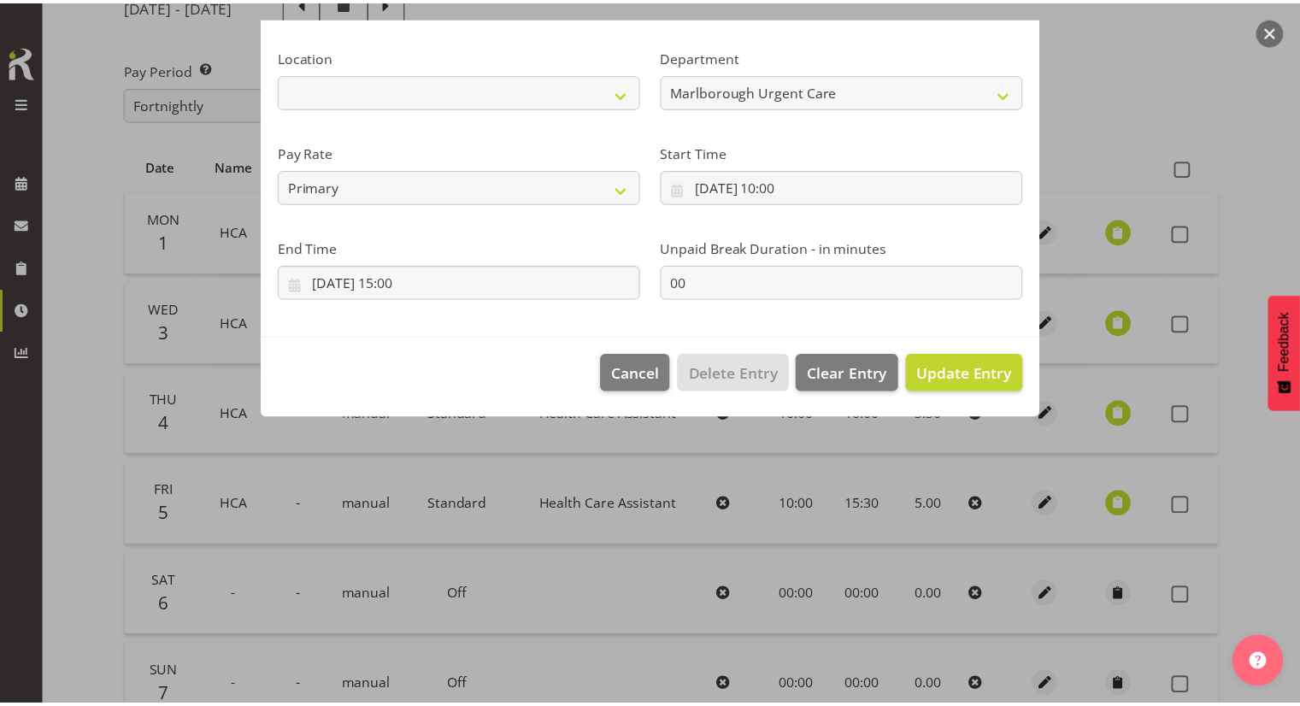
scroll to position [32, 0]
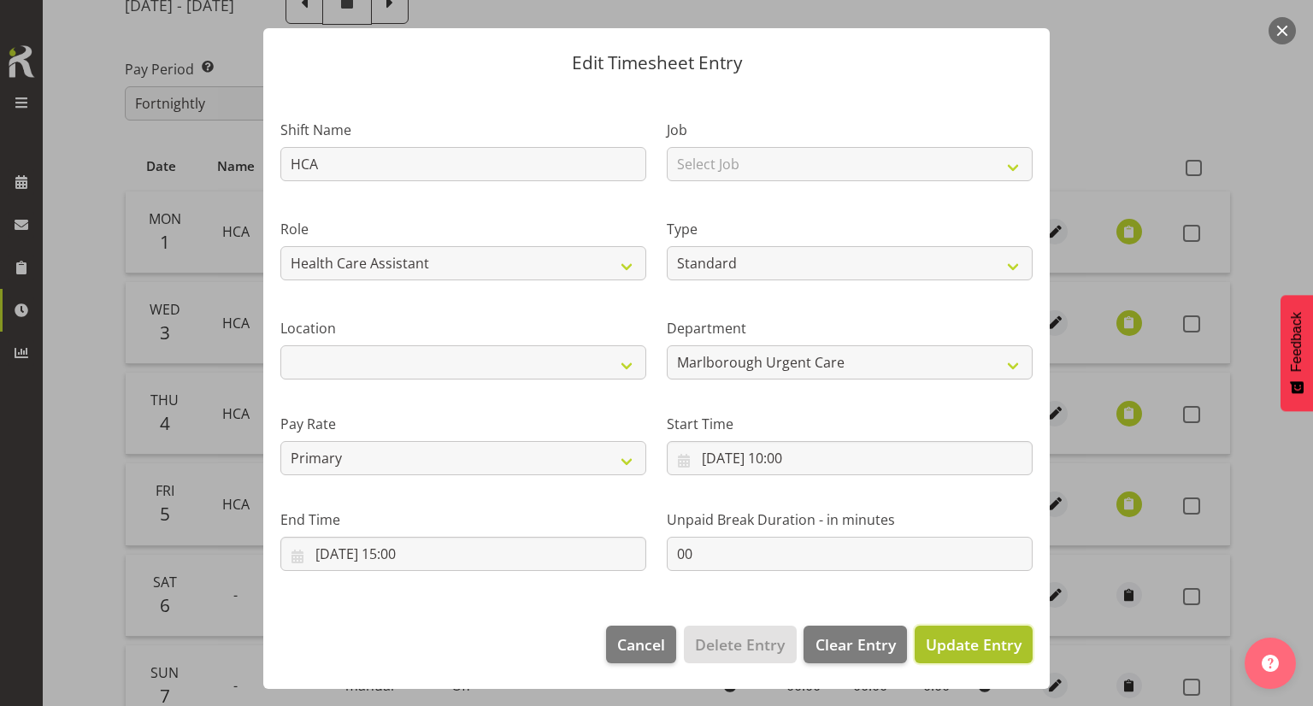
click at [926, 654] on span "Update Entry" at bounding box center [974, 644] width 96 height 22
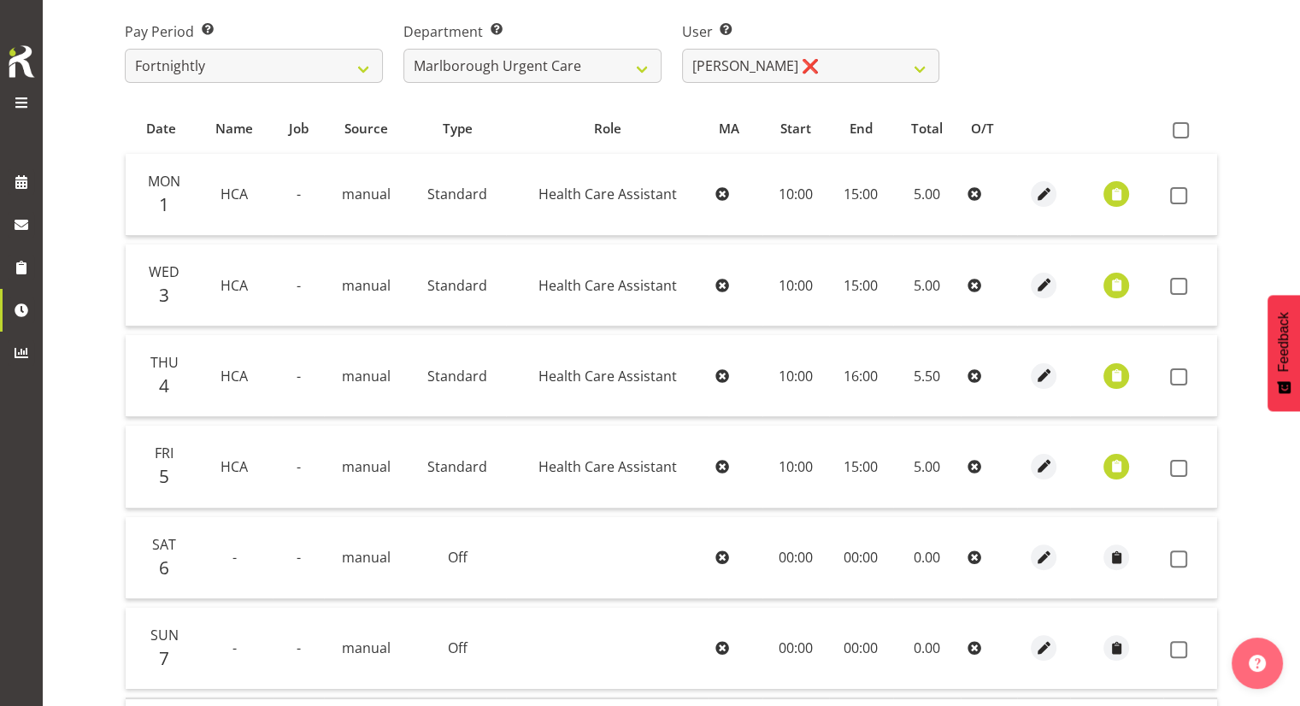
scroll to position [235, 0]
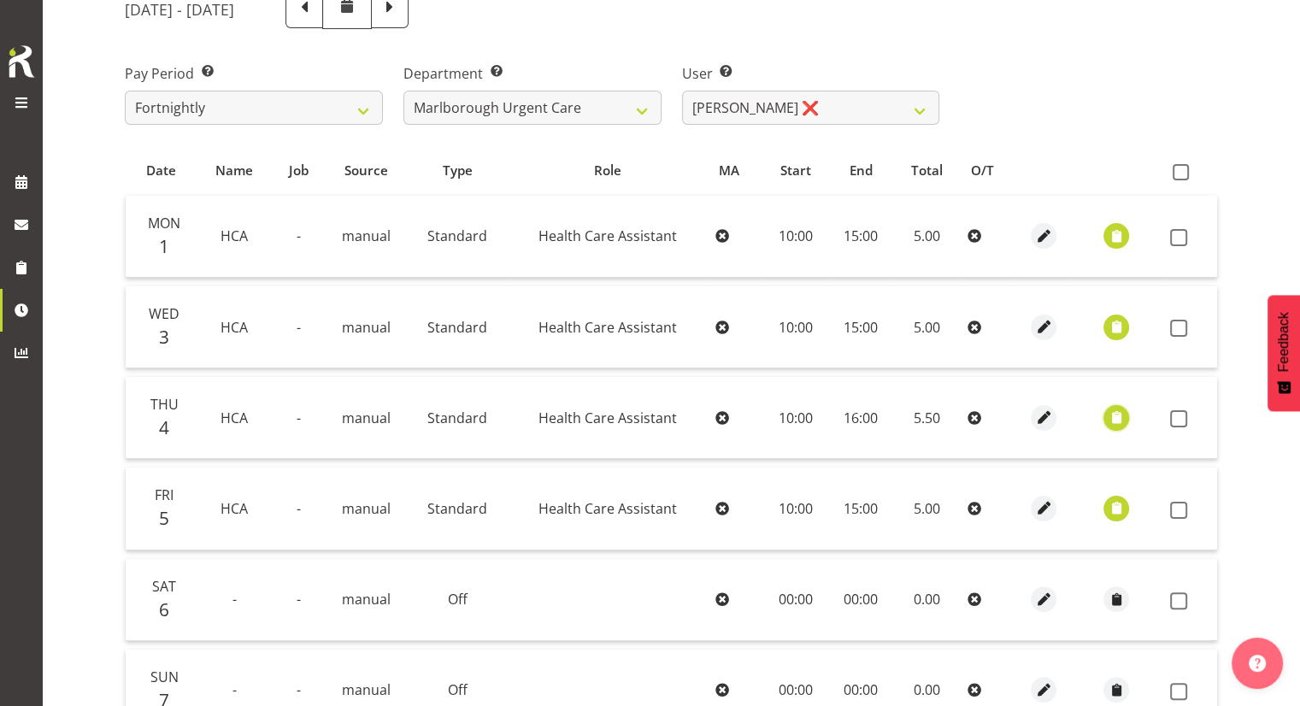
click at [1111, 415] on span "button" at bounding box center [1117, 418] width 20 height 20
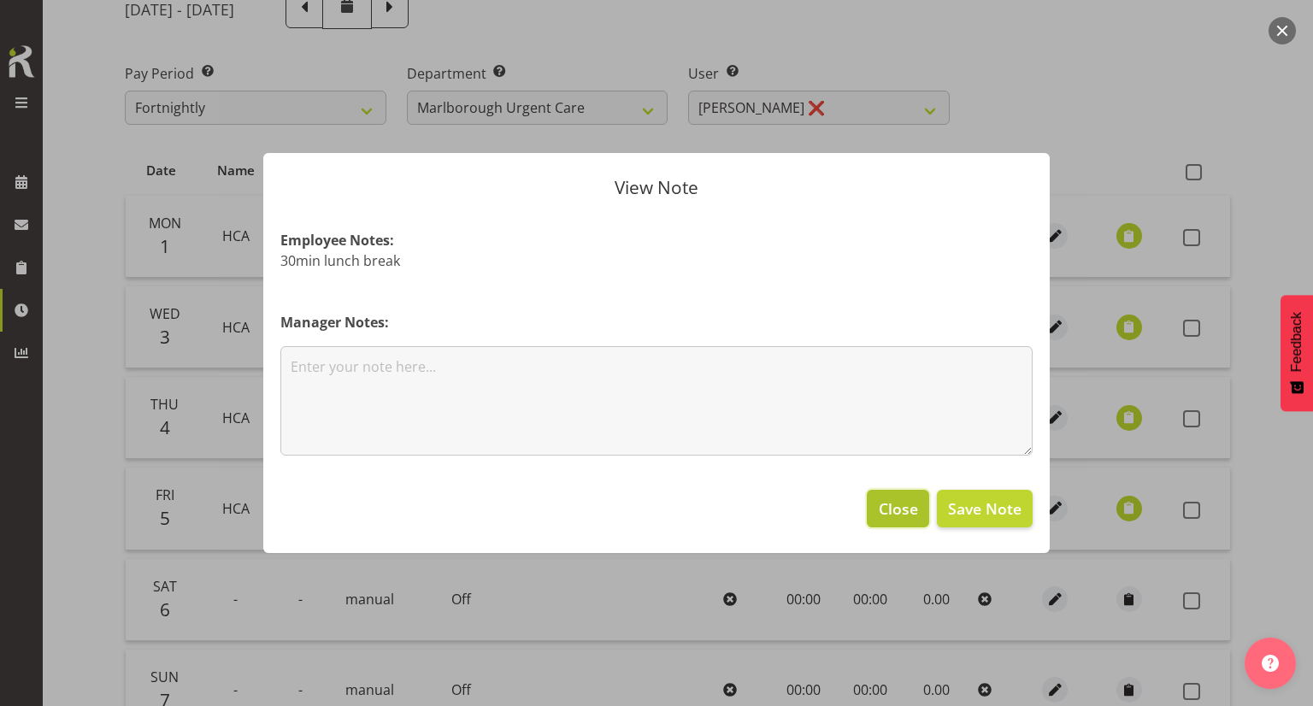
click at [904, 517] on span "Close" at bounding box center [898, 508] width 39 height 22
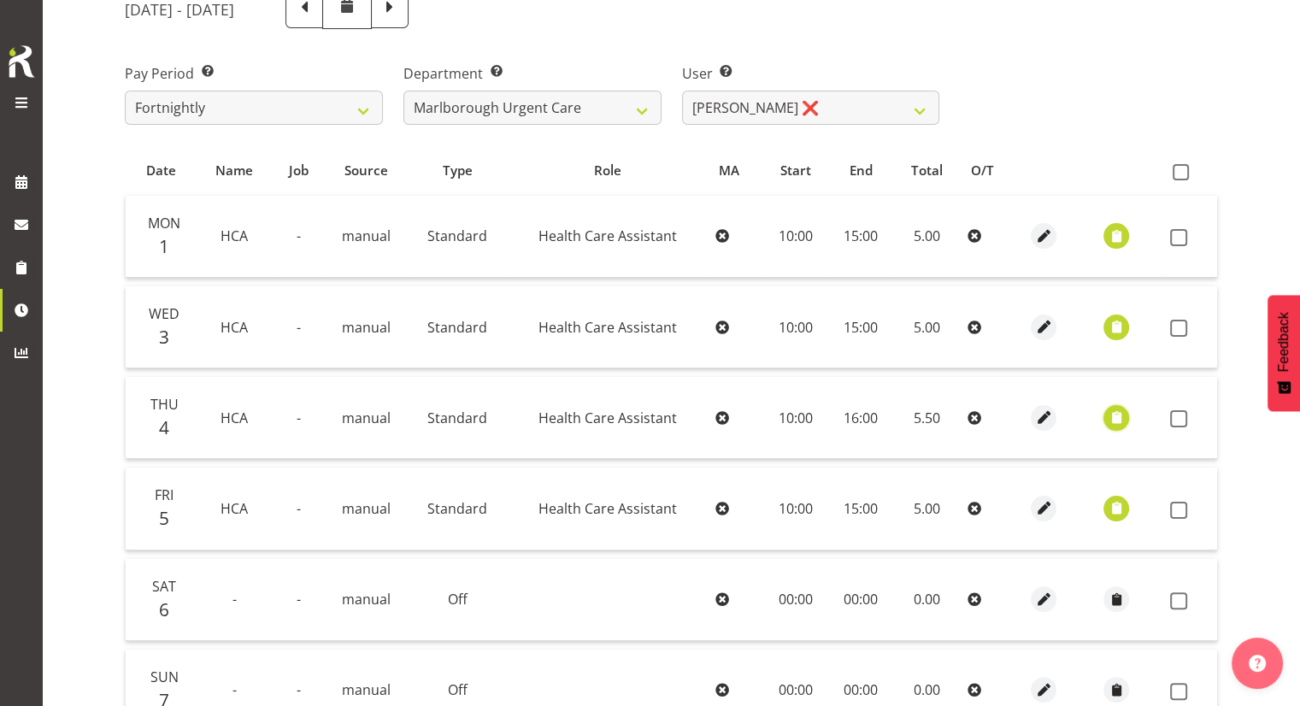
click at [1117, 411] on span "button" at bounding box center [1117, 418] width 20 height 20
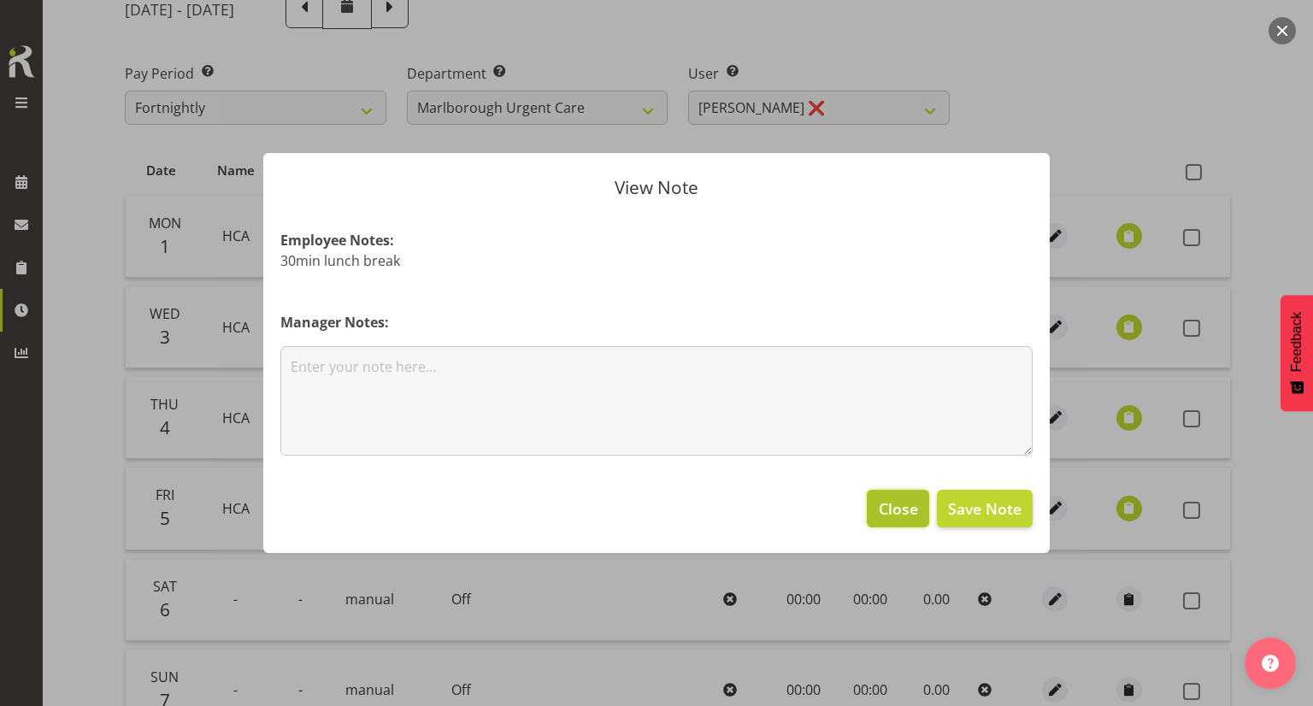
click at [902, 513] on span "Close" at bounding box center [898, 508] width 39 height 22
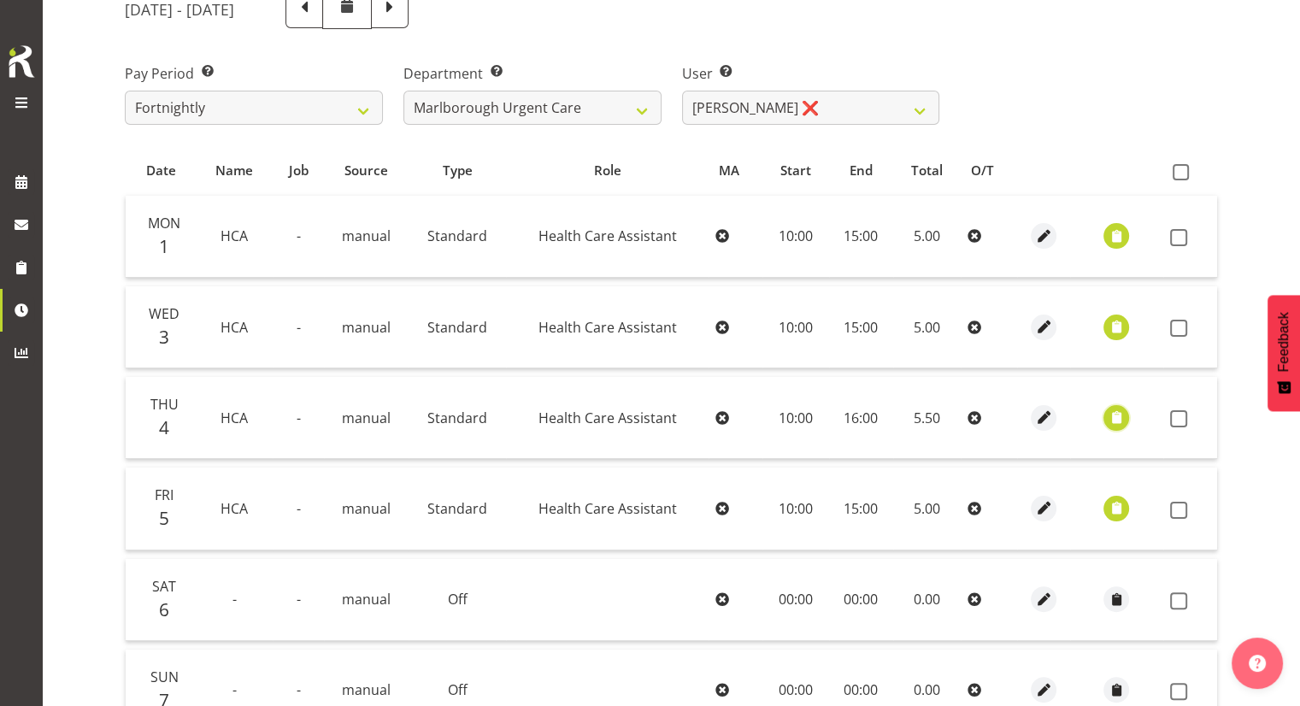
click at [1114, 413] on span "button" at bounding box center [1117, 418] width 20 height 20
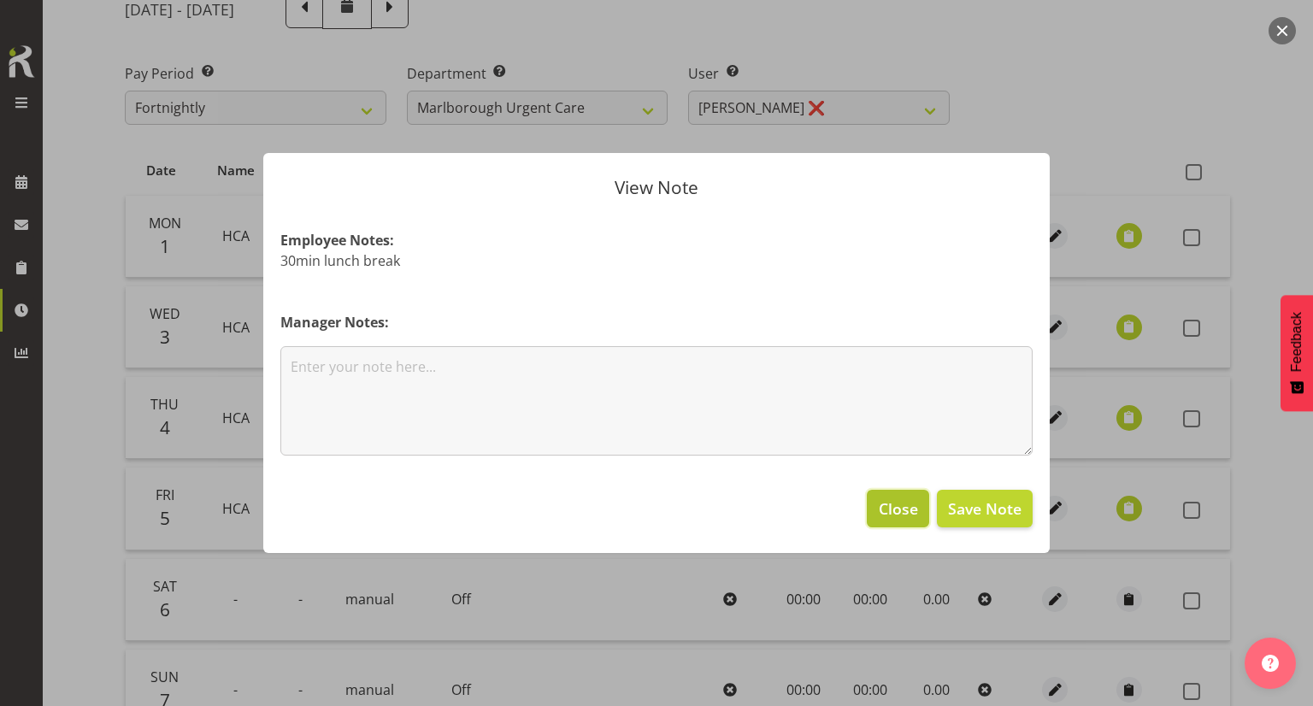
click at [889, 511] on span "Close" at bounding box center [898, 508] width 39 height 22
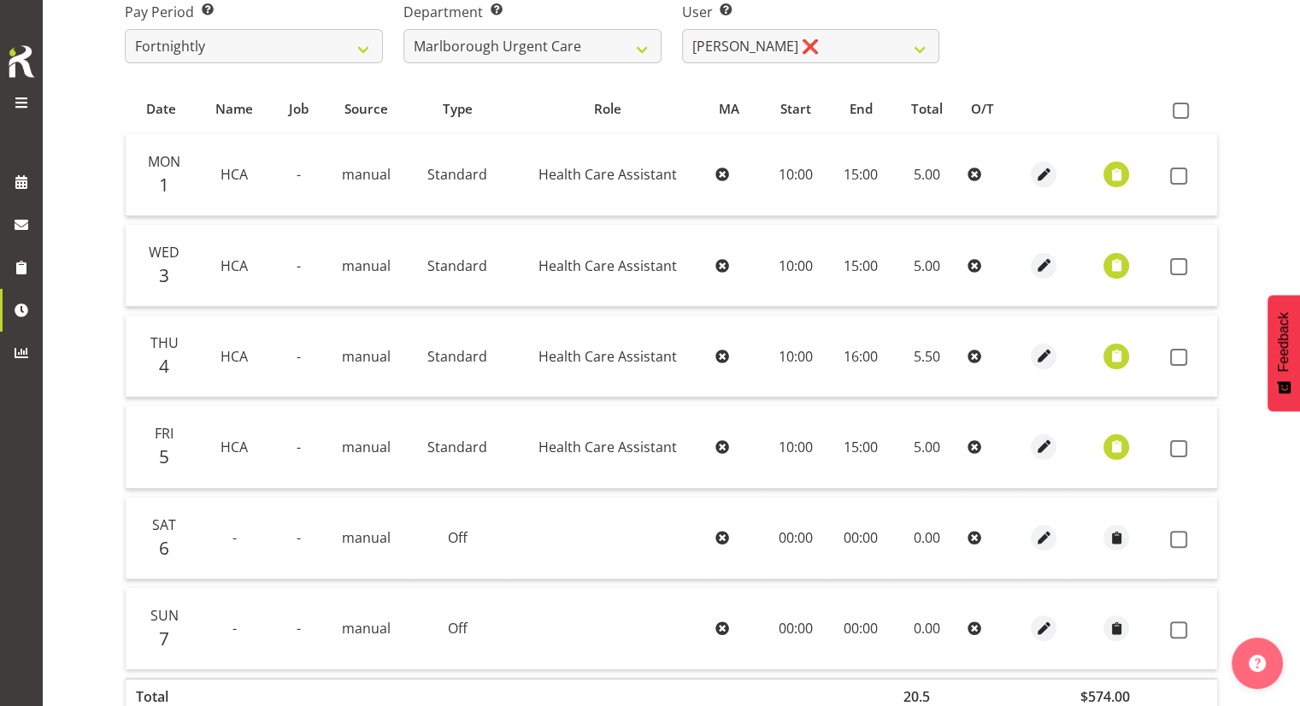
scroll to position [150, 0]
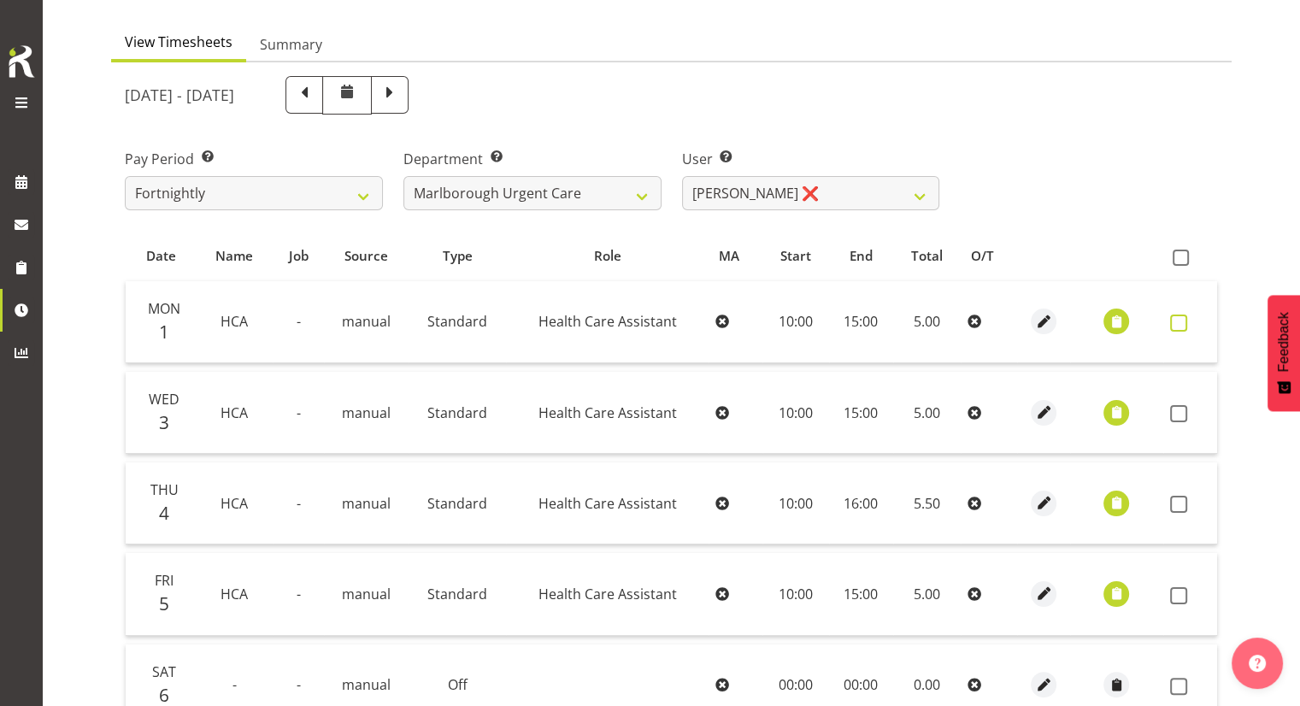
click at [1180, 326] on span at bounding box center [1178, 323] width 17 height 17
checkbox input "true"
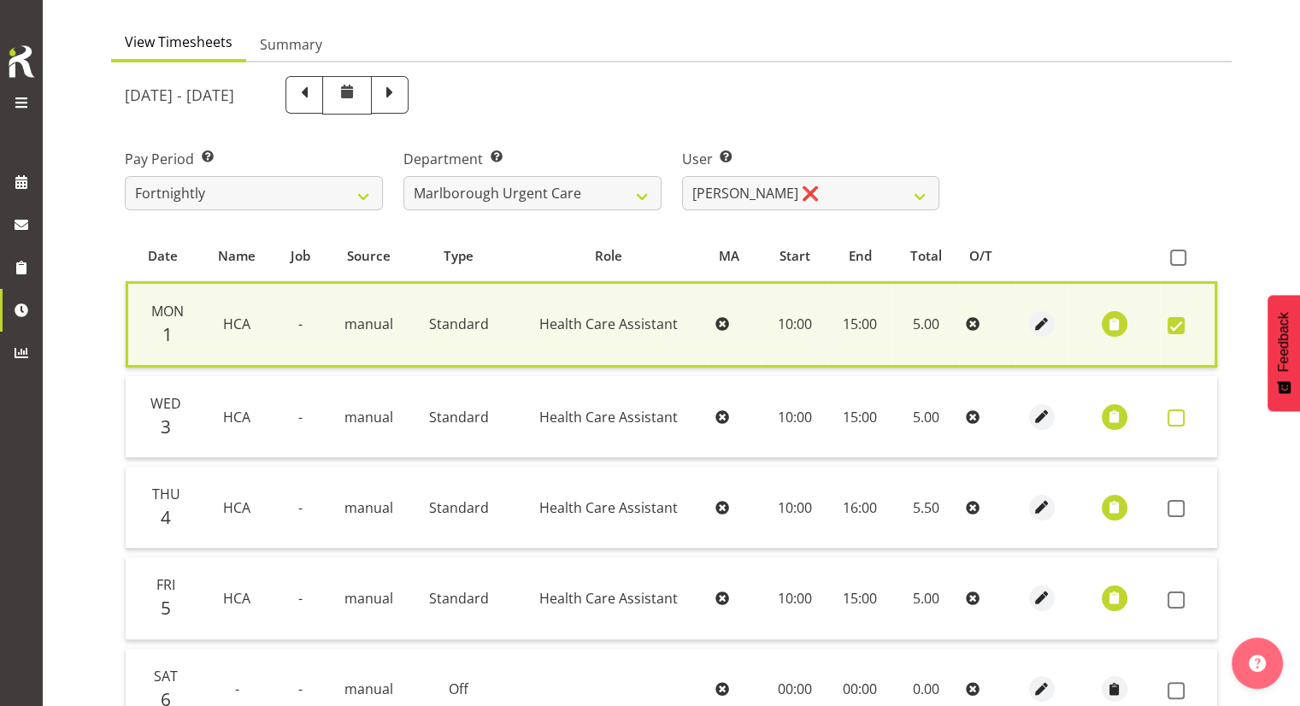
click at [1176, 421] on span at bounding box center [1176, 417] width 17 height 17
checkbox input "true"
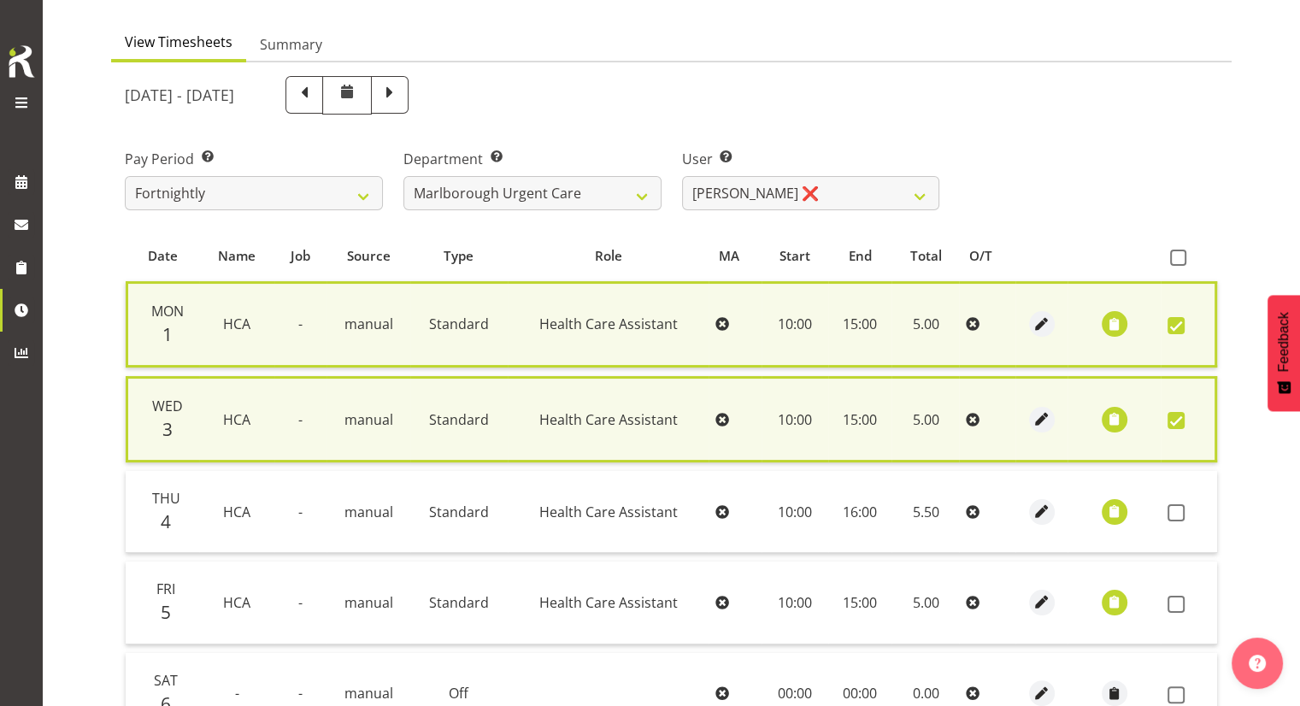
click at [1174, 497] on td at bounding box center [1189, 512] width 56 height 82
click at [1176, 510] on span at bounding box center [1176, 512] width 17 height 17
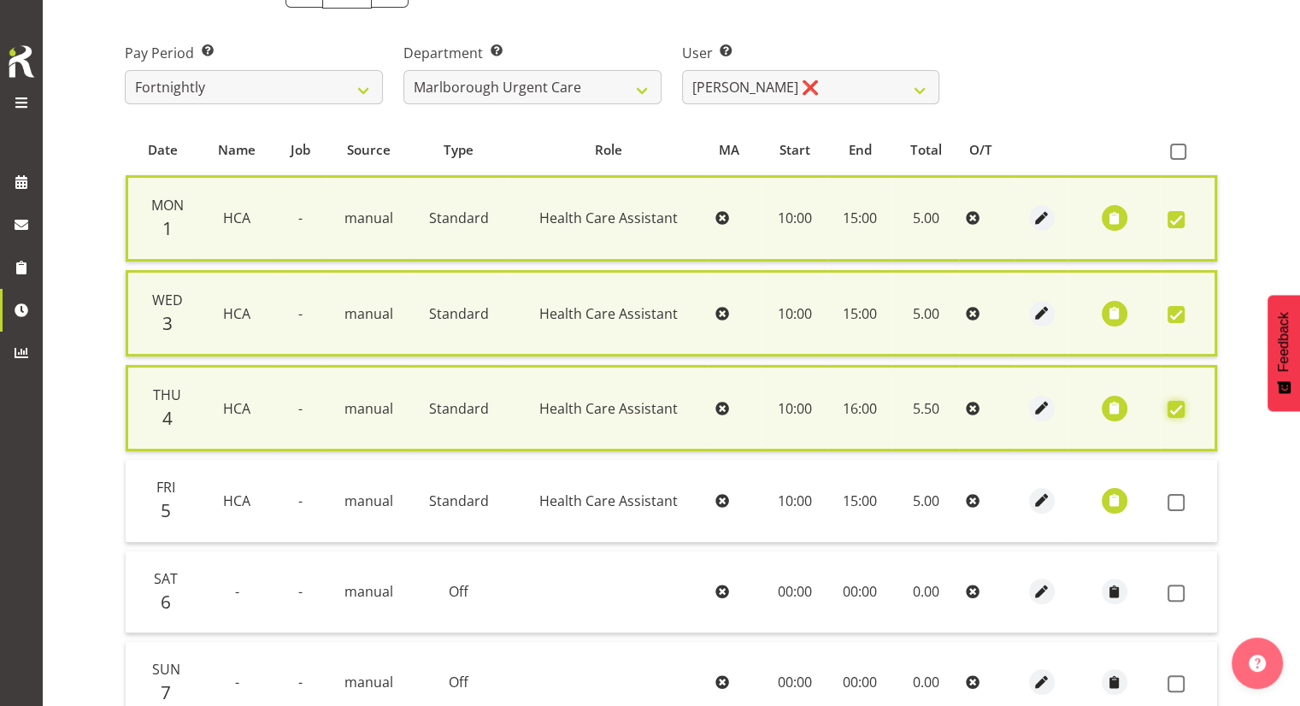
scroll to position [406, 0]
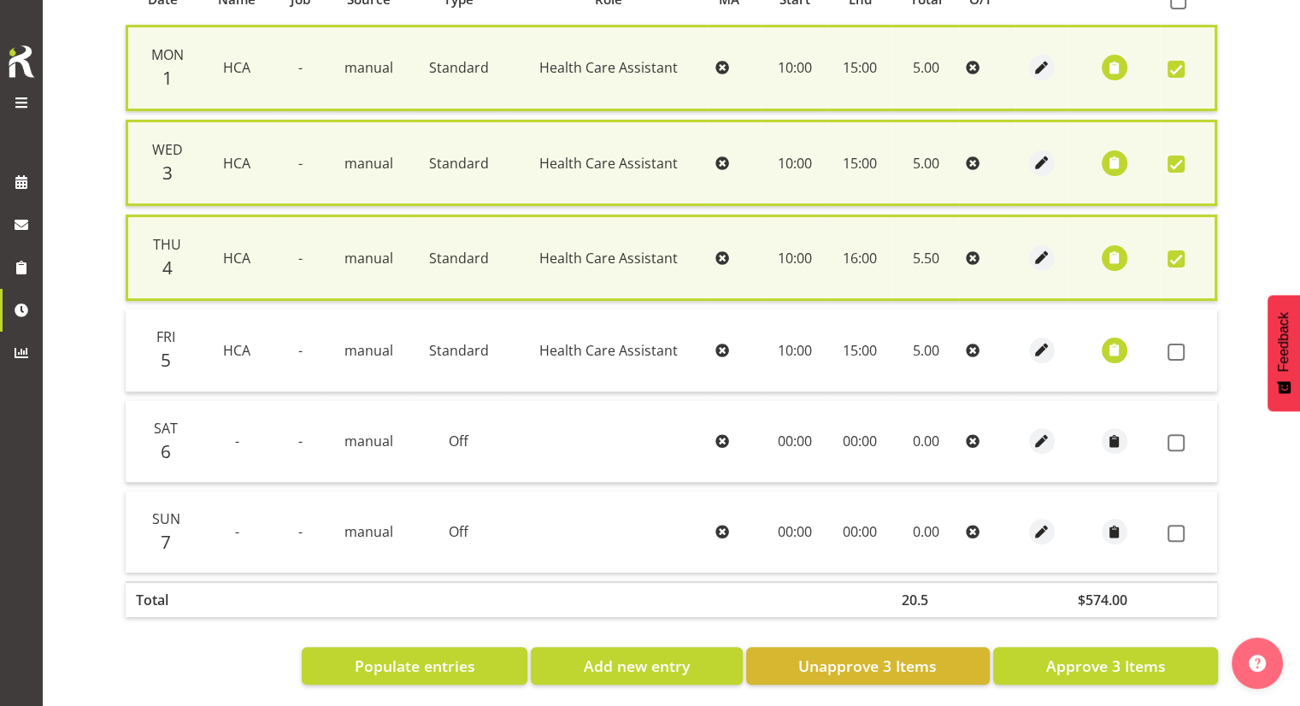
click at [1183, 261] on span at bounding box center [1176, 258] width 17 height 17
checkbox input "false"
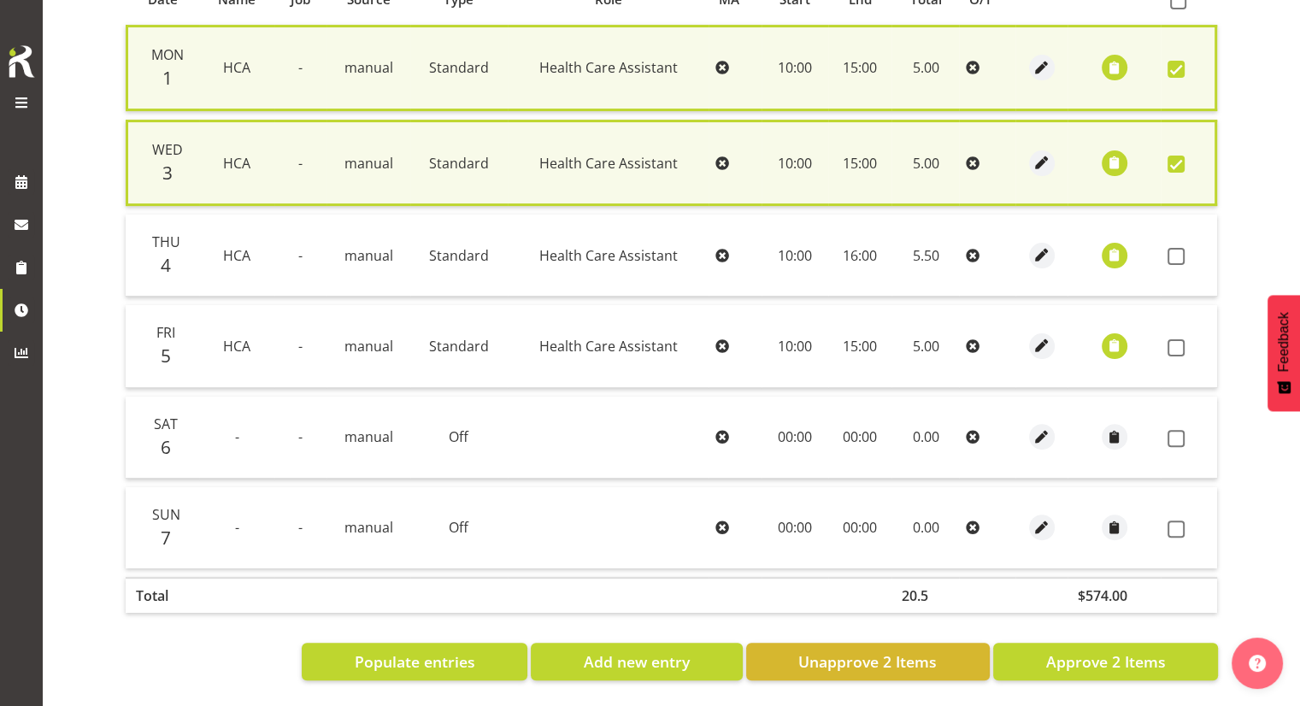
click at [1171, 147] on td at bounding box center [1189, 163] width 56 height 86
click at [1175, 158] on span at bounding box center [1176, 164] width 17 height 17
checkbox input "false"
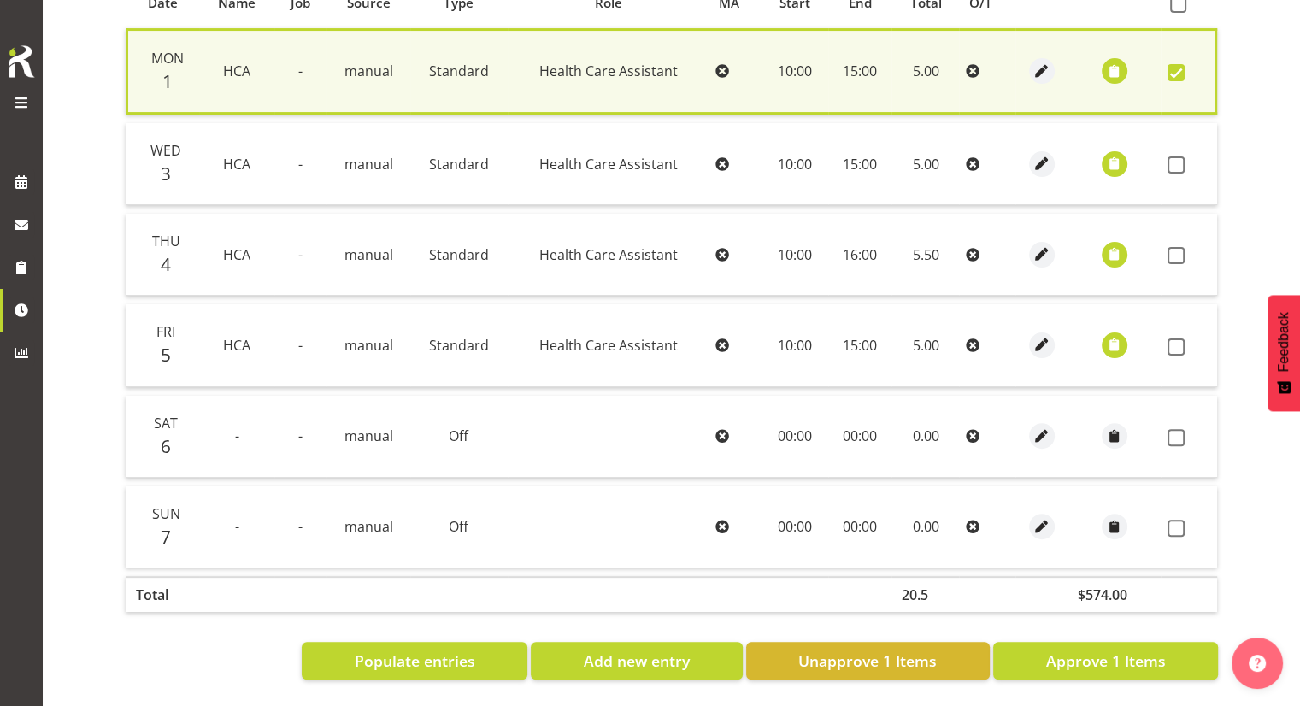
click at [1170, 74] on span at bounding box center [1176, 72] width 17 height 17
checkbox input "false"
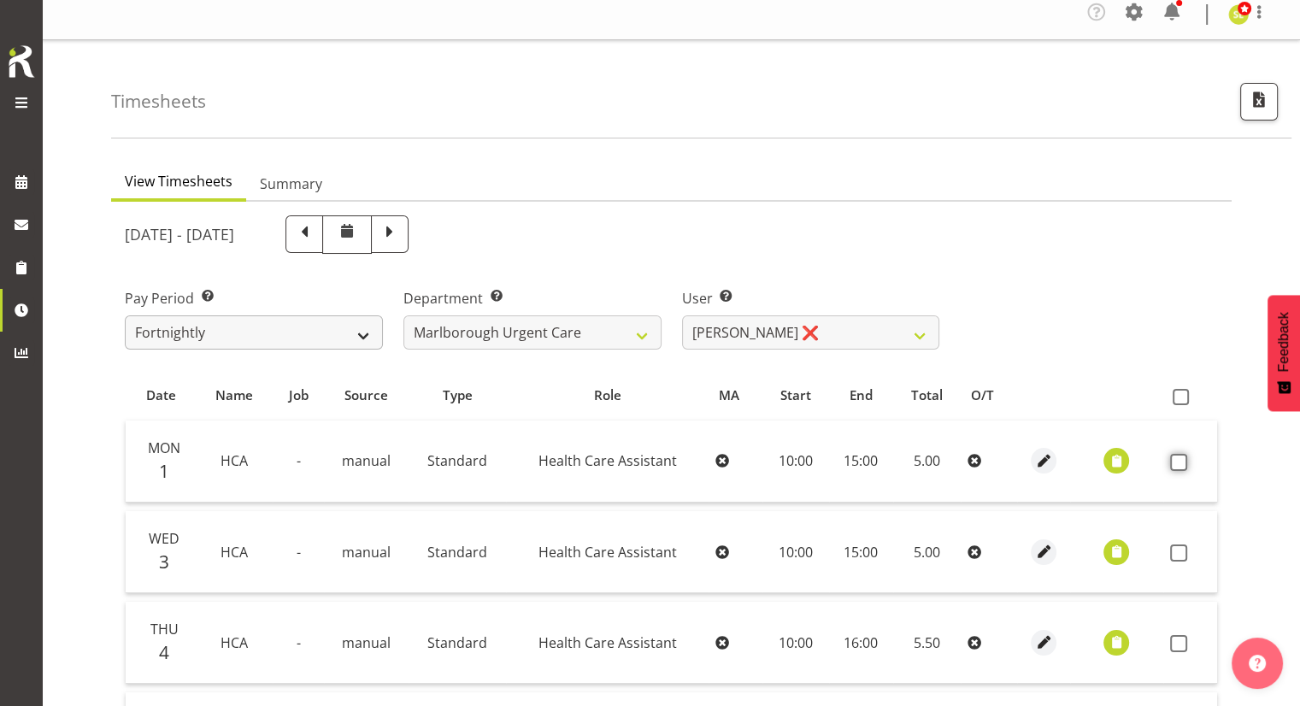
scroll to position [0, 0]
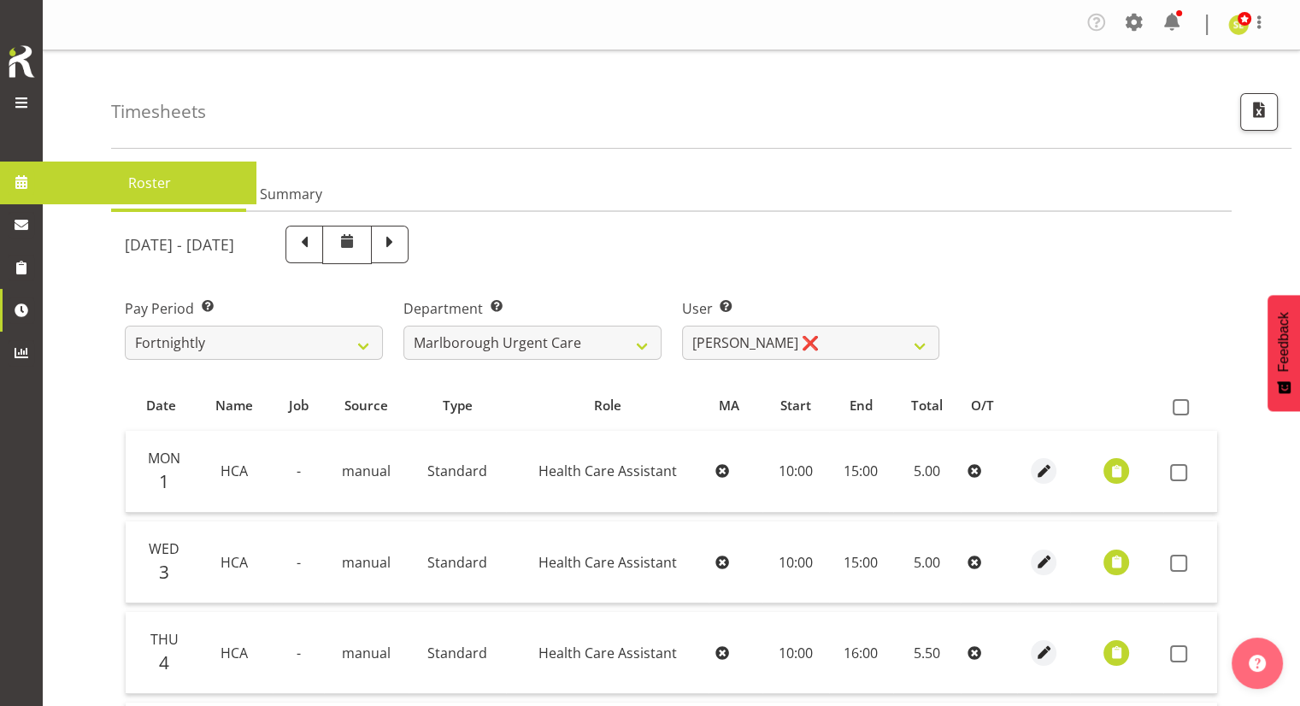
click at [5, 179] on link at bounding box center [21, 182] width 43 height 43
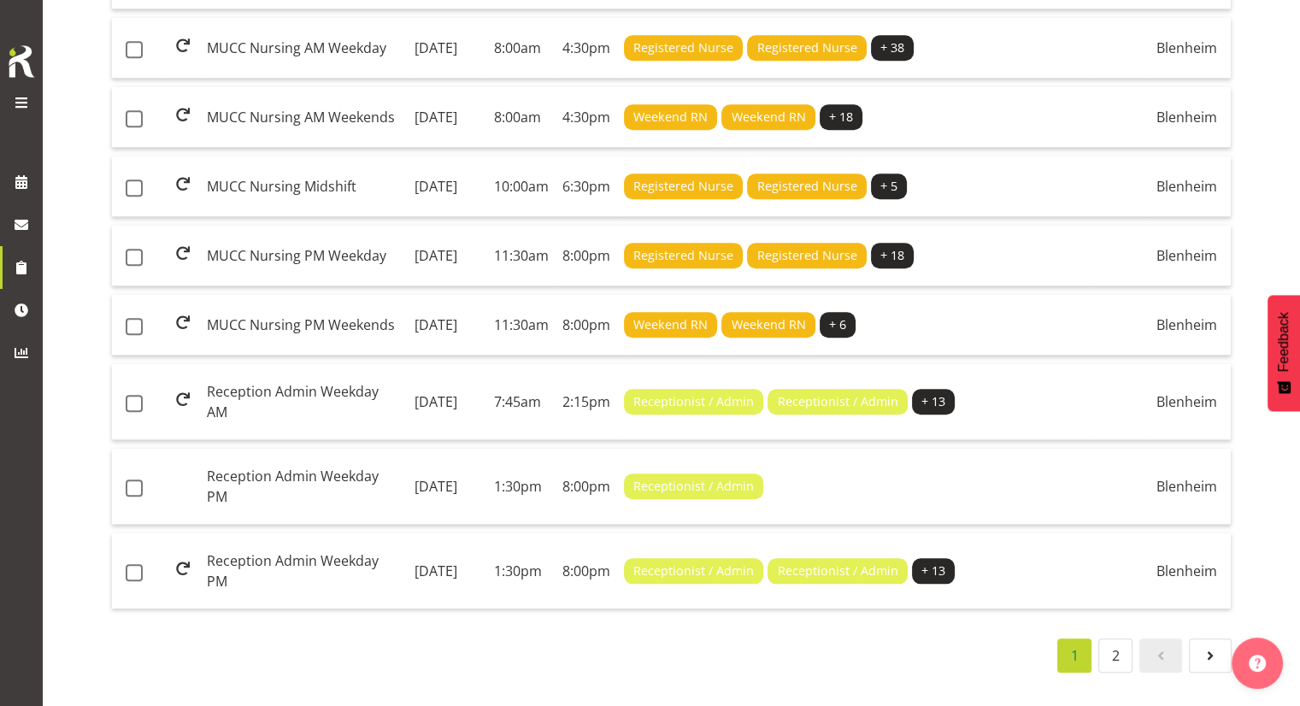
scroll to position [1692, 0]
click at [1113, 647] on link "2" at bounding box center [1115, 655] width 34 height 34
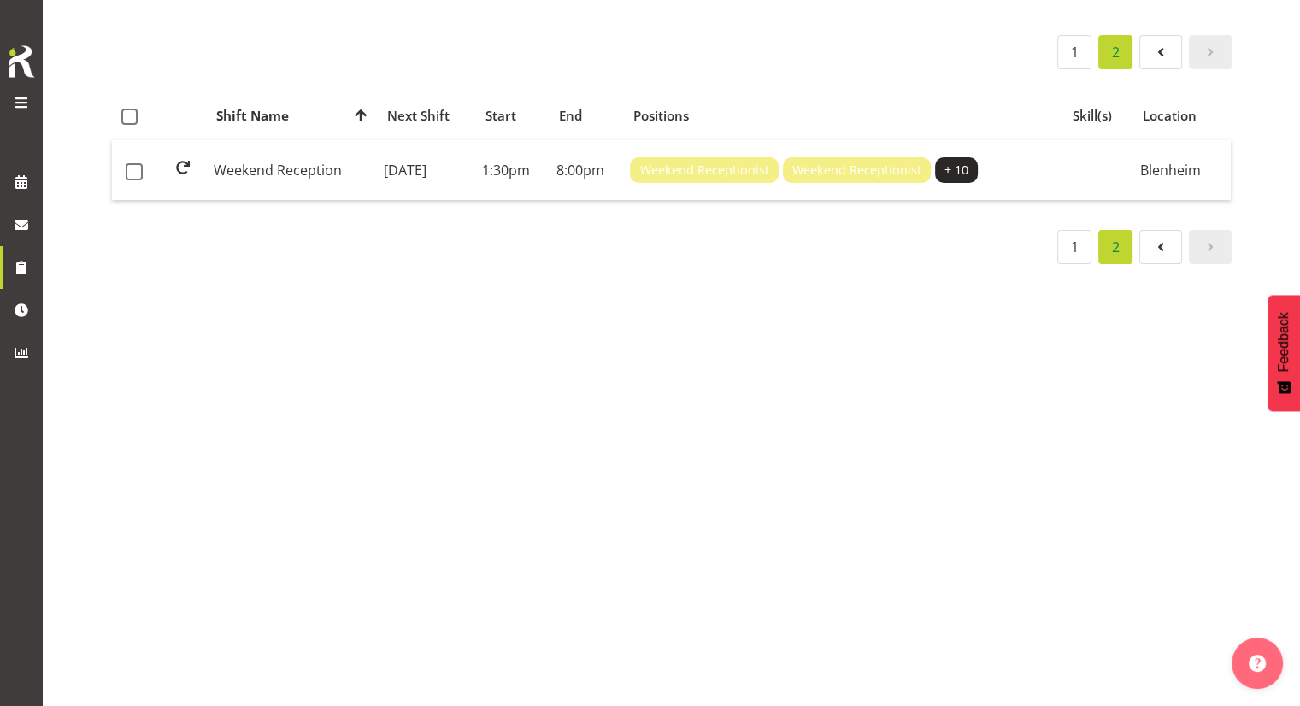
scroll to position [152, 0]
click at [1140, 232] on link at bounding box center [1160, 247] width 43 height 34
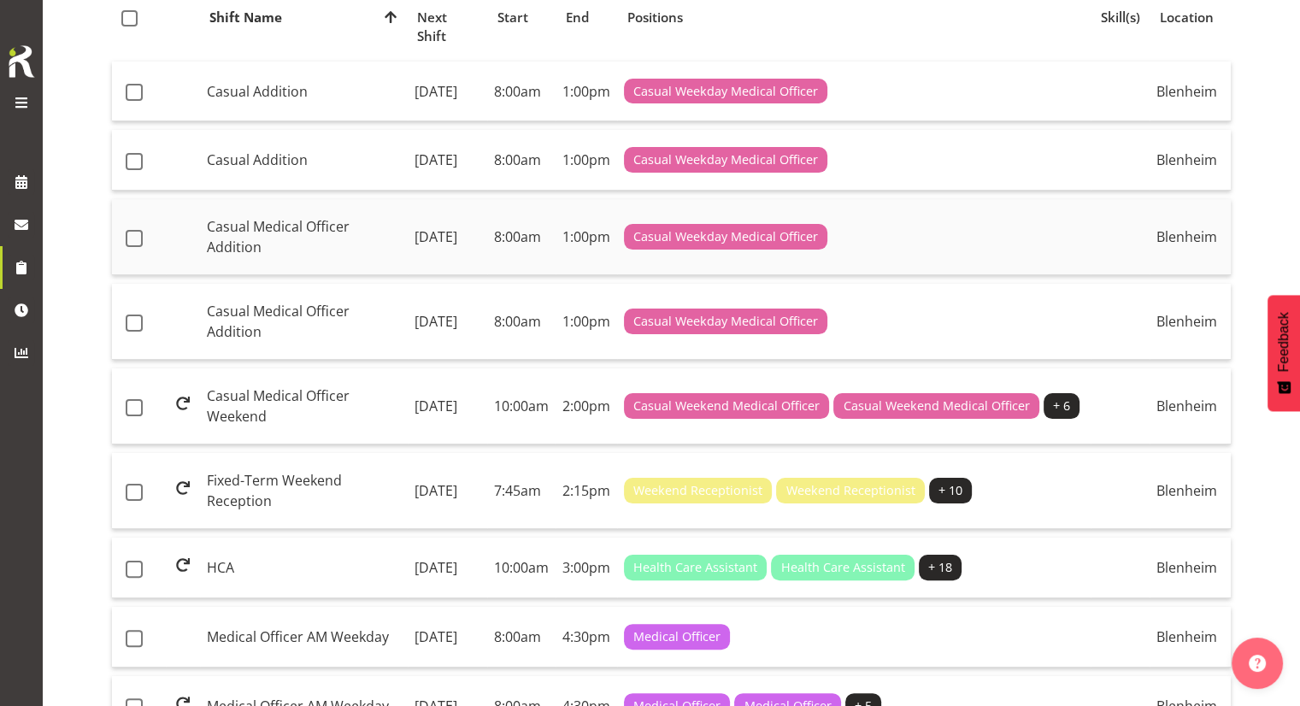
scroll to position [323, 0]
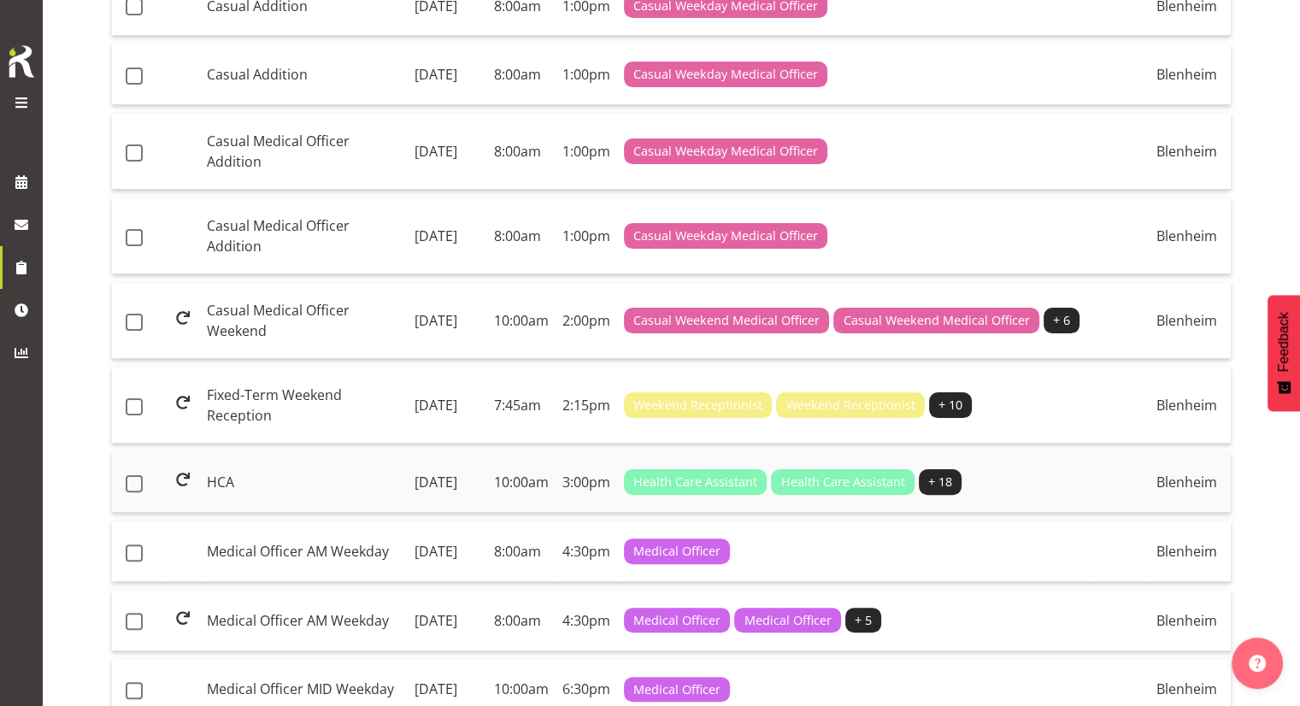
click at [254, 488] on td "HCA" at bounding box center [304, 482] width 208 height 61
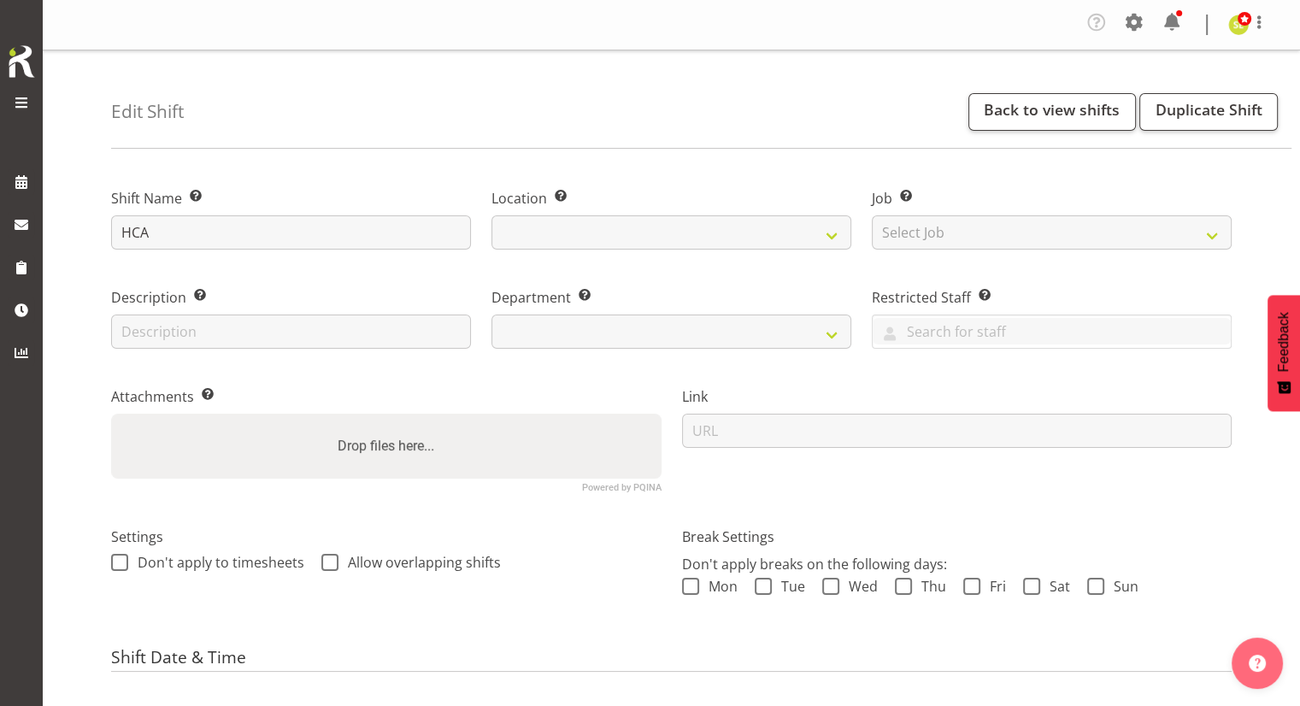
select select
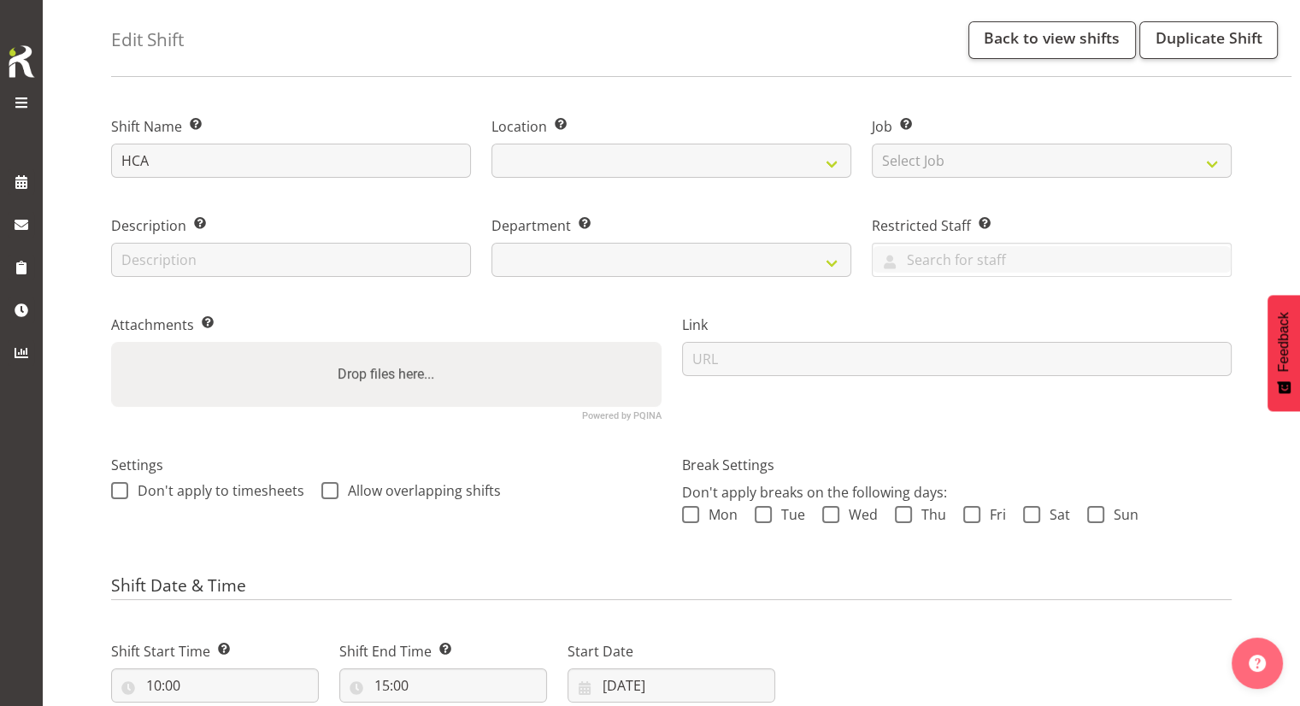
select select "925"
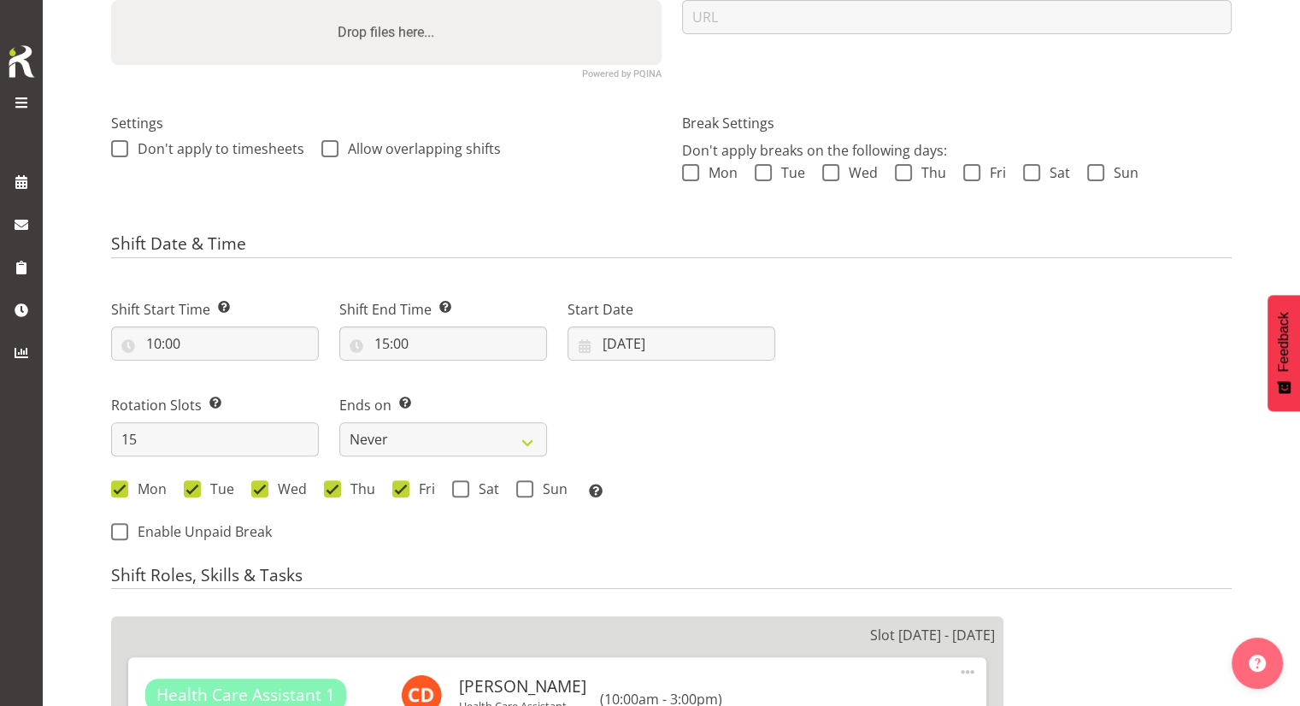
scroll to position [85, 0]
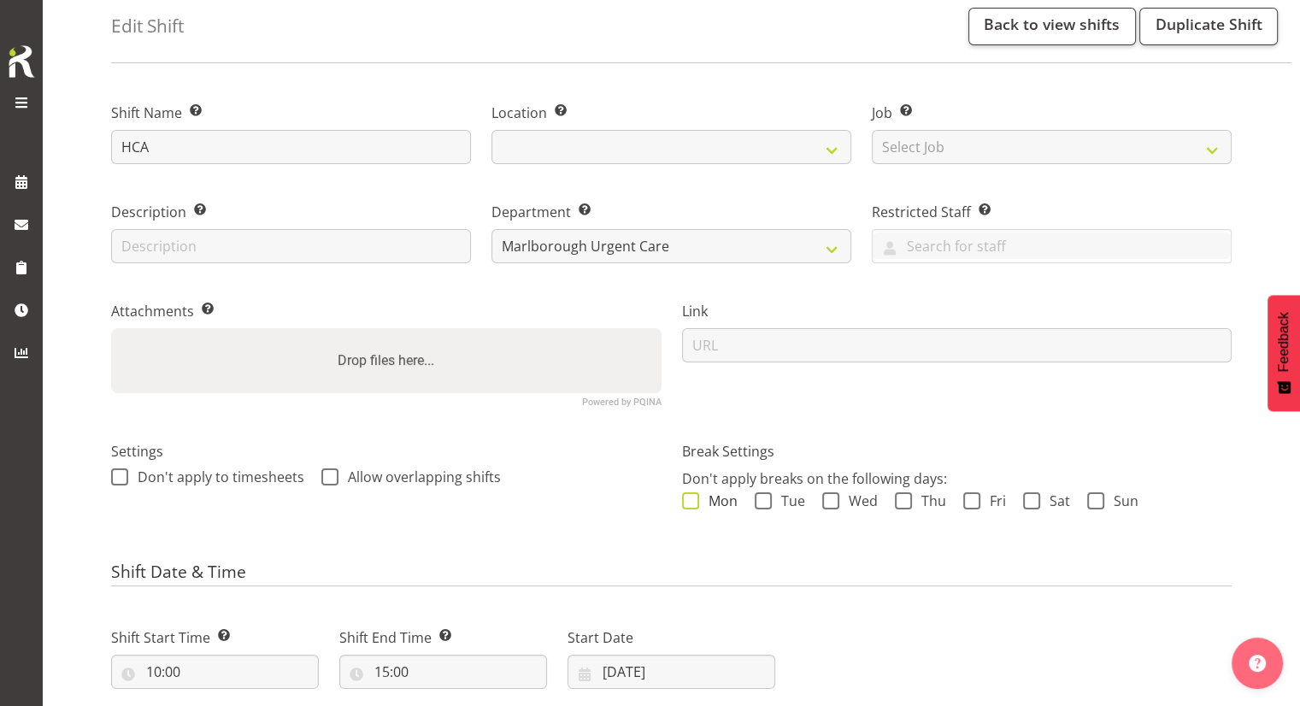
click at [689, 503] on span at bounding box center [690, 500] width 17 height 17
click at [689, 503] on input "Mon" at bounding box center [687, 501] width 11 height 11
checkbox input "true"
click at [768, 501] on span at bounding box center [763, 500] width 17 height 17
click at [766, 501] on input "Tue" at bounding box center [760, 501] width 11 height 11
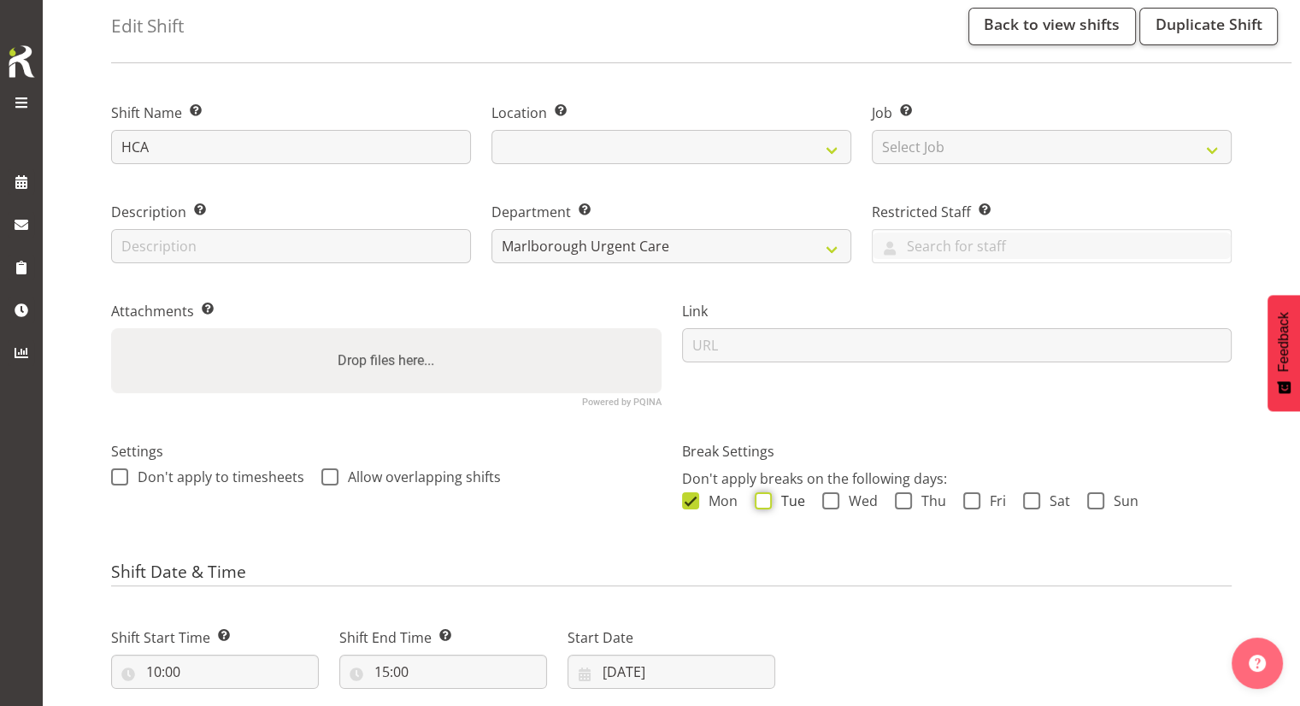
checkbox input "true"
click at [839, 503] on span "Wed" at bounding box center [858, 500] width 38 height 17
click at [833, 503] on input "Wed" at bounding box center [827, 501] width 11 height 11
checkbox input "true"
click at [900, 502] on span at bounding box center [903, 500] width 17 height 17
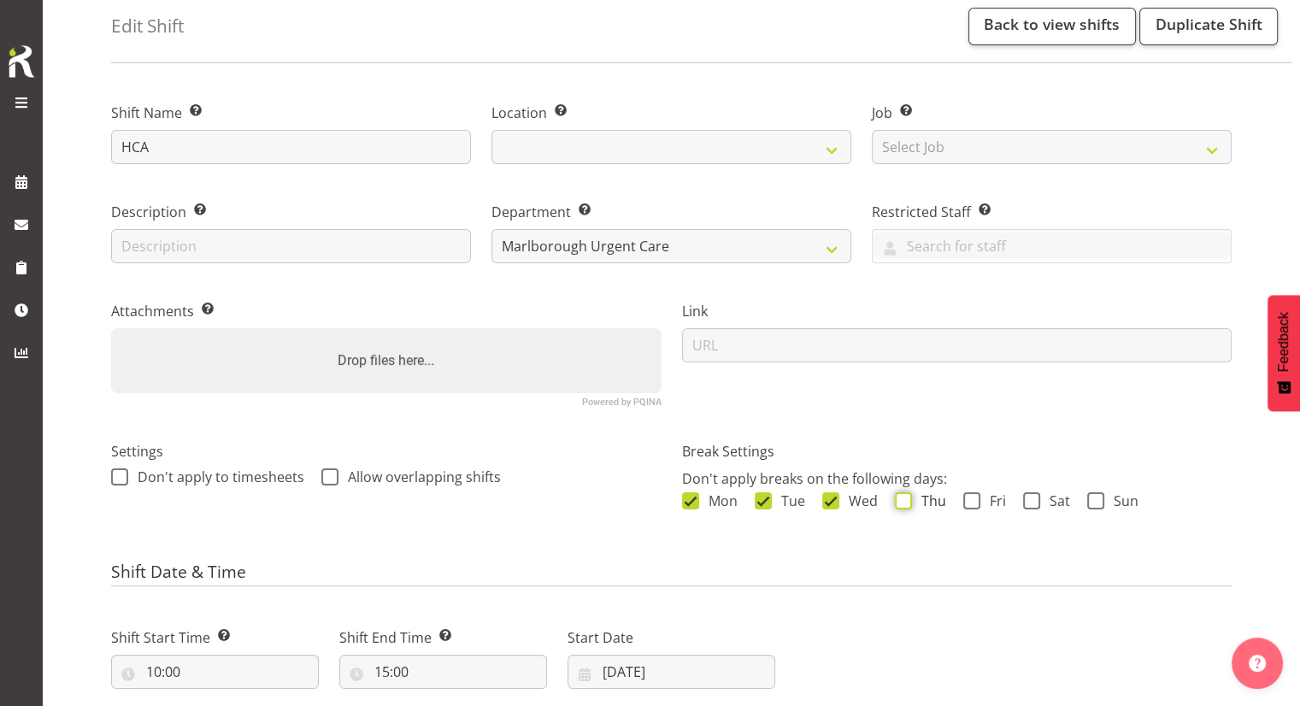
click at [900, 502] on input "Thu" at bounding box center [900, 501] width 11 height 11
checkbox input "true"
click at [981, 505] on span "Fri" at bounding box center [993, 500] width 26 height 17
click at [974, 505] on input "Fri" at bounding box center [968, 501] width 11 height 11
checkbox input "true"
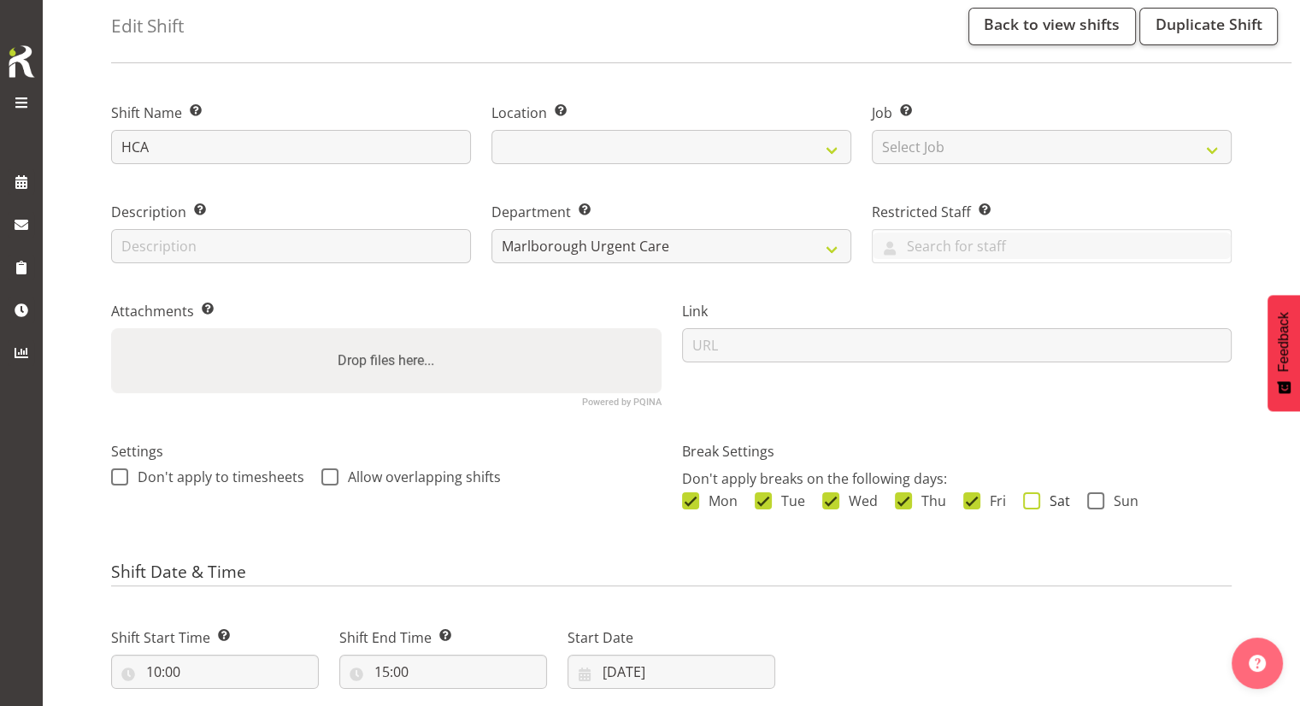
click at [1044, 503] on span "Sat" at bounding box center [1055, 500] width 30 height 17
click at [1034, 503] on input "Sat" at bounding box center [1028, 501] width 11 height 11
checkbox input "true"
click at [1084, 500] on div "Mon Tue Wed Thu Fri Sat Sun" at bounding box center [957, 503] width 550 height 22
click at [1092, 501] on span at bounding box center [1095, 500] width 17 height 17
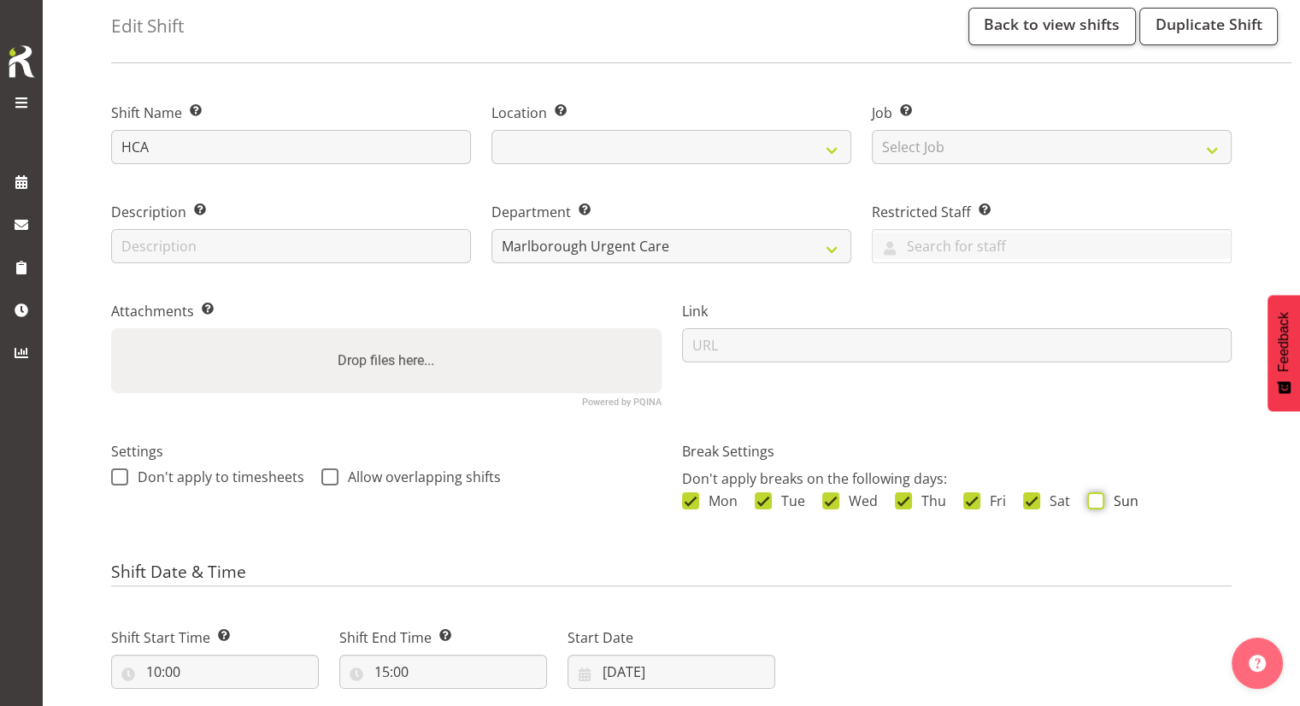
click at [1092, 501] on input "Sun" at bounding box center [1092, 501] width 11 height 11
checkbox input "true"
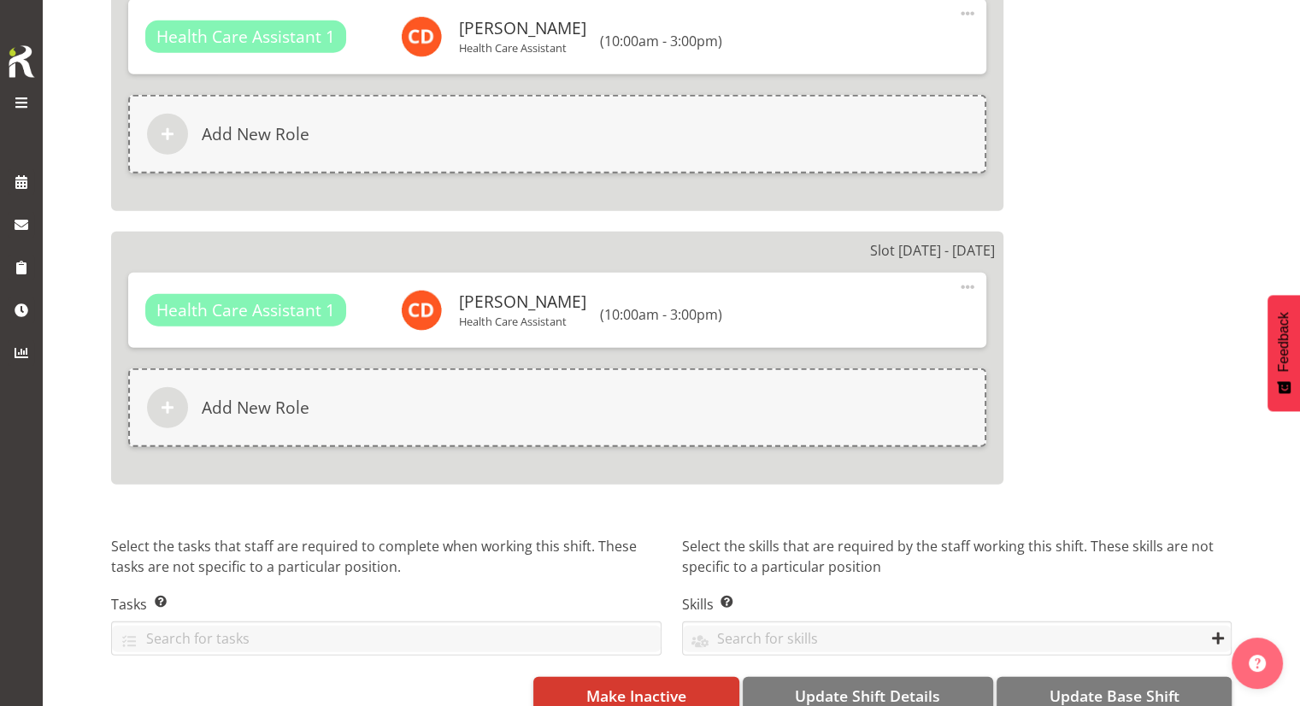
scroll to position [4690, 0]
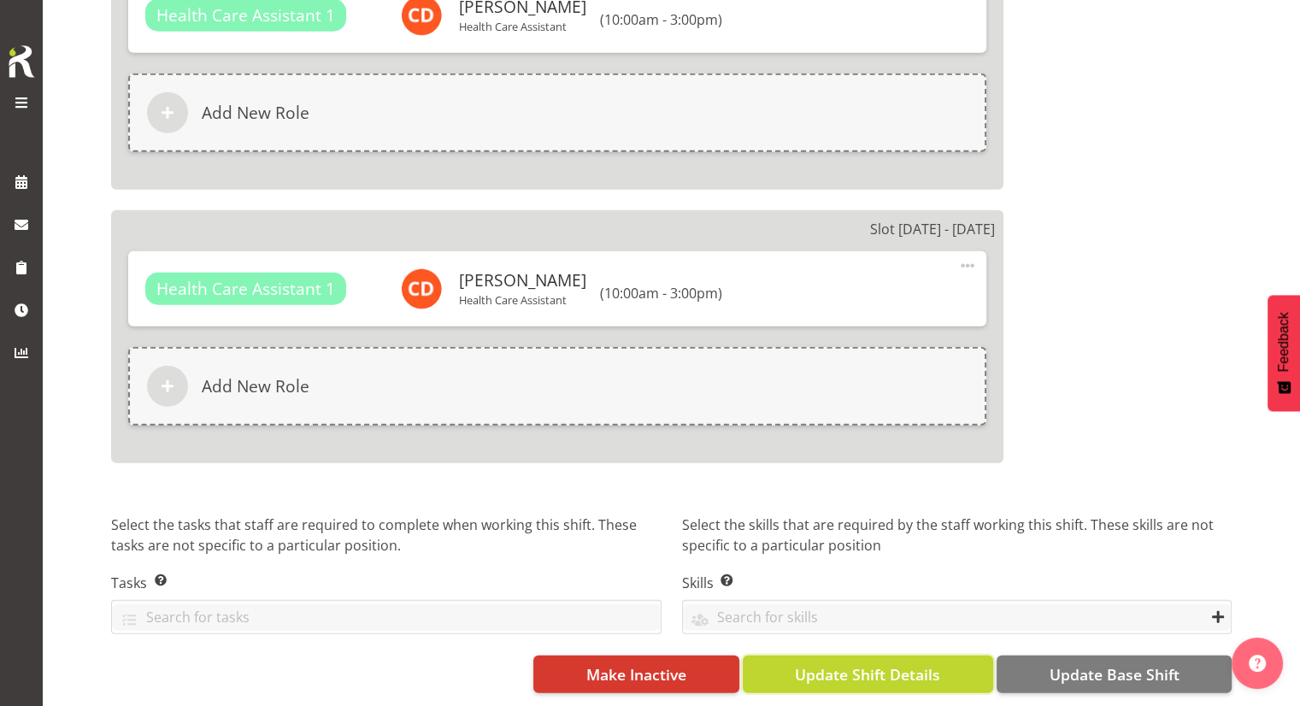
click at [909, 665] on span "Update Shift Details" at bounding box center [867, 674] width 145 height 22
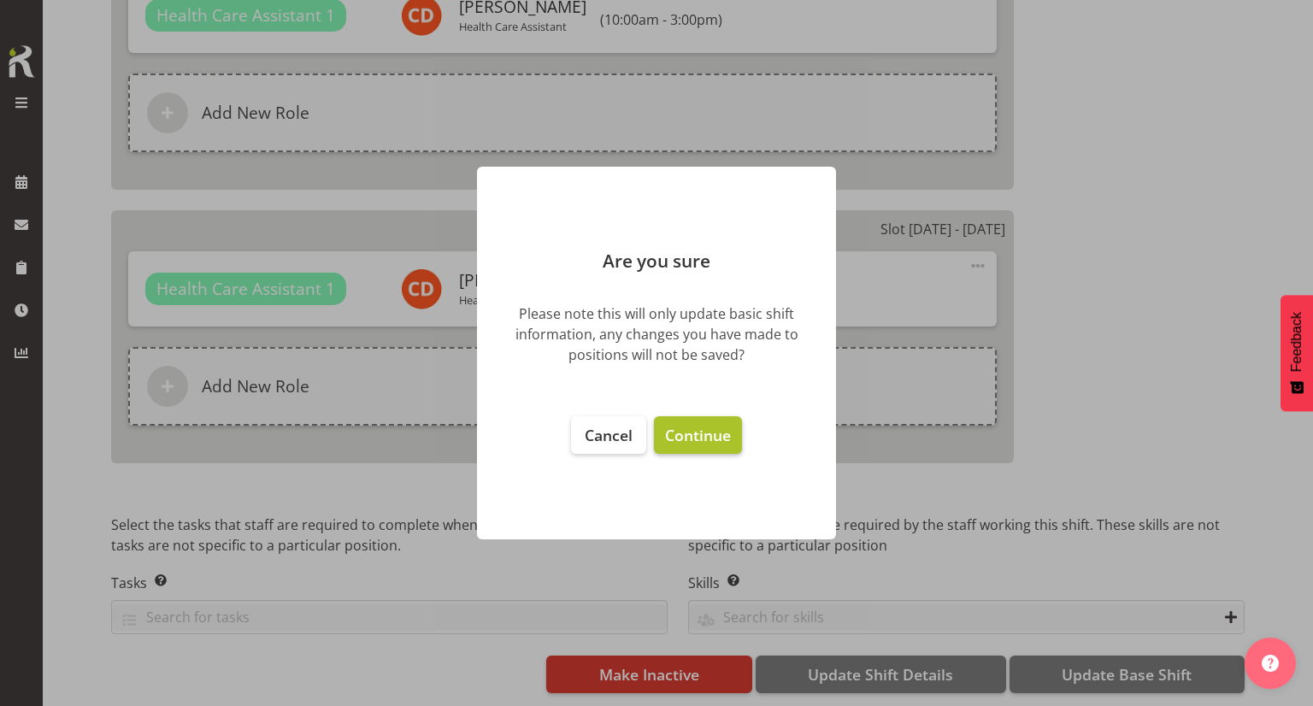
click at [704, 443] on span "Continue" at bounding box center [698, 435] width 66 height 21
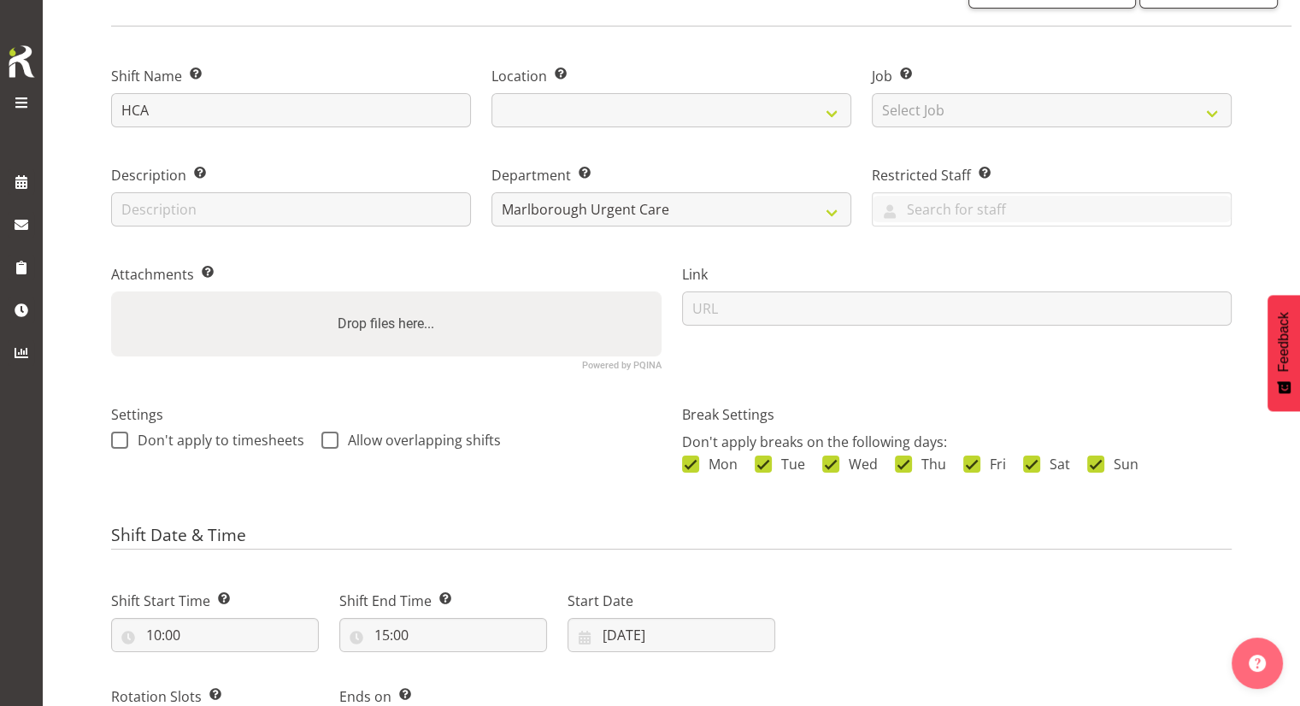
scroll to position [0, 0]
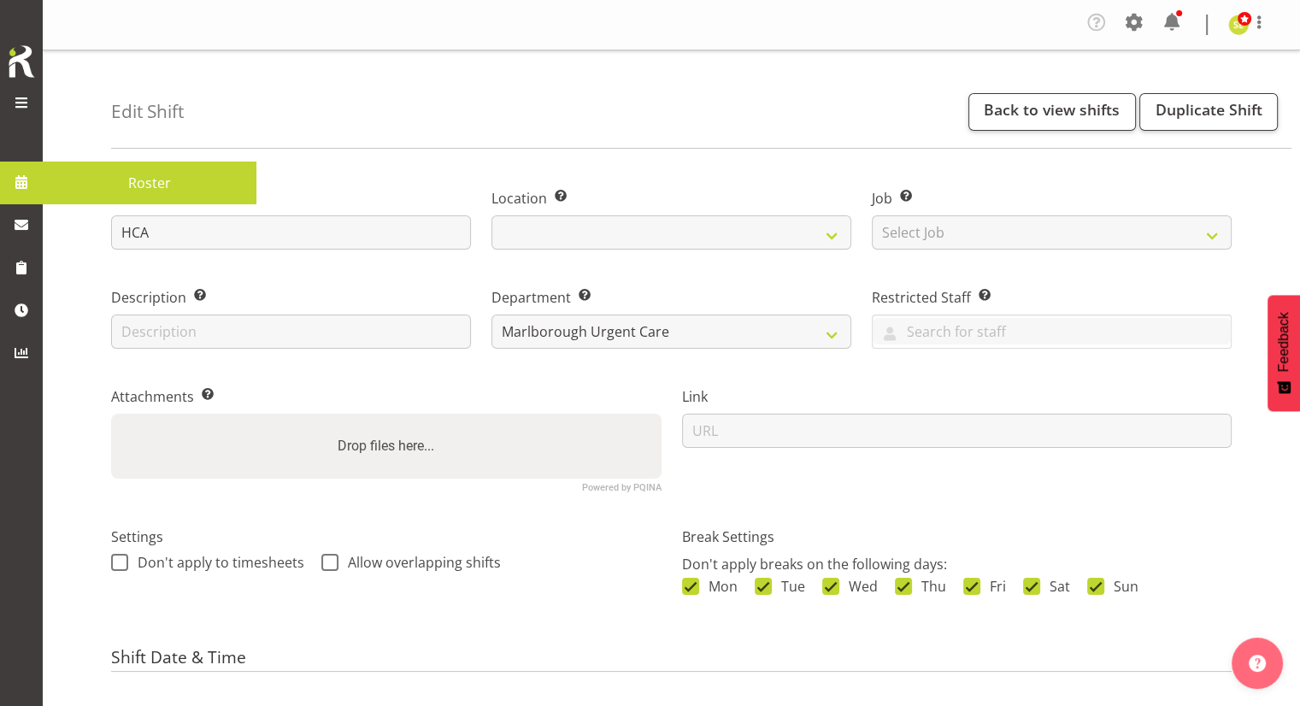
click at [27, 184] on span at bounding box center [22, 182] width 26 height 26
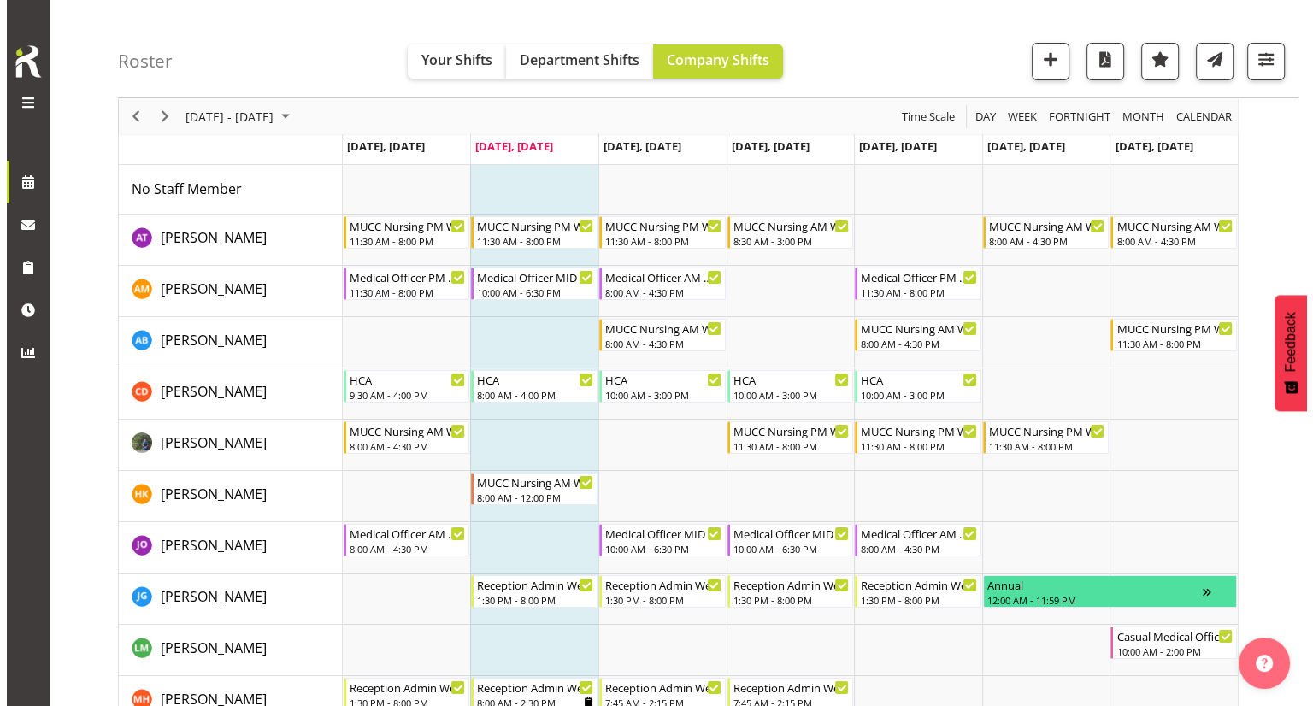
scroll to position [171, 0]
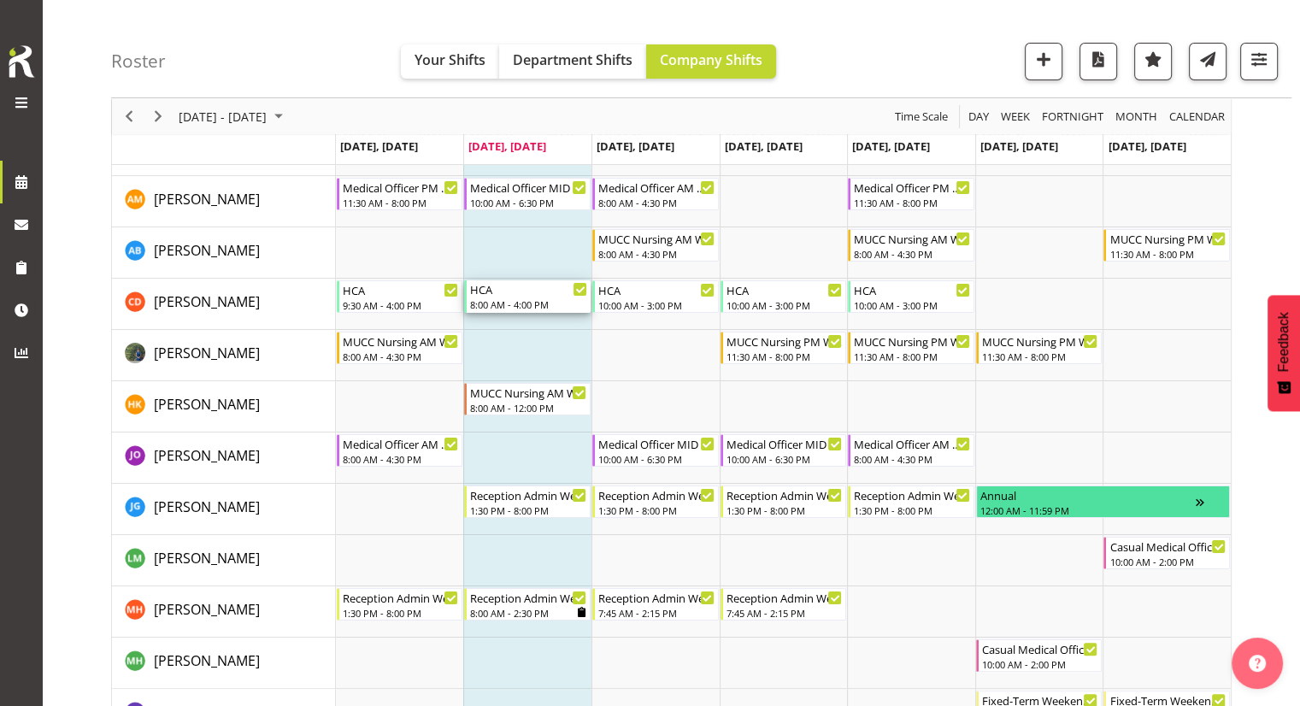
click at [524, 299] on div "8:00 AM - 4:00 PM" at bounding box center [528, 304] width 117 height 14
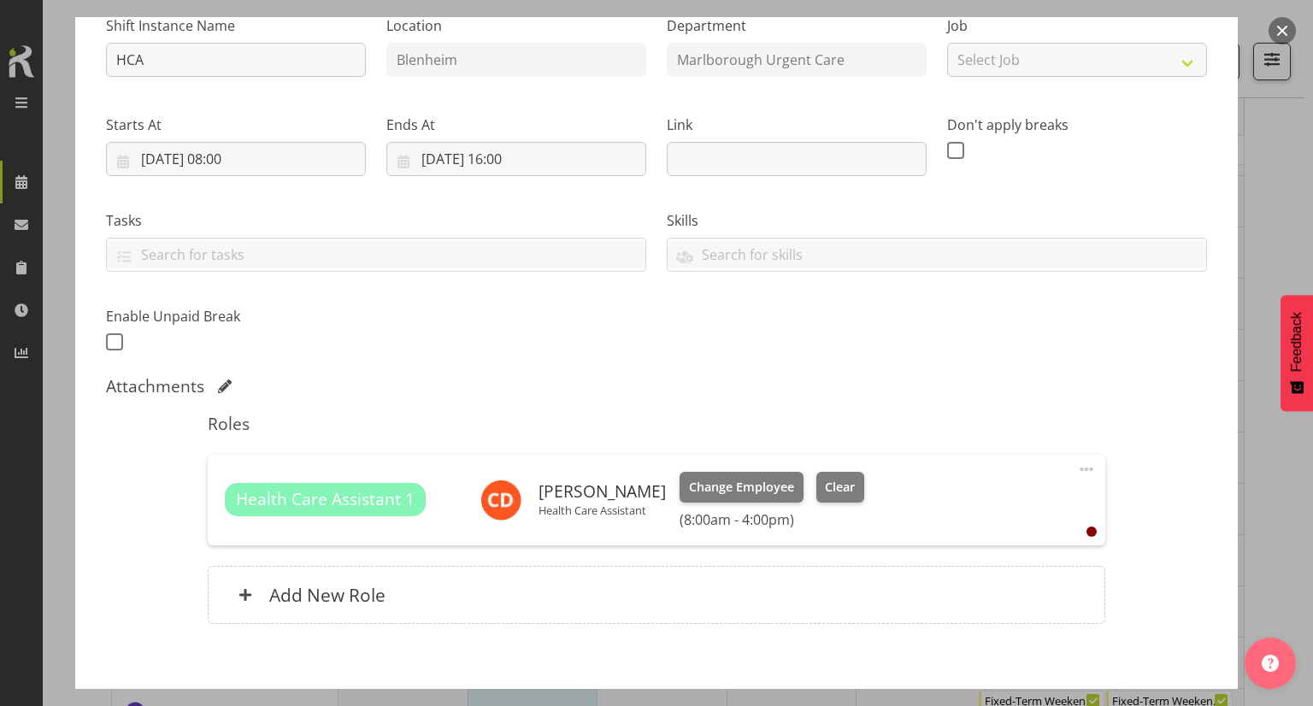
scroll to position [256, 0]
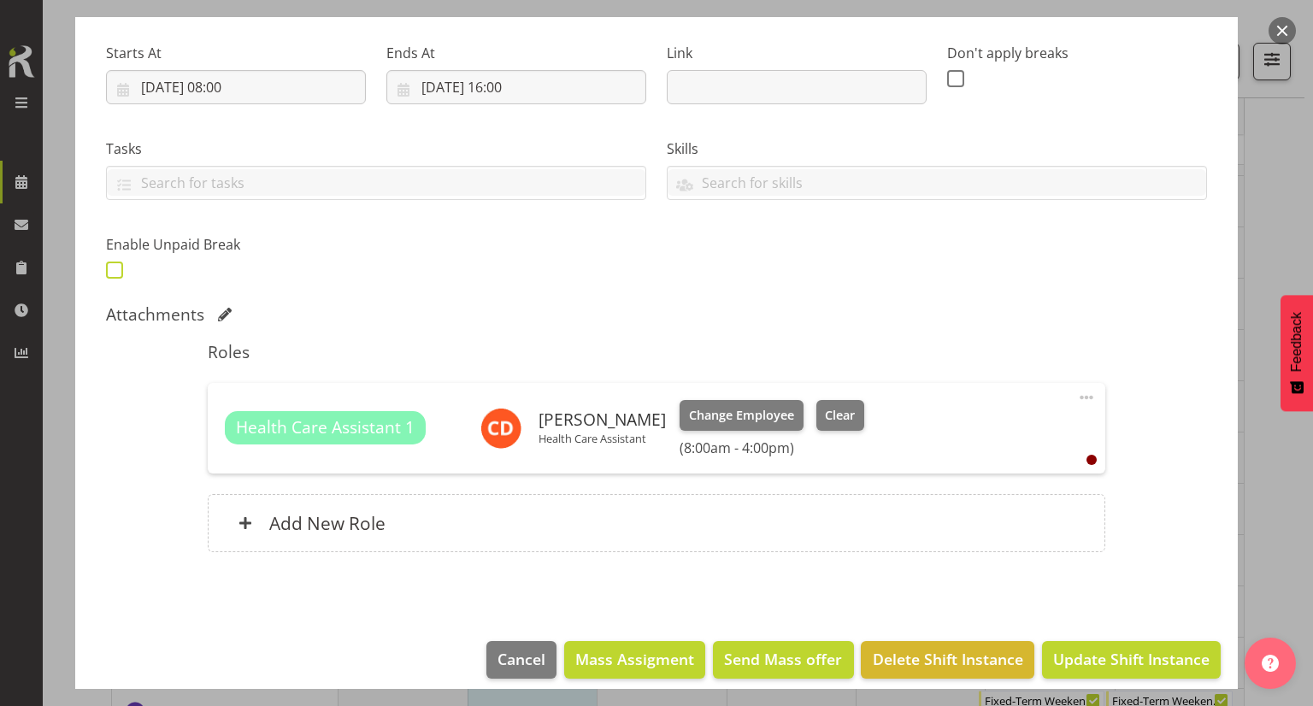
click at [109, 266] on span at bounding box center [114, 270] width 17 height 17
click at [109, 266] on input "checkbox" at bounding box center [111, 269] width 11 height 11
checkbox input "true"
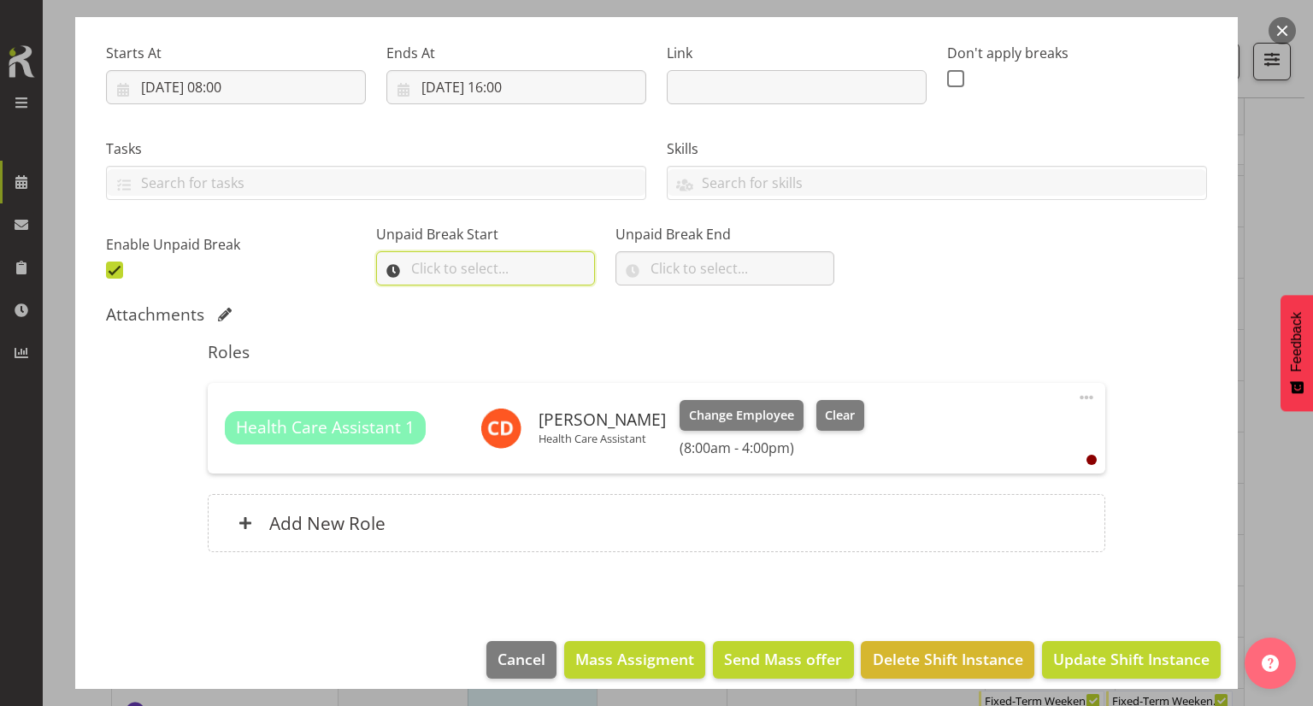
click at [534, 276] on input "text" at bounding box center [485, 268] width 219 height 34
click at [486, 319] on select "00 00 01 02 03 04 05 06 07 08 09 10 11 12 13 14 15 16 17 18 19 20 21 22 23" at bounding box center [493, 313] width 38 height 34
select select "12"
click at [474, 296] on select "00 00 01 02 03 04 05 06 07 08 09 10 11 12 13 14 15 16 17 18 19 20 21 22 23" at bounding box center [493, 313] width 38 height 34
click at [531, 317] on select "00 00 01 02 03 04 05 06 07 08 09 10 11 12 13 14 15 16 17 18 19 20 21 22 23 24 2…" at bounding box center [537, 313] width 38 height 34
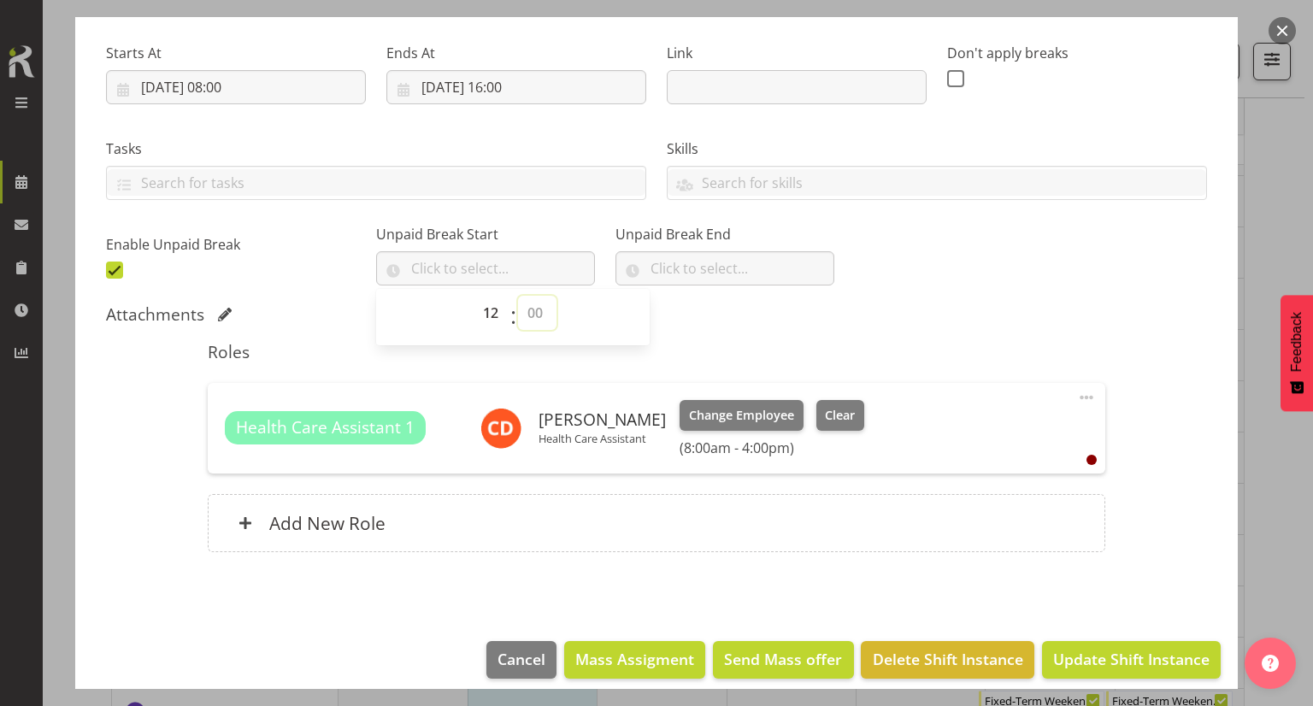
select select "0"
click at [518, 296] on select "00 00 01 02 03 04 05 06 07 08 09 10 11 12 13 14 15 16 17 18 19 20 21 22 23 24 2…" at bounding box center [537, 313] width 38 height 34
type input "12:00"
click at [660, 263] on input "text" at bounding box center [724, 268] width 219 height 34
click at [713, 309] on select "00 00 01 02 03 04 05 06 07 08 09 10 11 12 13 14 15 16 17 18 19 20 21 22 23" at bounding box center [732, 313] width 38 height 34
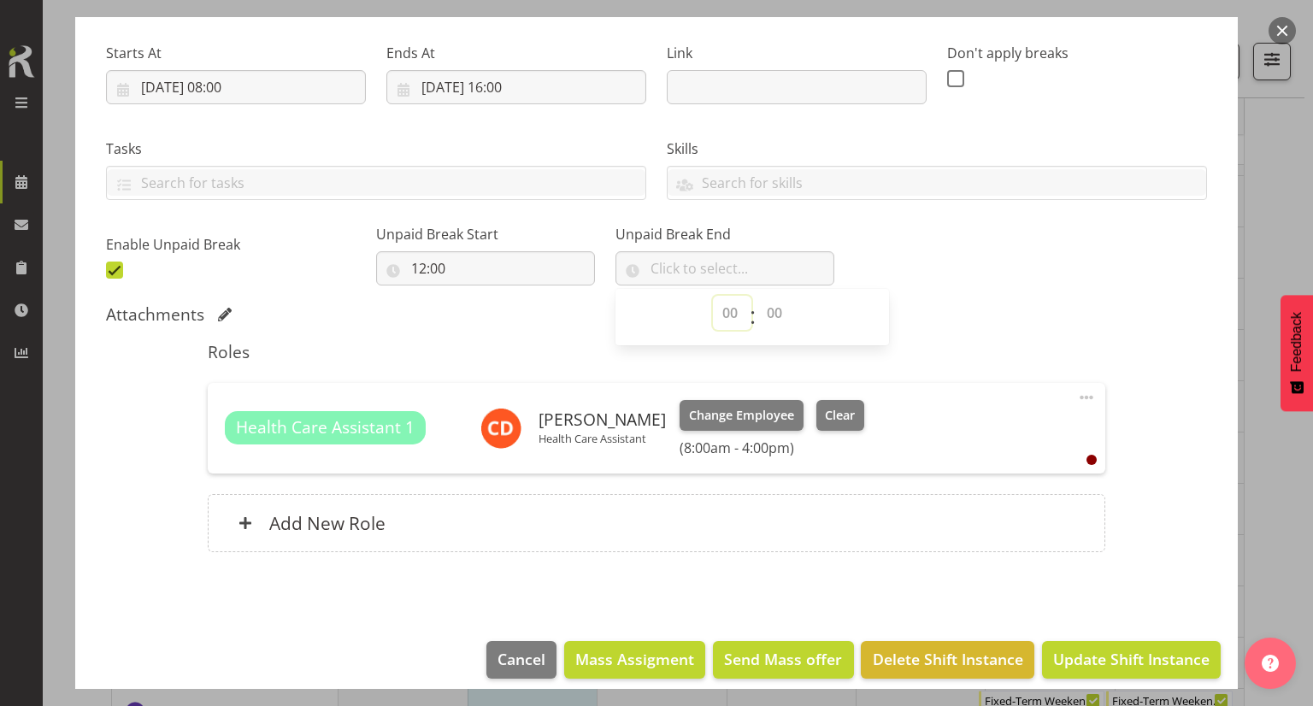
select select "12"
click at [713, 296] on select "00 00 01 02 03 04 05 06 07 08 09 10 11 12 13 14 15 16 17 18 19 20 21 22 23" at bounding box center [732, 313] width 38 height 34
click at [757, 301] on select "00 00 01 02 03 04 05 06 07 08 09 10 11 12 13 14 15 16 17 18 19 20 21 22 23 24 2…" at bounding box center [776, 313] width 38 height 34
select select "30"
click at [757, 296] on select "00 00 01 02 03 04 05 06 07 08 09 10 11 12 13 14 15 16 17 18 19 20 21 22 23 24 2…" at bounding box center [776, 313] width 38 height 34
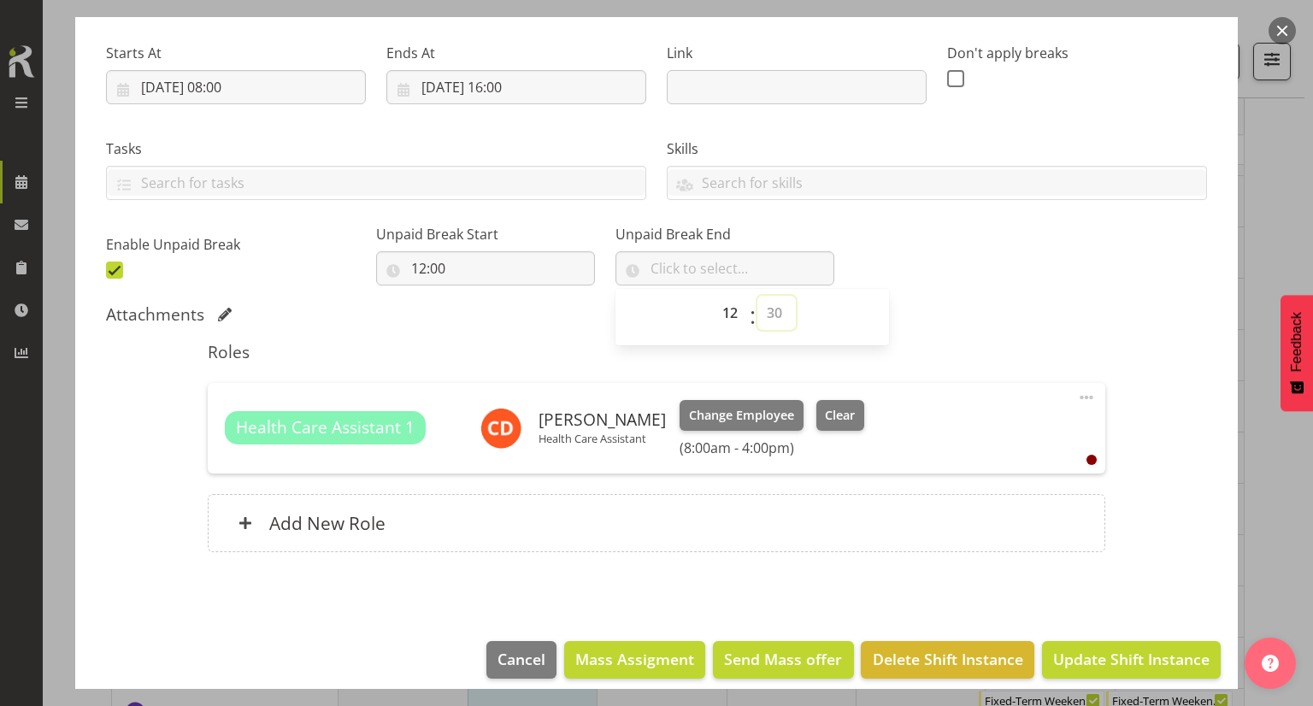
type input "12:30"
click at [1081, 651] on span "Update Shift Instance" at bounding box center [1131, 659] width 156 height 22
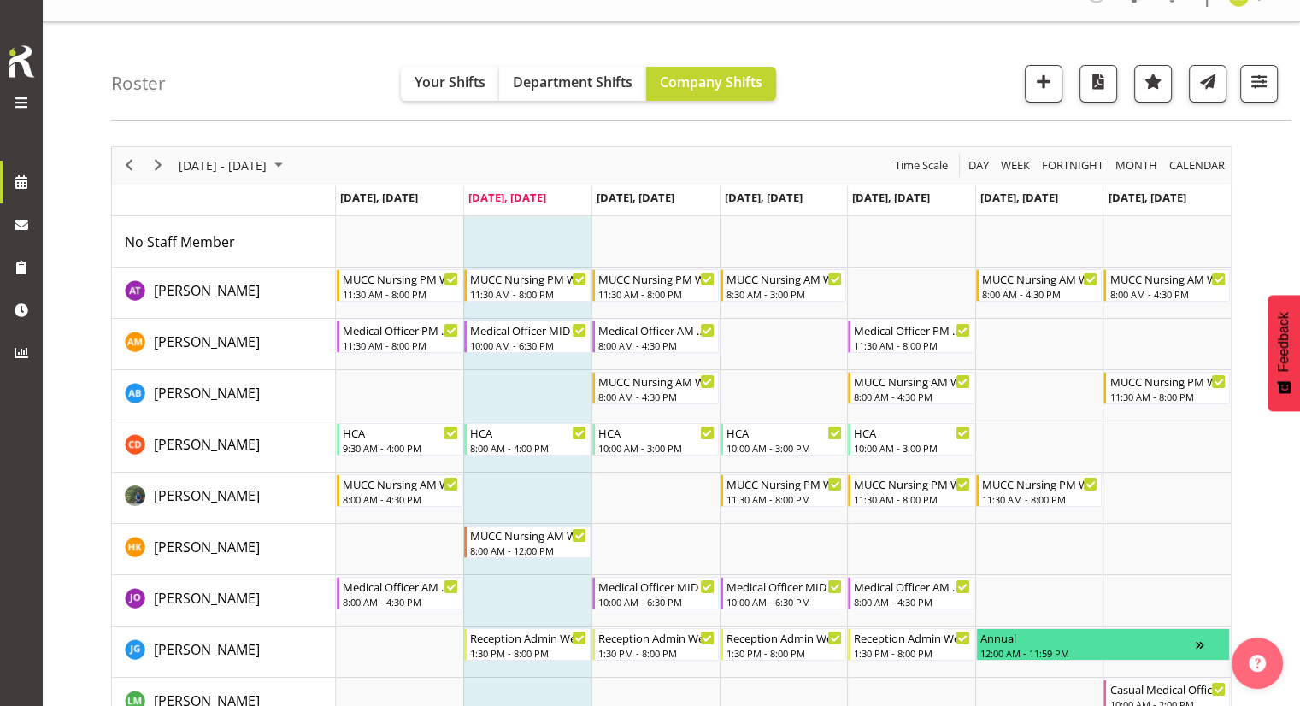
scroll to position [0, 0]
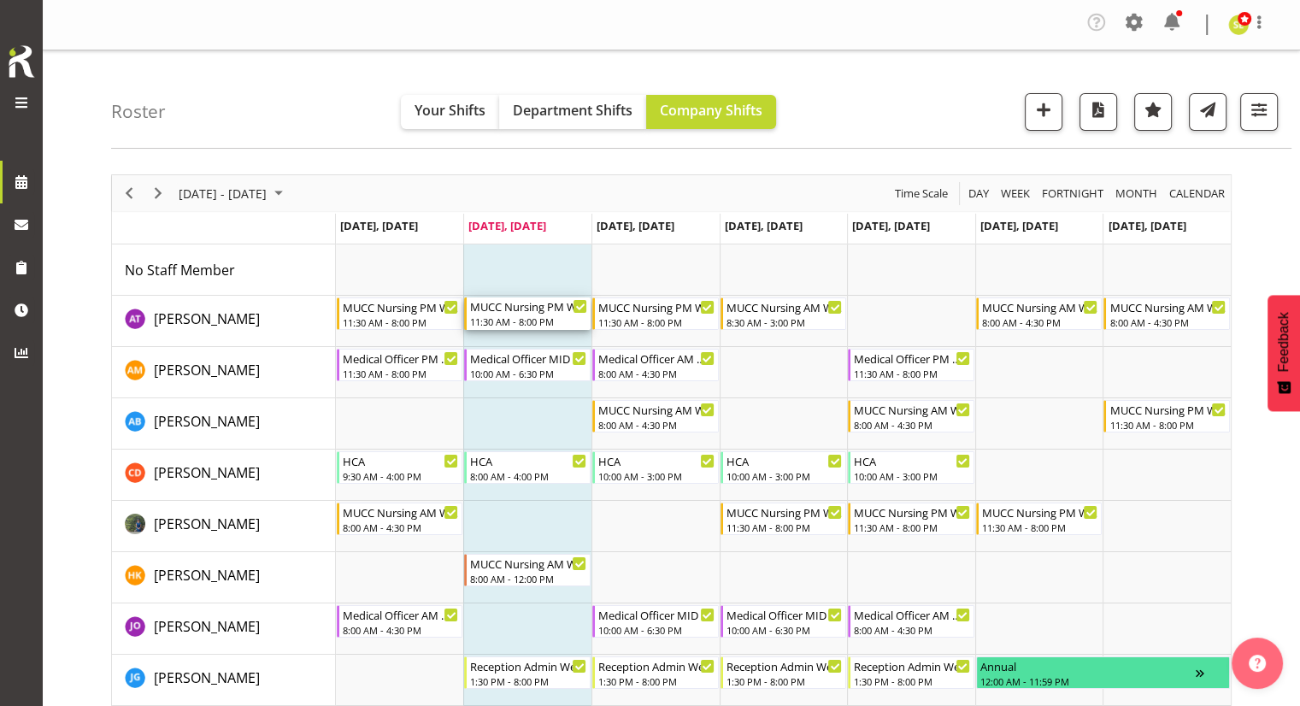
click at [531, 316] on div "11:30 AM - 8:00 PM" at bounding box center [528, 322] width 117 height 14
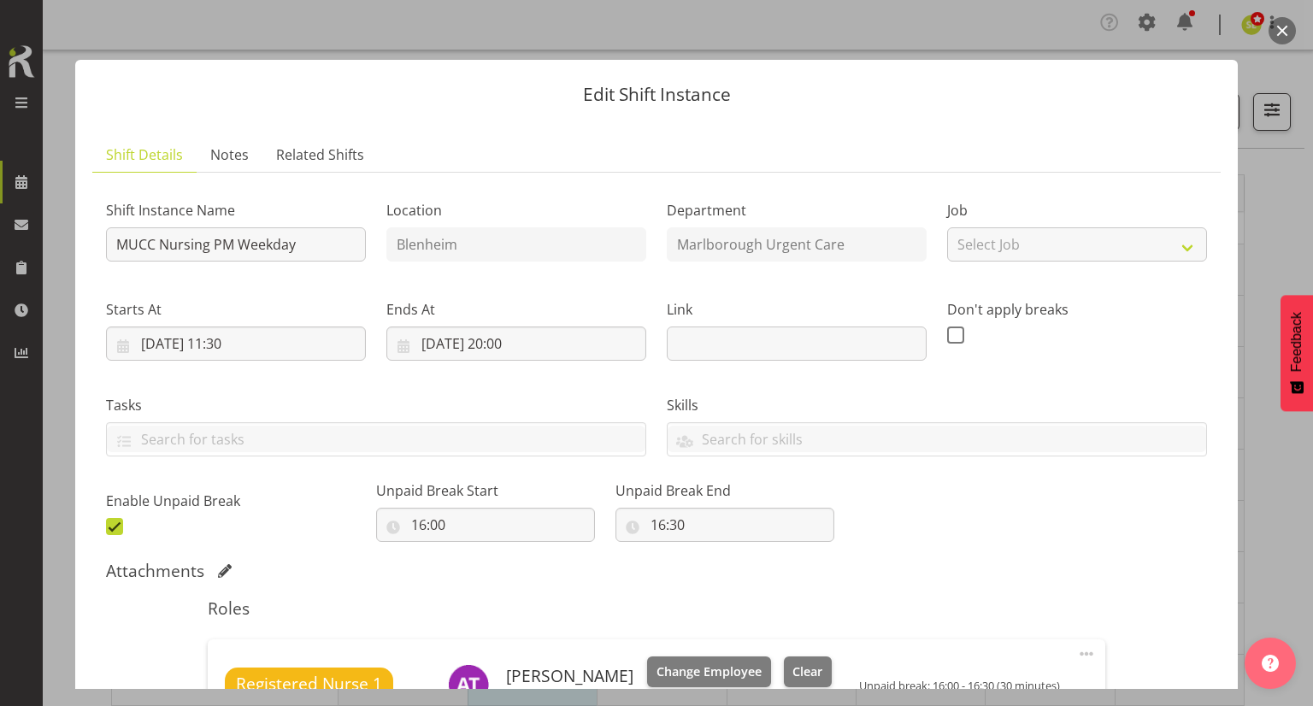
click at [1286, 32] on button "button" at bounding box center [1281, 30] width 27 height 27
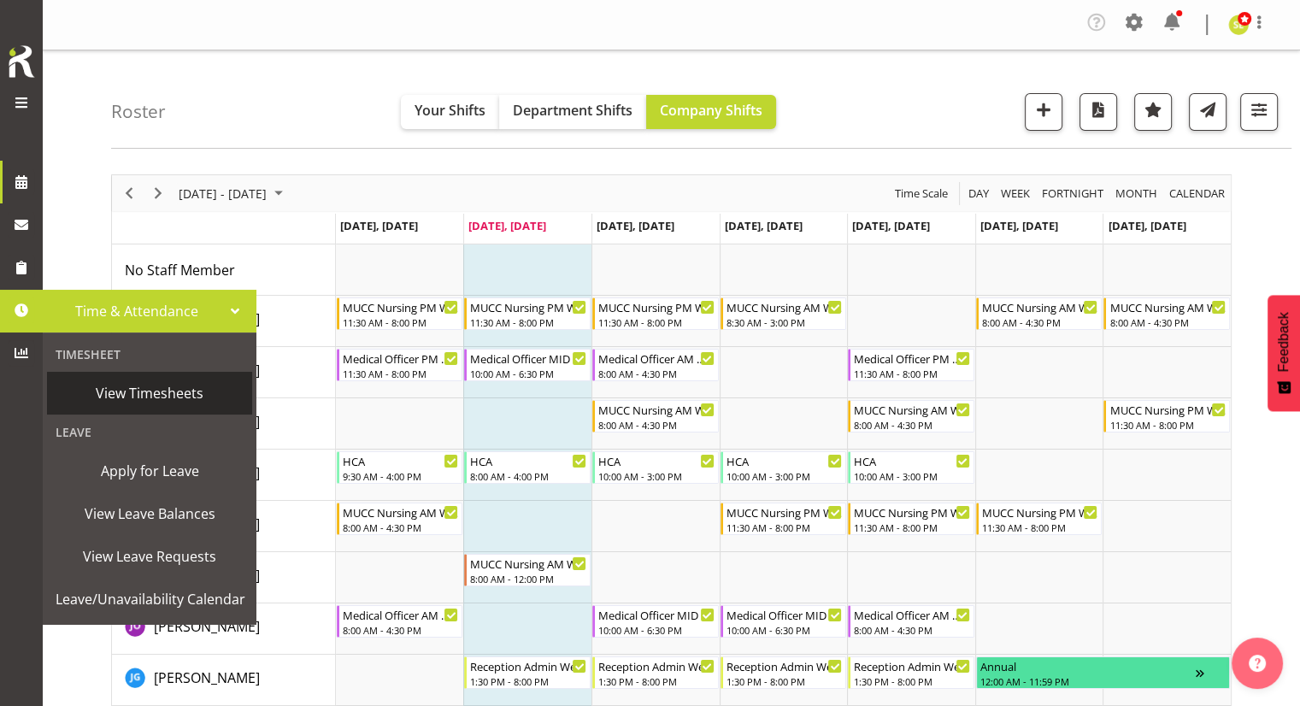
click at [132, 391] on span "View Timesheets" at bounding box center [150, 393] width 188 height 26
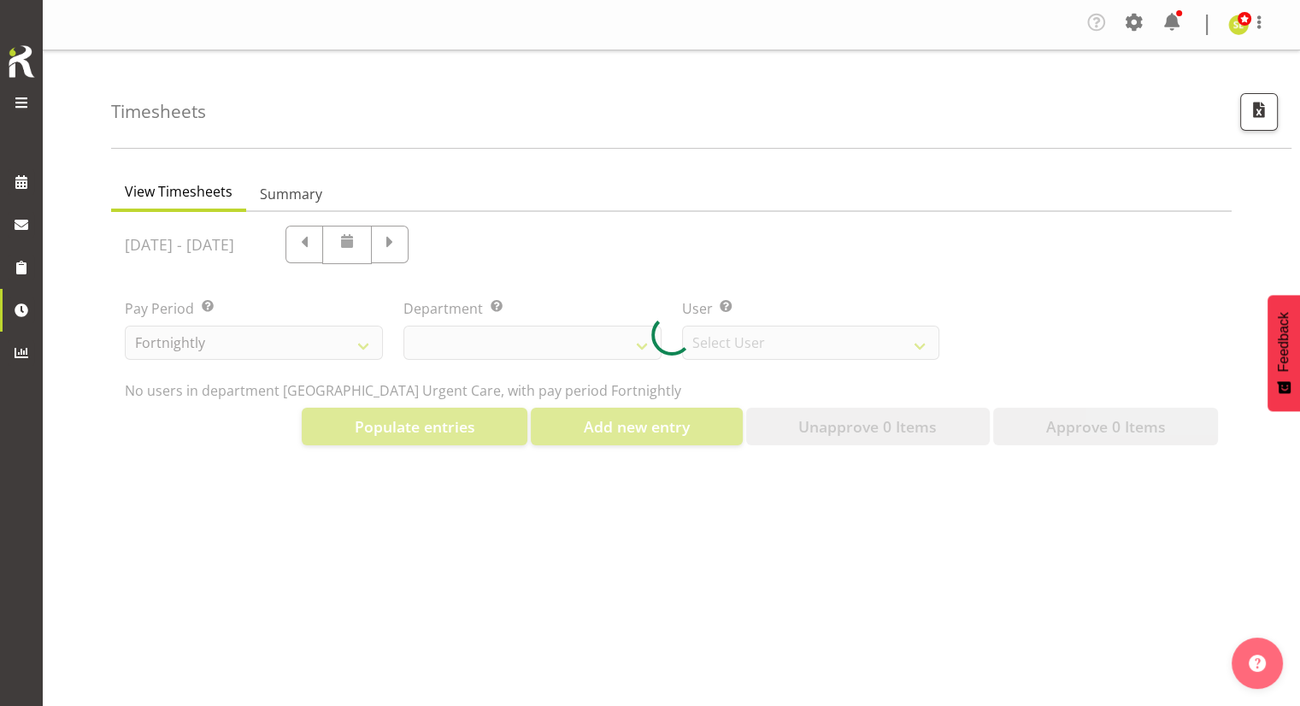
select select "925"
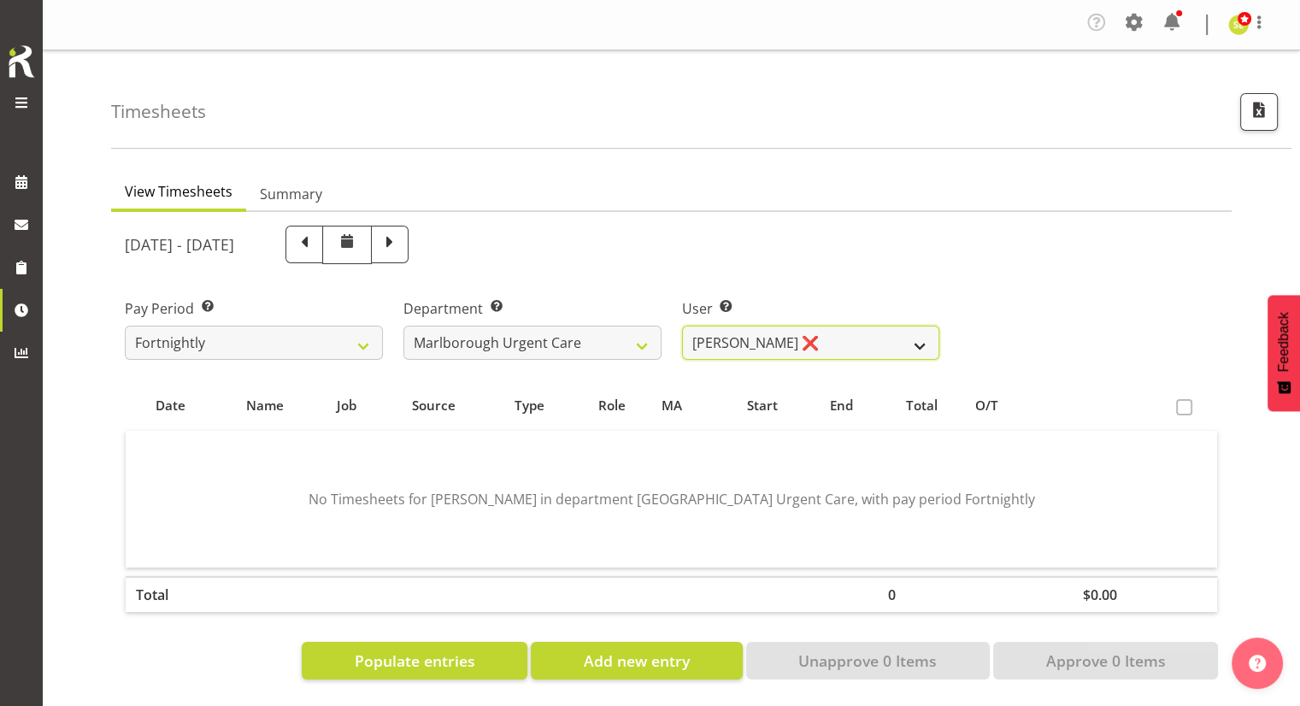
click at [781, 347] on select "[PERSON_NAME] ❌ [PERSON_NAME] ❌ [PERSON_NAME] ❌ [PERSON_NAME] ❌ [PERSON_NAME] ❌…" at bounding box center [811, 343] width 258 height 34
select select "11838"
click at [682, 326] on select "[PERSON_NAME] ❌ [PERSON_NAME] ❌ [PERSON_NAME] ❌ [PERSON_NAME] ❌ [PERSON_NAME] ❌…" at bounding box center [811, 343] width 258 height 34
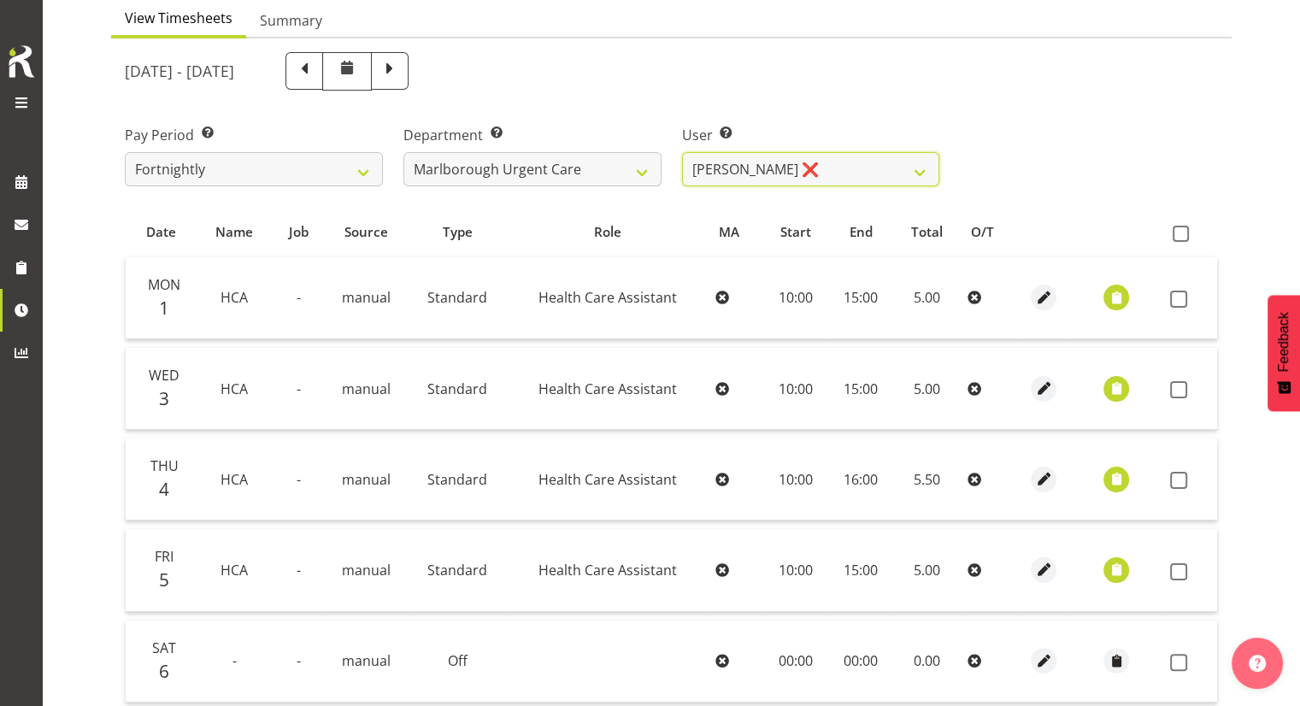
scroll to position [171, 0]
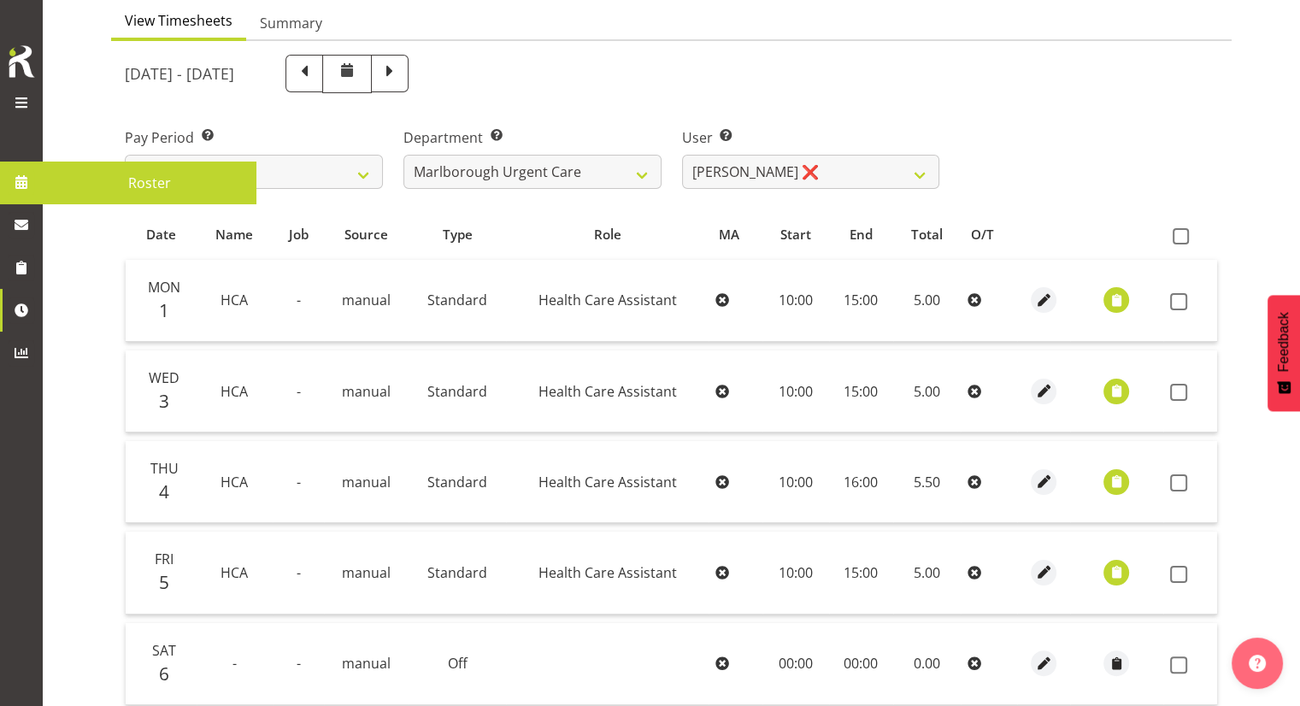
click at [32, 186] on span at bounding box center [22, 182] width 26 height 26
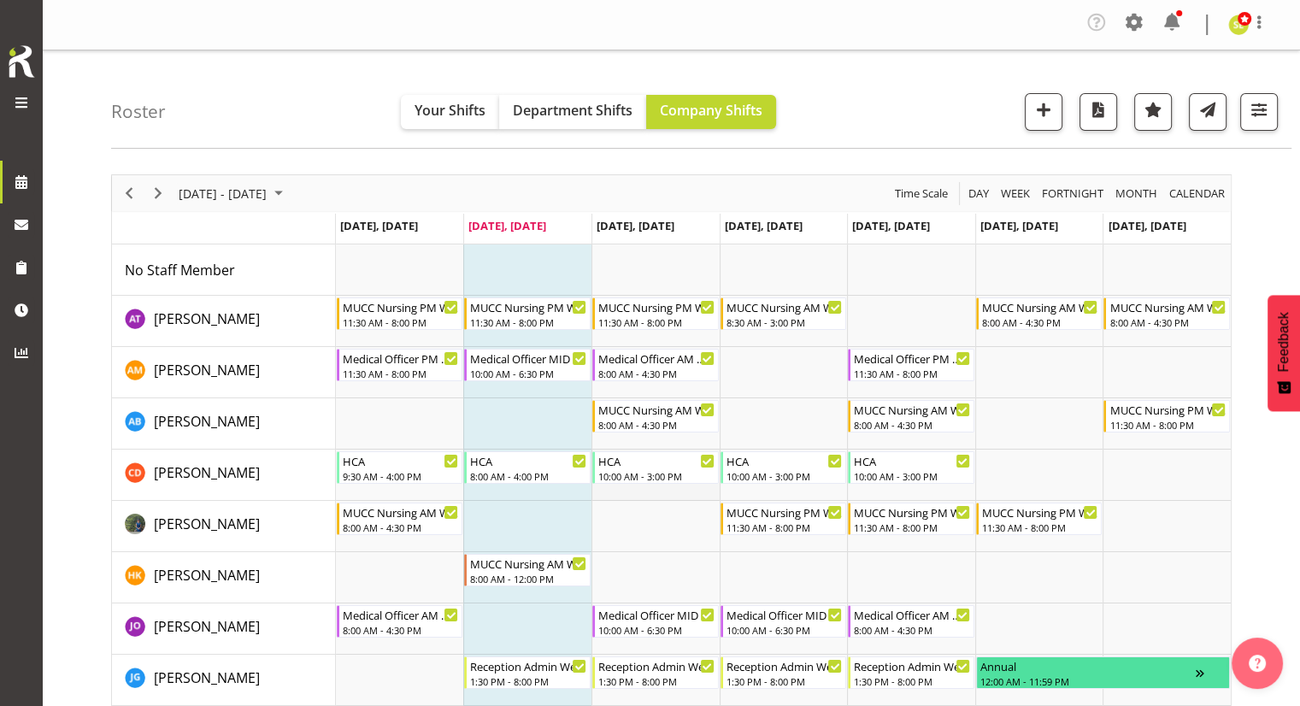
scroll to position [85, 0]
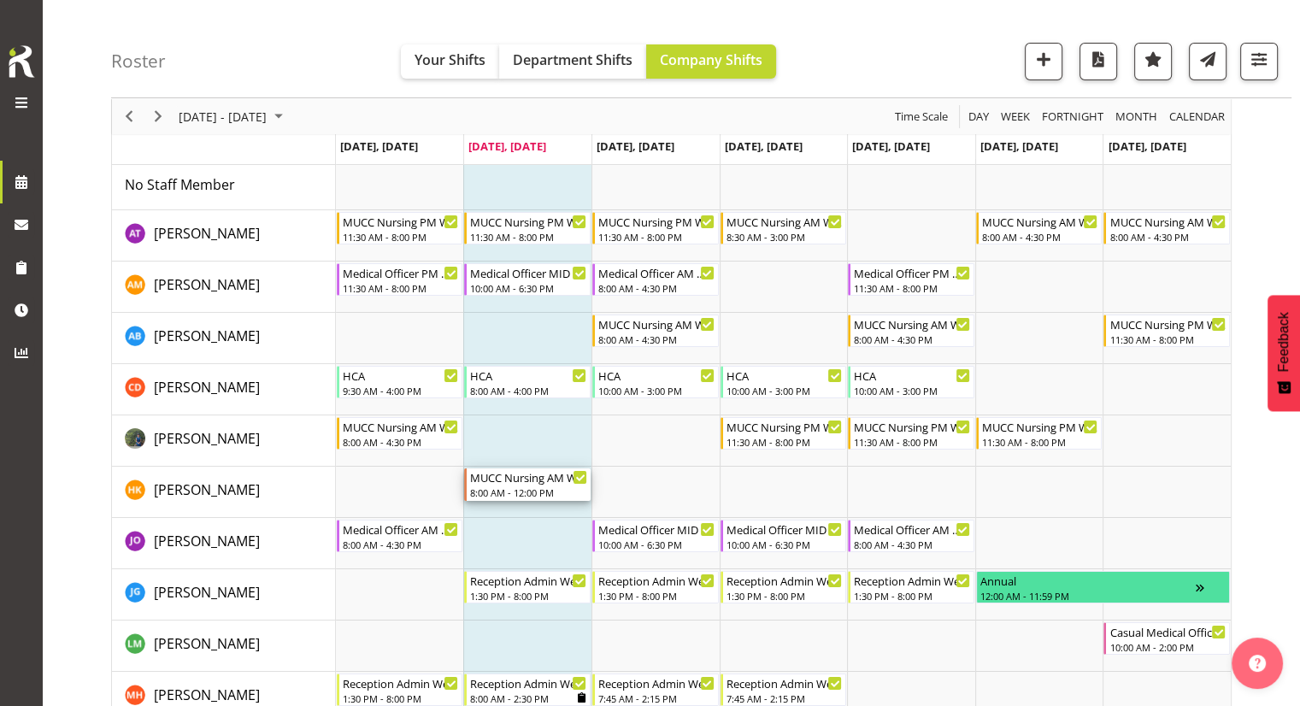
click at [544, 490] on div "8:00 AM - 12:00 PM" at bounding box center [528, 492] width 117 height 14
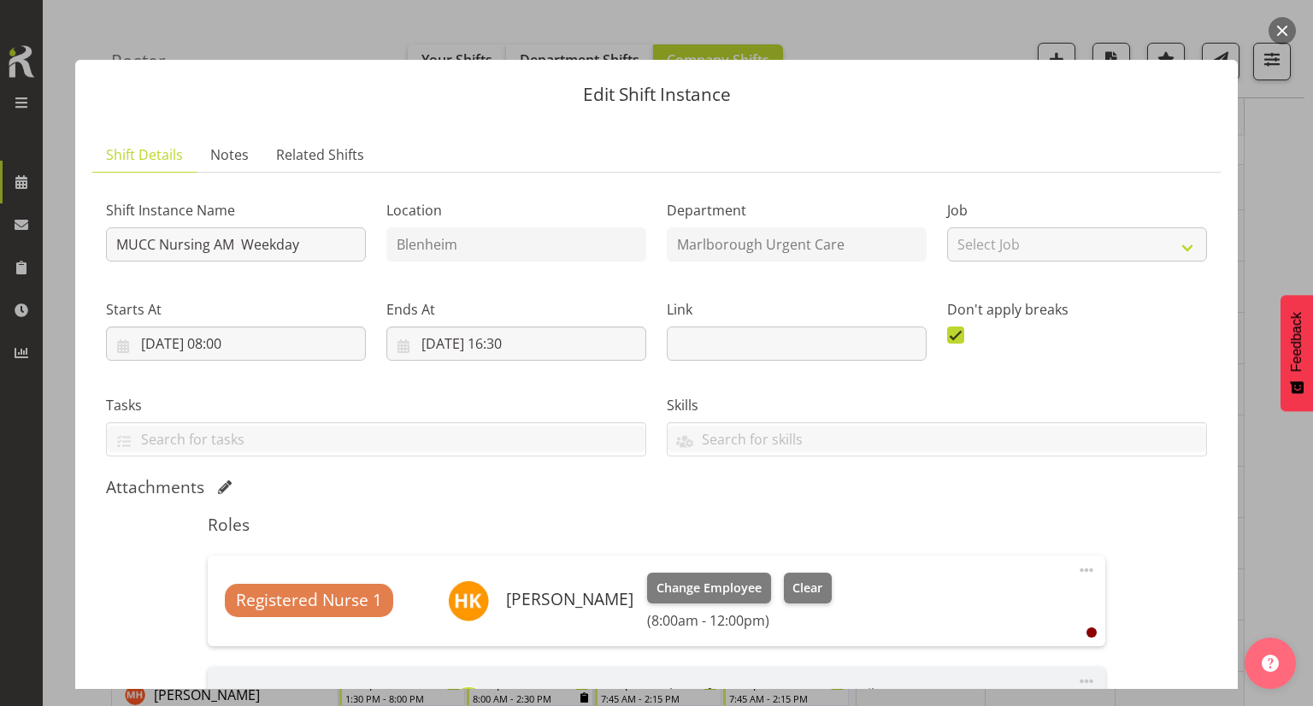
click at [1286, 38] on button "button" at bounding box center [1281, 30] width 27 height 27
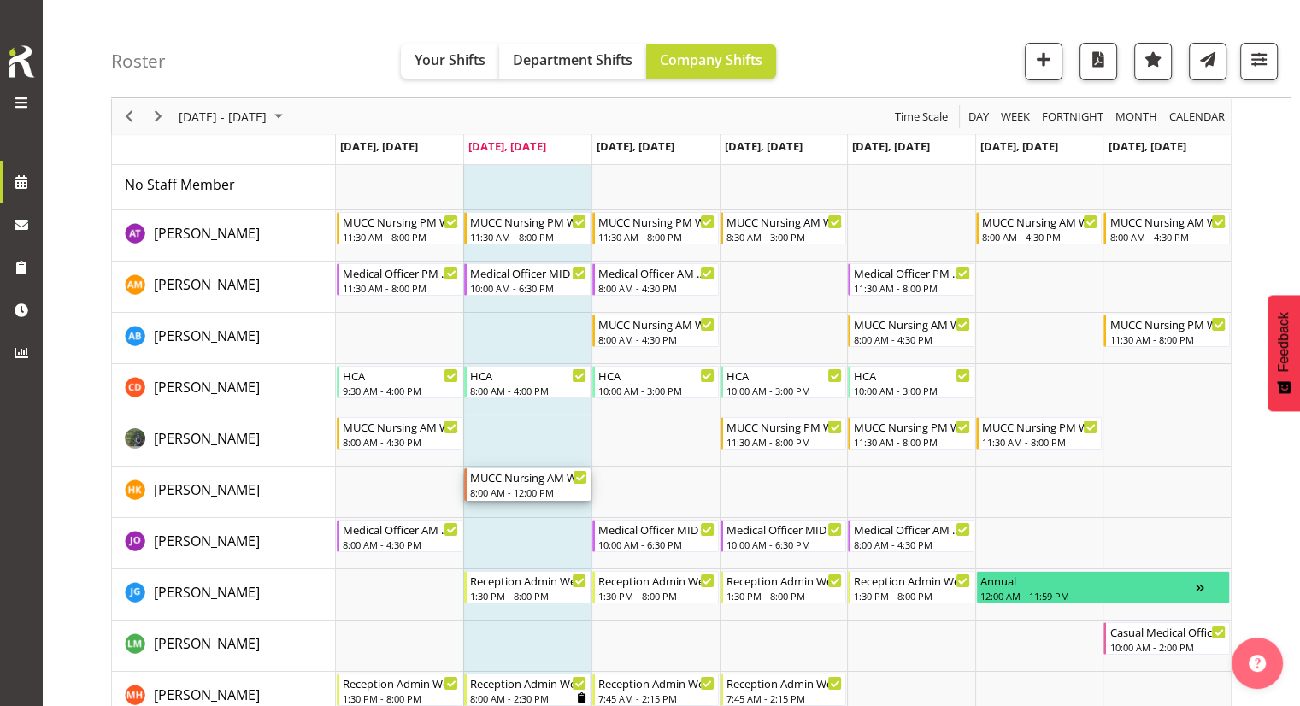
click at [511, 482] on div "MUCC Nursing AM Weekday" at bounding box center [528, 476] width 117 height 17
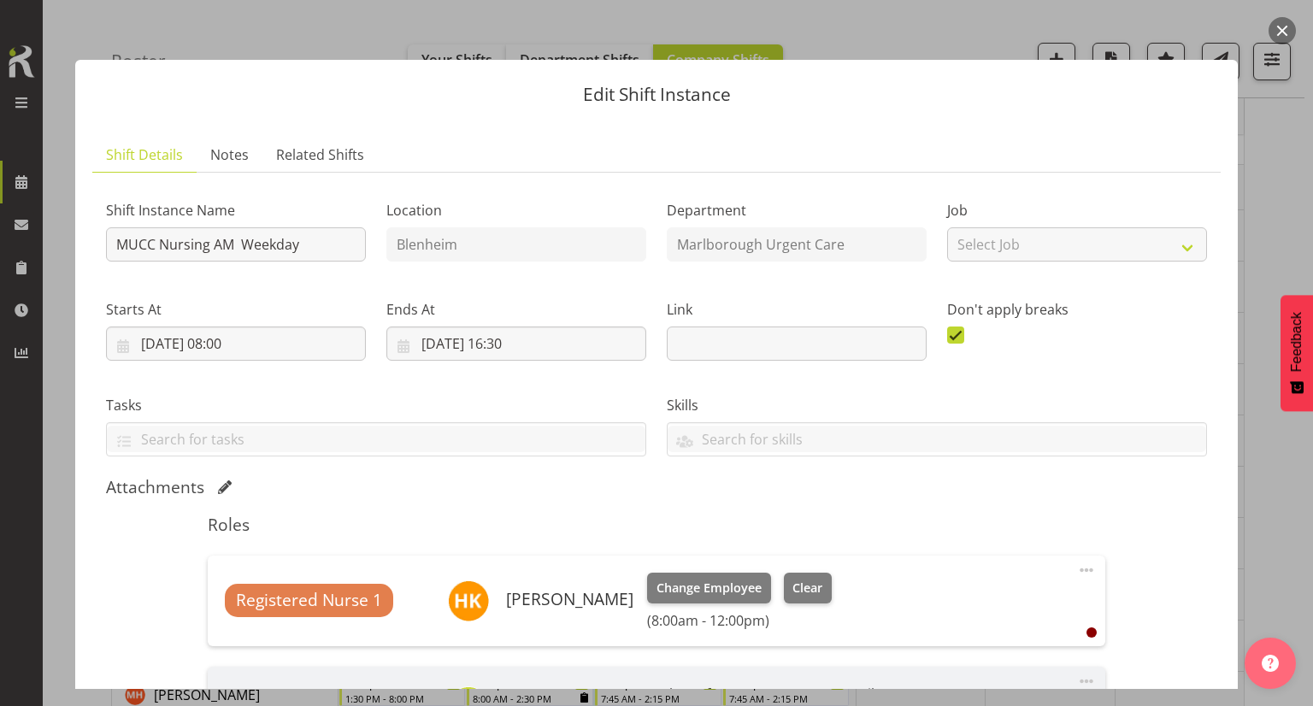
click at [1286, 34] on button "button" at bounding box center [1281, 30] width 27 height 27
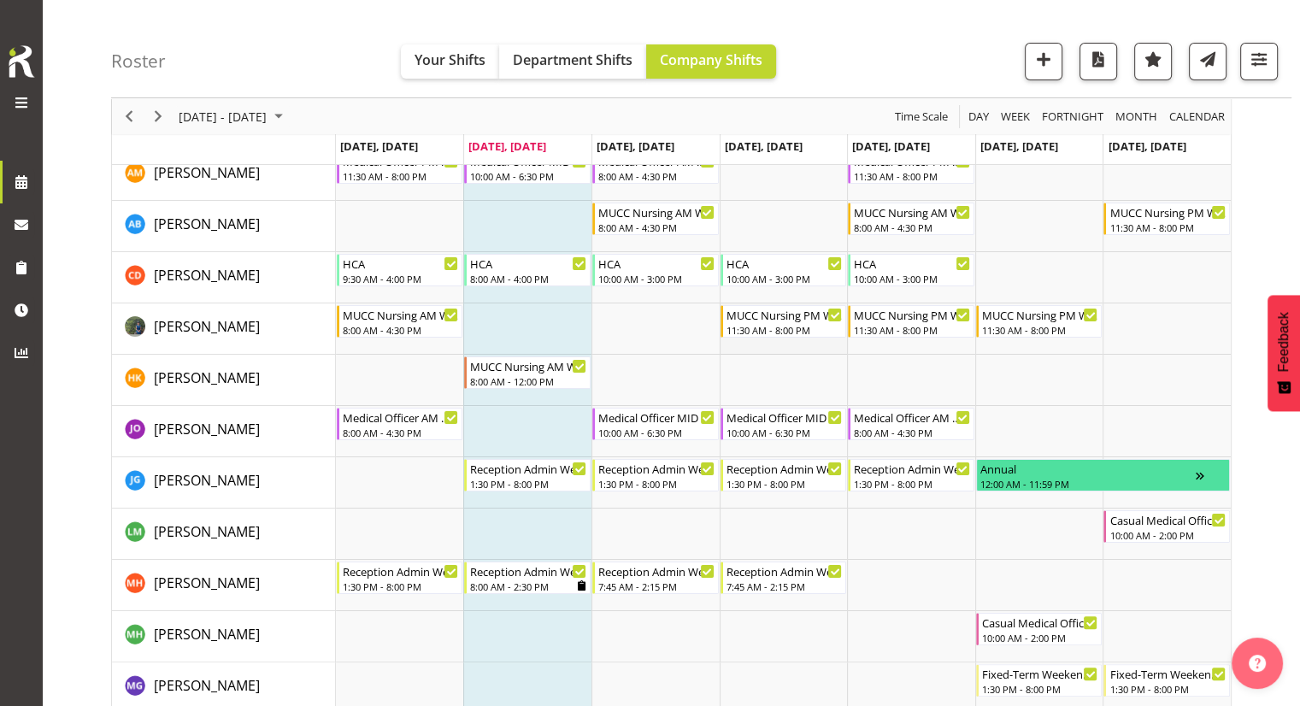
scroll to position [171, 0]
